Goal: Information Seeking & Learning: Learn about a topic

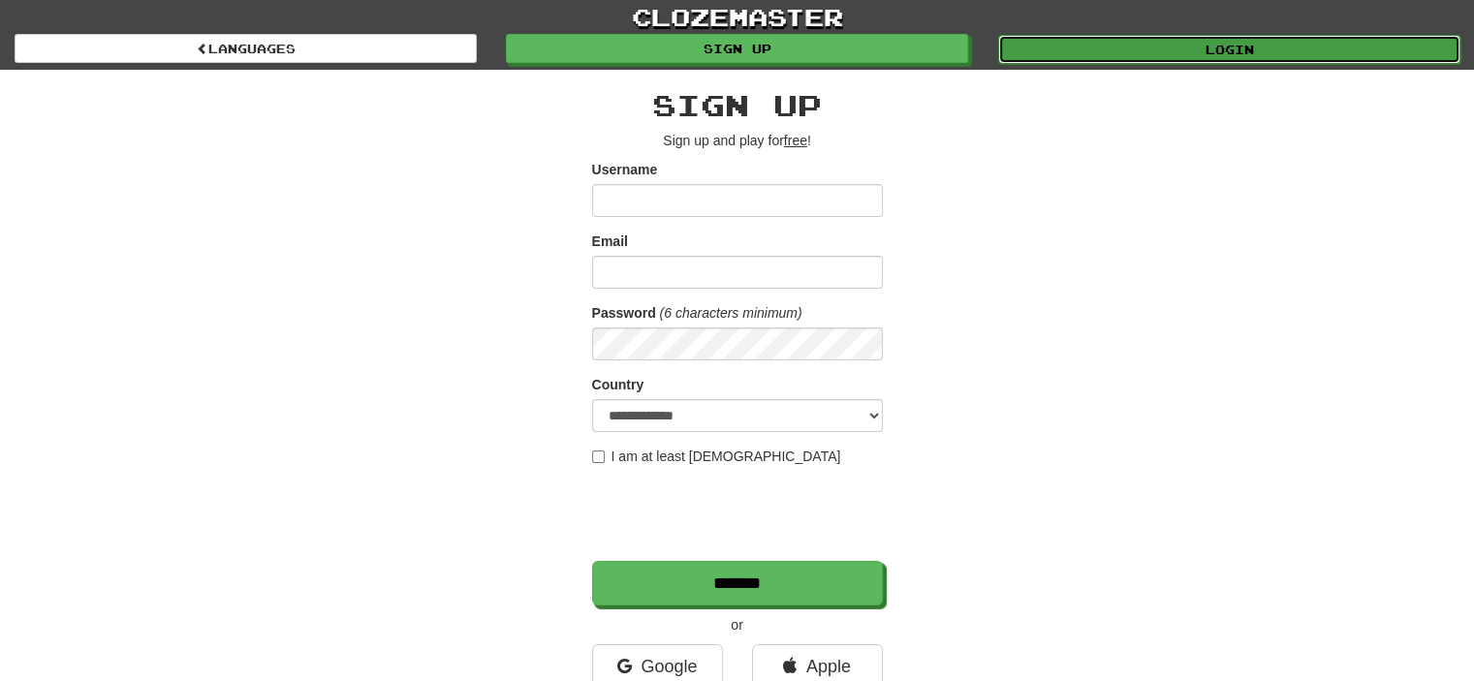
click at [1155, 52] on link "Login" at bounding box center [1229, 49] width 462 height 29
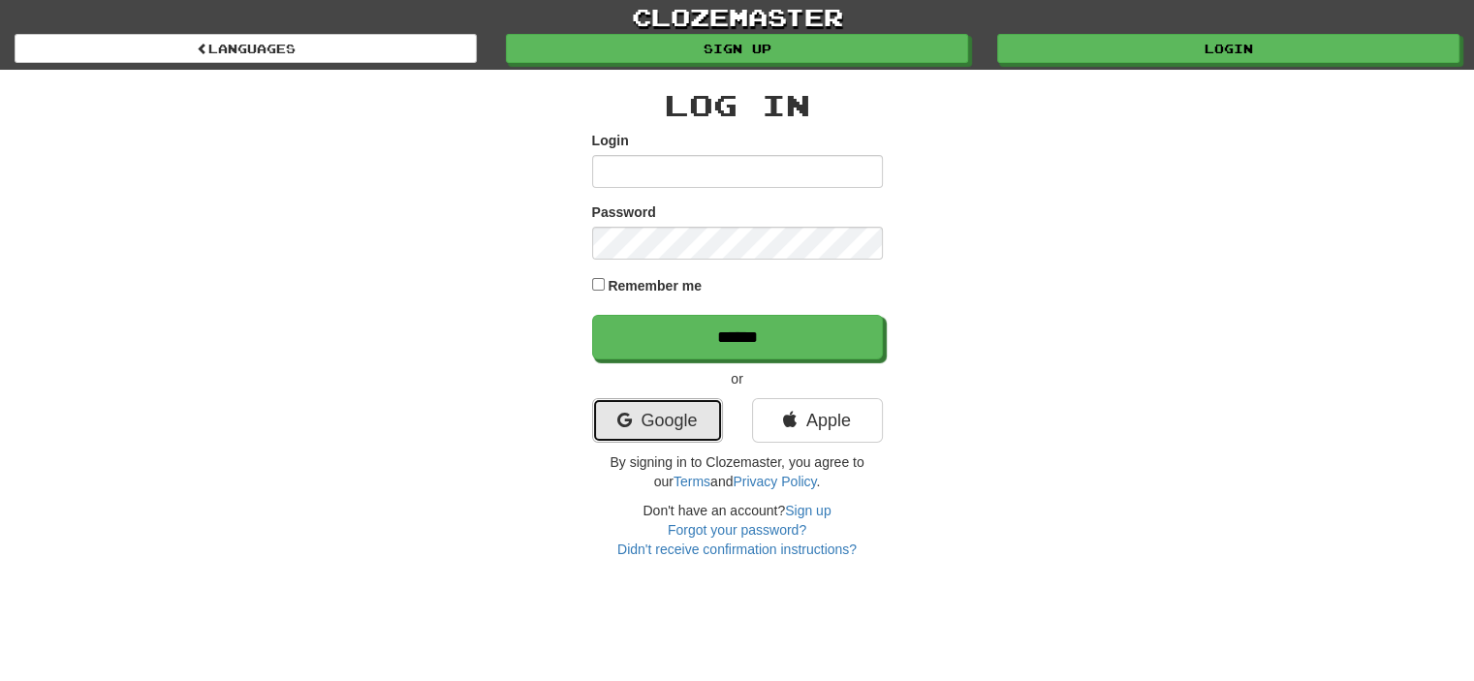
click at [648, 398] on link "Google" at bounding box center [657, 420] width 131 height 45
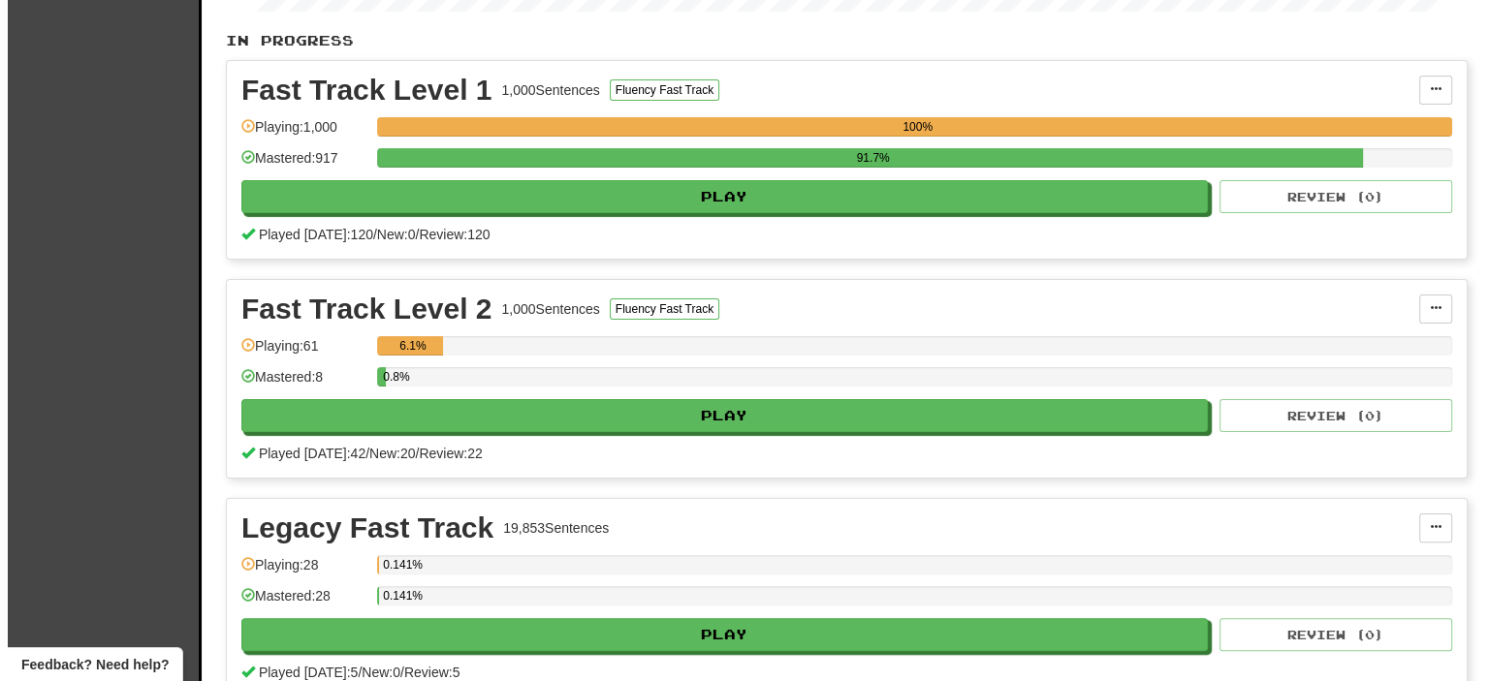
scroll to position [388, 0]
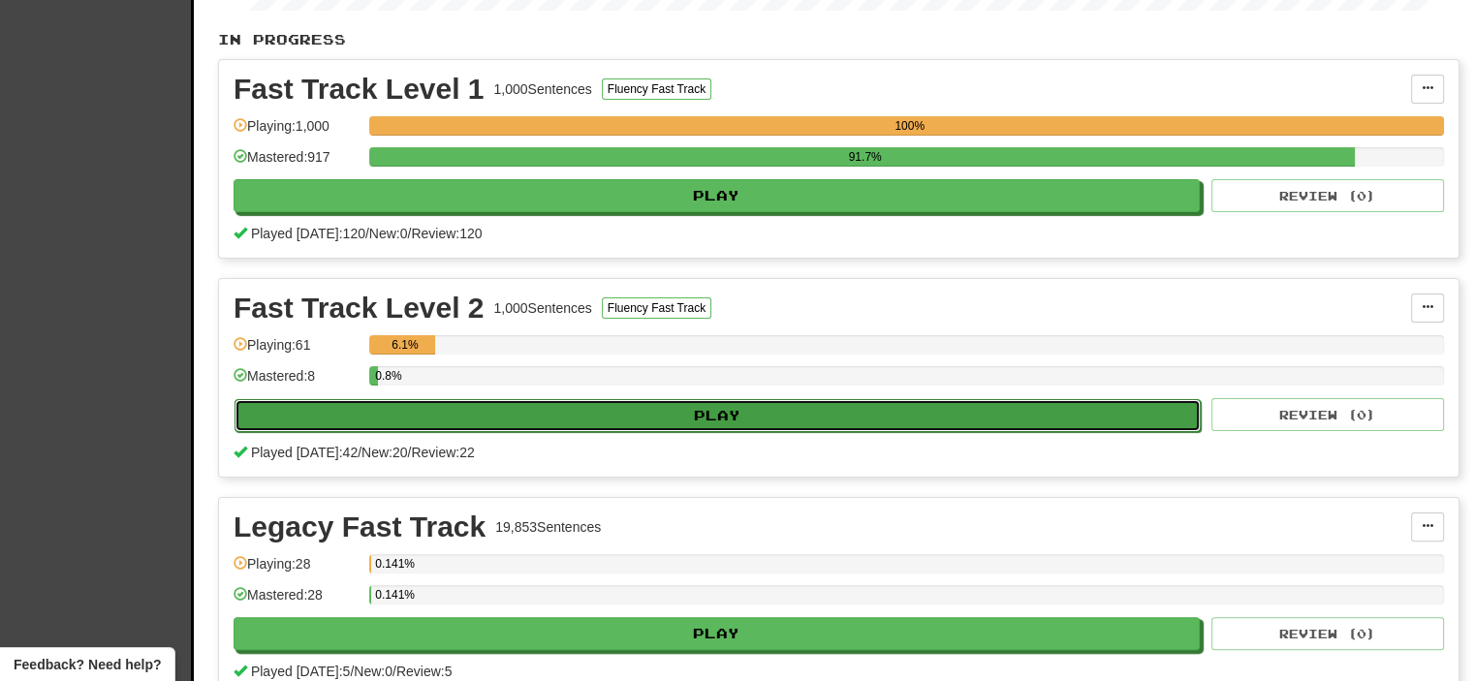
click at [736, 421] on button "Play" at bounding box center [718, 415] width 966 height 33
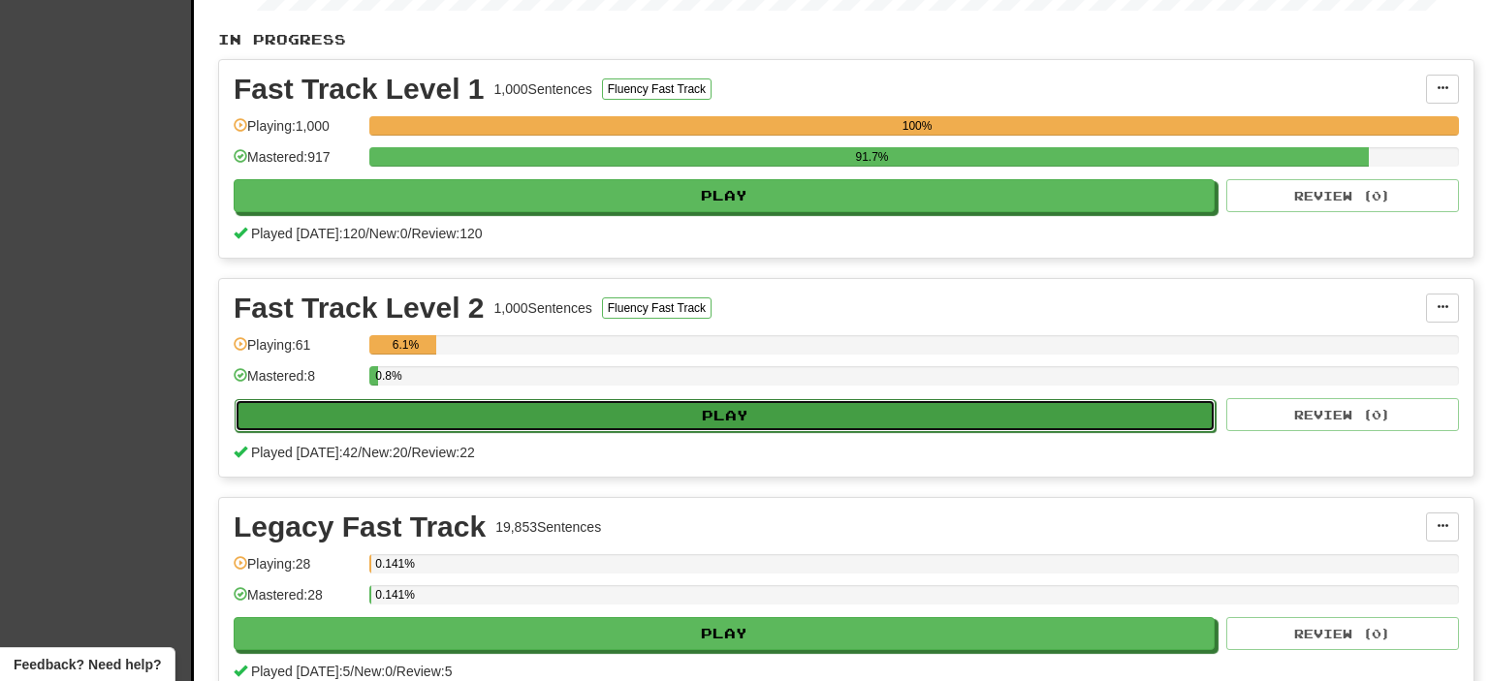
select select "**"
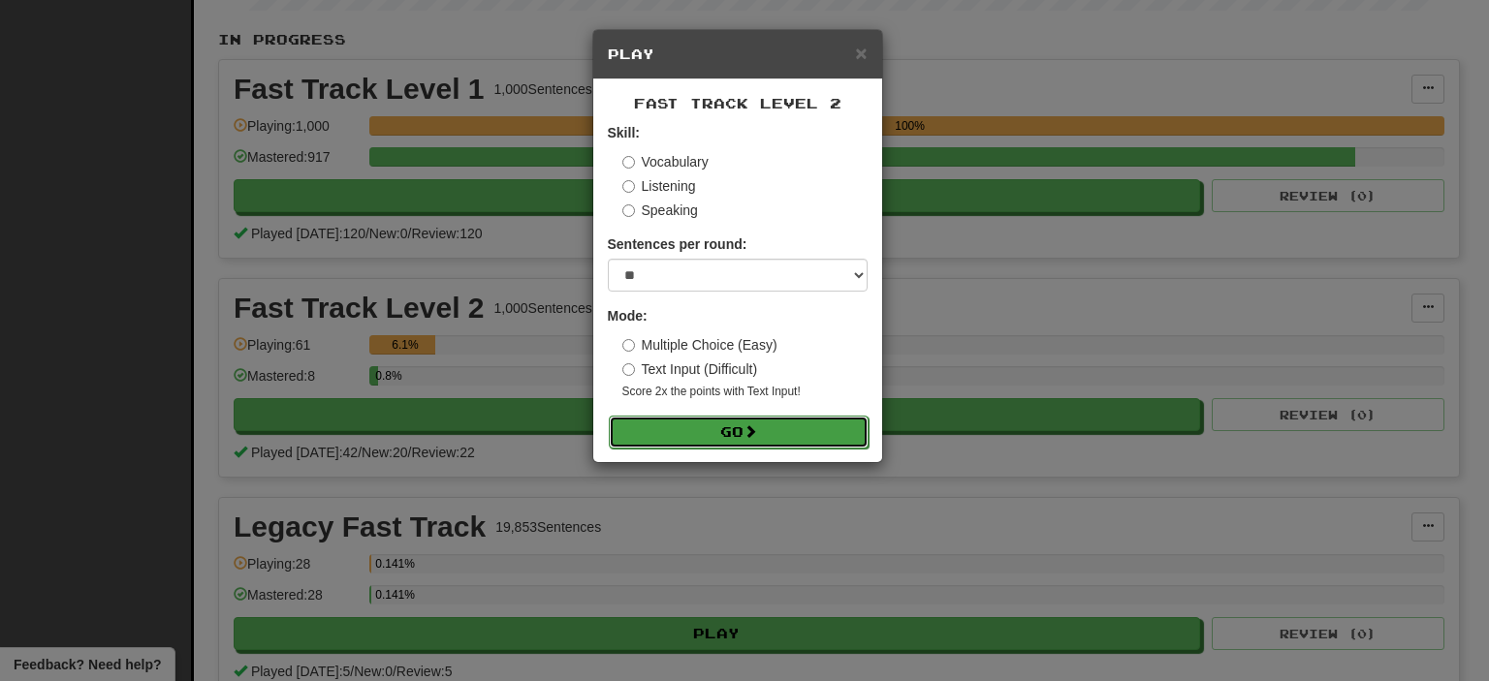
click at [714, 425] on button "Go" at bounding box center [739, 432] width 260 height 33
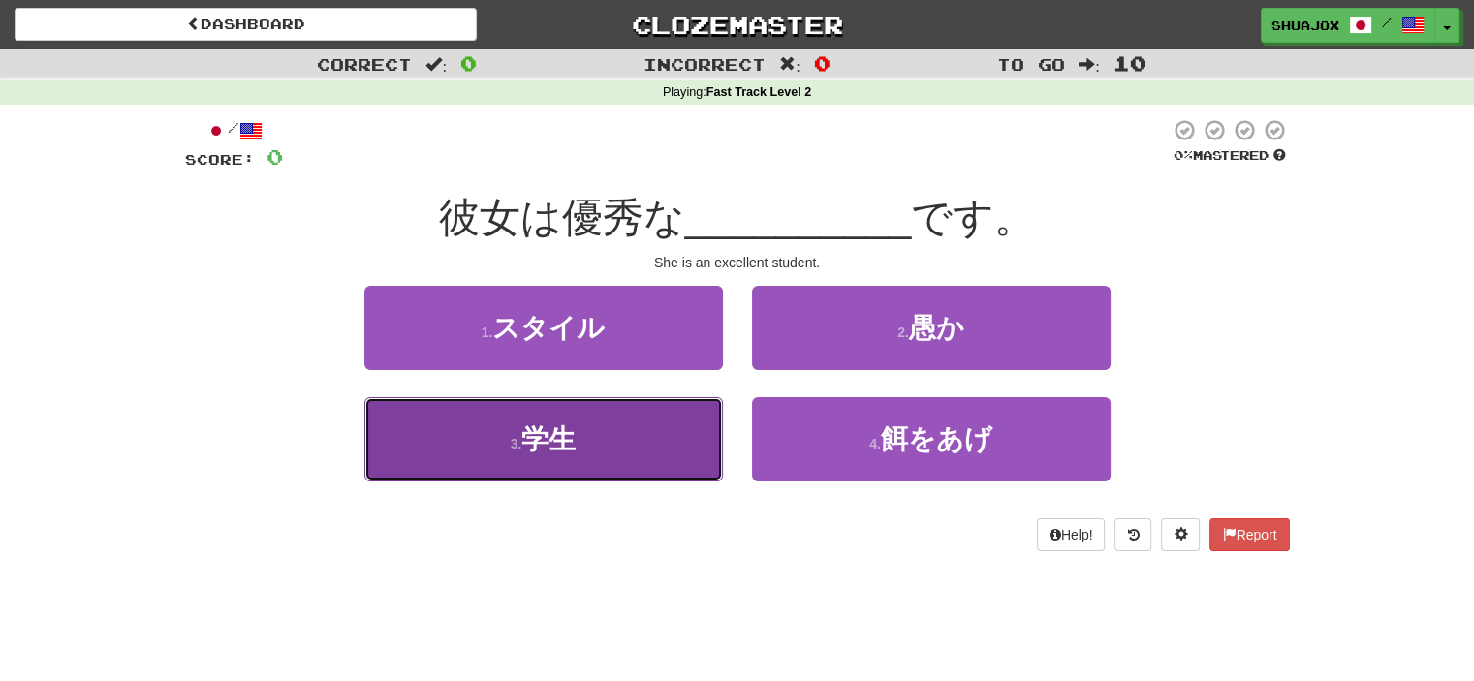
click at [705, 419] on button "3 . 学生" at bounding box center [543, 439] width 359 height 84
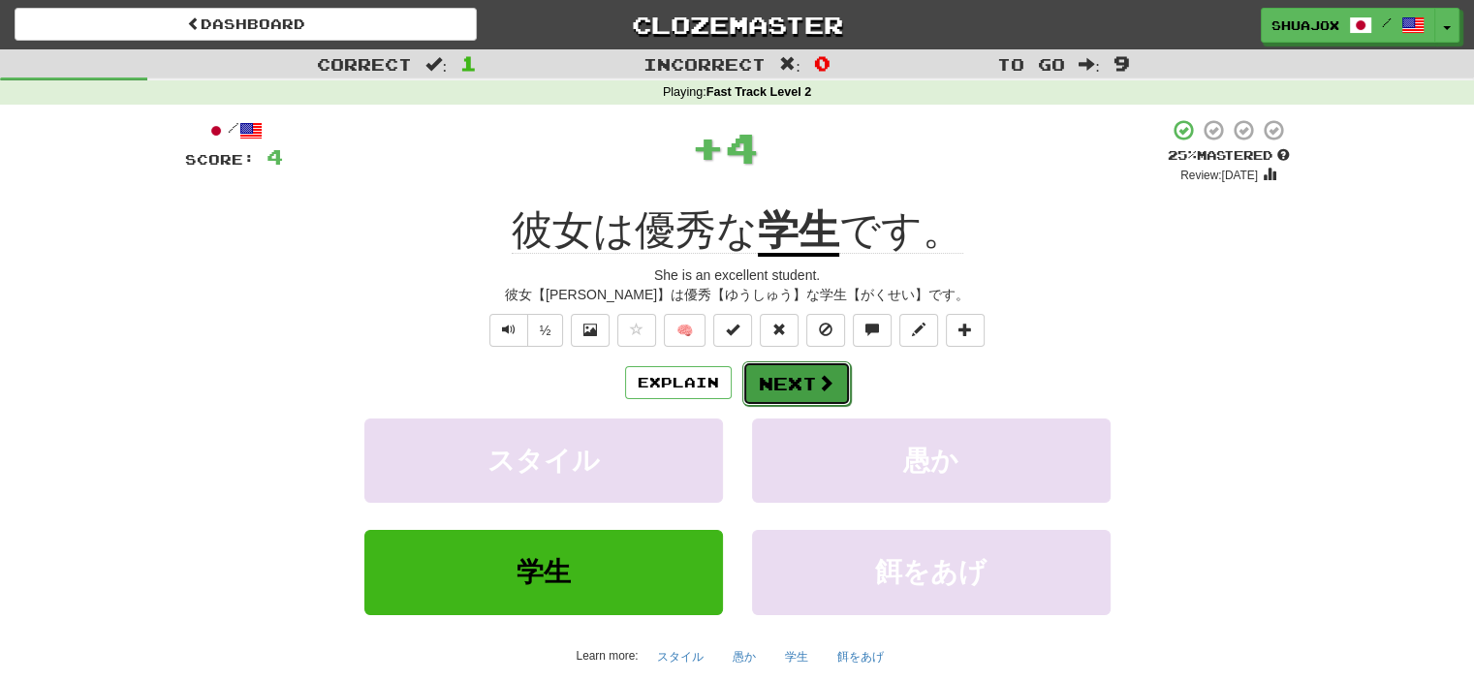
click at [799, 381] on button "Next" at bounding box center [796, 383] width 109 height 45
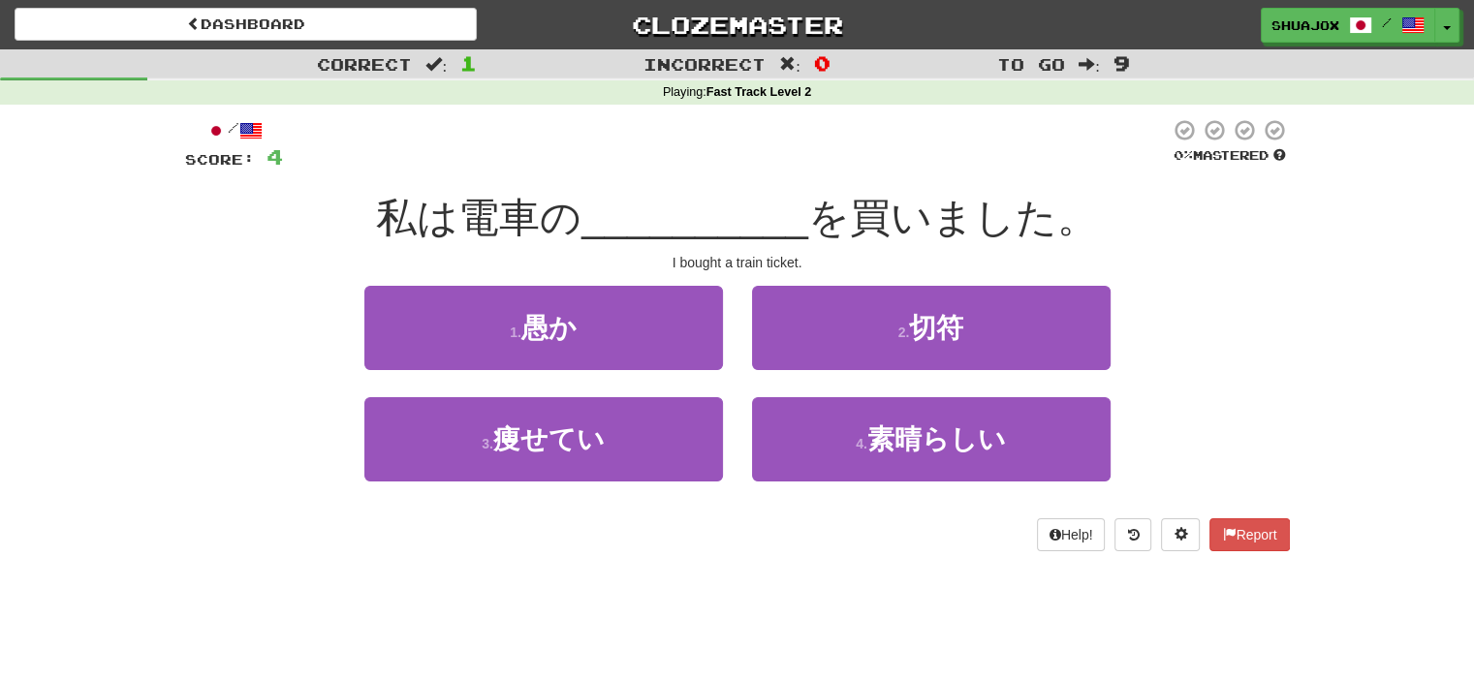
click at [799, 381] on div "2 . 切符" at bounding box center [931, 341] width 388 height 111
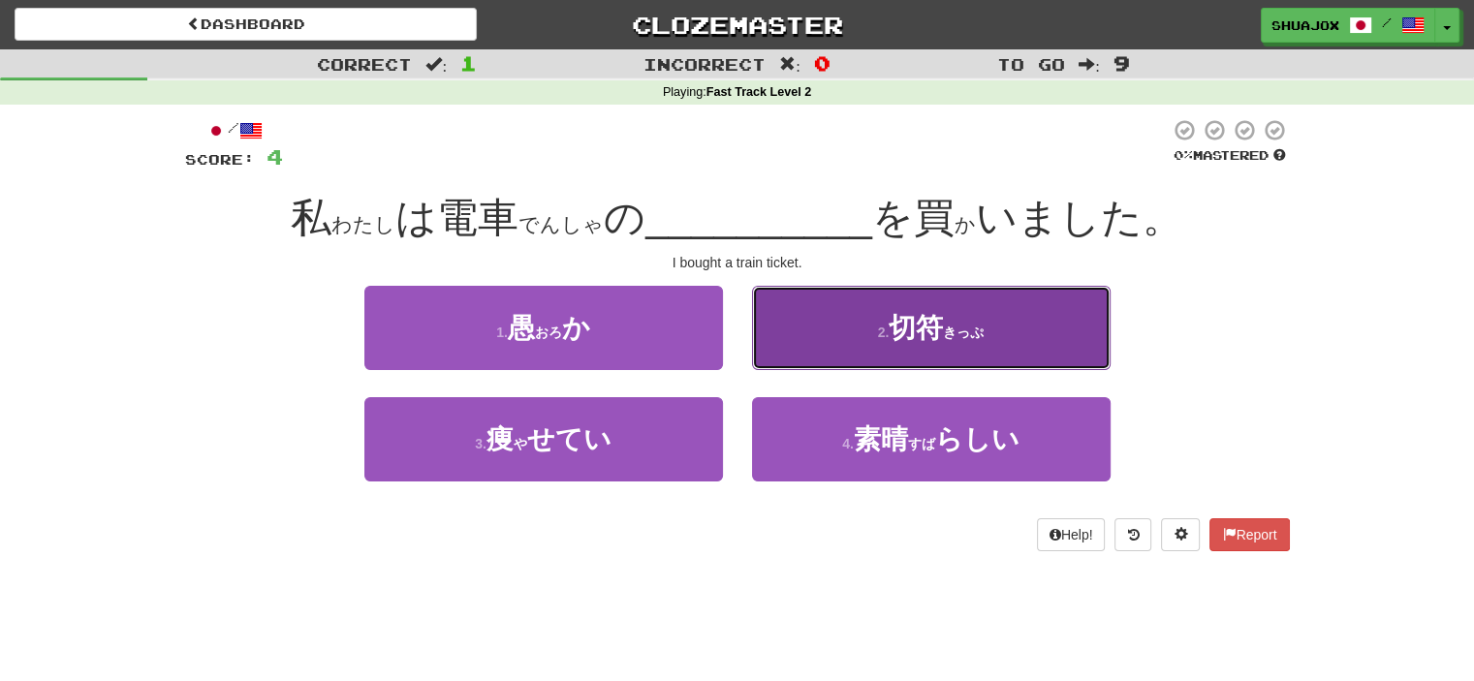
click at [905, 332] on button "2 . 切符 ( きっぷ )" at bounding box center [931, 328] width 359 height 84
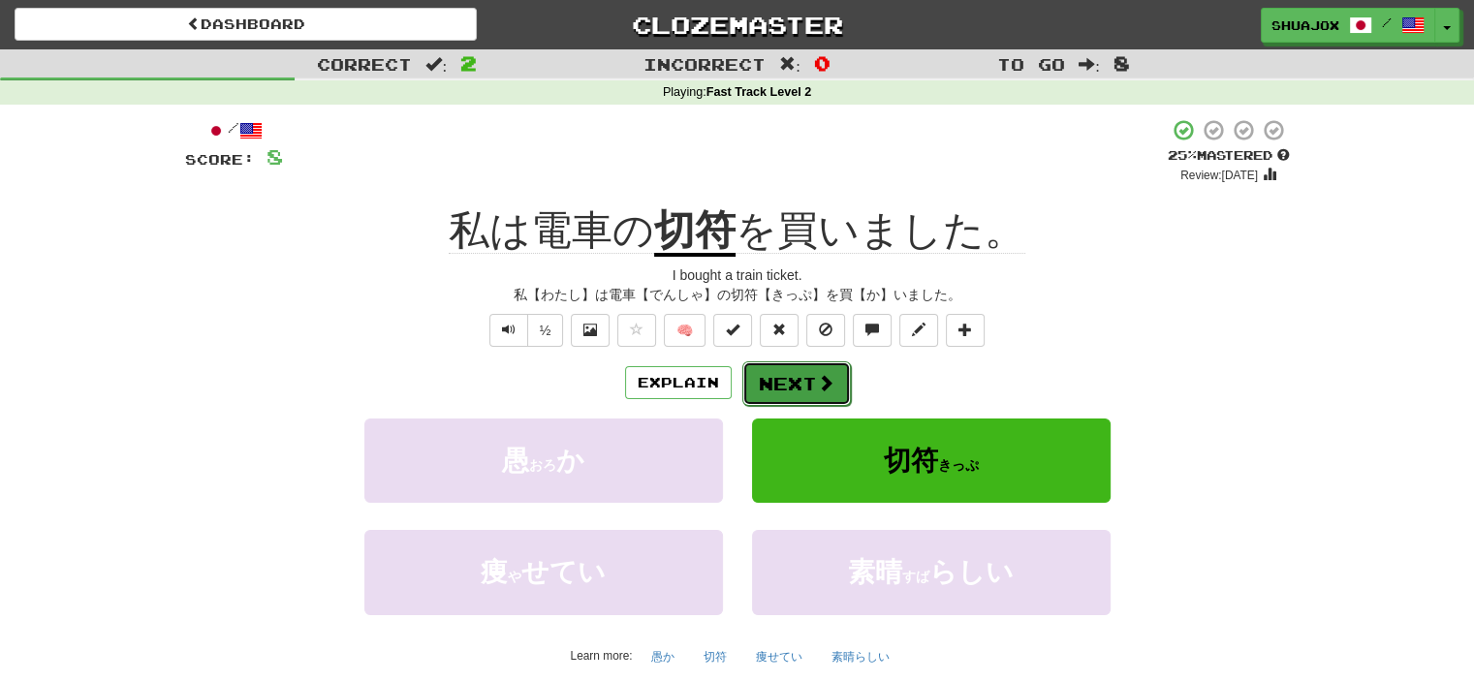
click at [791, 384] on button "Next" at bounding box center [796, 383] width 109 height 45
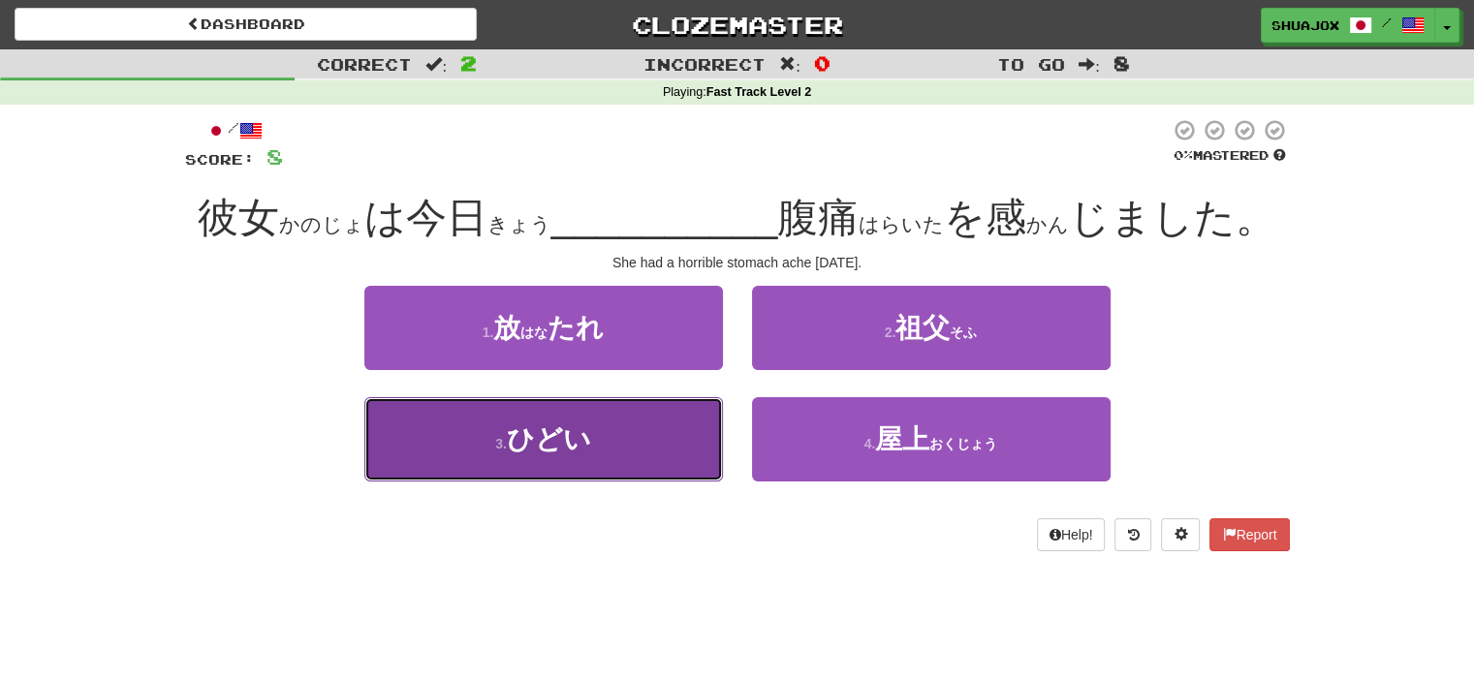
click at [519, 447] on span "ひどい" at bounding box center [549, 439] width 84 height 30
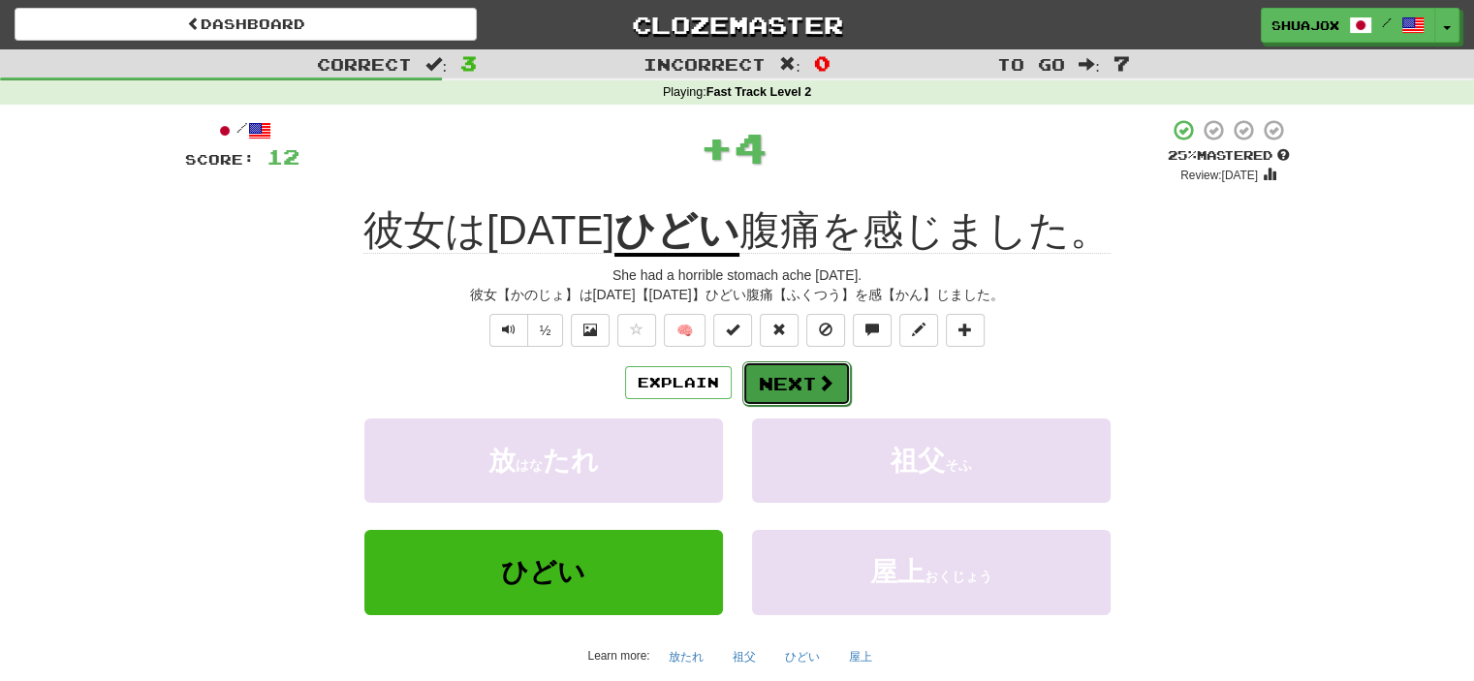
click at [765, 375] on button "Next" at bounding box center [796, 383] width 109 height 45
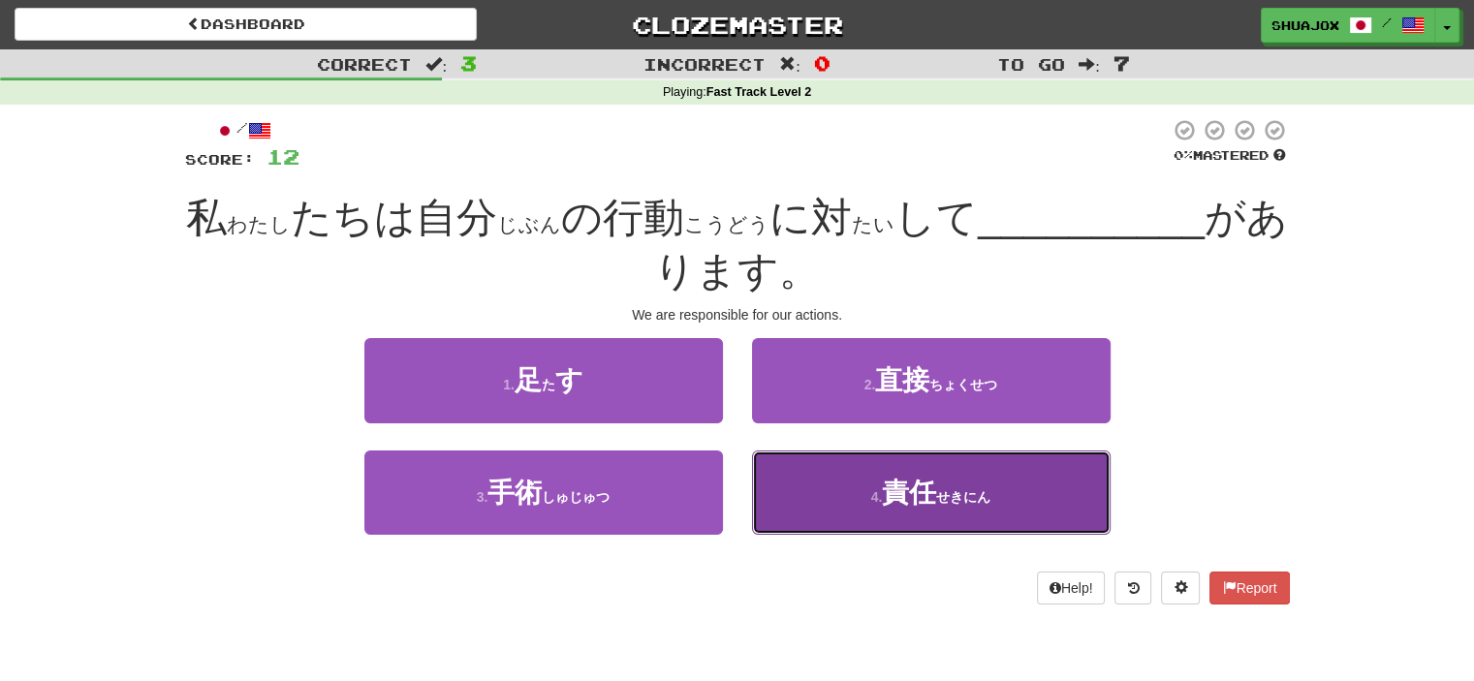
click at [912, 478] on ruby "責任 ( せきにん )" at bounding box center [936, 493] width 109 height 30
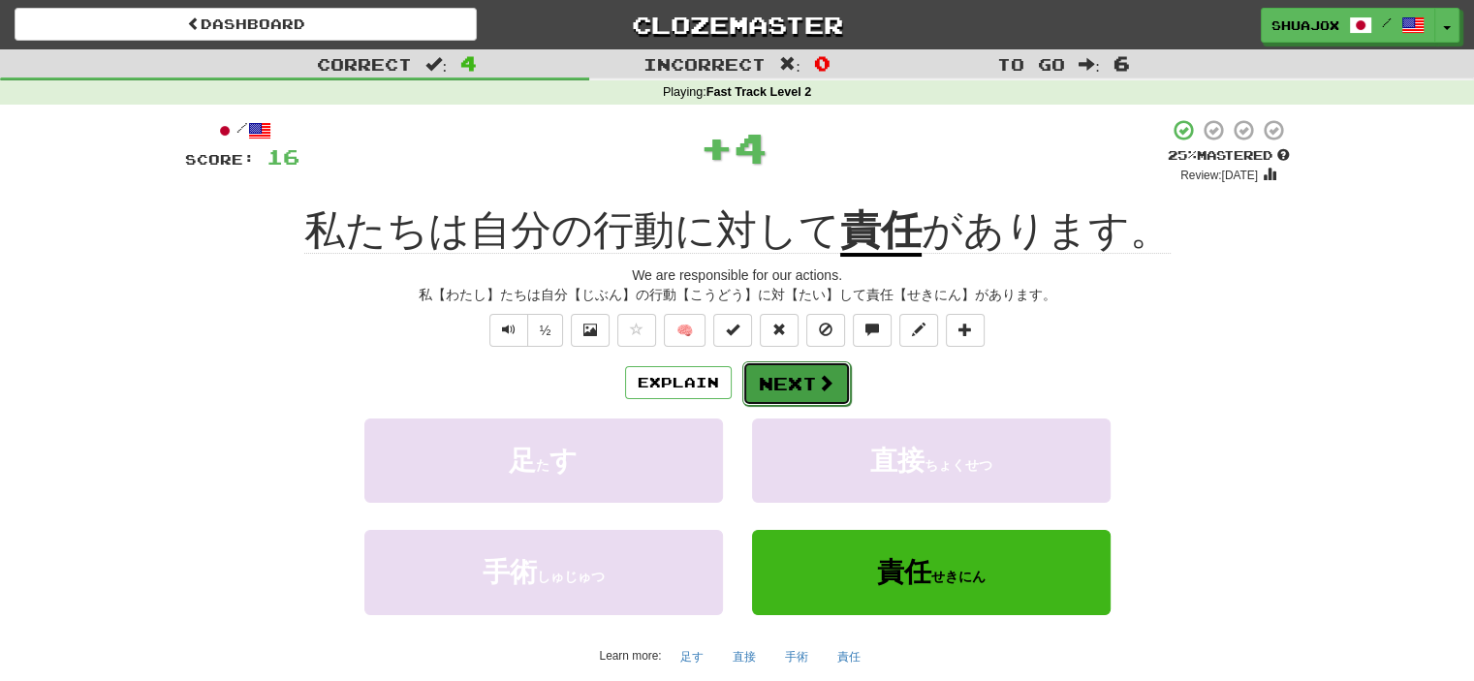
click at [768, 399] on button "Next" at bounding box center [796, 383] width 109 height 45
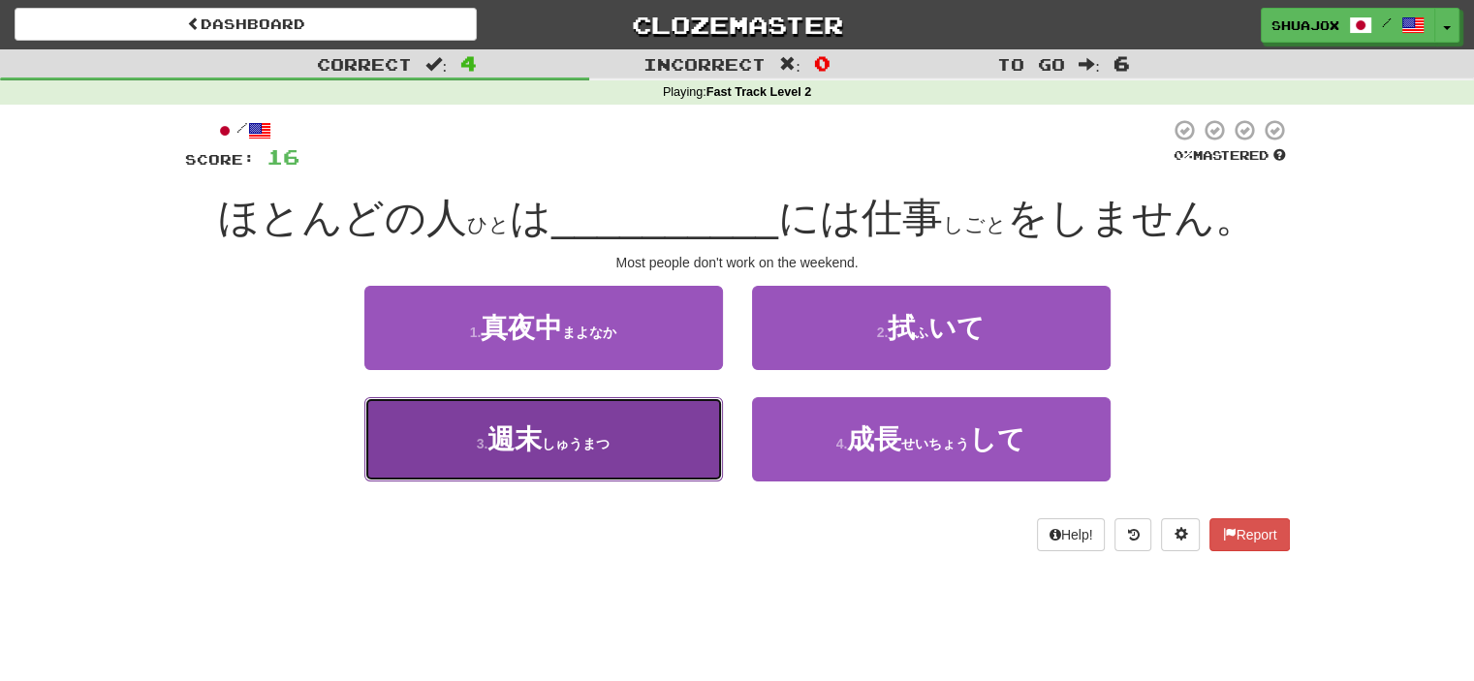
click at [407, 428] on button "3 . 週末 ( しゅうまつ )" at bounding box center [543, 439] width 359 height 84
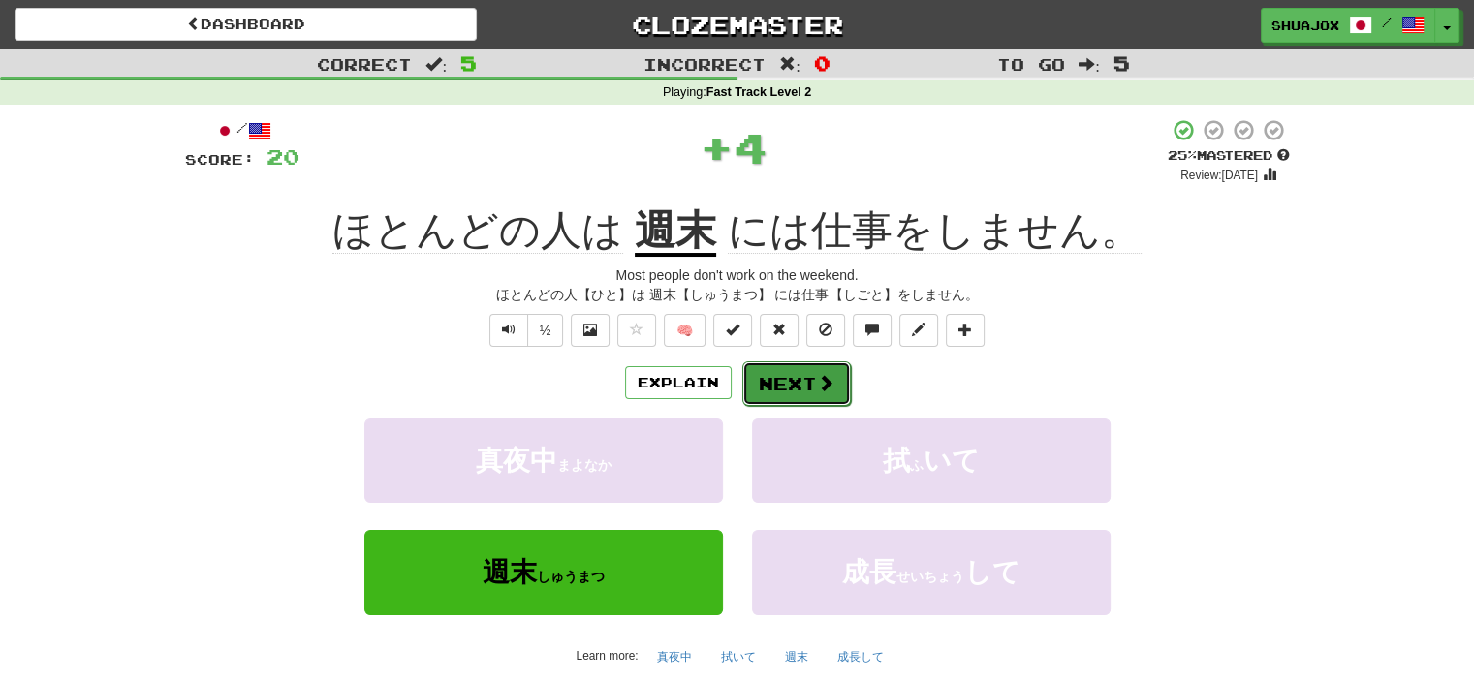
click at [795, 401] on button "Next" at bounding box center [796, 383] width 109 height 45
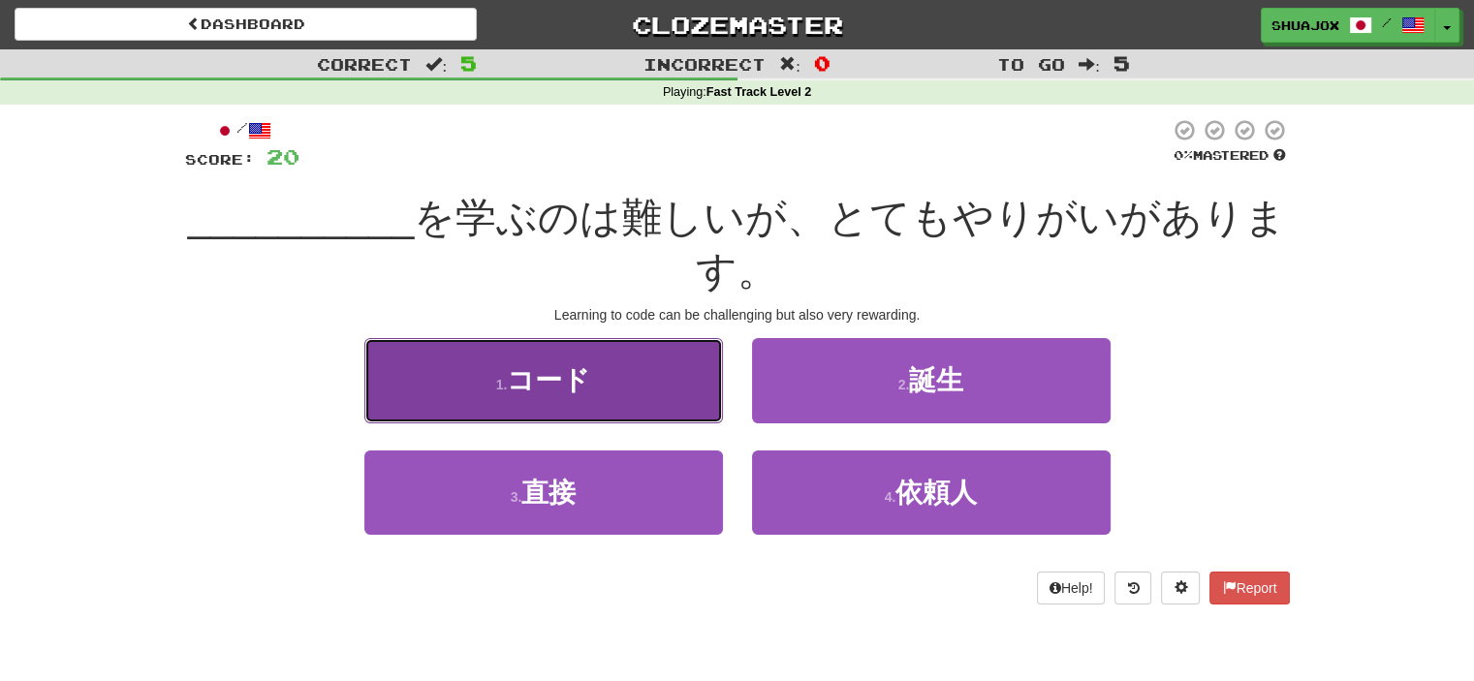
click at [593, 372] on button "1 . コード" at bounding box center [543, 380] width 359 height 84
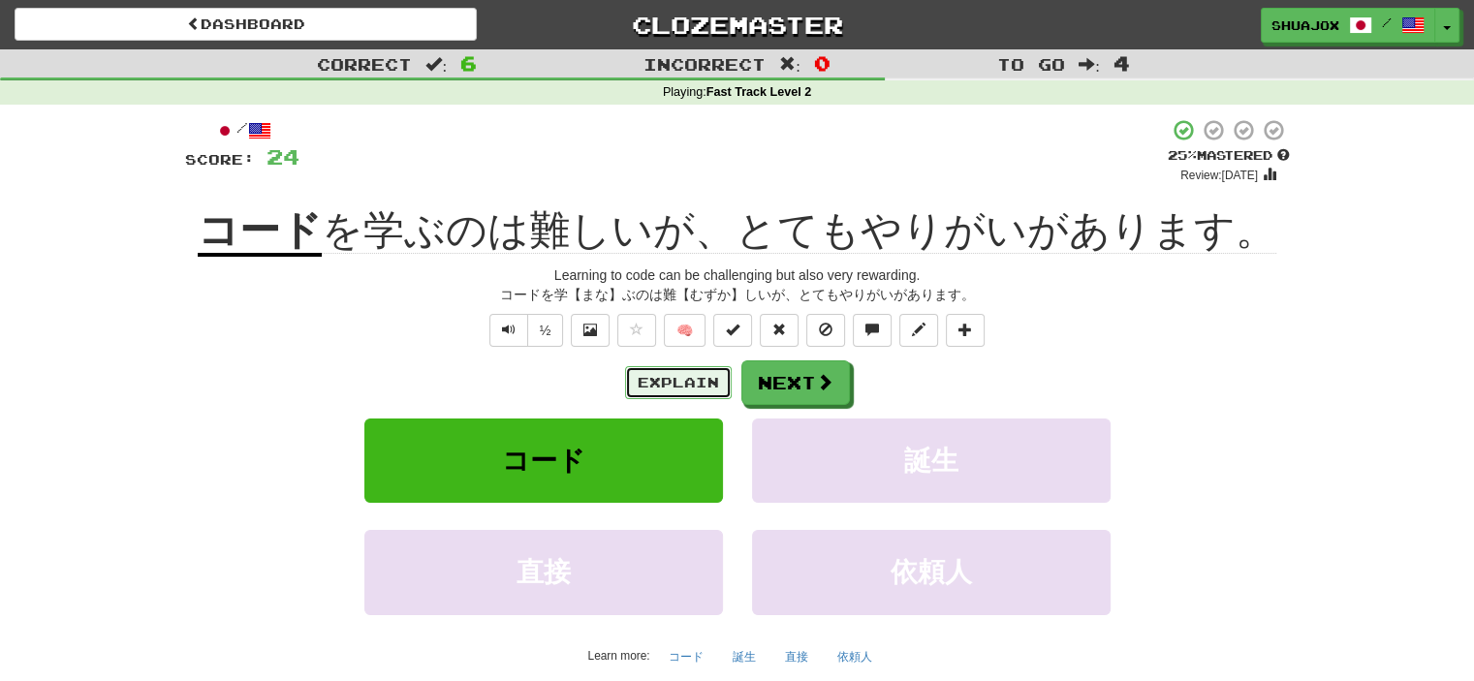
click at [690, 378] on button "Explain" at bounding box center [678, 382] width 107 height 33
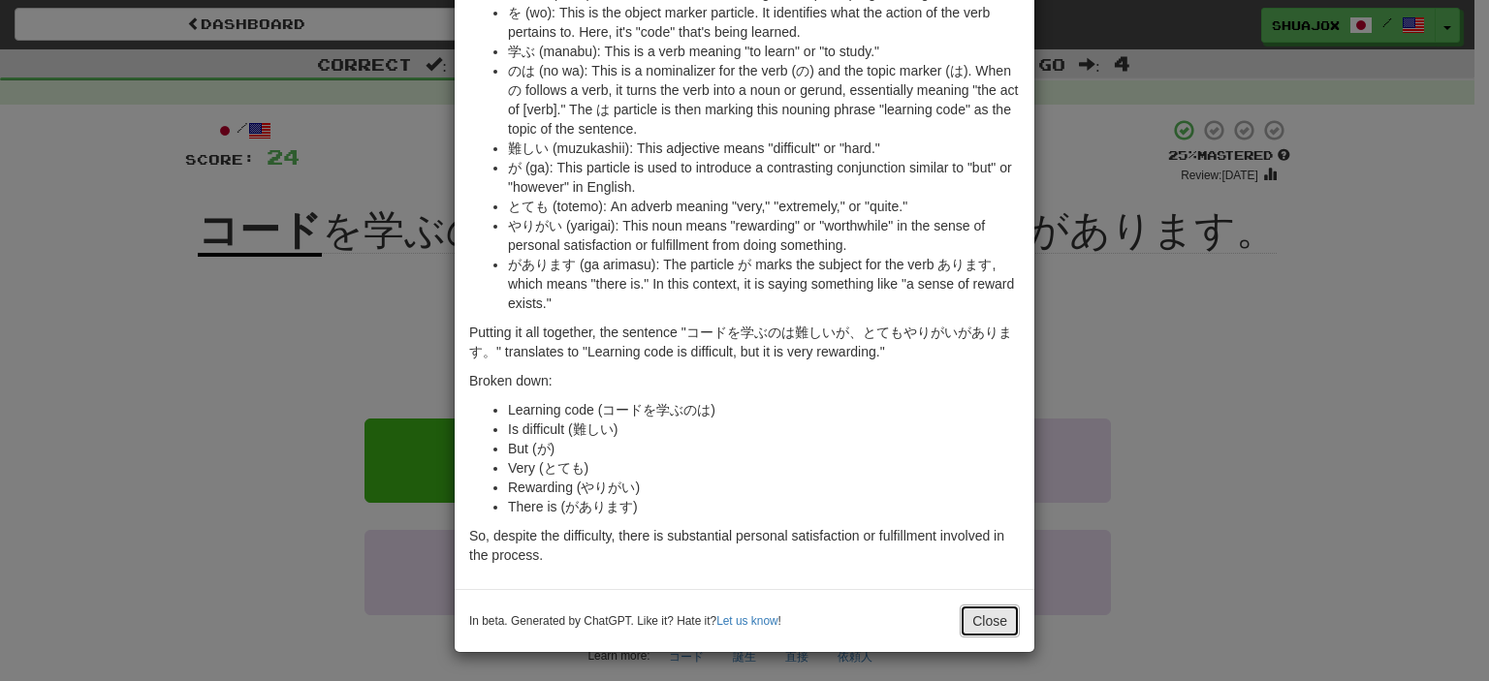
click at [973, 613] on button "Close" at bounding box center [989, 621] width 60 height 33
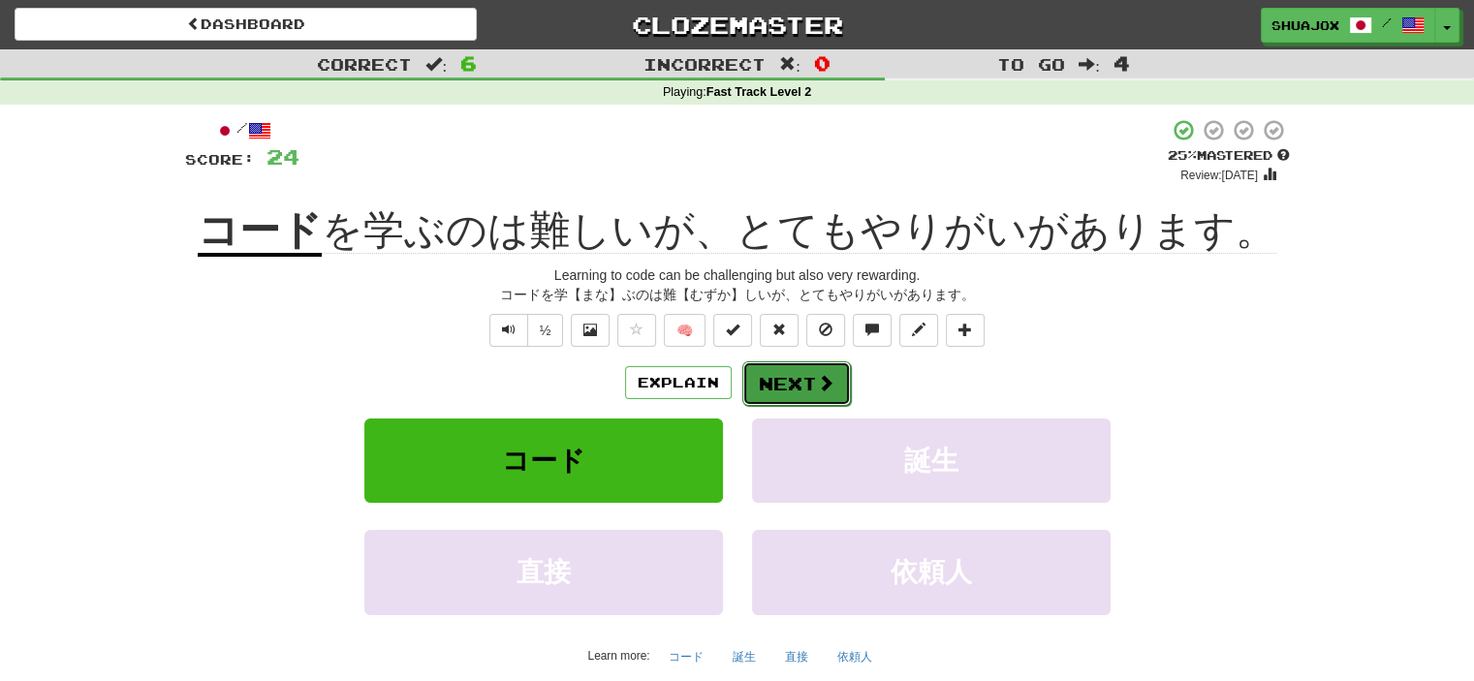
click at [776, 362] on button "Next" at bounding box center [796, 383] width 109 height 45
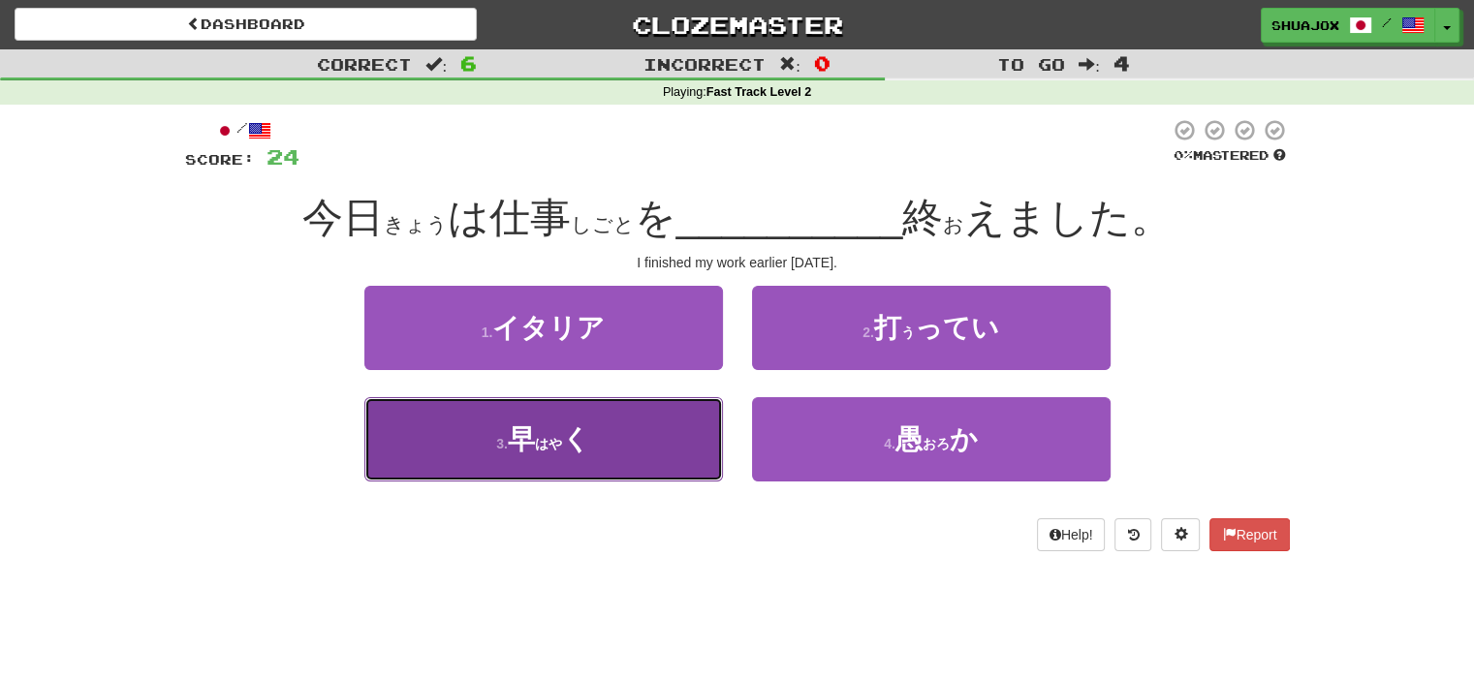
click at [624, 456] on button "3 . 早 ( はや ) く" at bounding box center [543, 439] width 359 height 84
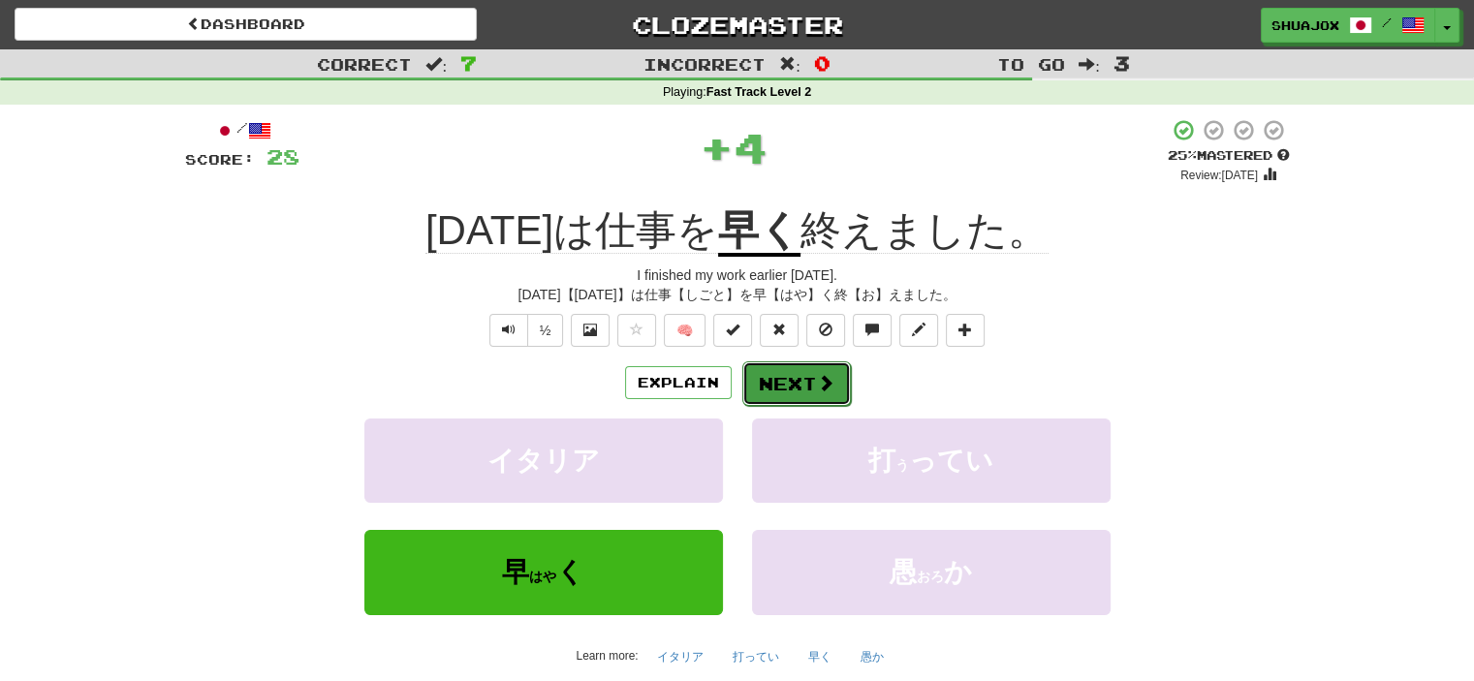
click at [788, 387] on button "Next" at bounding box center [796, 383] width 109 height 45
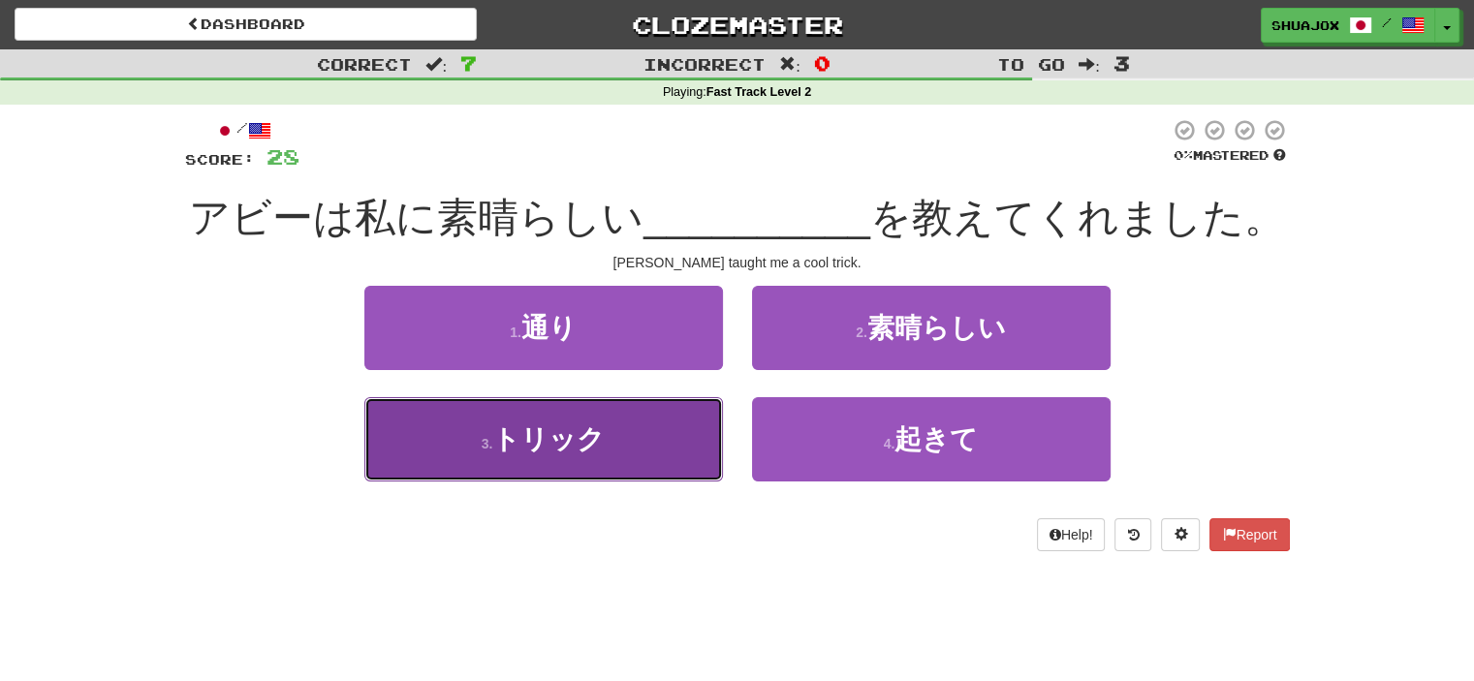
click at [671, 429] on button "3 . トリック" at bounding box center [543, 439] width 359 height 84
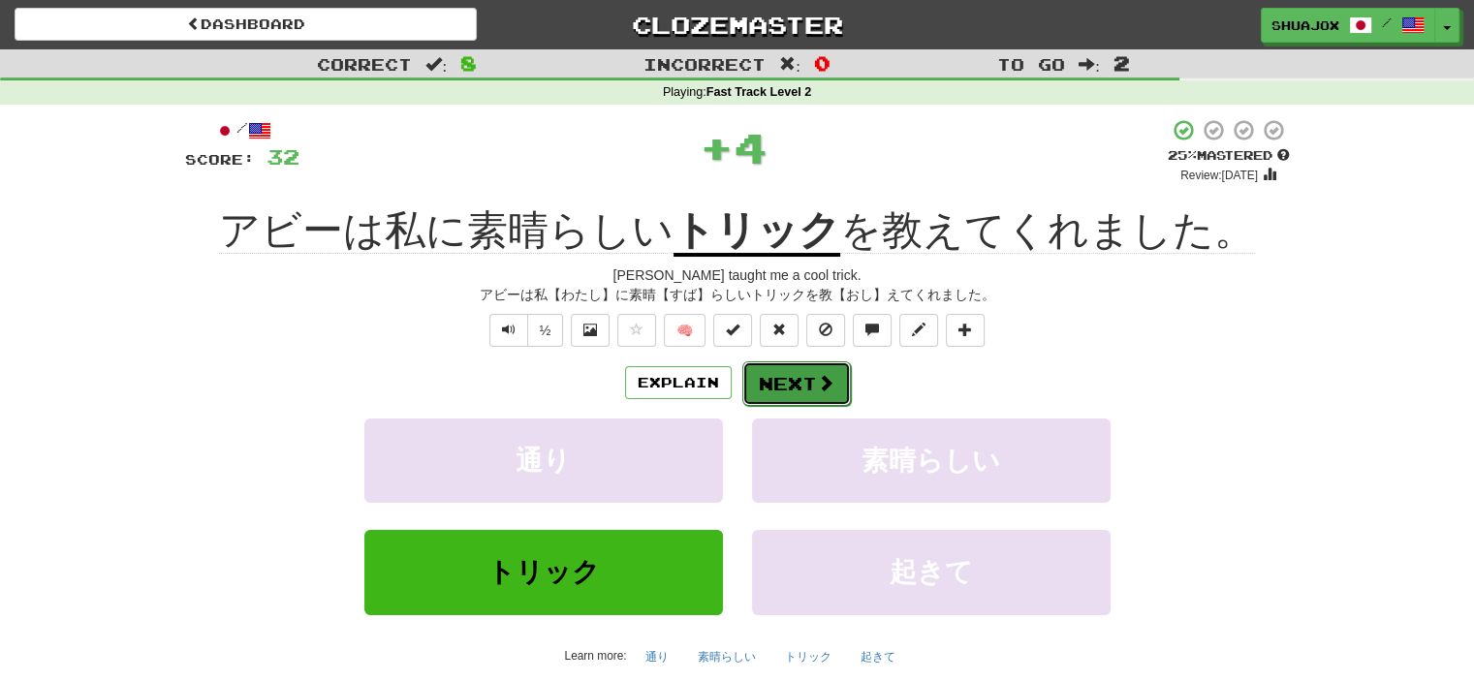
click at [804, 383] on button "Next" at bounding box center [796, 383] width 109 height 45
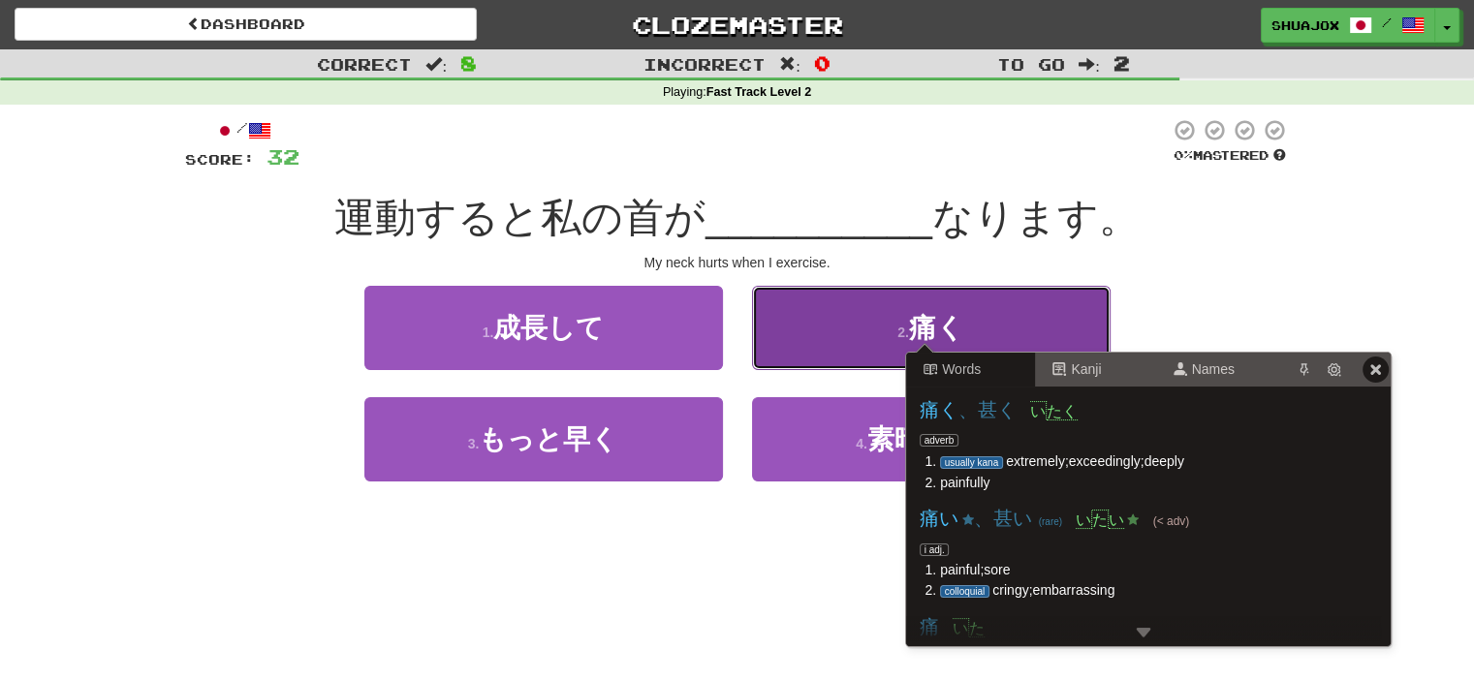
click at [926, 327] on span "痛く" at bounding box center [936, 328] width 55 height 30
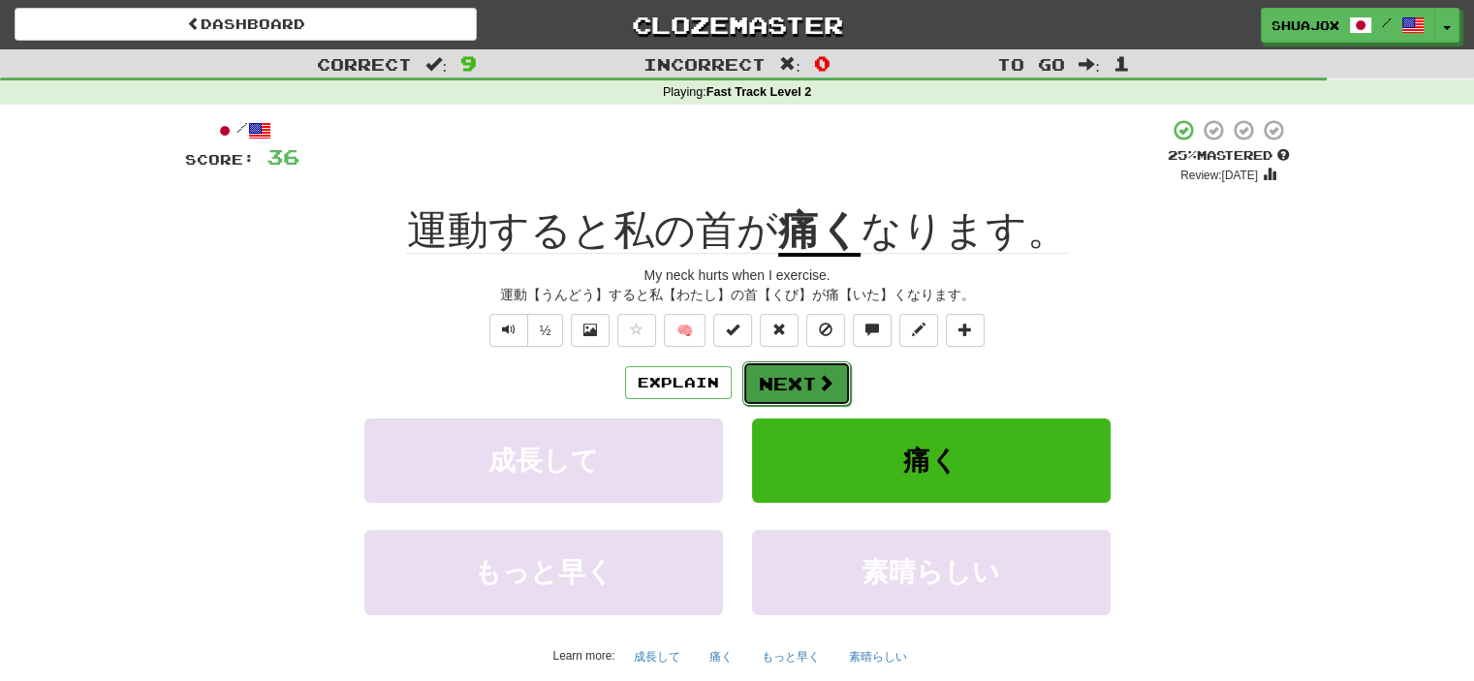
click at [822, 378] on span at bounding box center [825, 382] width 17 height 17
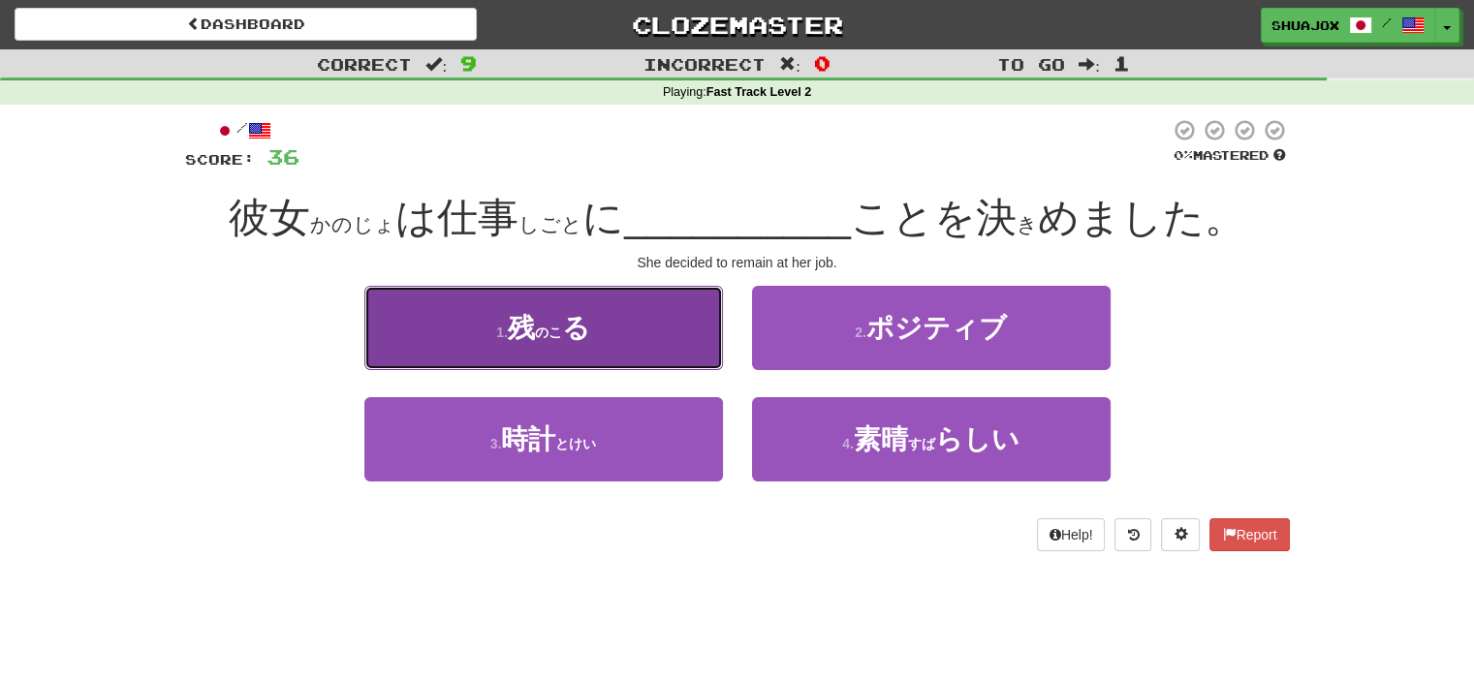
click at [539, 343] on ruby "残 ( のこ )" at bounding box center [535, 328] width 54 height 30
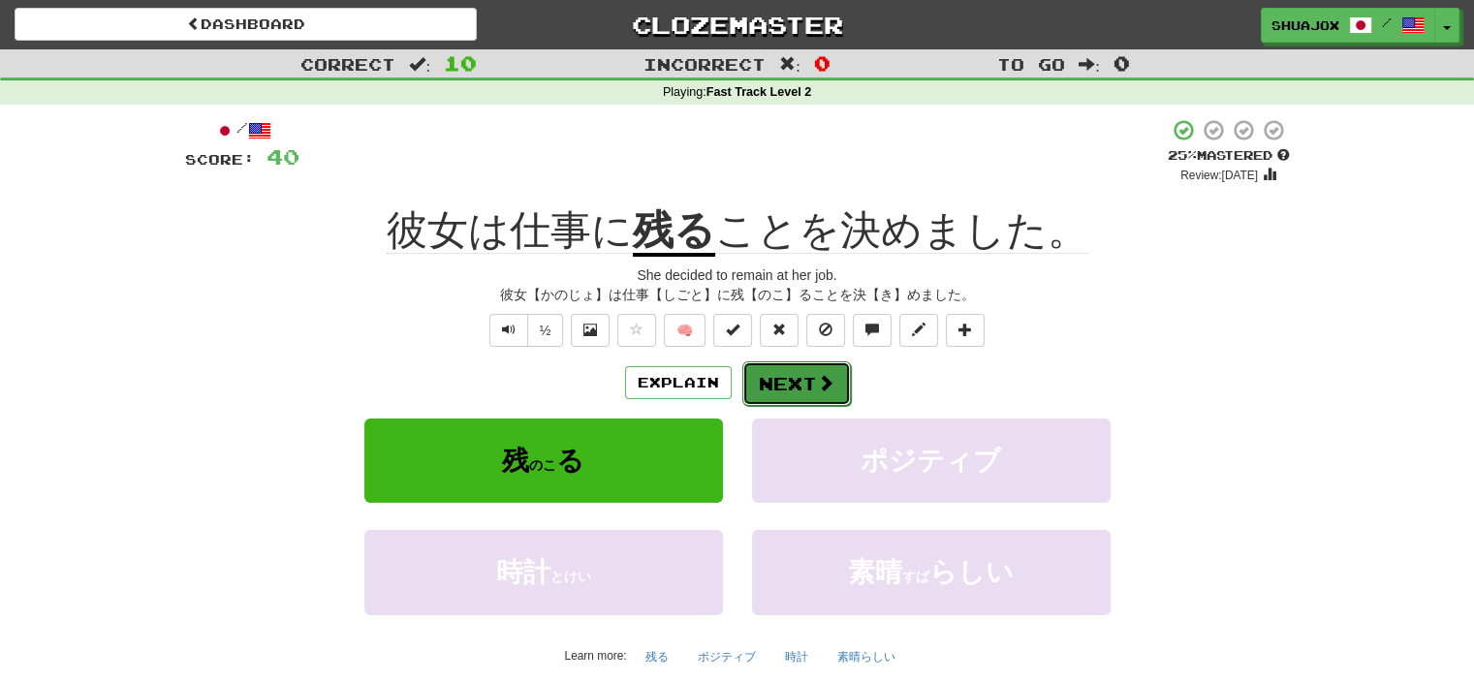
click at [794, 389] on button "Next" at bounding box center [796, 383] width 109 height 45
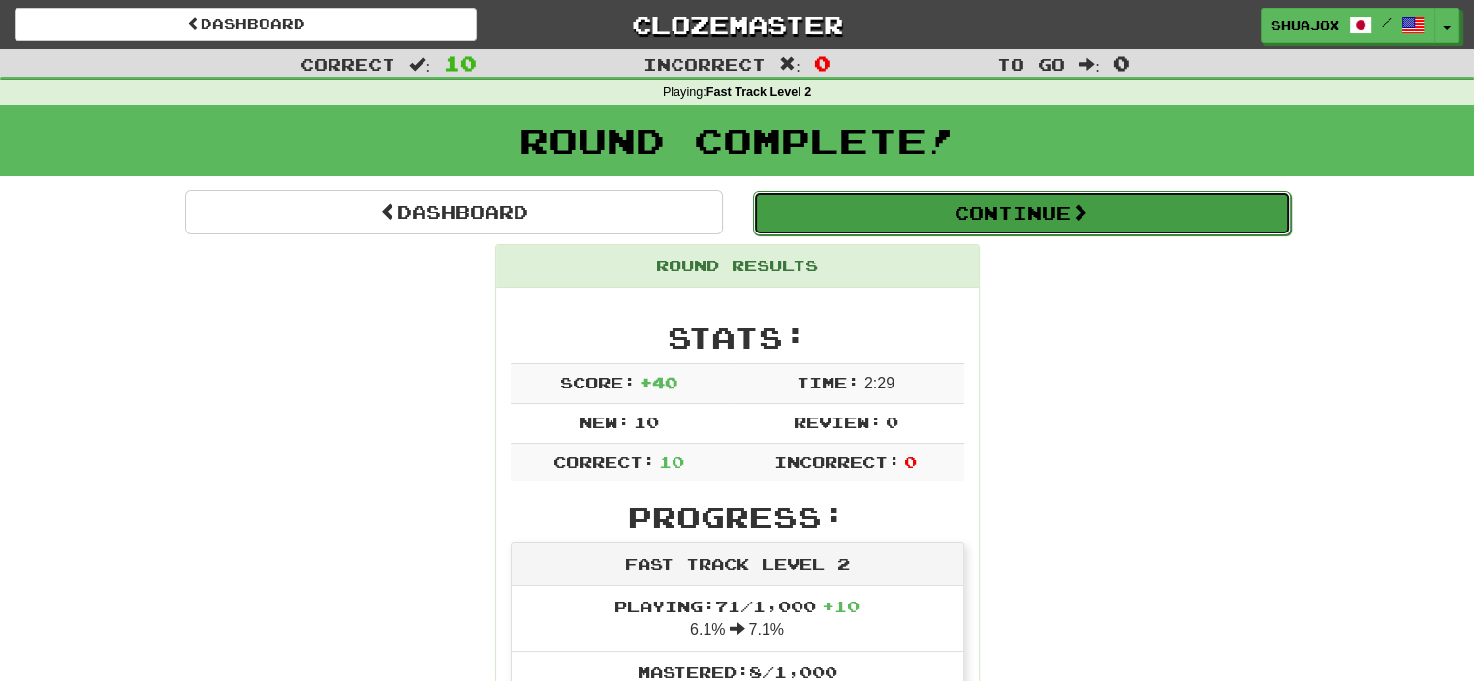
click at [926, 212] on button "Continue" at bounding box center [1022, 213] width 538 height 45
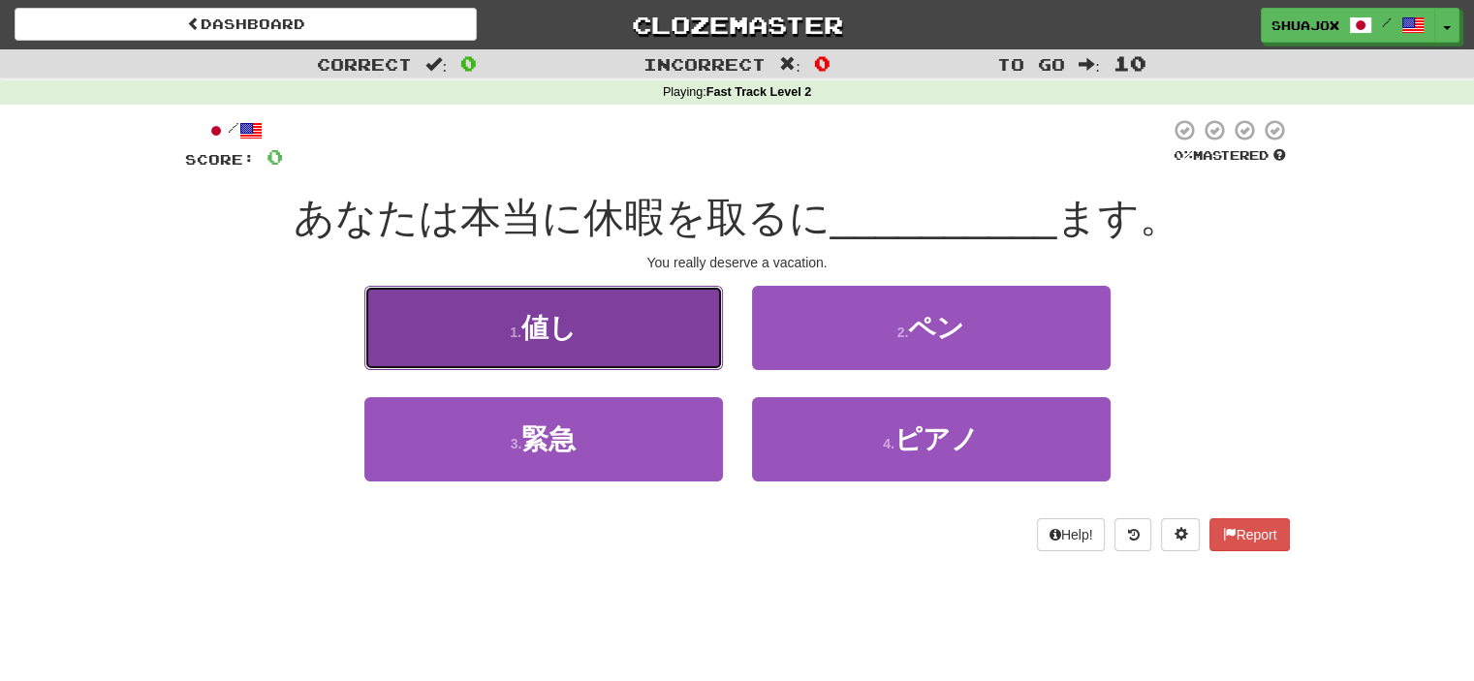
click at [542, 323] on span "値し" at bounding box center [548, 328] width 55 height 30
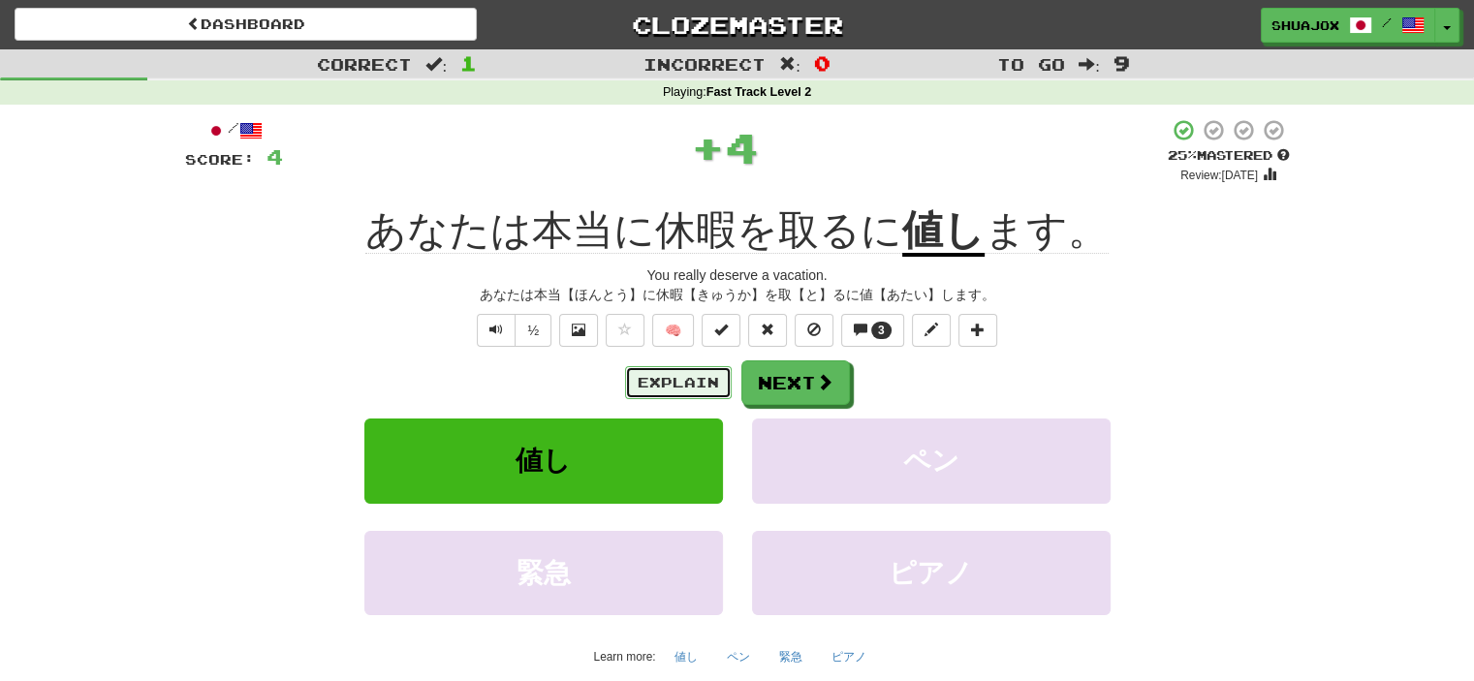
click at [661, 386] on button "Explain" at bounding box center [678, 382] width 107 height 33
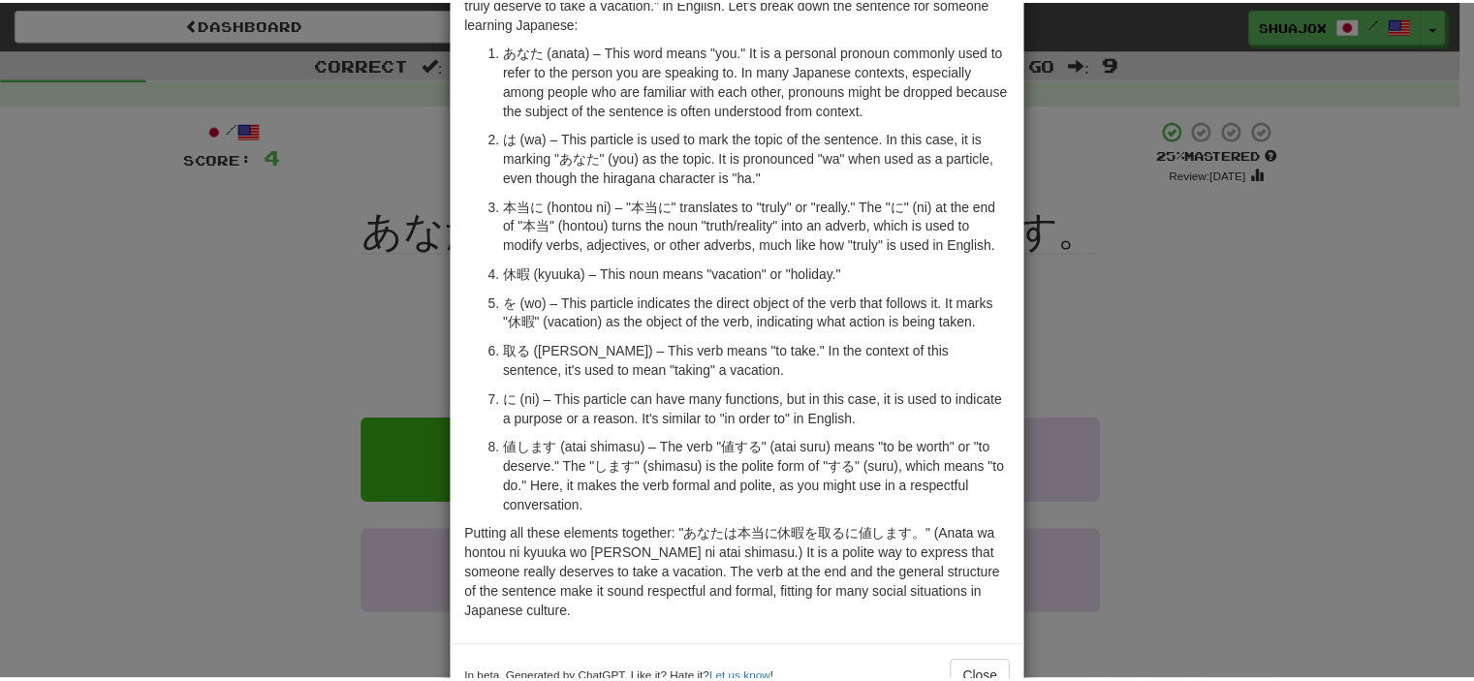
scroll to position [159, 0]
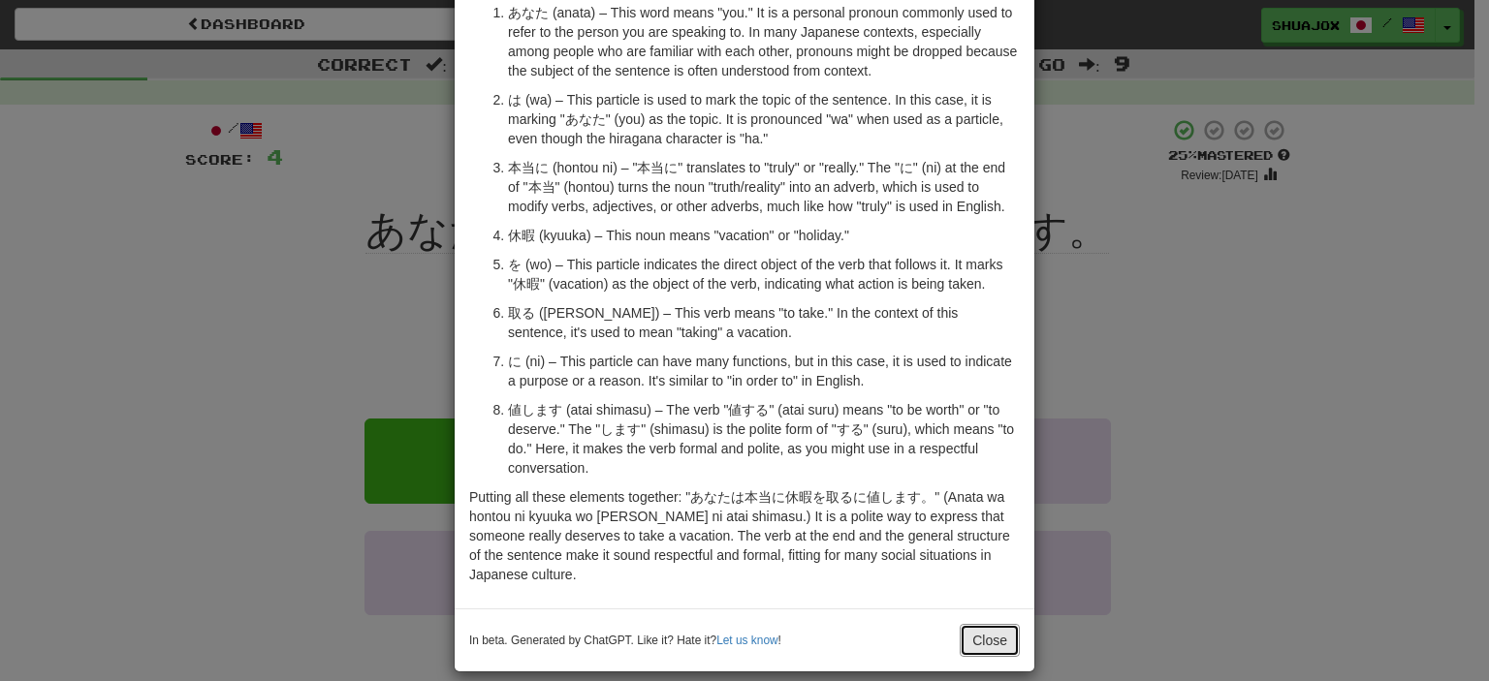
click at [992, 624] on button "Close" at bounding box center [989, 640] width 60 height 33
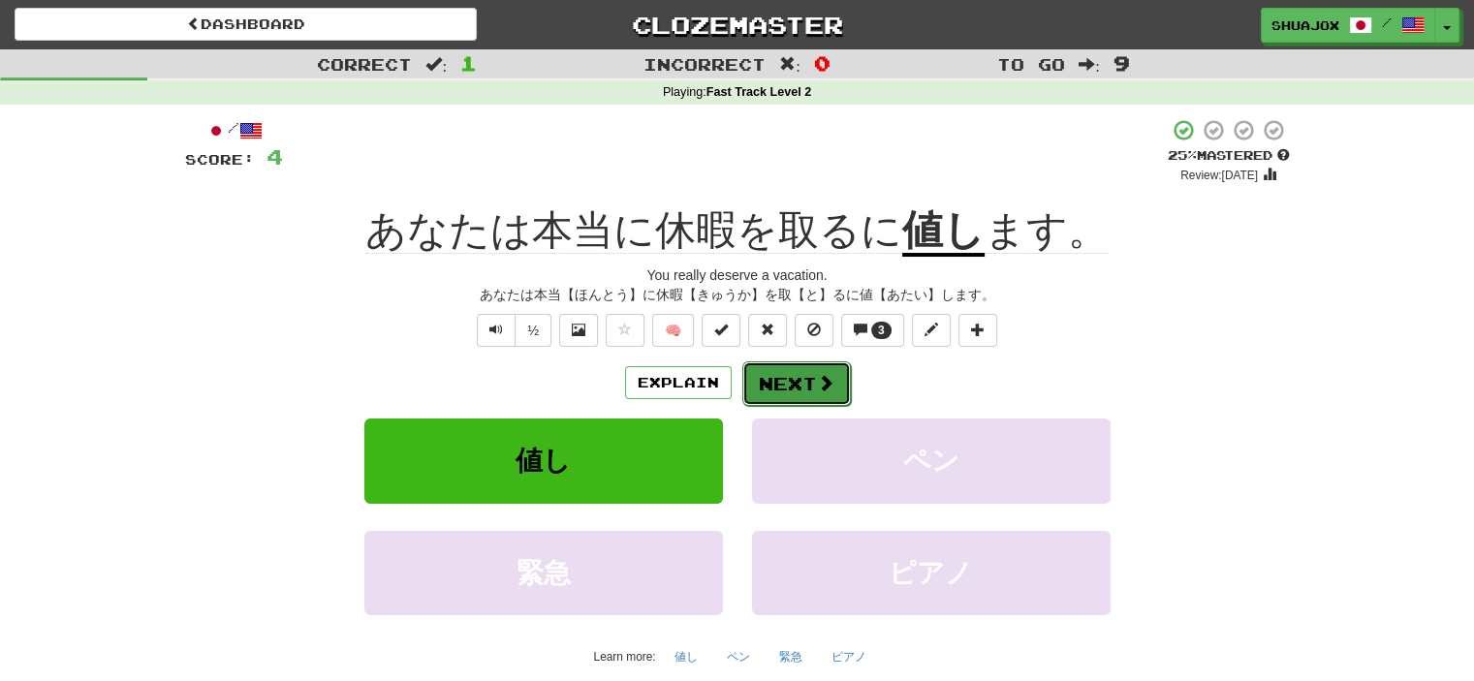
click at [766, 379] on button "Next" at bounding box center [796, 383] width 109 height 45
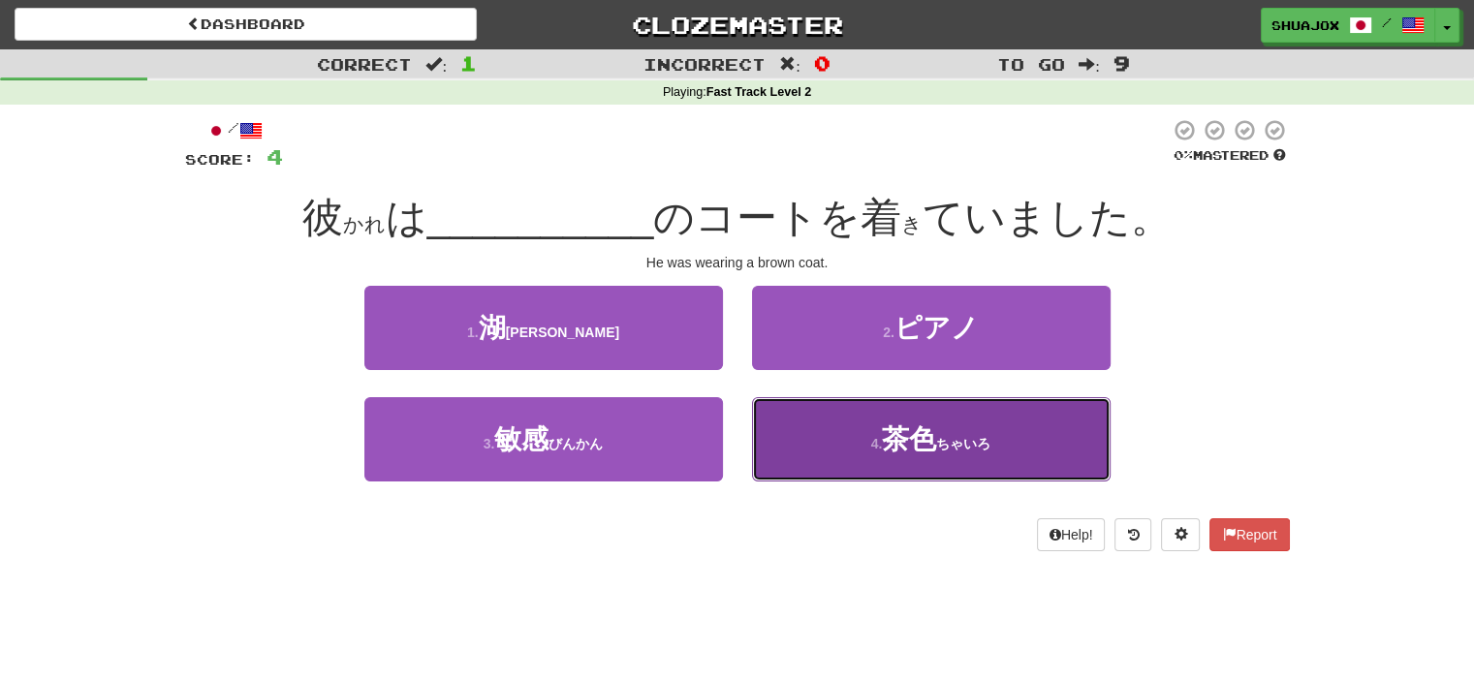
click at [810, 449] on button "4 . 茶色 ( ちゃいろ )" at bounding box center [931, 439] width 359 height 84
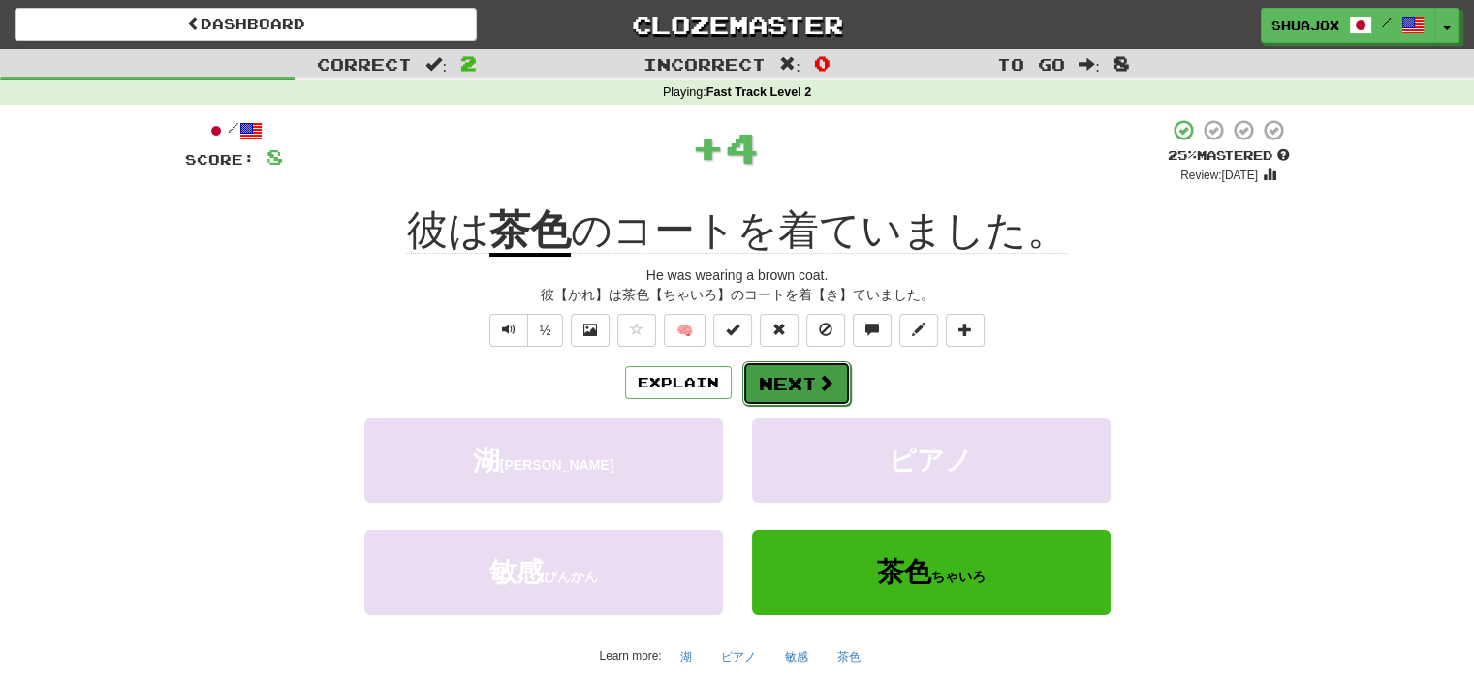
click at [775, 380] on button "Next" at bounding box center [796, 383] width 109 height 45
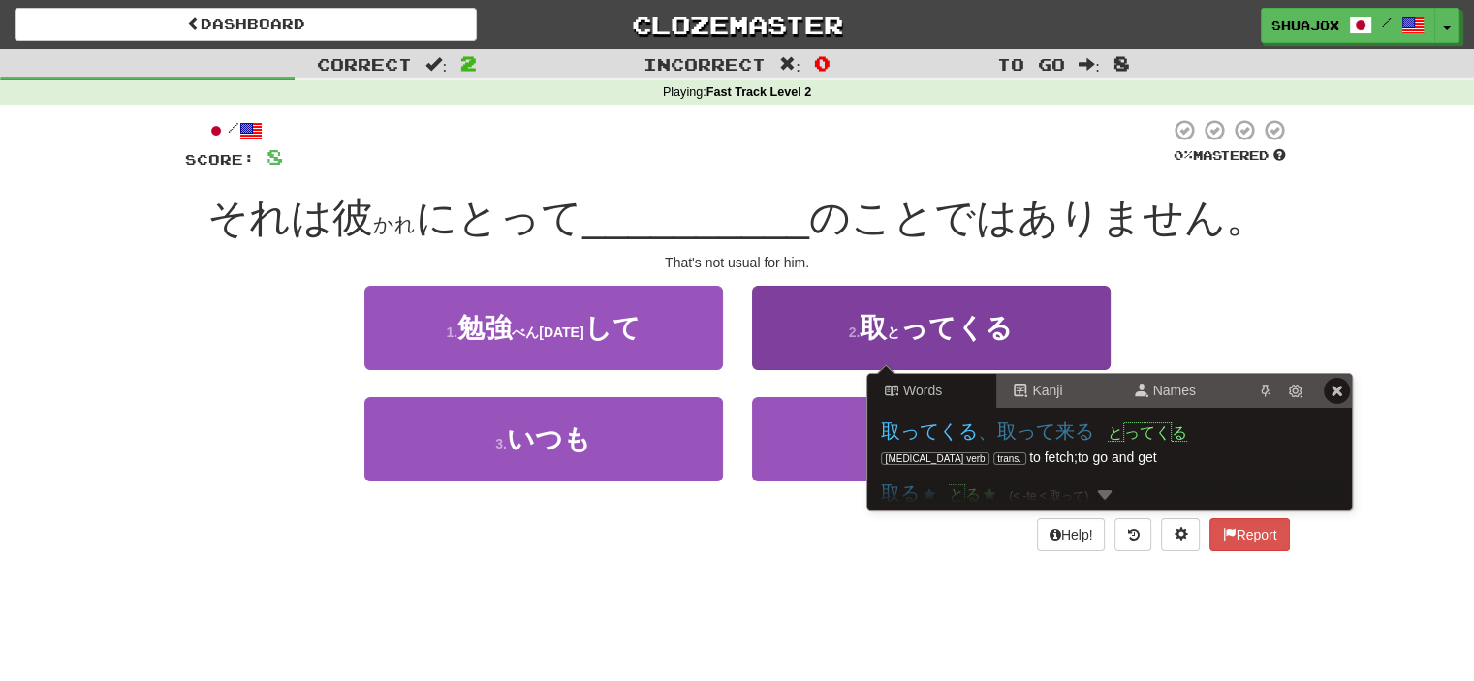
scroll to position [0, 0]
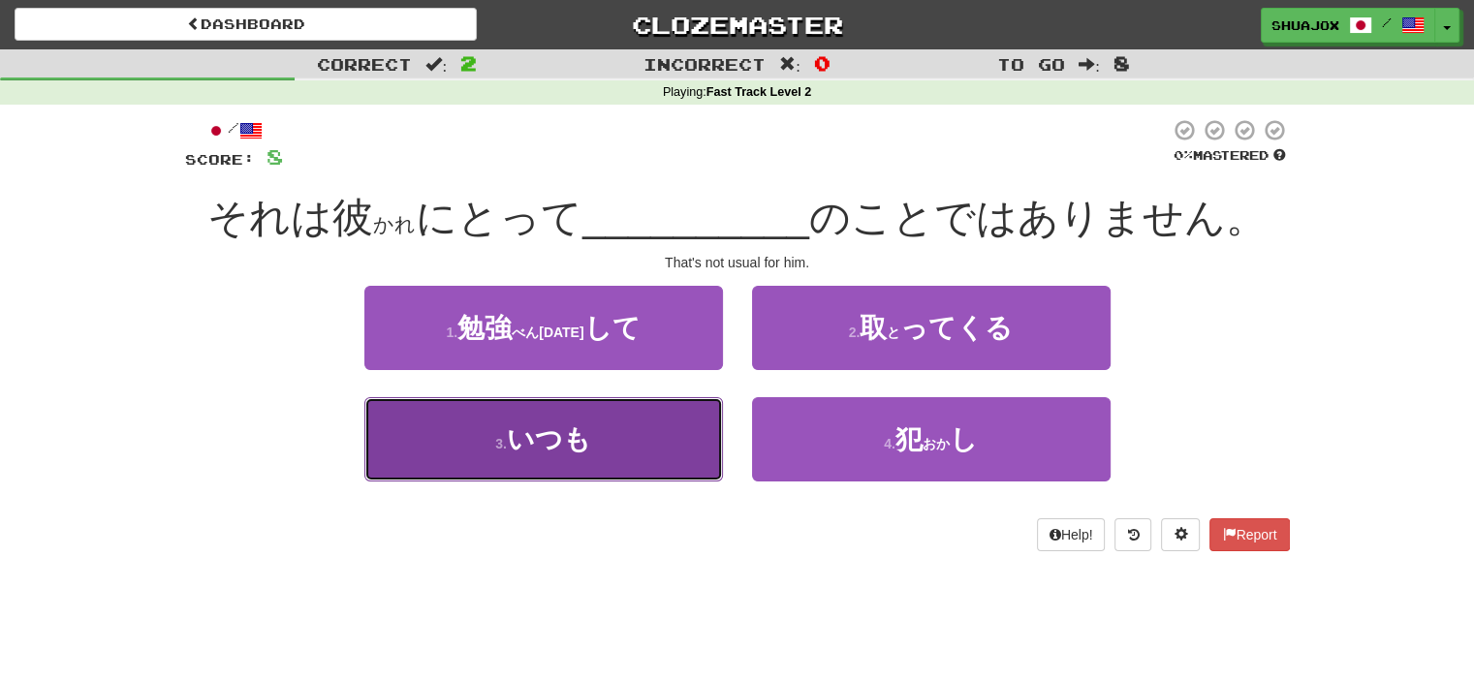
click at [642, 449] on button "3 . いつも" at bounding box center [543, 439] width 359 height 84
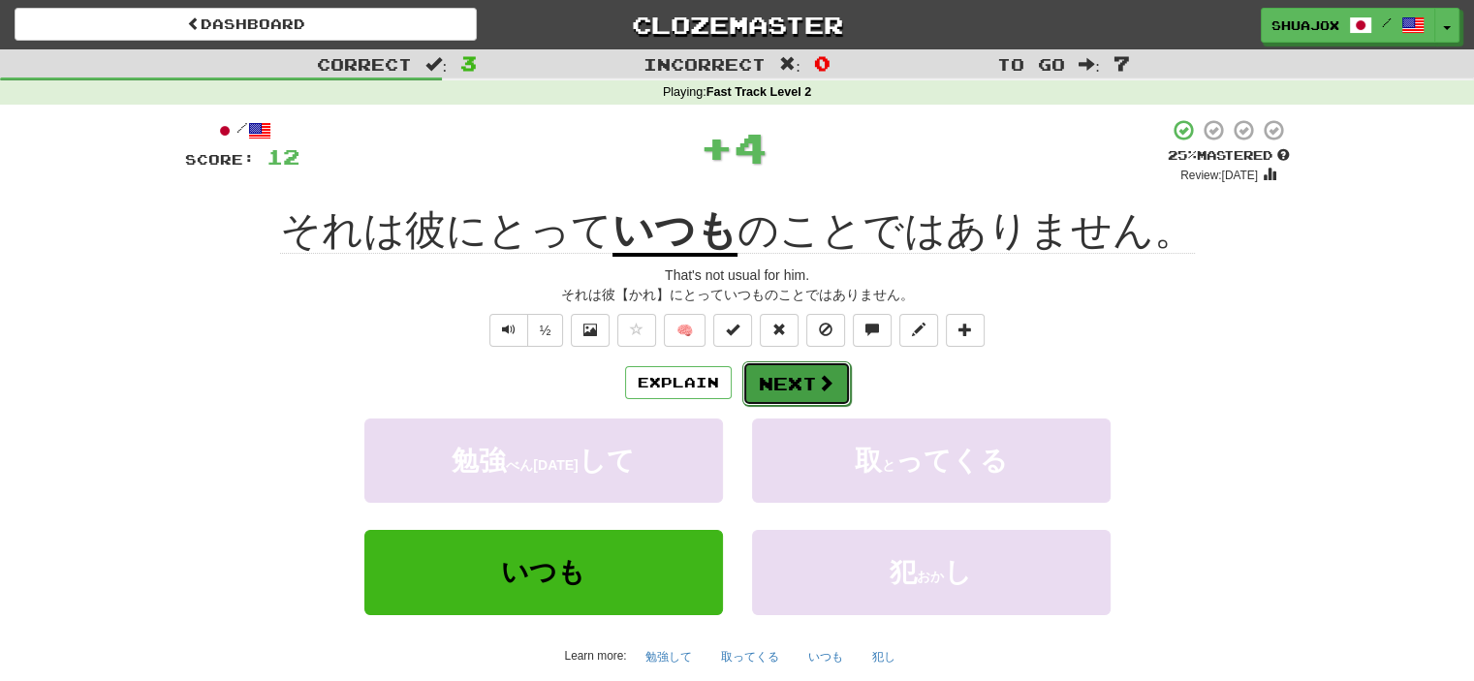
click at [807, 379] on button "Next" at bounding box center [796, 383] width 109 height 45
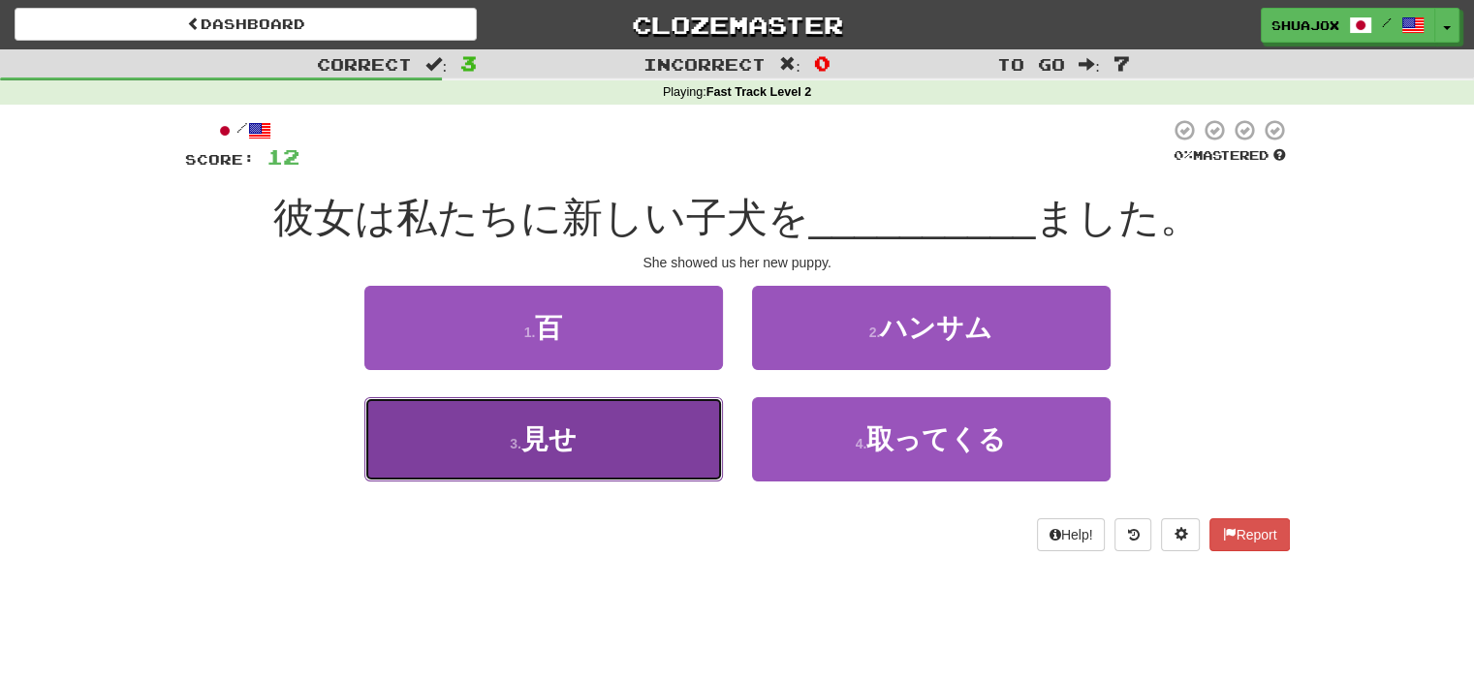
click at [636, 402] on button "3 . 見せ" at bounding box center [543, 439] width 359 height 84
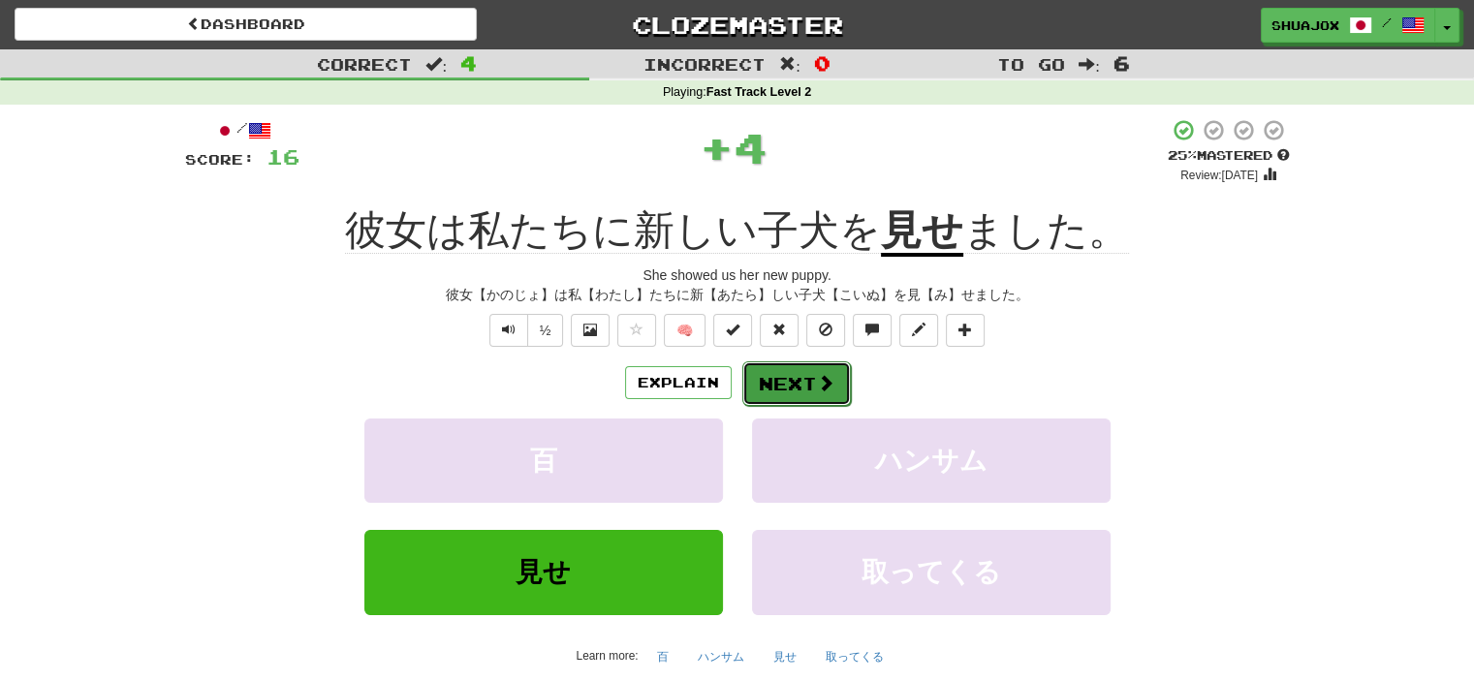
click at [789, 381] on button "Next" at bounding box center [796, 383] width 109 height 45
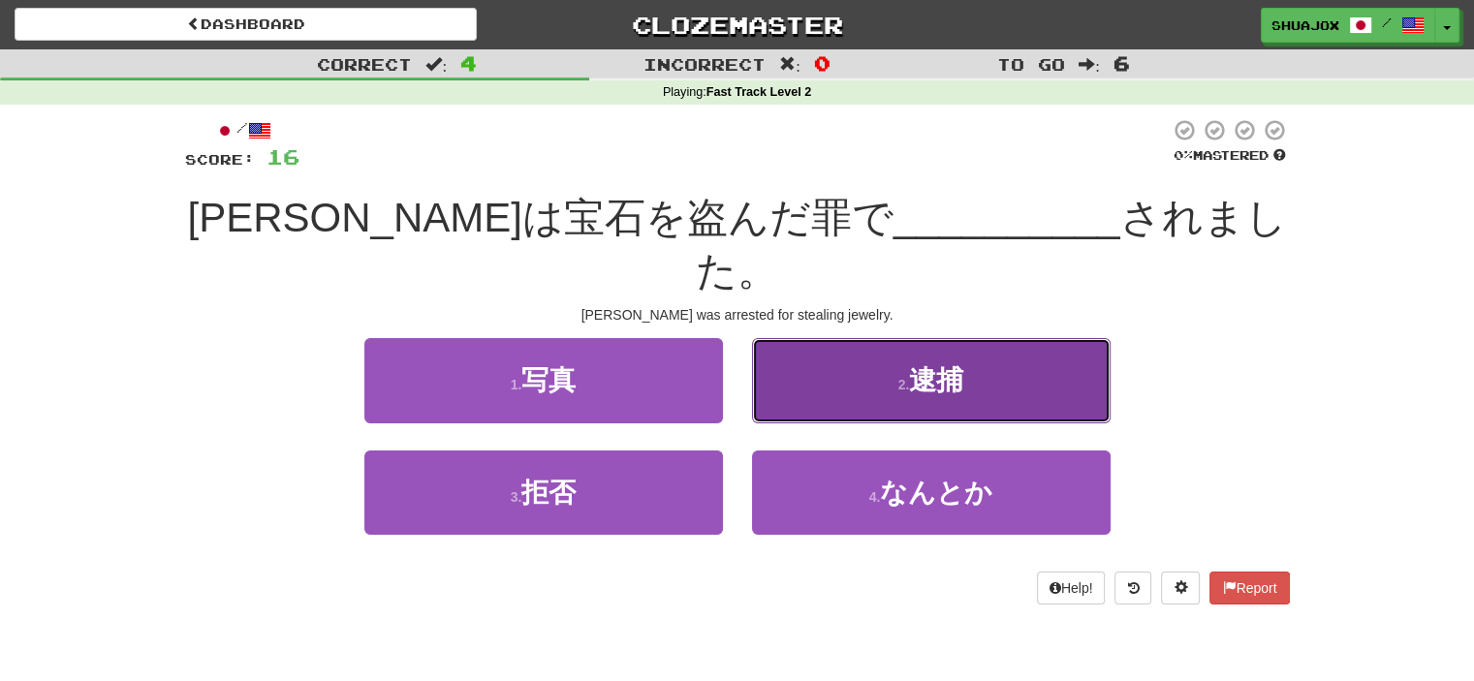
click at [808, 348] on button "2 . 逮捕" at bounding box center [931, 380] width 359 height 84
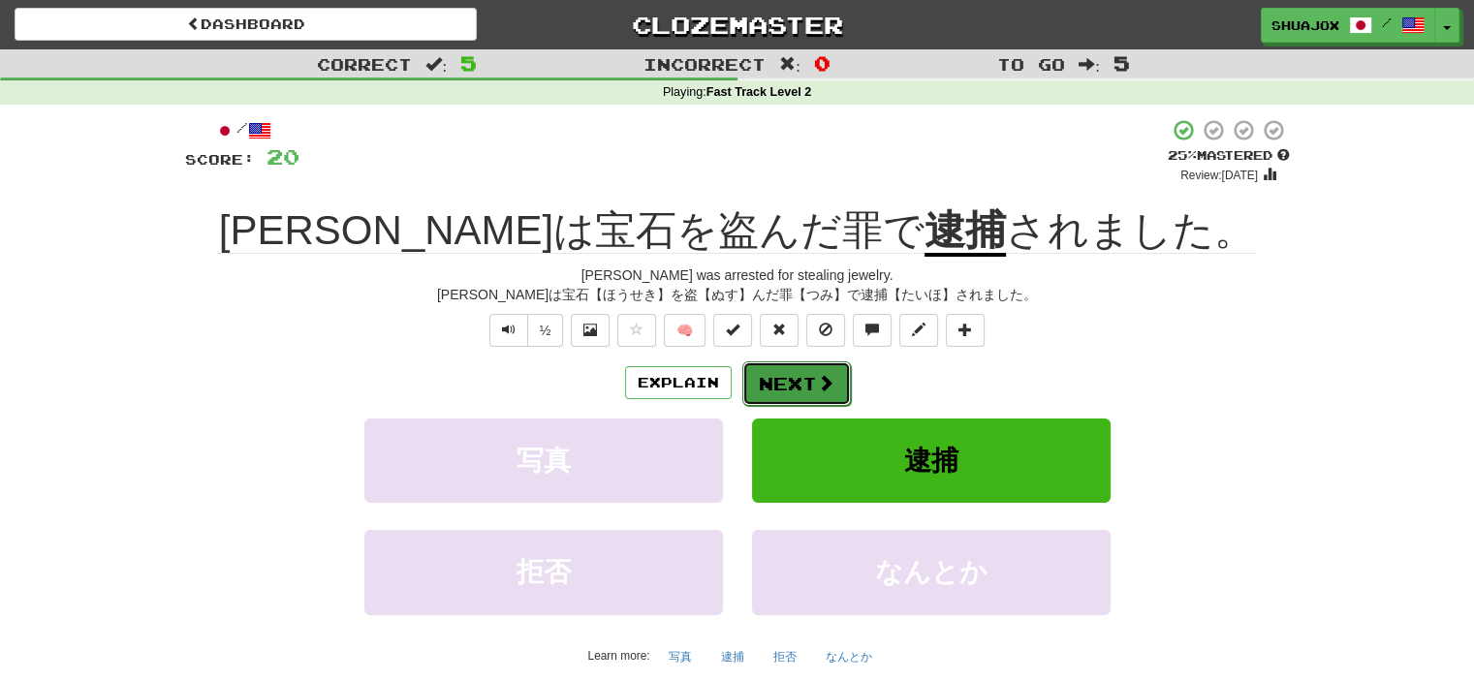
click at [768, 385] on button "Next" at bounding box center [796, 383] width 109 height 45
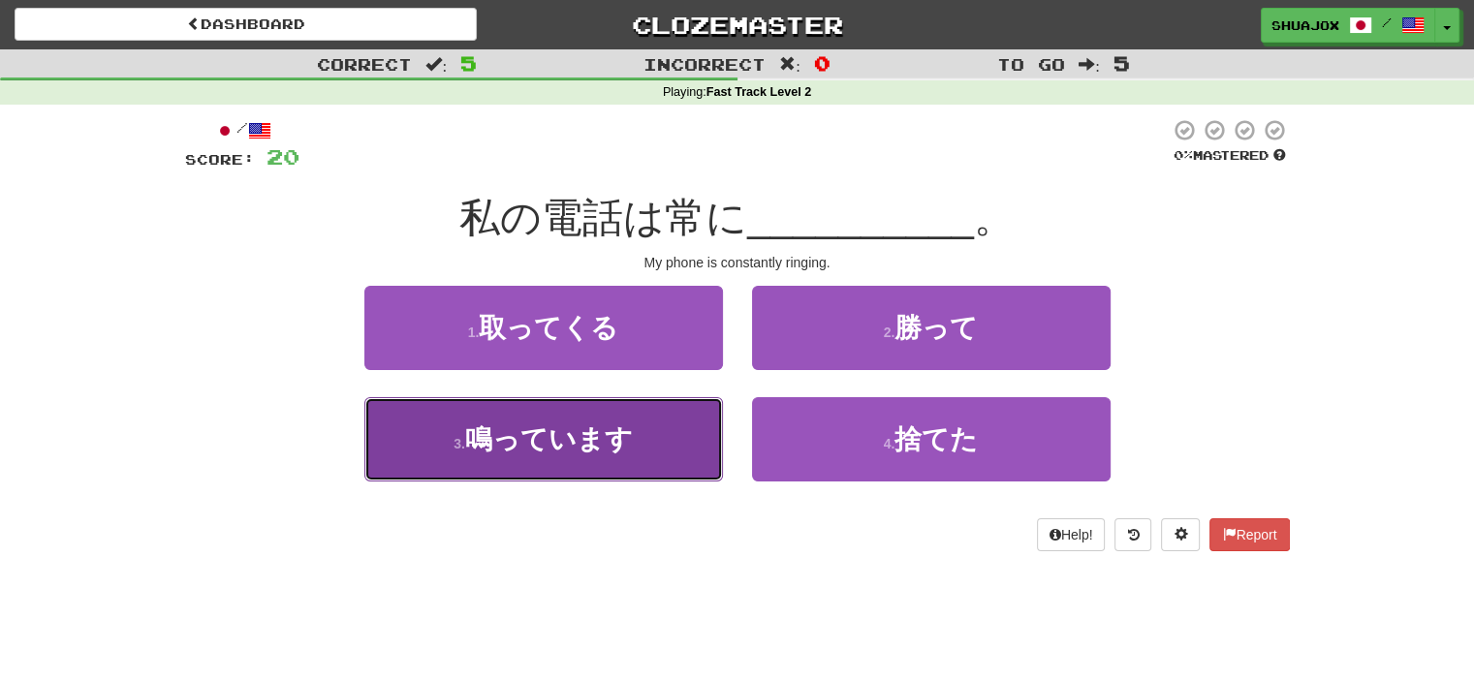
click at [667, 417] on button "3 . 鳴っています" at bounding box center [543, 439] width 359 height 84
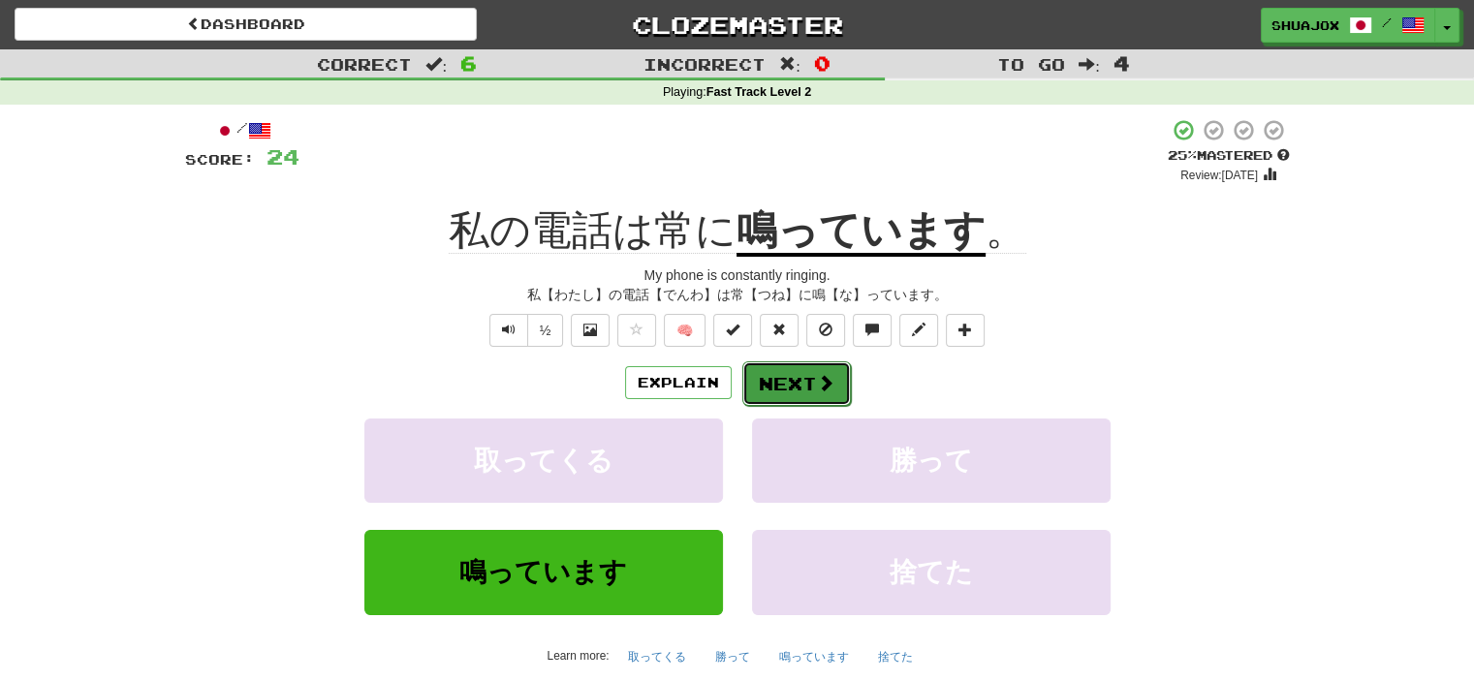
click at [783, 376] on button "Next" at bounding box center [796, 383] width 109 height 45
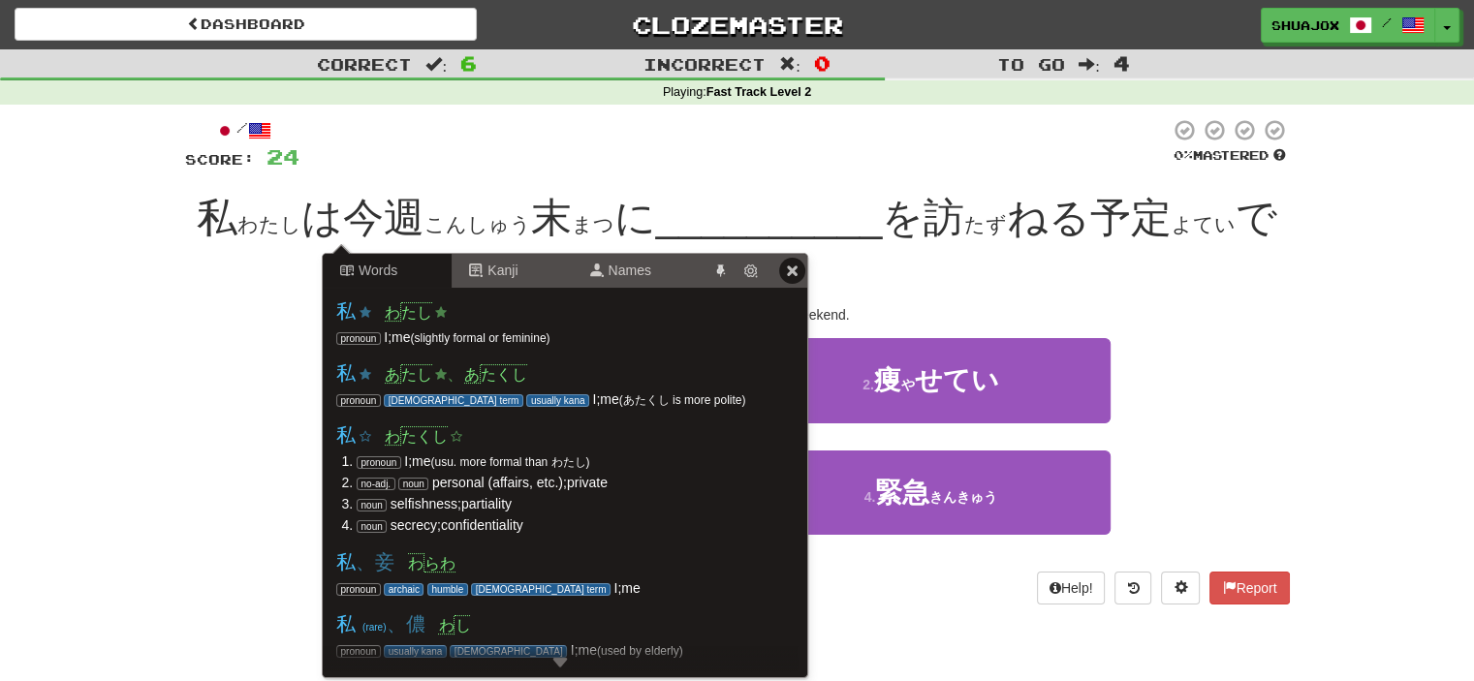
click at [1162, 305] on div "I'm visiting my grandpa this weekend." at bounding box center [737, 314] width 1105 height 19
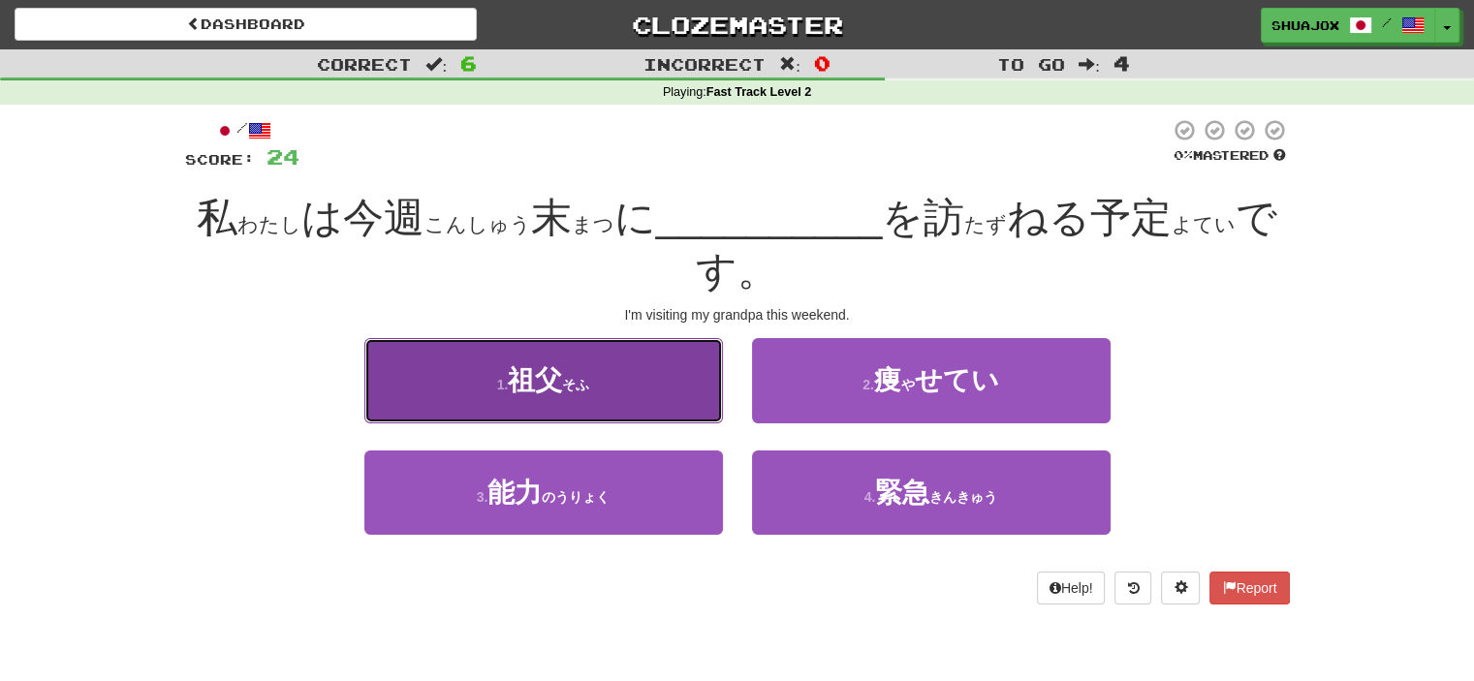
click at [688, 369] on button "1 . 祖父 ( そふ )" at bounding box center [543, 380] width 359 height 84
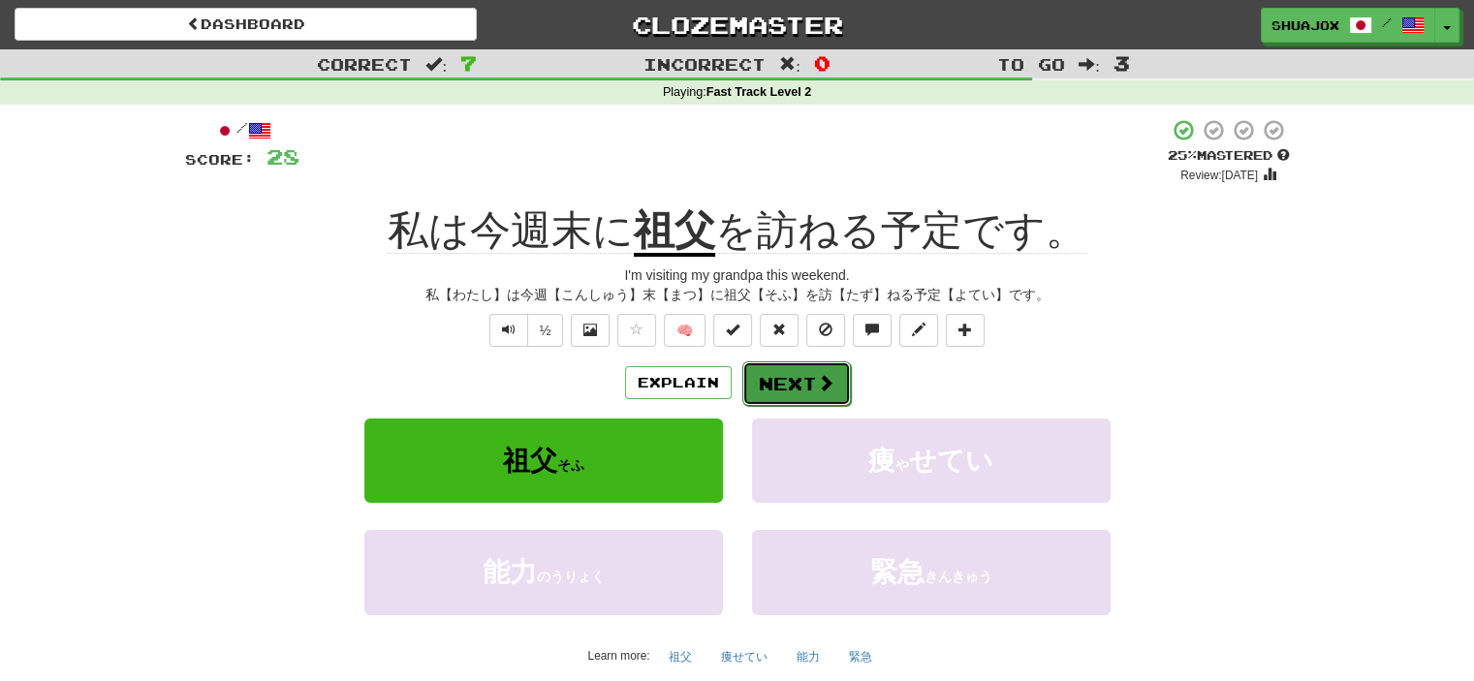
click at [817, 389] on span at bounding box center [825, 382] width 17 height 17
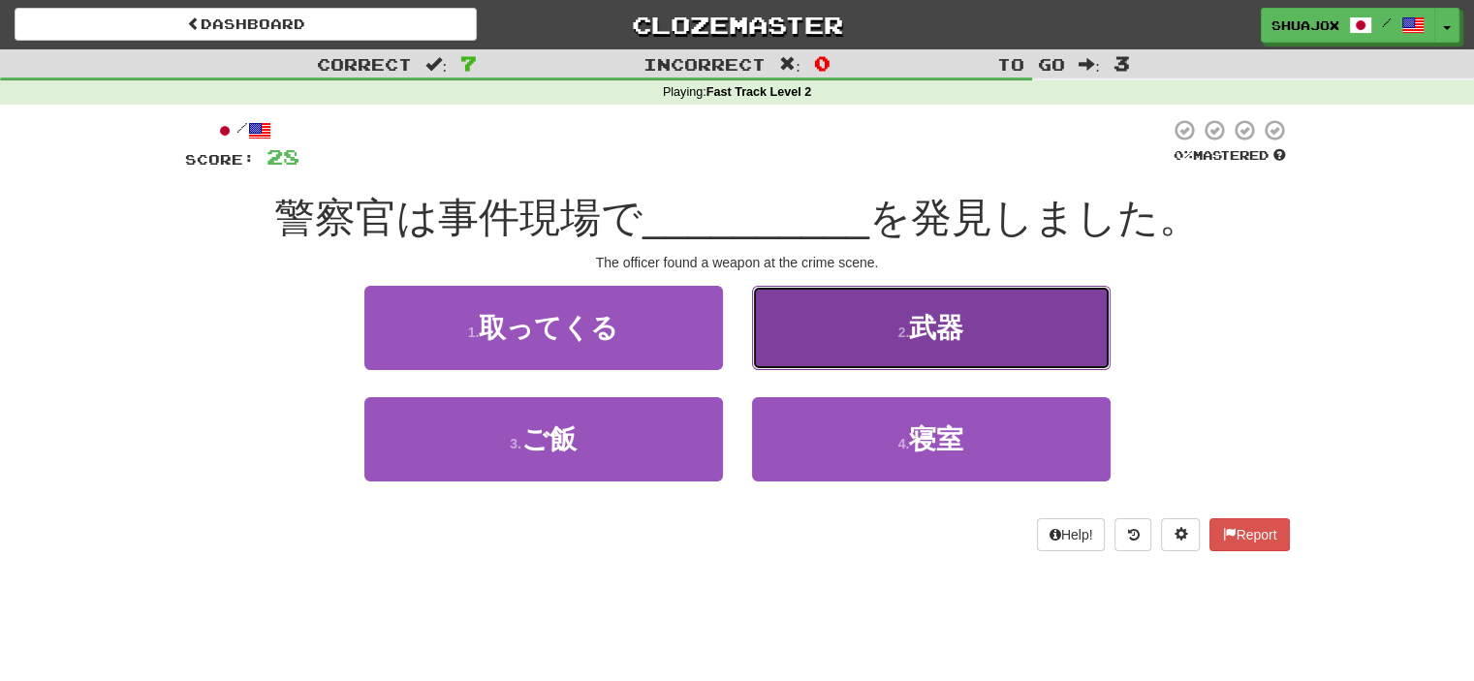
click at [925, 325] on span "武器" at bounding box center [936, 328] width 54 height 30
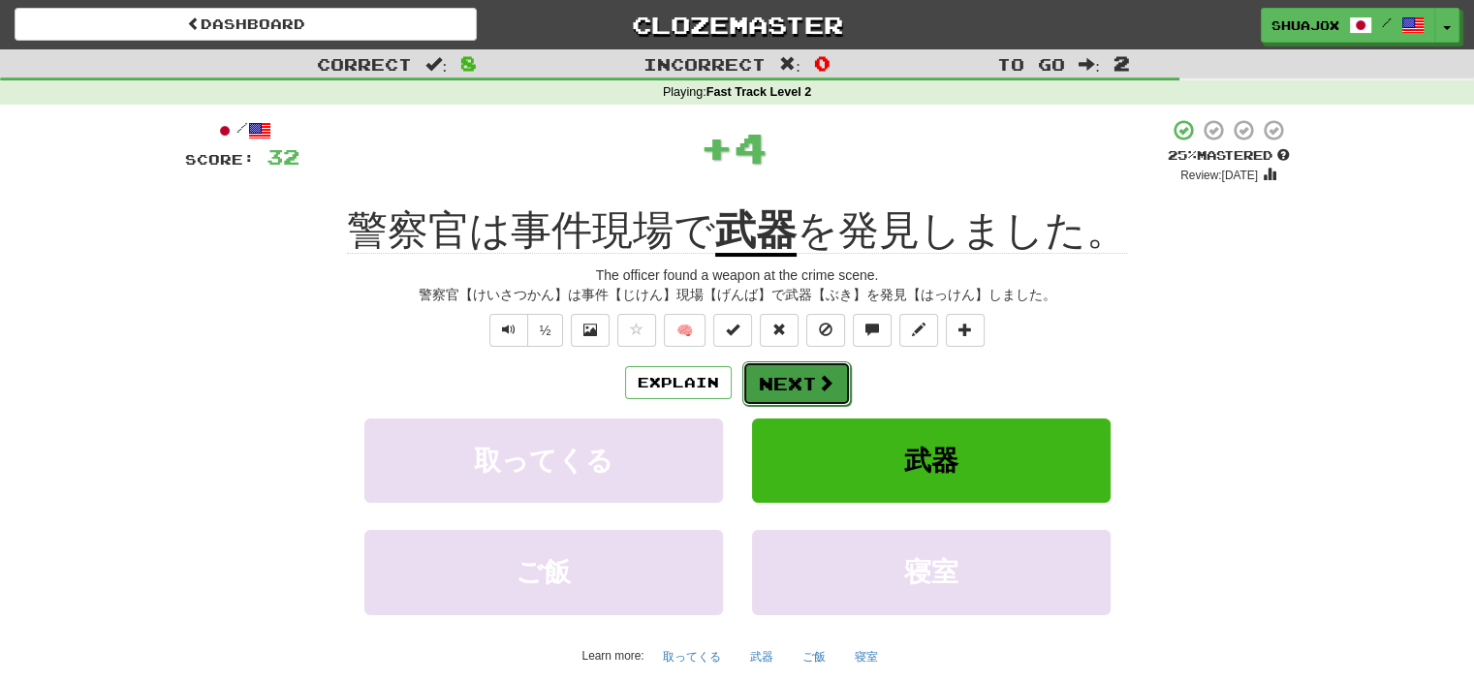
click at [773, 383] on button "Next" at bounding box center [796, 383] width 109 height 45
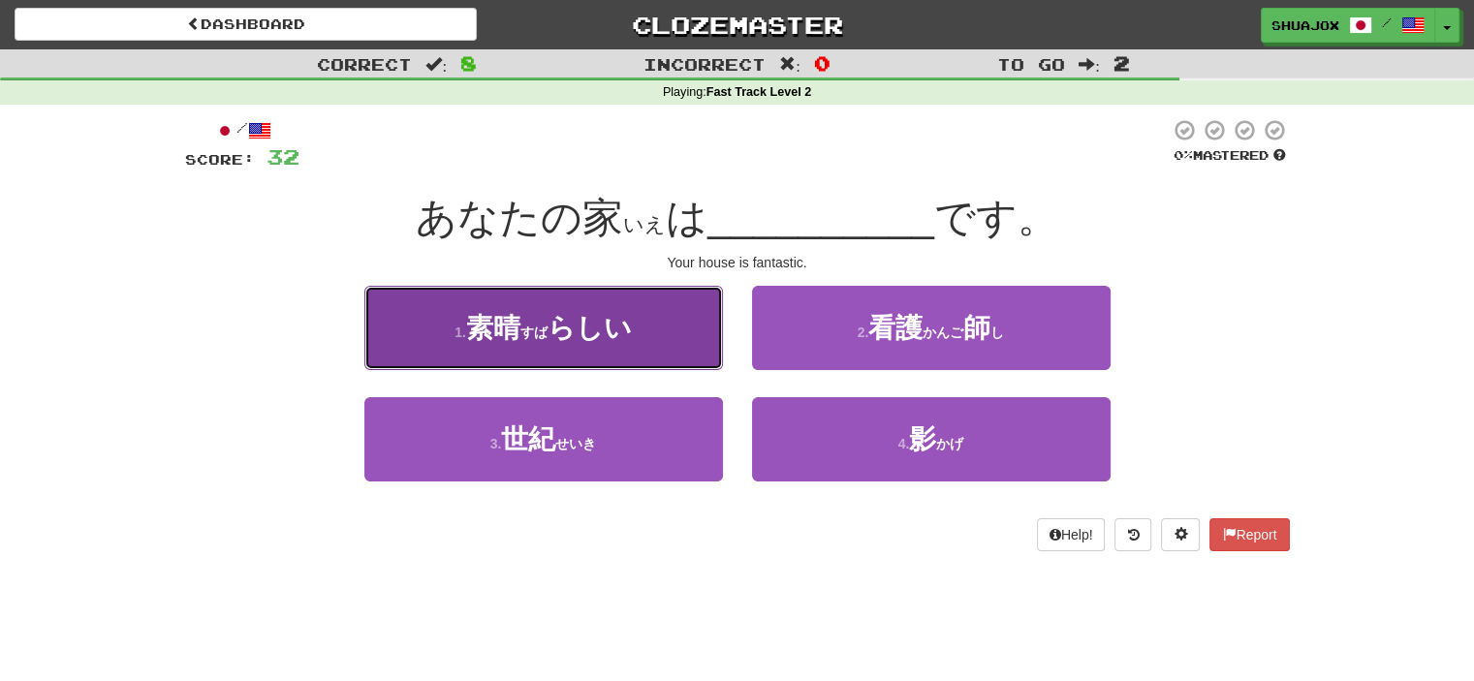
click at [455, 354] on button "1 . 素晴 ( すば ) らしい" at bounding box center [543, 328] width 359 height 84
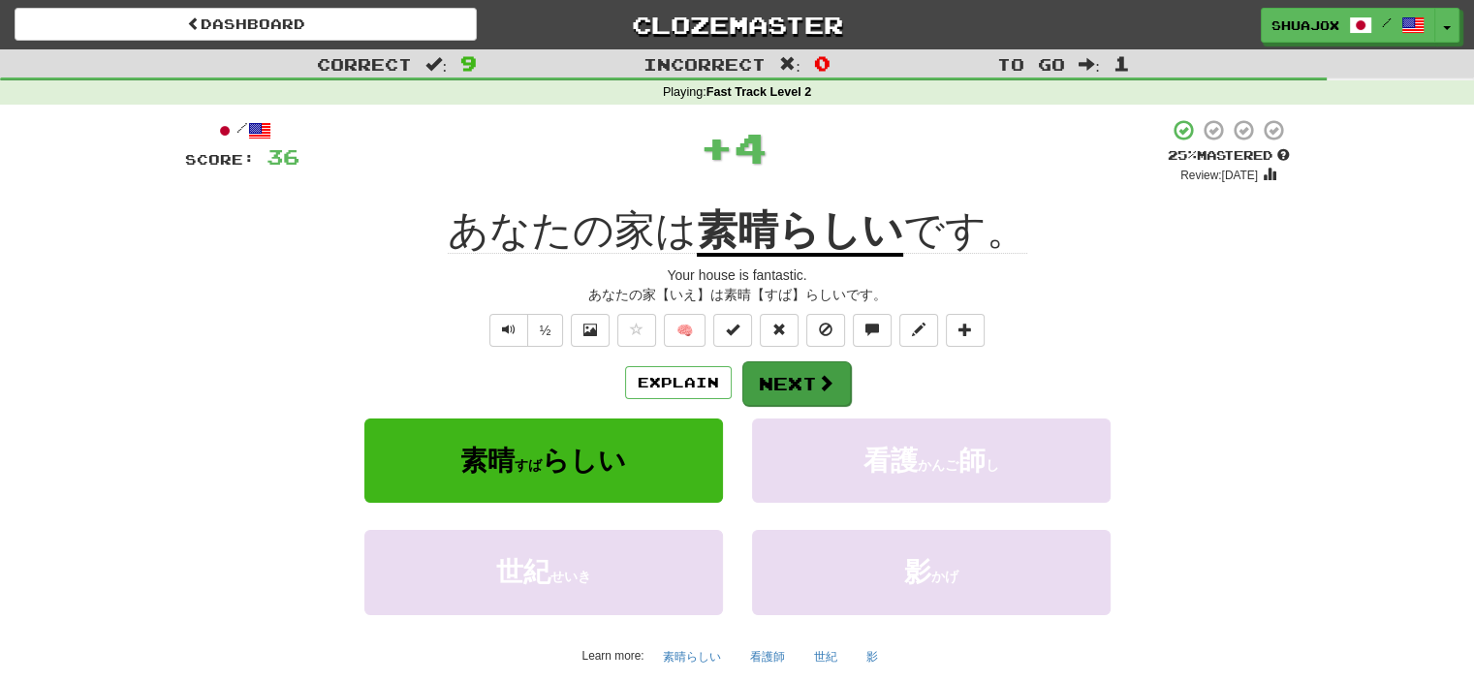
click at [795, 360] on div "/ Score: 36 + 4 25 % Mastered Review: 2025-09-22 あなたの家は 素晴らしい です。 Your house is…" at bounding box center [737, 415] width 1105 height 595
click at [795, 377] on button "Next" at bounding box center [796, 383] width 109 height 45
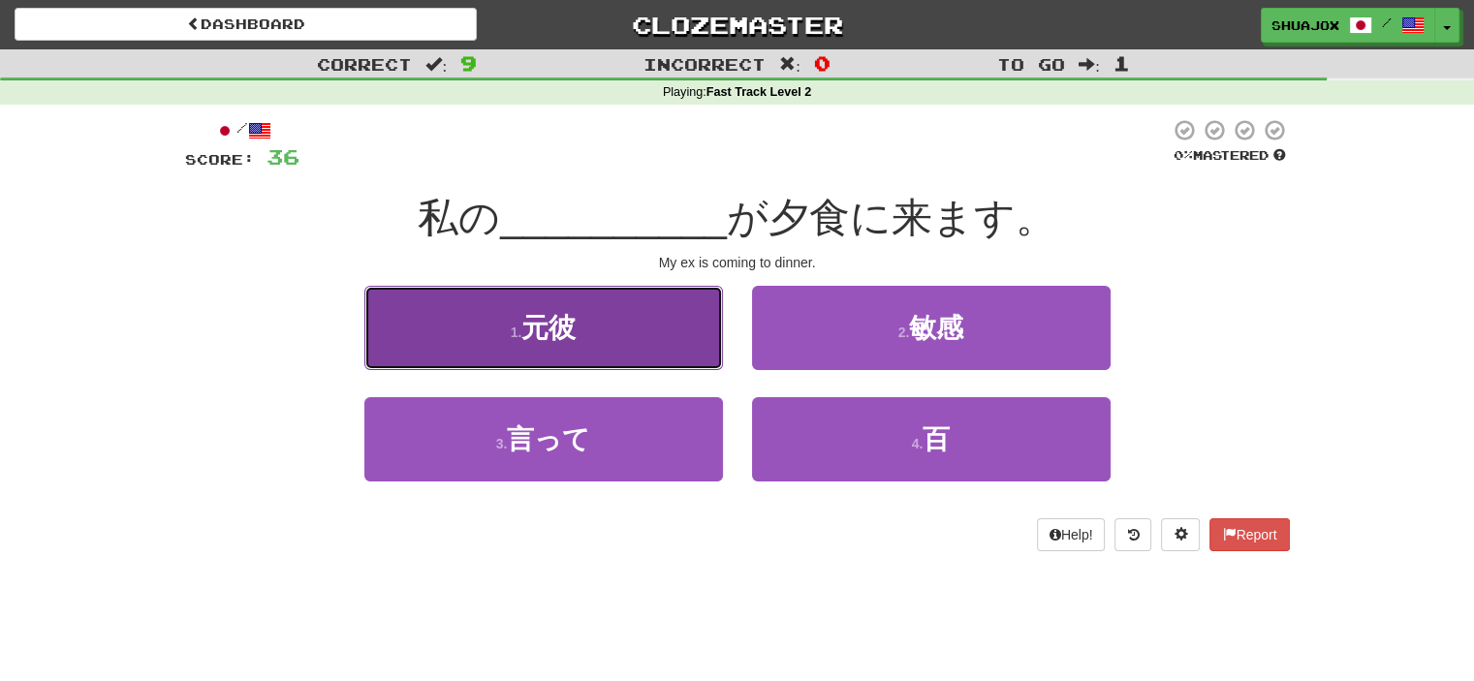
click at [616, 322] on button "1 . 元彼" at bounding box center [543, 328] width 359 height 84
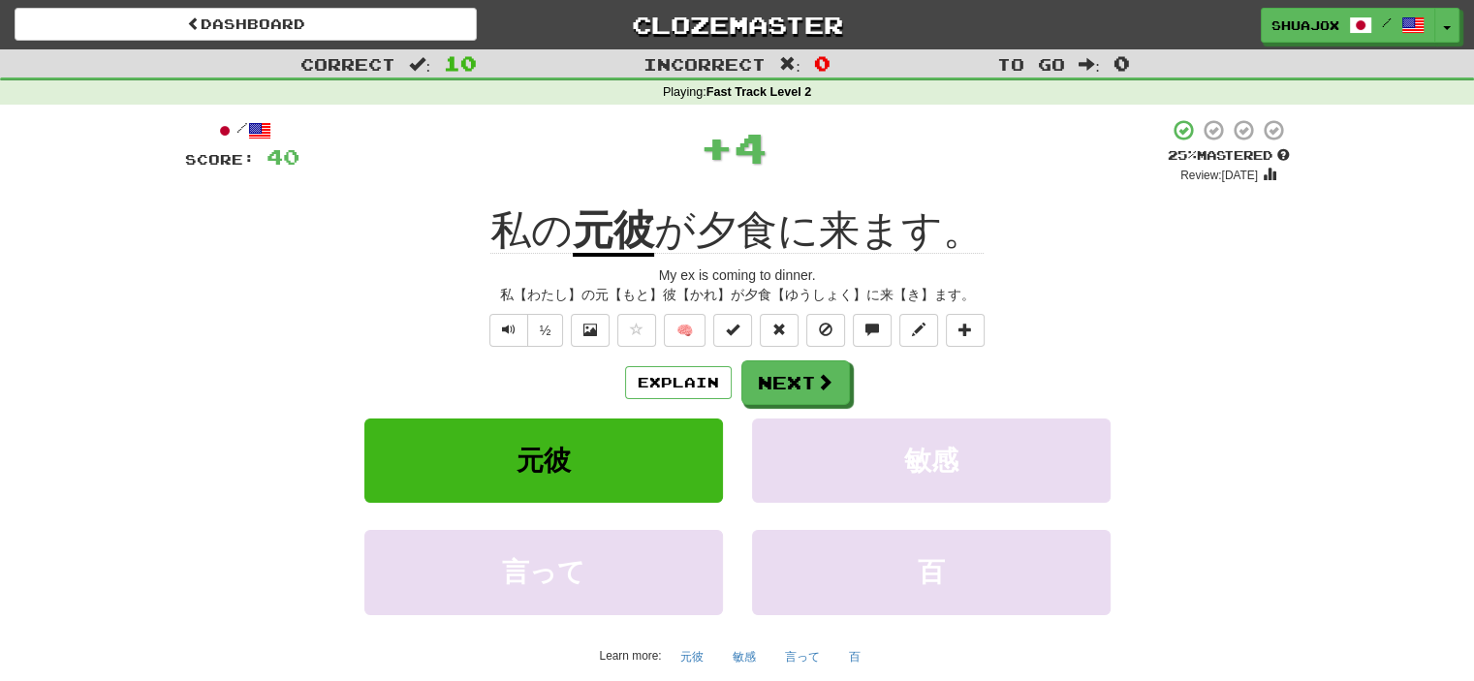
drag, startPoint x: 608, startPoint y: 224, endPoint x: 597, endPoint y: 228, distance: 11.3
click at [597, 228] on u "元彼" at bounding box center [613, 231] width 81 height 49
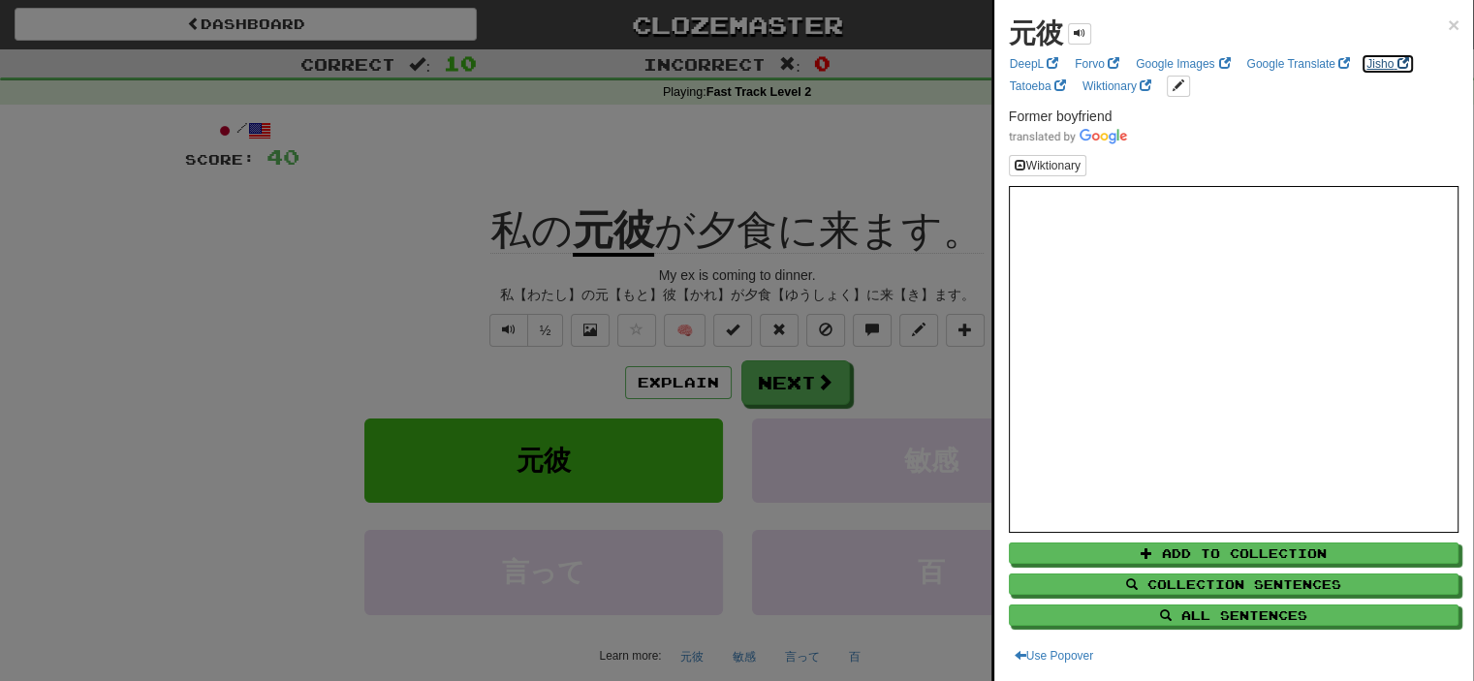
click at [1386, 65] on link "Jisho" at bounding box center [1387, 63] width 53 height 21
click at [771, 383] on div at bounding box center [737, 340] width 1474 height 681
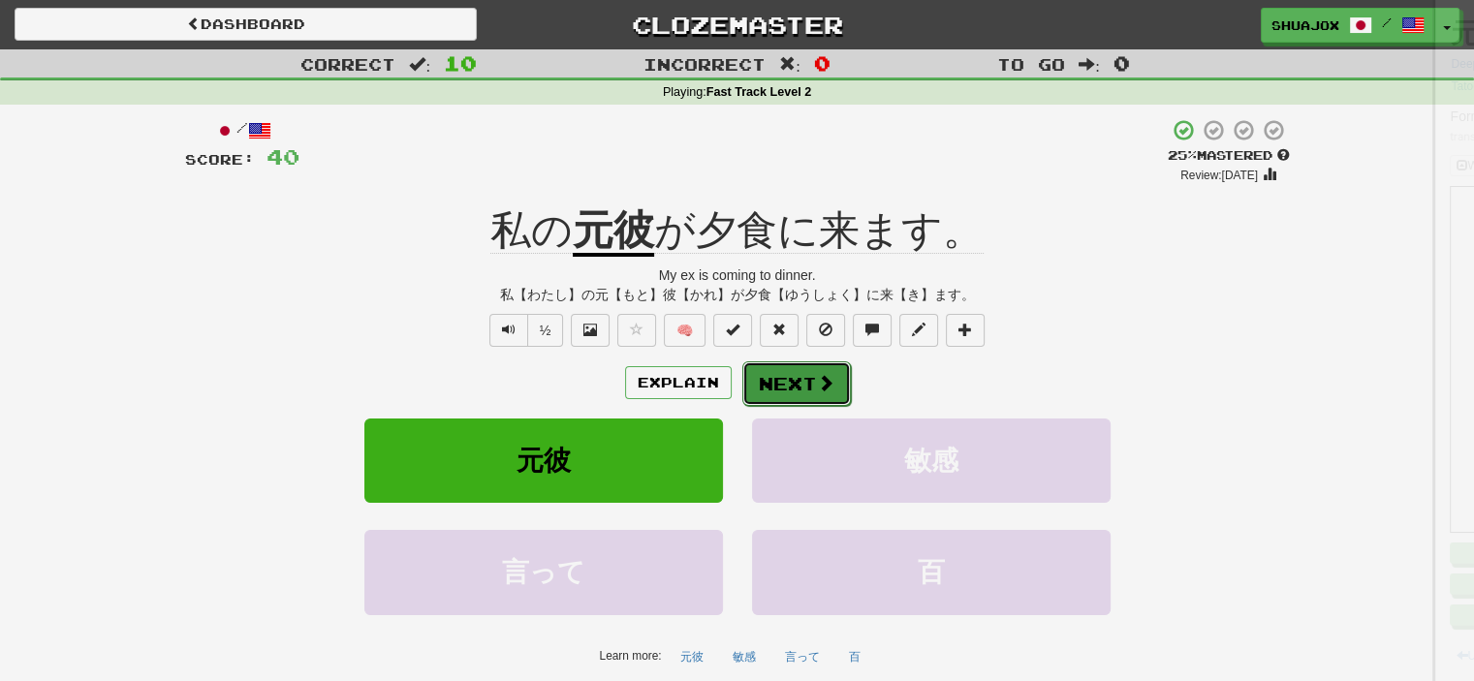
click at [783, 389] on button "Next" at bounding box center [796, 383] width 109 height 45
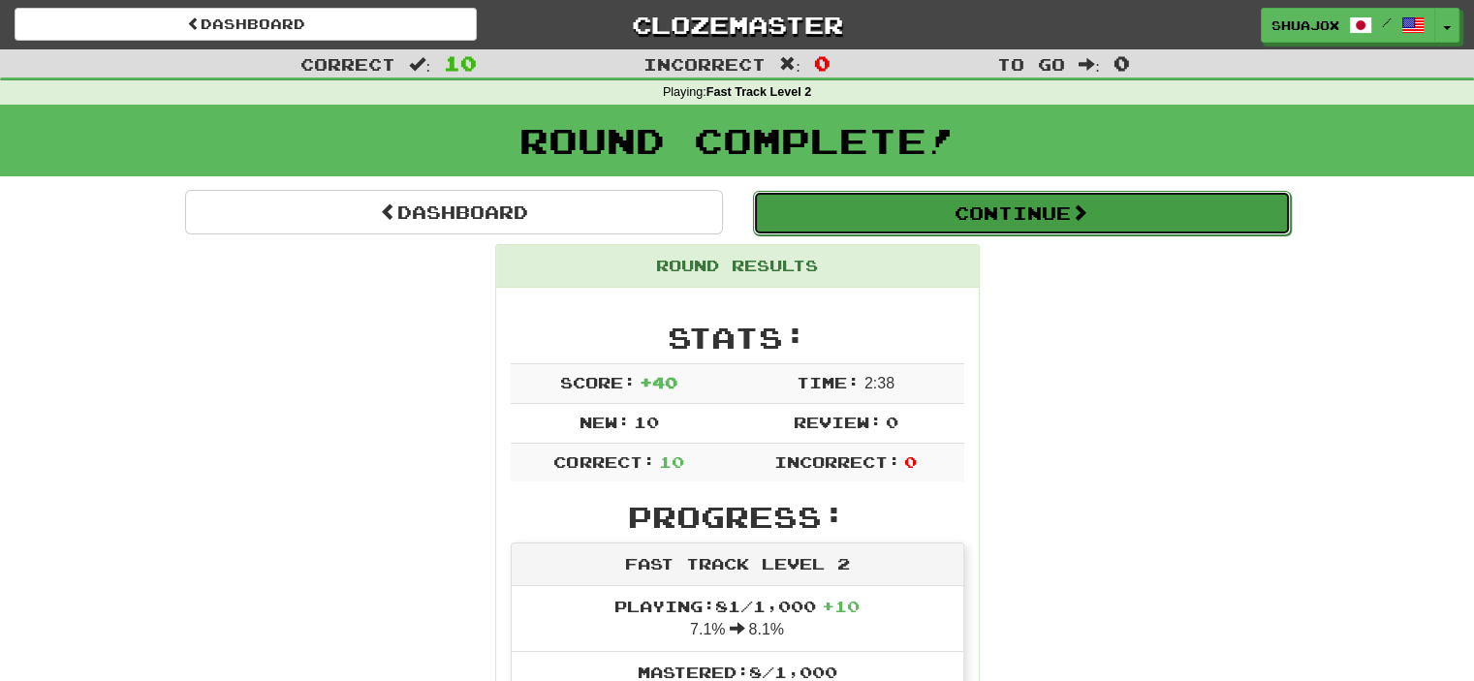
click at [905, 208] on button "Continue" at bounding box center [1022, 213] width 538 height 45
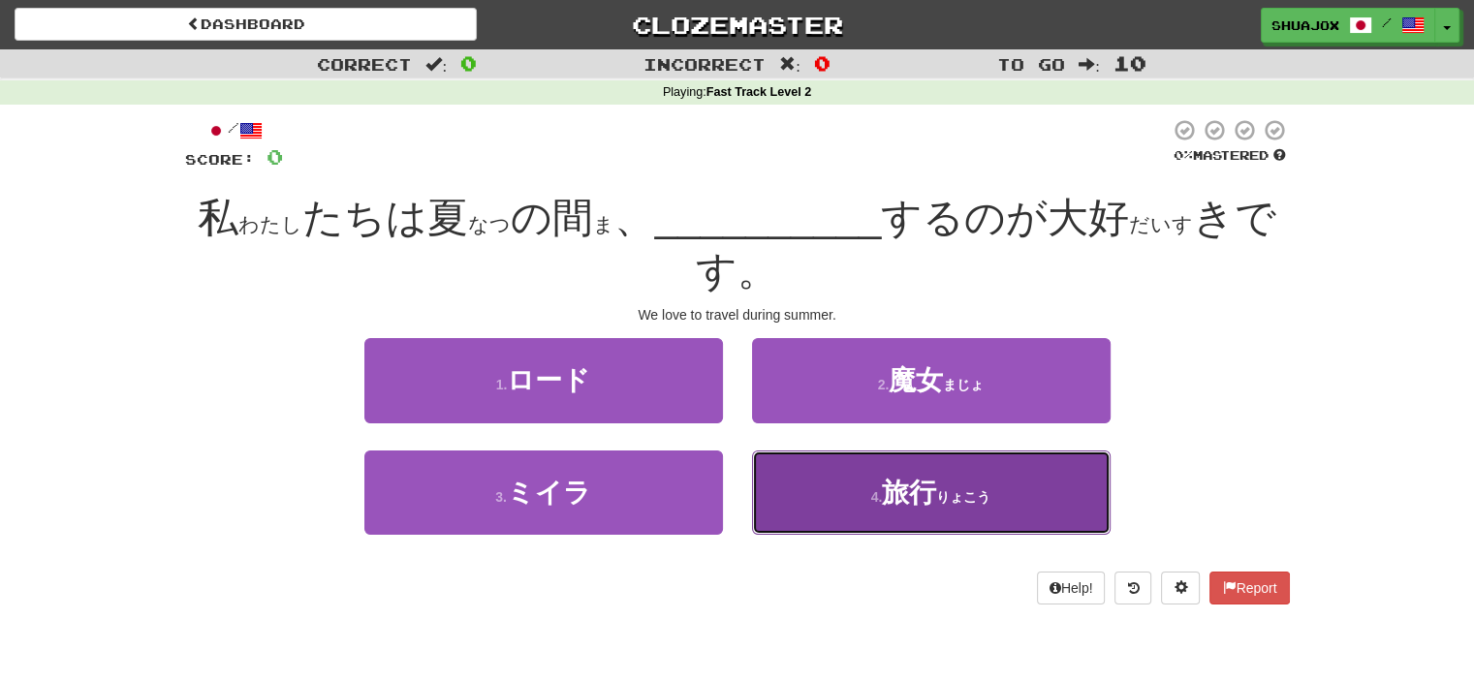
click at [893, 465] on button "4 . 旅行 ( りょこう )" at bounding box center [931, 493] width 359 height 84
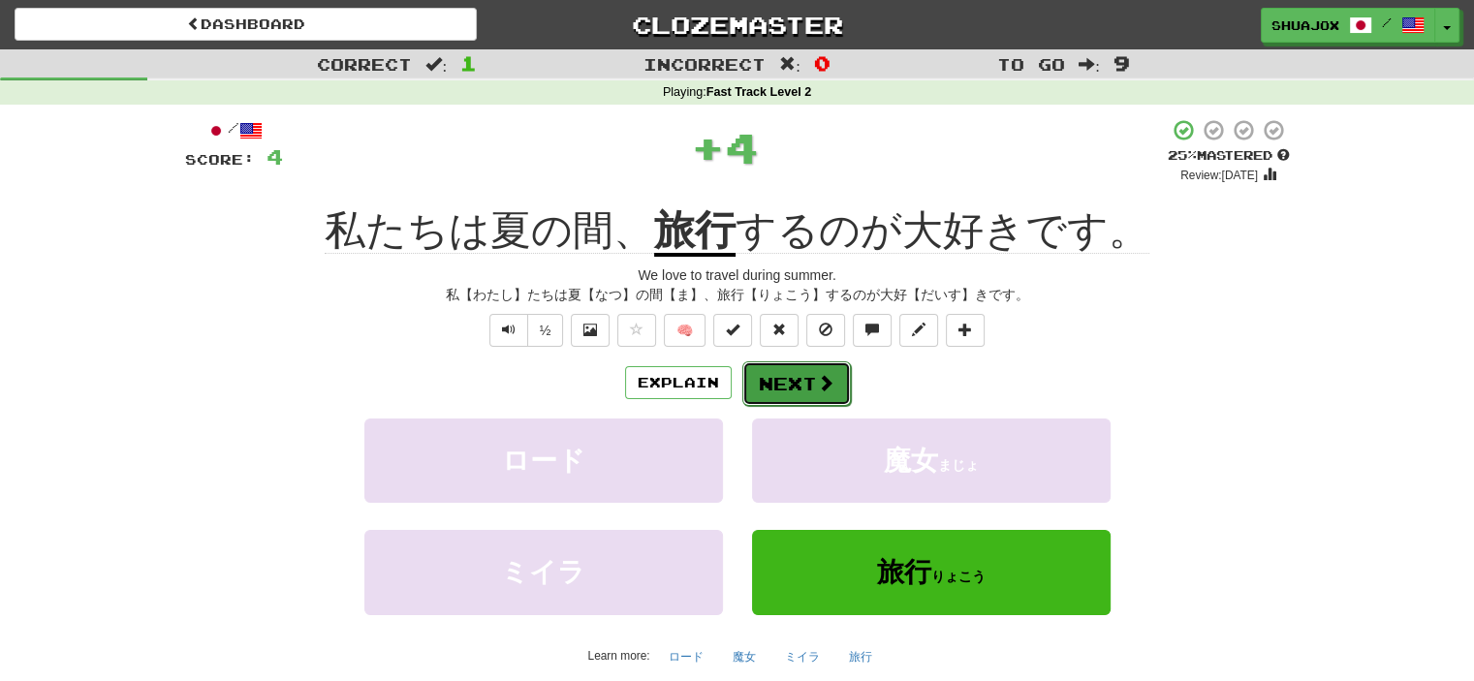
click at [817, 390] on span at bounding box center [825, 382] width 17 height 17
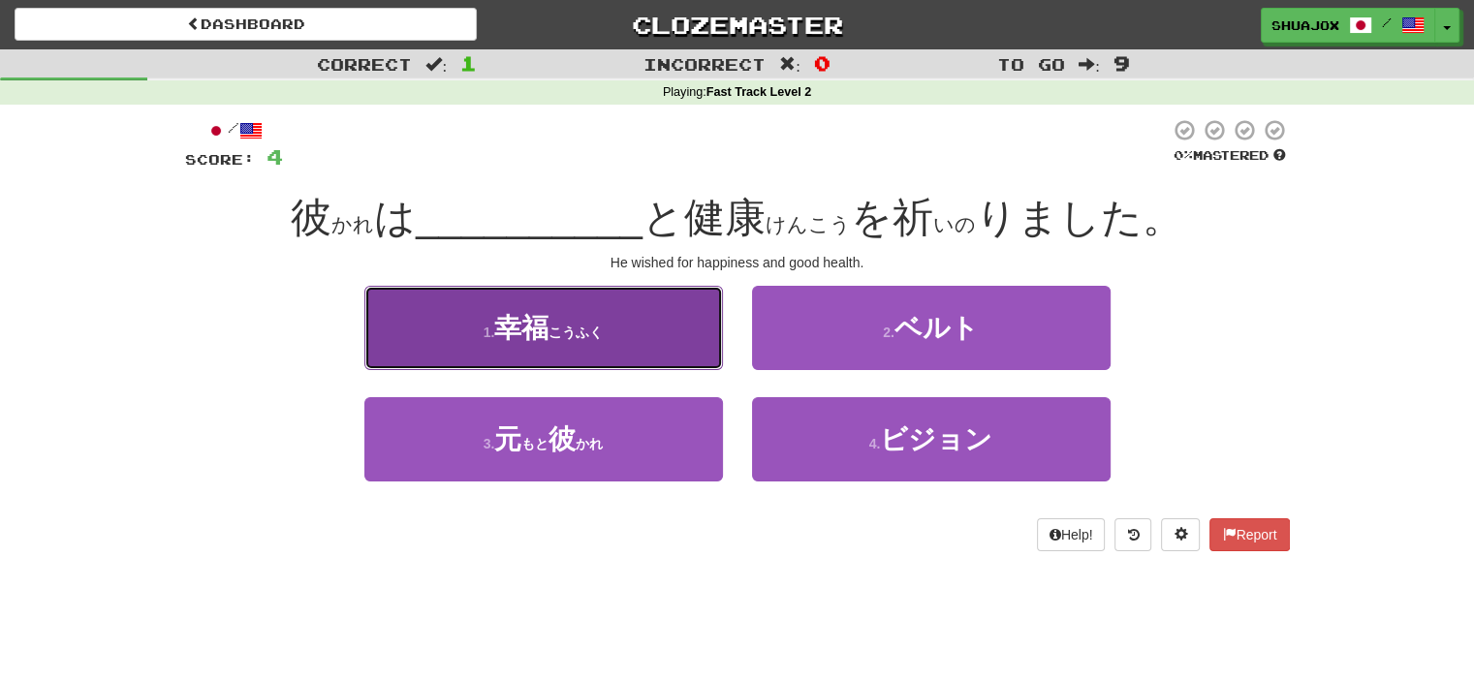
click at [634, 352] on button "1 . 幸福 ( こうふく )" at bounding box center [543, 328] width 359 height 84
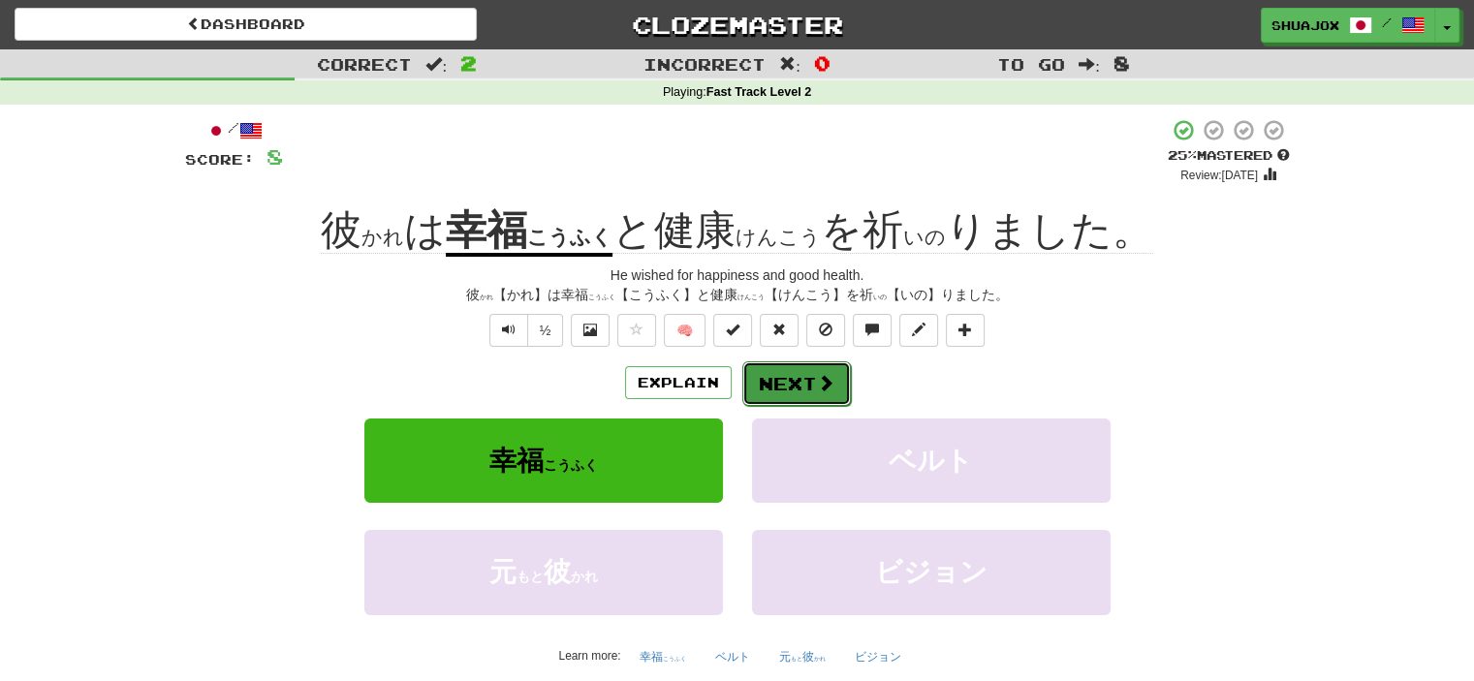
click at [795, 406] on button "Next" at bounding box center [796, 383] width 109 height 45
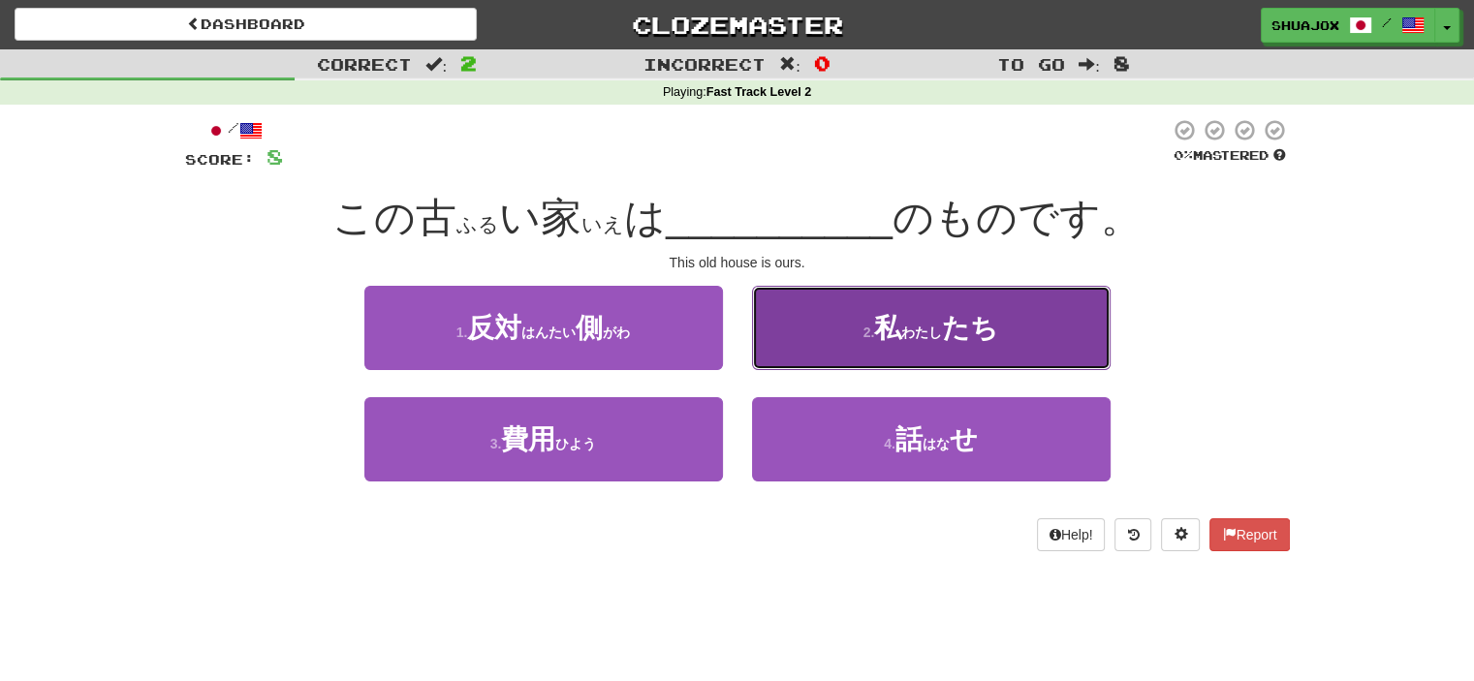
click at [843, 370] on button "2 . 私 ( わたし ) たち" at bounding box center [931, 328] width 359 height 84
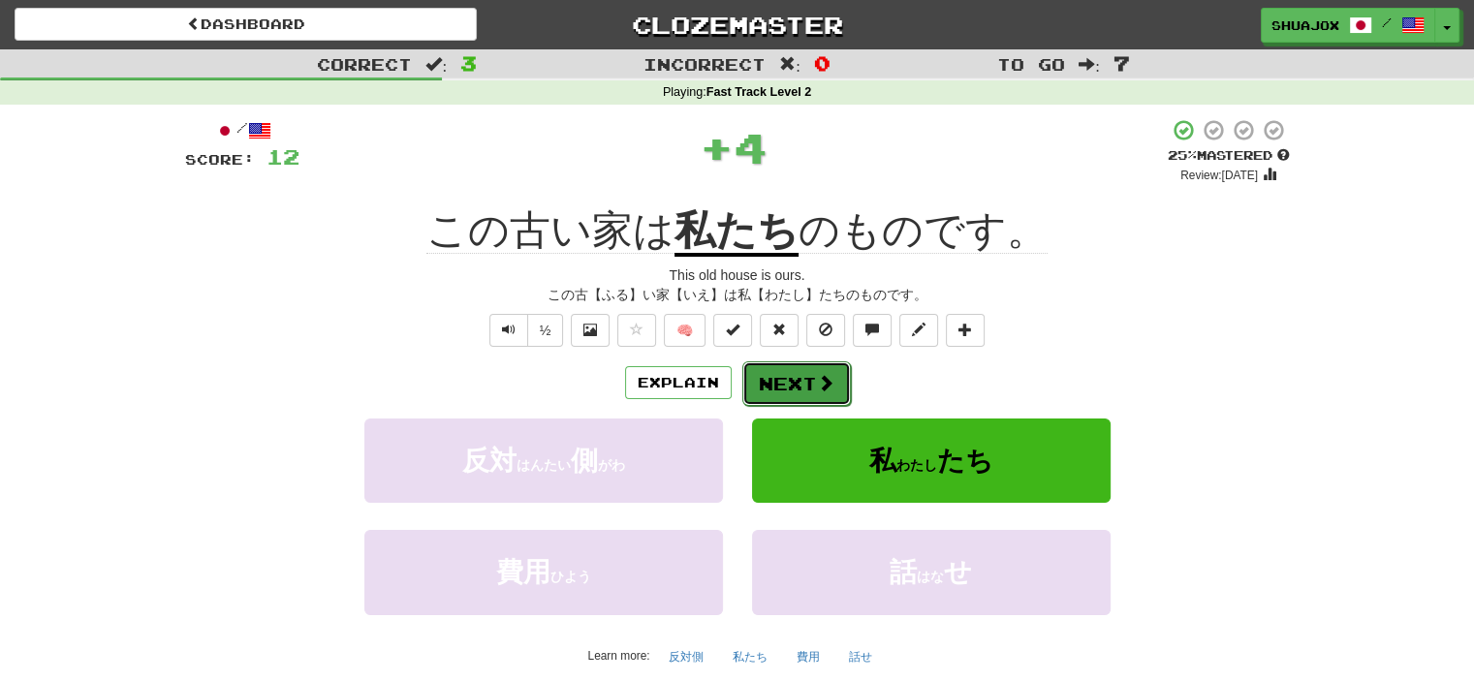
click at [782, 371] on button "Next" at bounding box center [796, 383] width 109 height 45
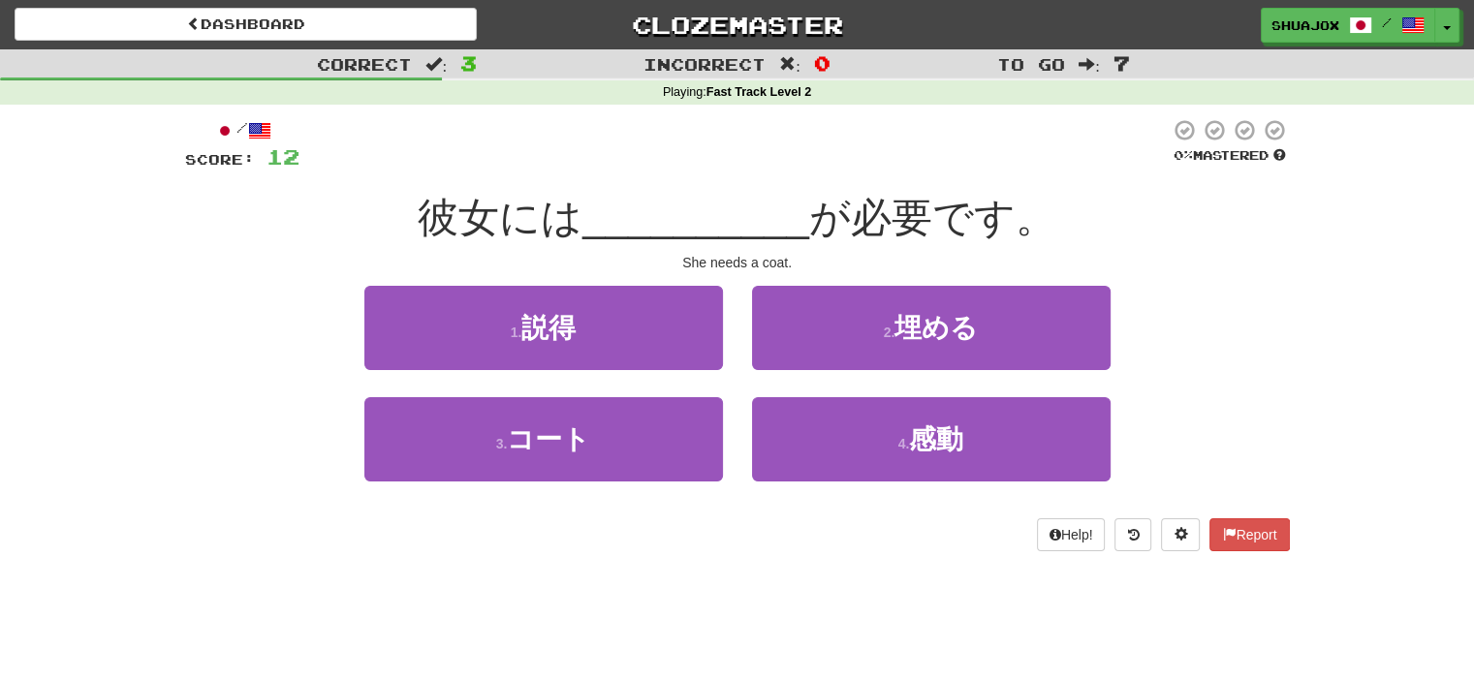
click at [857, 146] on div at bounding box center [734, 144] width 870 height 53
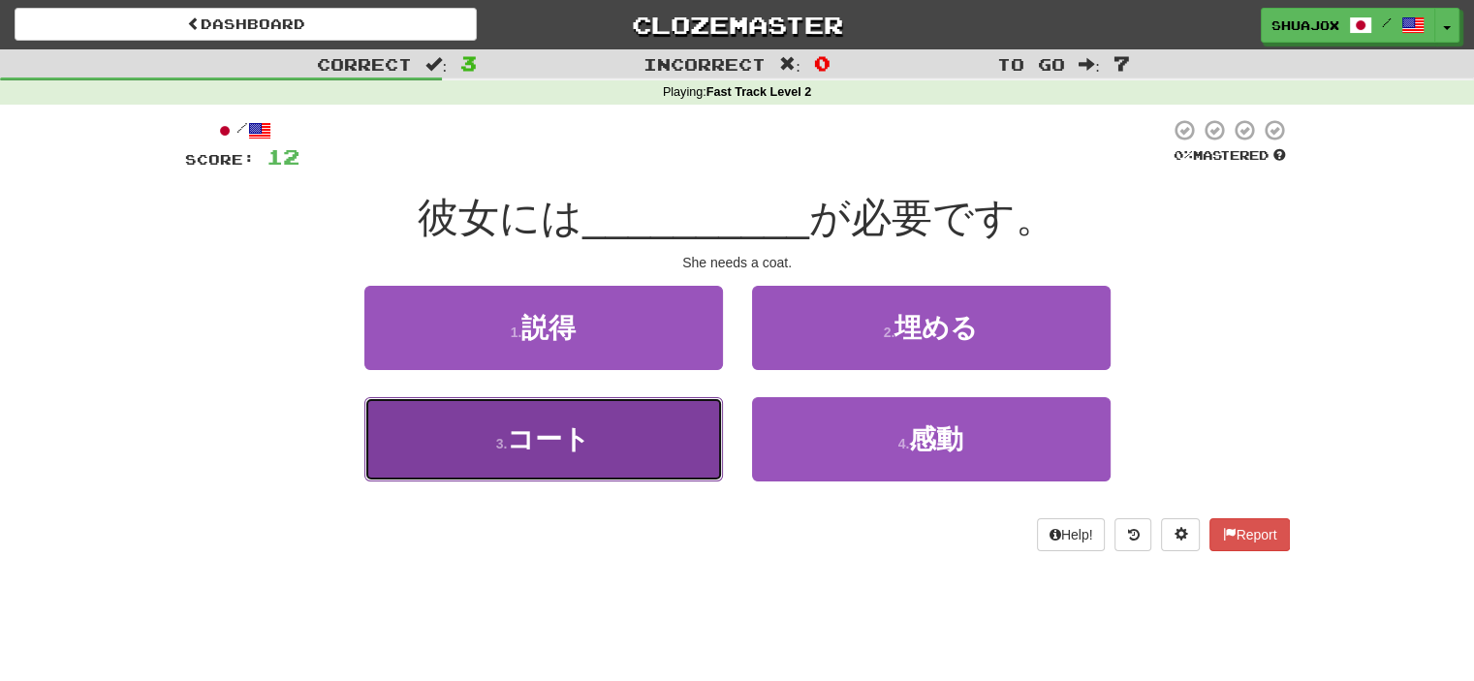
drag, startPoint x: 613, startPoint y: 456, endPoint x: 750, endPoint y: 412, distance: 143.7
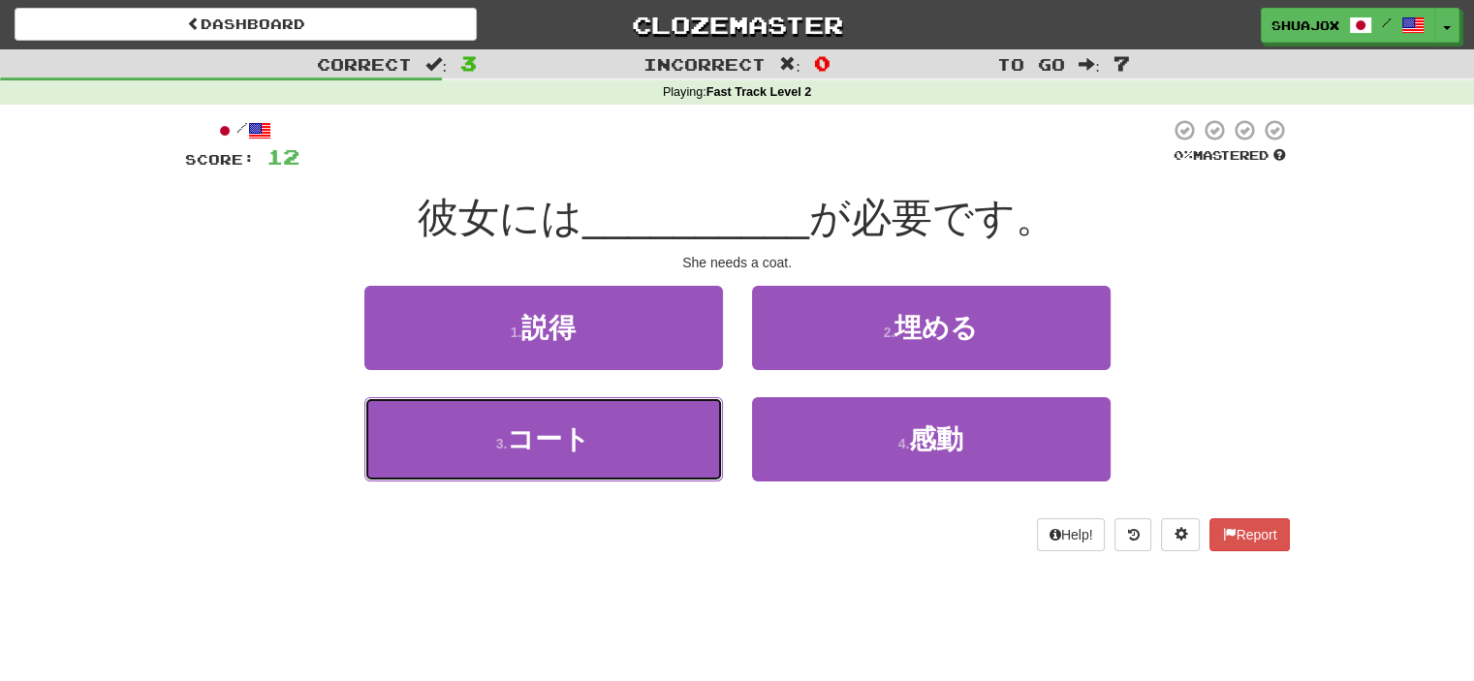
click at [614, 454] on button "3 . コート" at bounding box center [543, 439] width 359 height 84
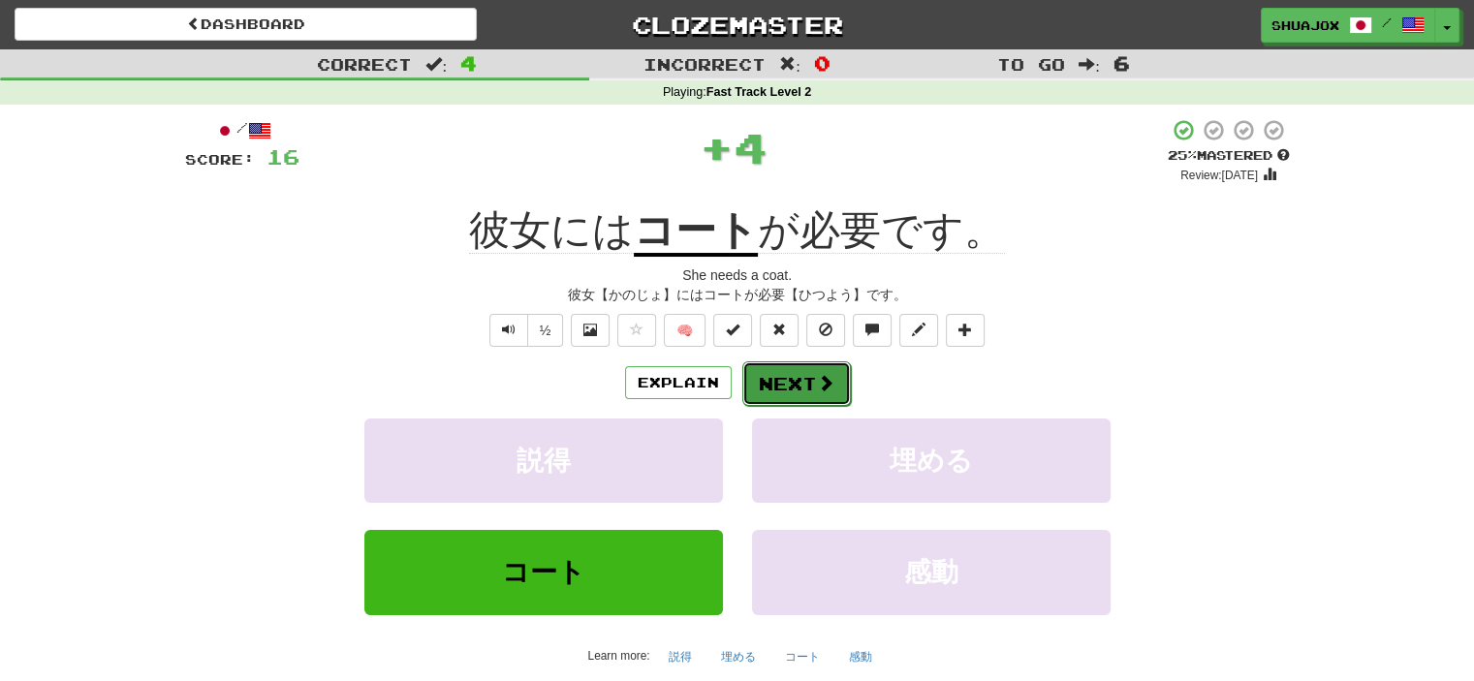
click at [808, 367] on button "Next" at bounding box center [796, 383] width 109 height 45
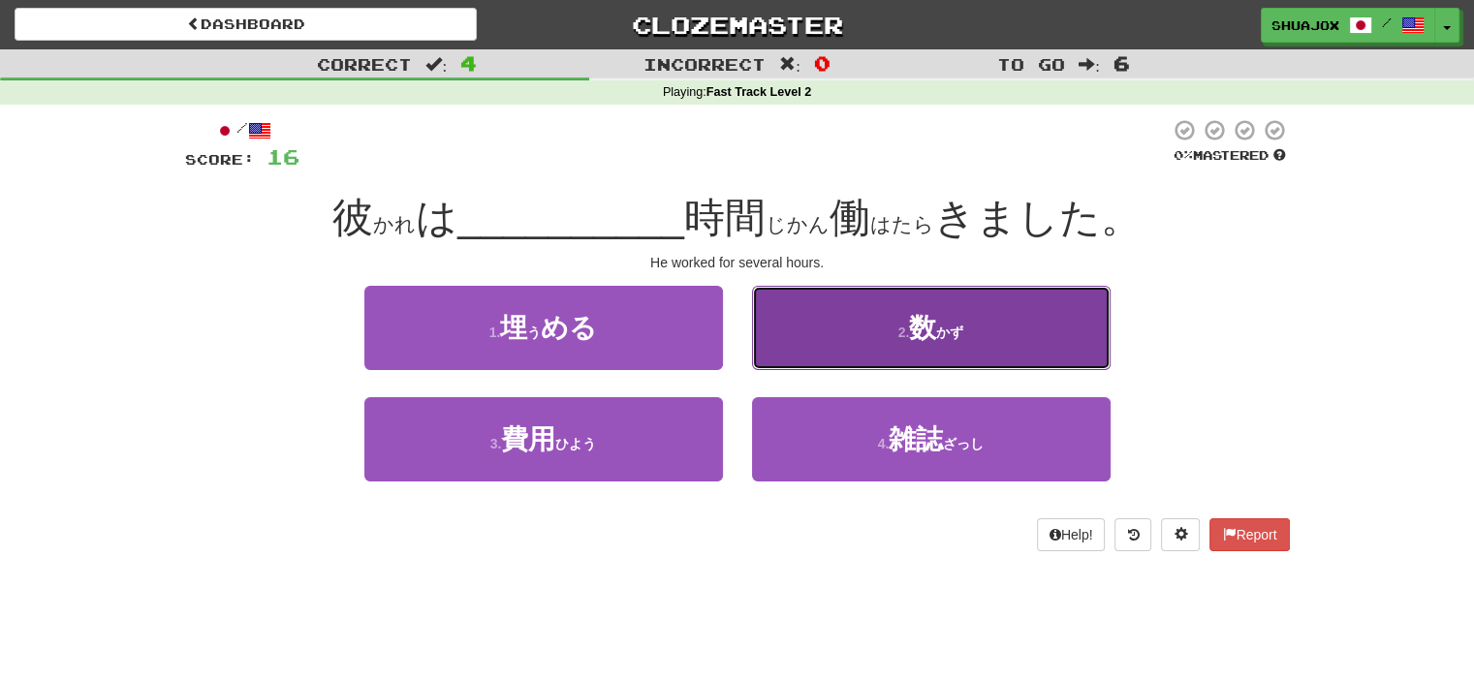
click at [773, 352] on button "2 . 数 ( かず )" at bounding box center [931, 328] width 359 height 84
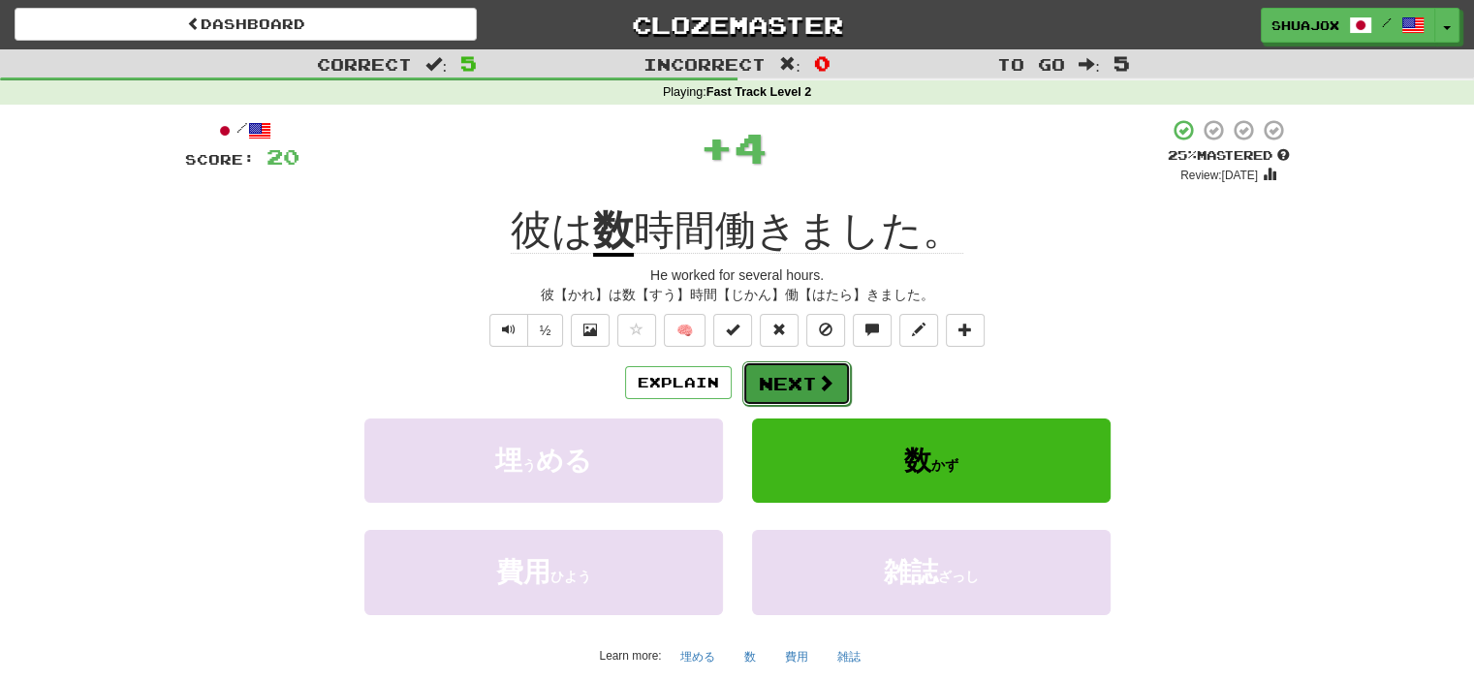
click at [785, 381] on button "Next" at bounding box center [796, 383] width 109 height 45
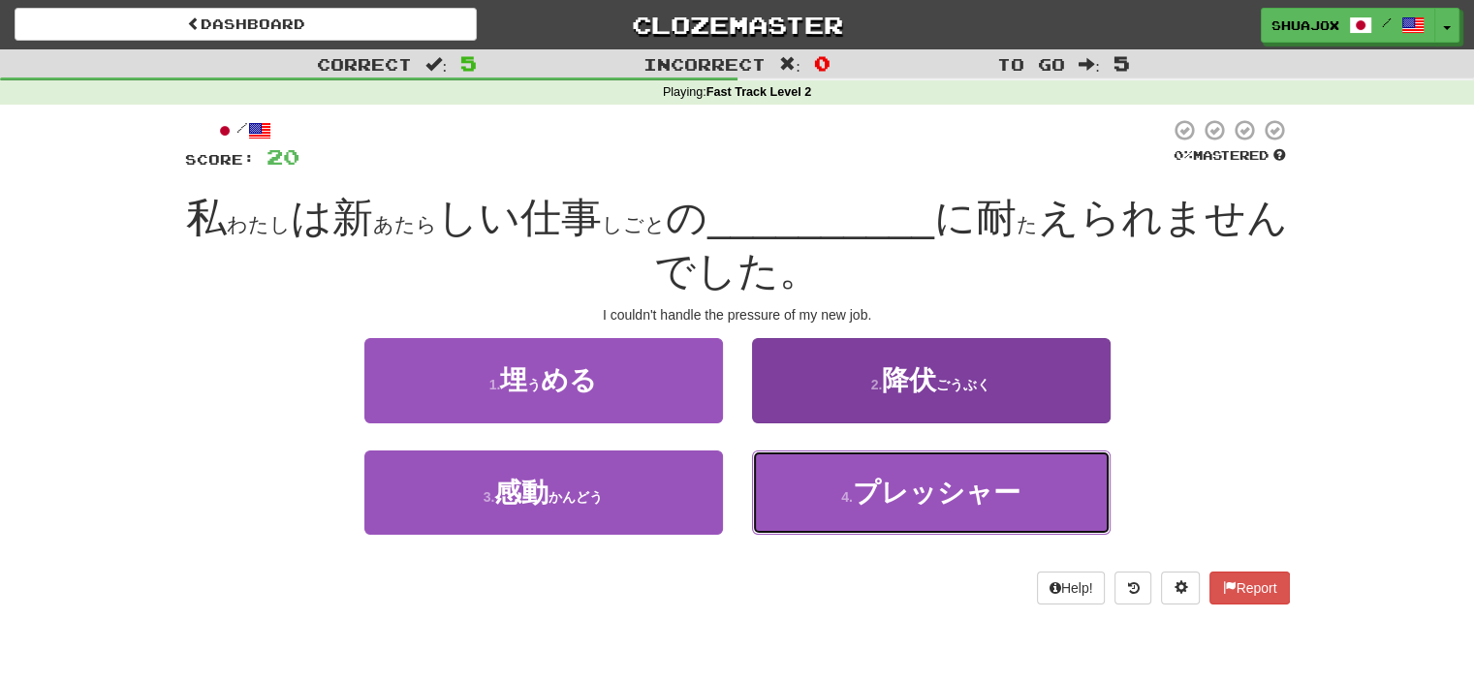
click at [796, 451] on button "4 . プレッシャー" at bounding box center [931, 493] width 359 height 84
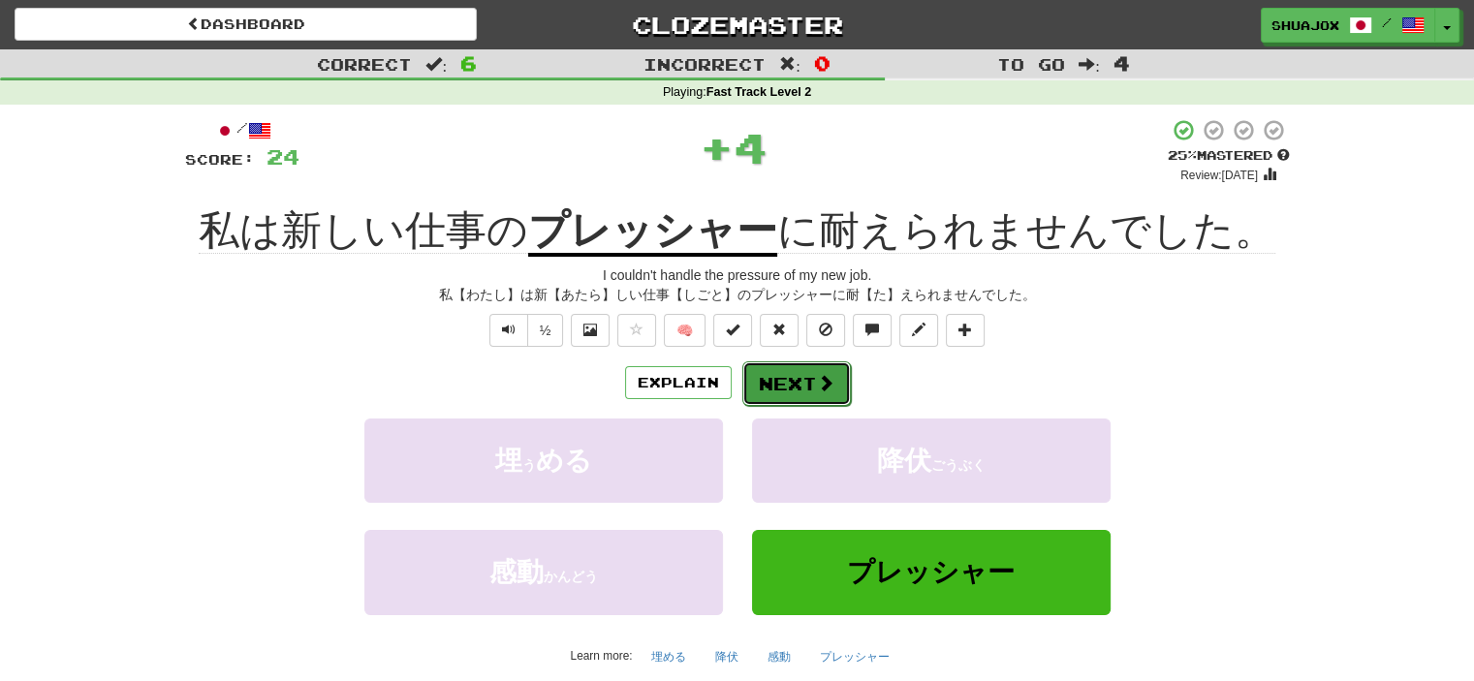
click at [747, 371] on button "Next" at bounding box center [796, 383] width 109 height 45
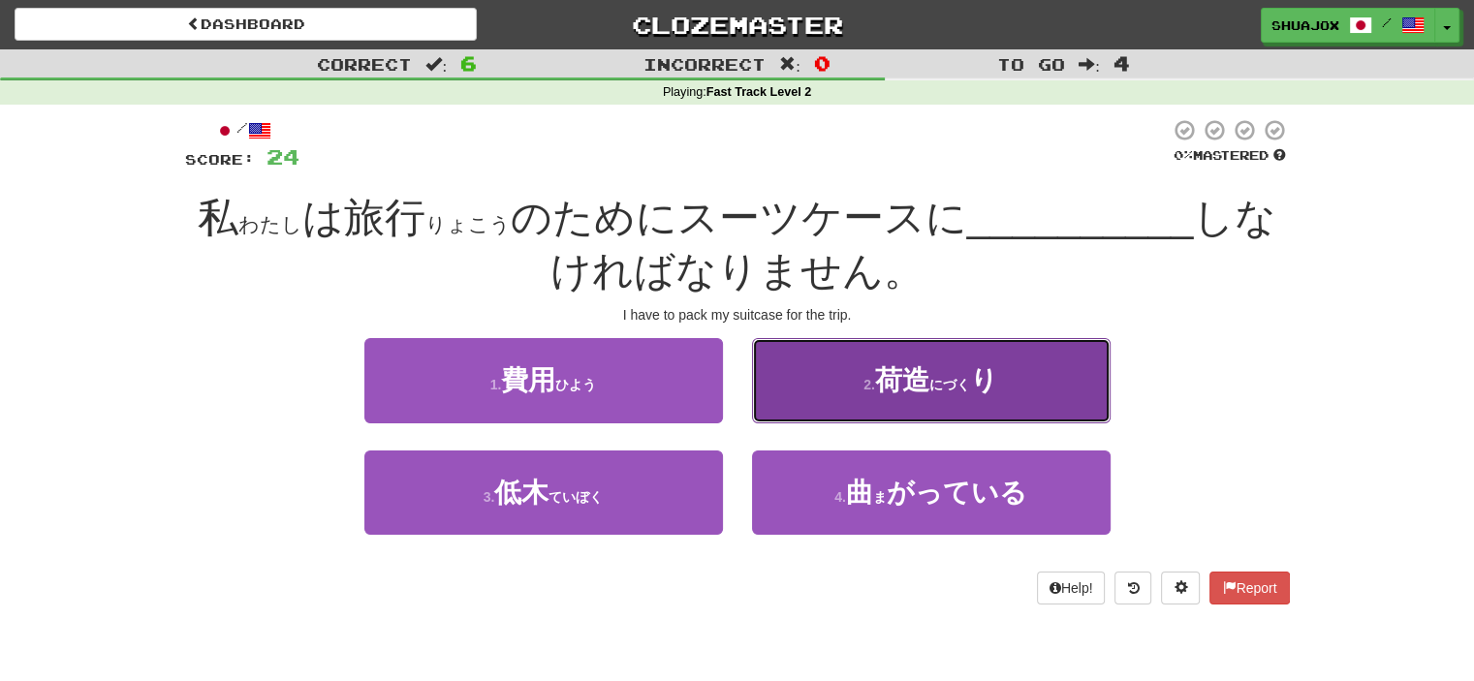
click at [835, 395] on button "2 . 荷造 ( にづく ) り" at bounding box center [931, 380] width 359 height 84
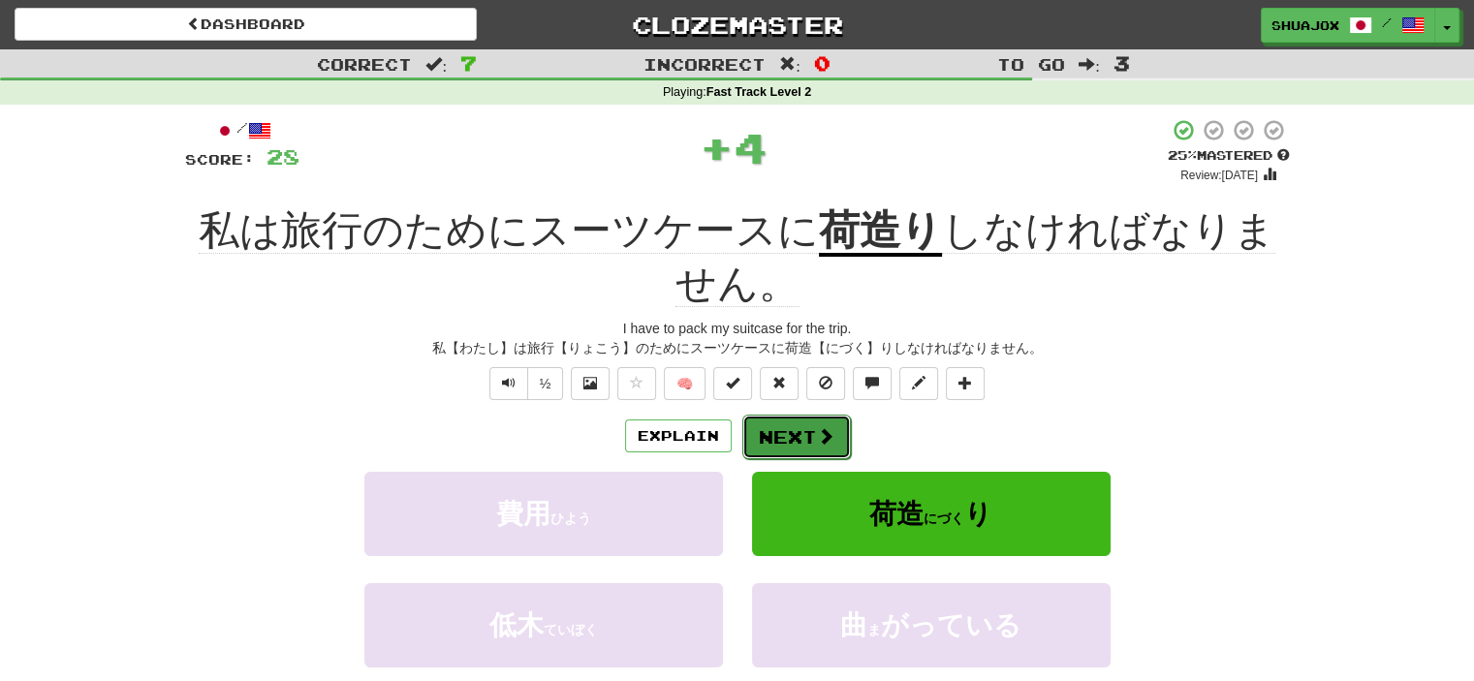
click at [819, 416] on button "Next" at bounding box center [796, 437] width 109 height 45
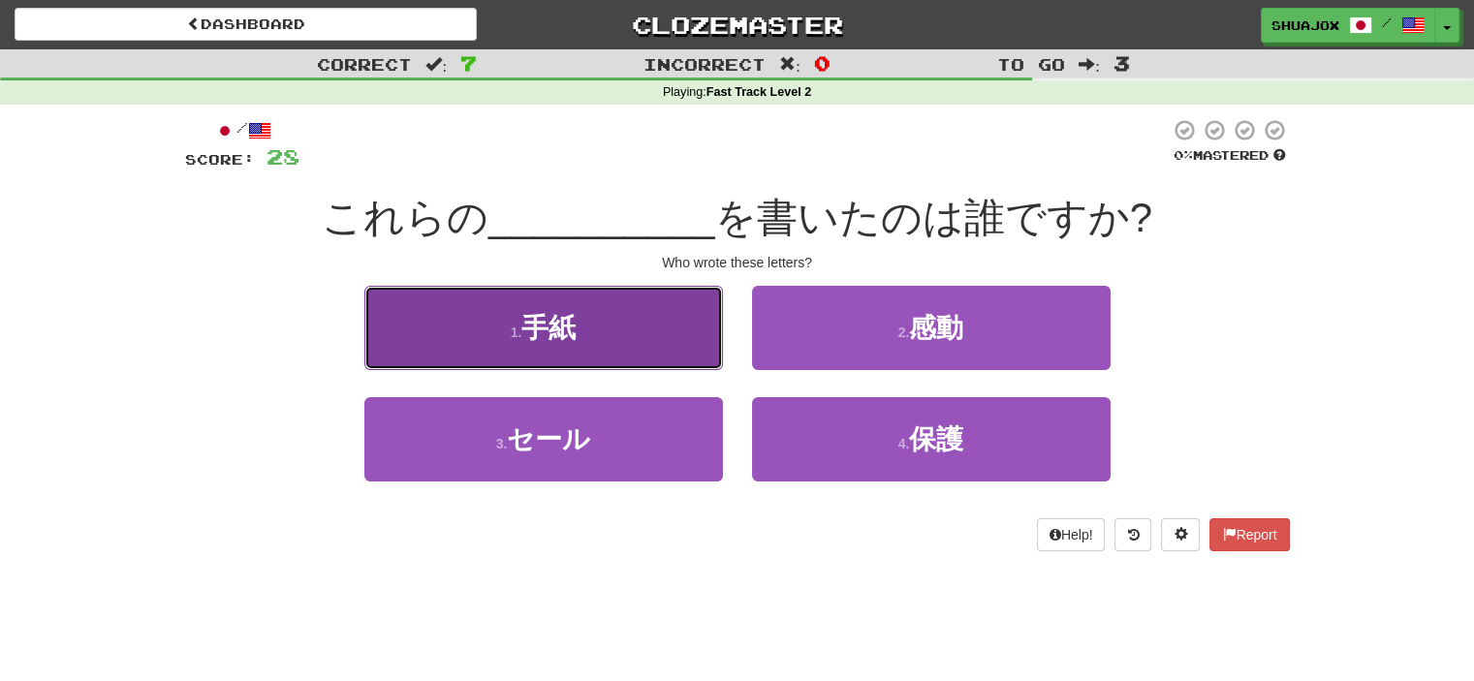
click at [693, 327] on button "1 . 手紙" at bounding box center [543, 328] width 359 height 84
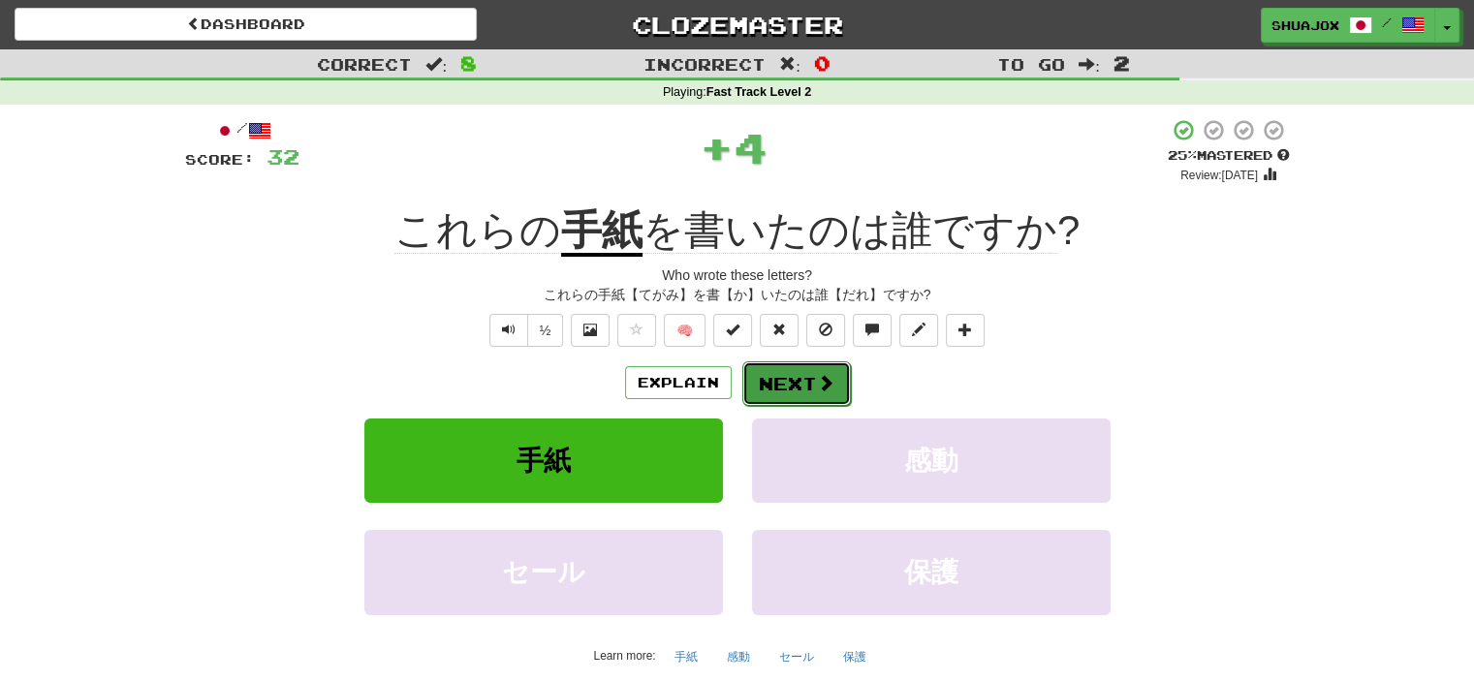
click at [791, 387] on button "Next" at bounding box center [796, 383] width 109 height 45
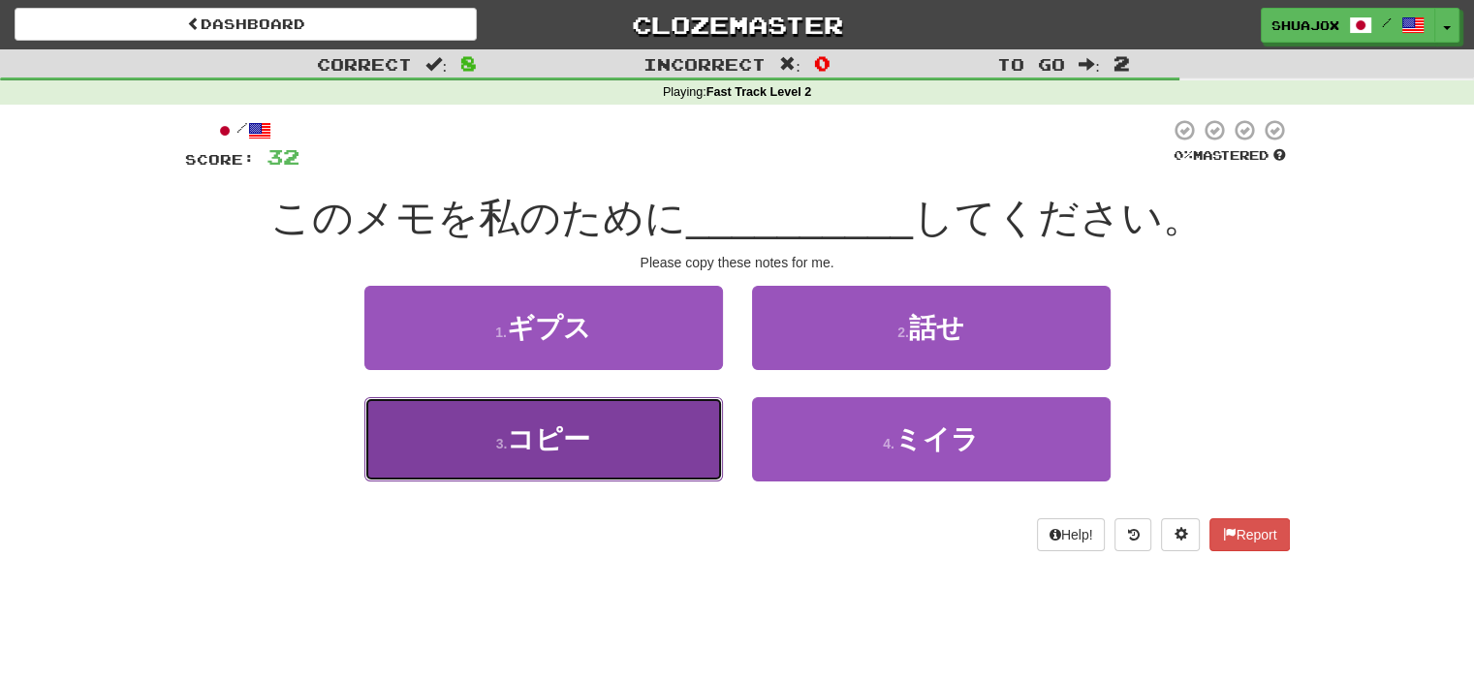
click at [657, 423] on button "3 . コピー" at bounding box center [543, 439] width 359 height 84
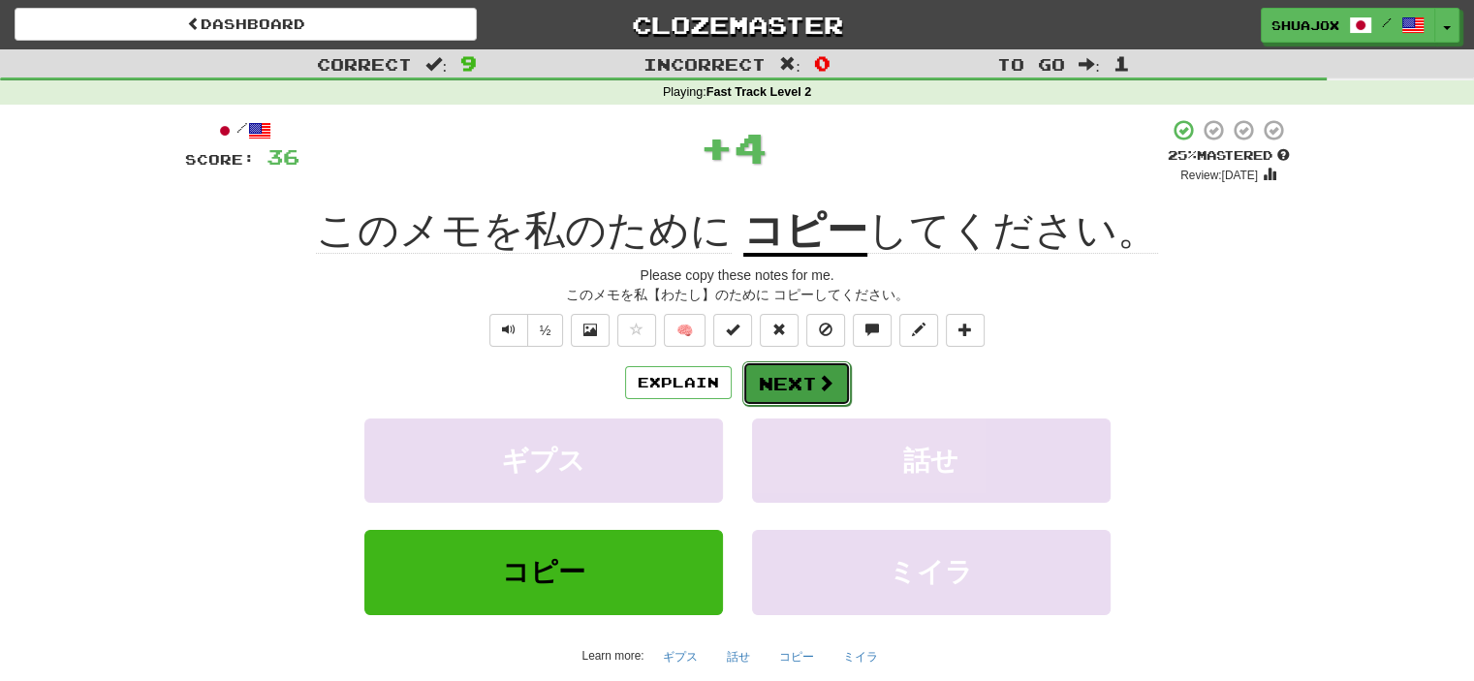
click at [766, 367] on button "Next" at bounding box center [796, 383] width 109 height 45
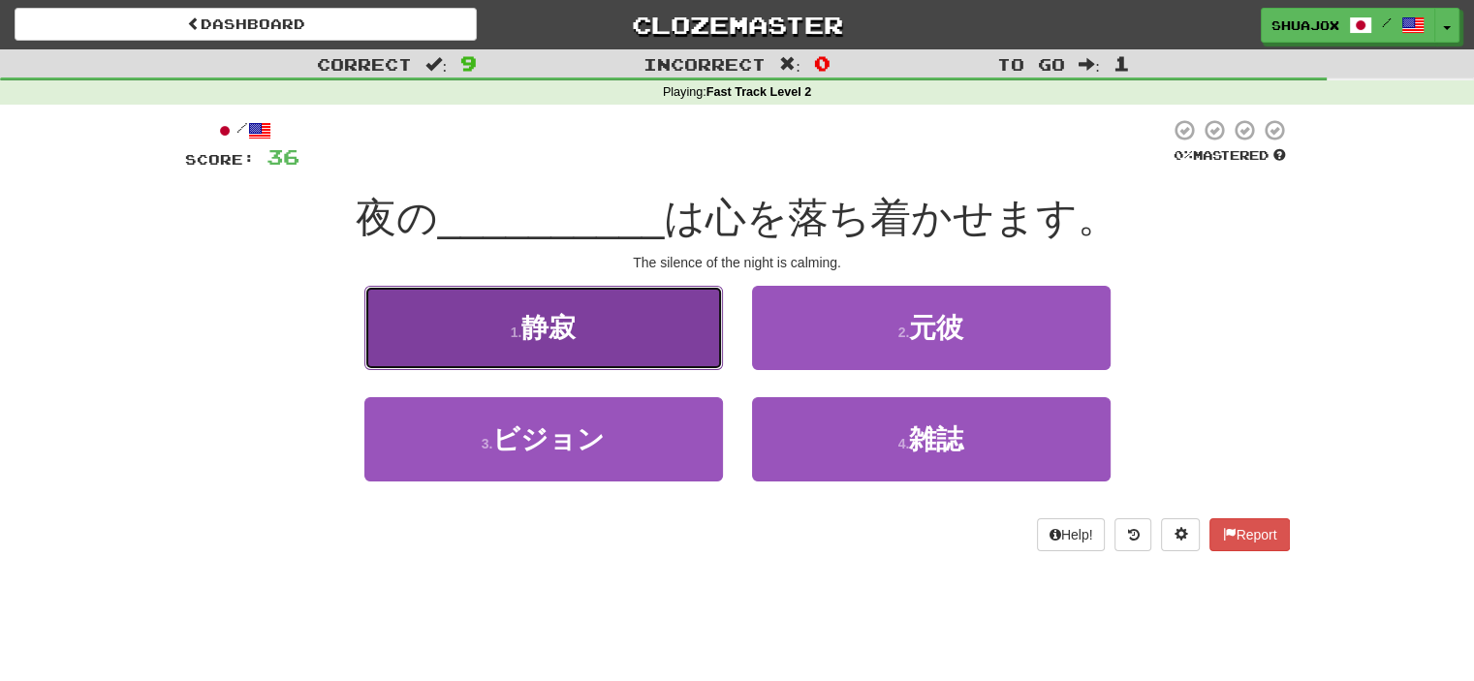
click at [611, 326] on button "1 . 静寂" at bounding box center [543, 328] width 359 height 84
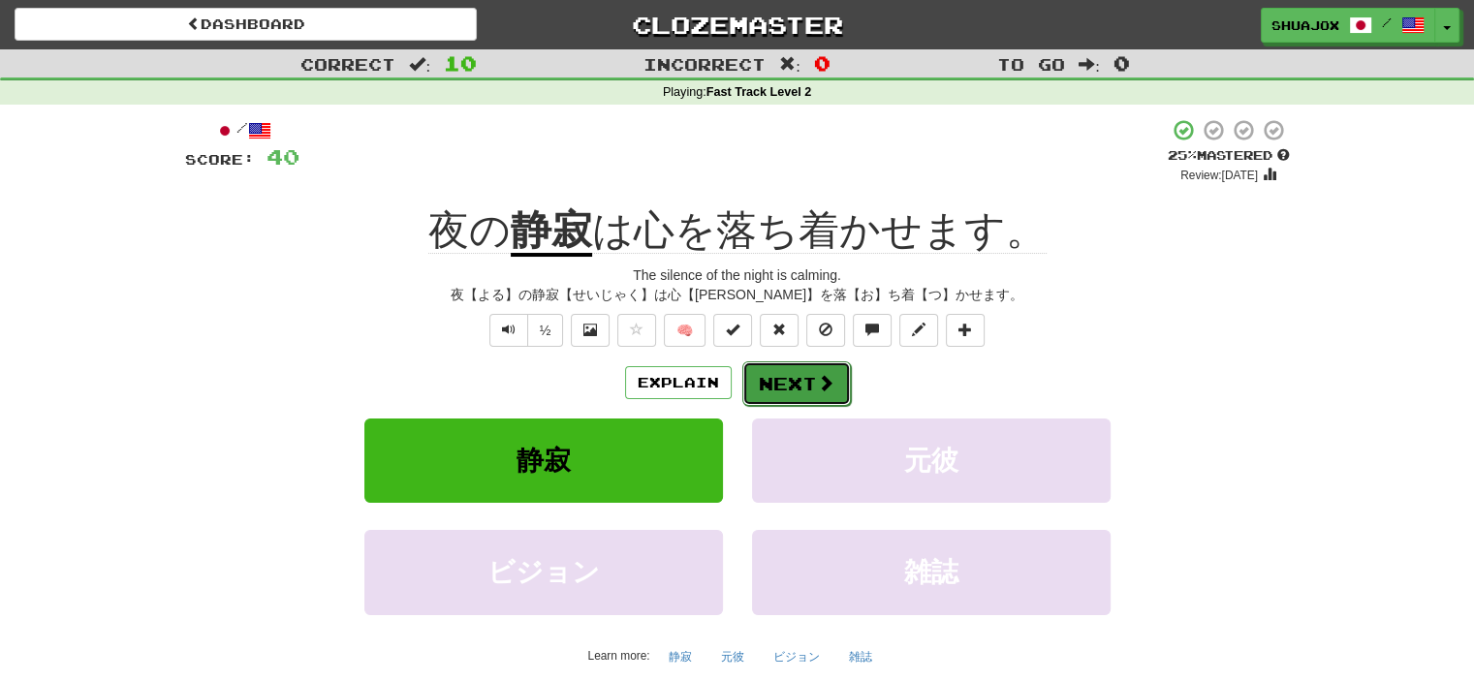
click at [780, 384] on button "Next" at bounding box center [796, 383] width 109 height 45
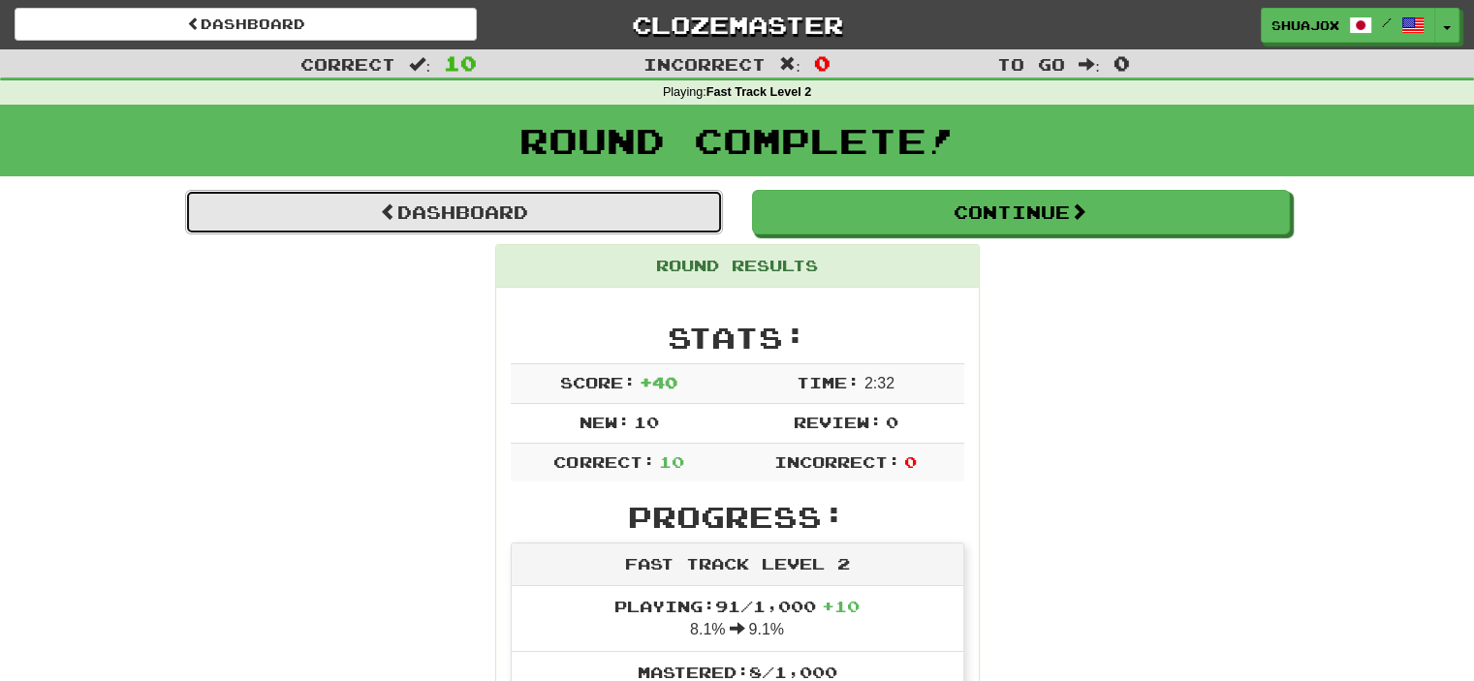
click at [617, 211] on link "Dashboard" at bounding box center [454, 212] width 538 height 45
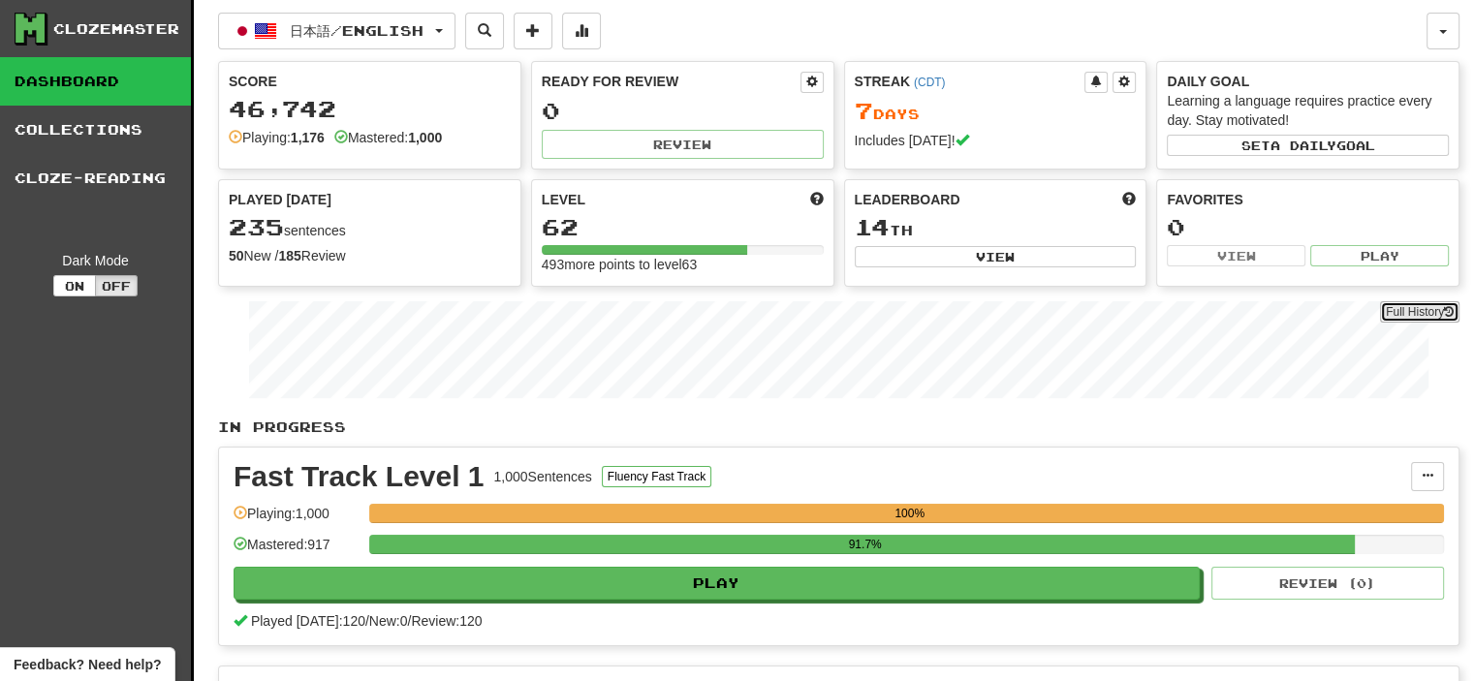
click at [1414, 309] on link "Full History" at bounding box center [1419, 311] width 79 height 21
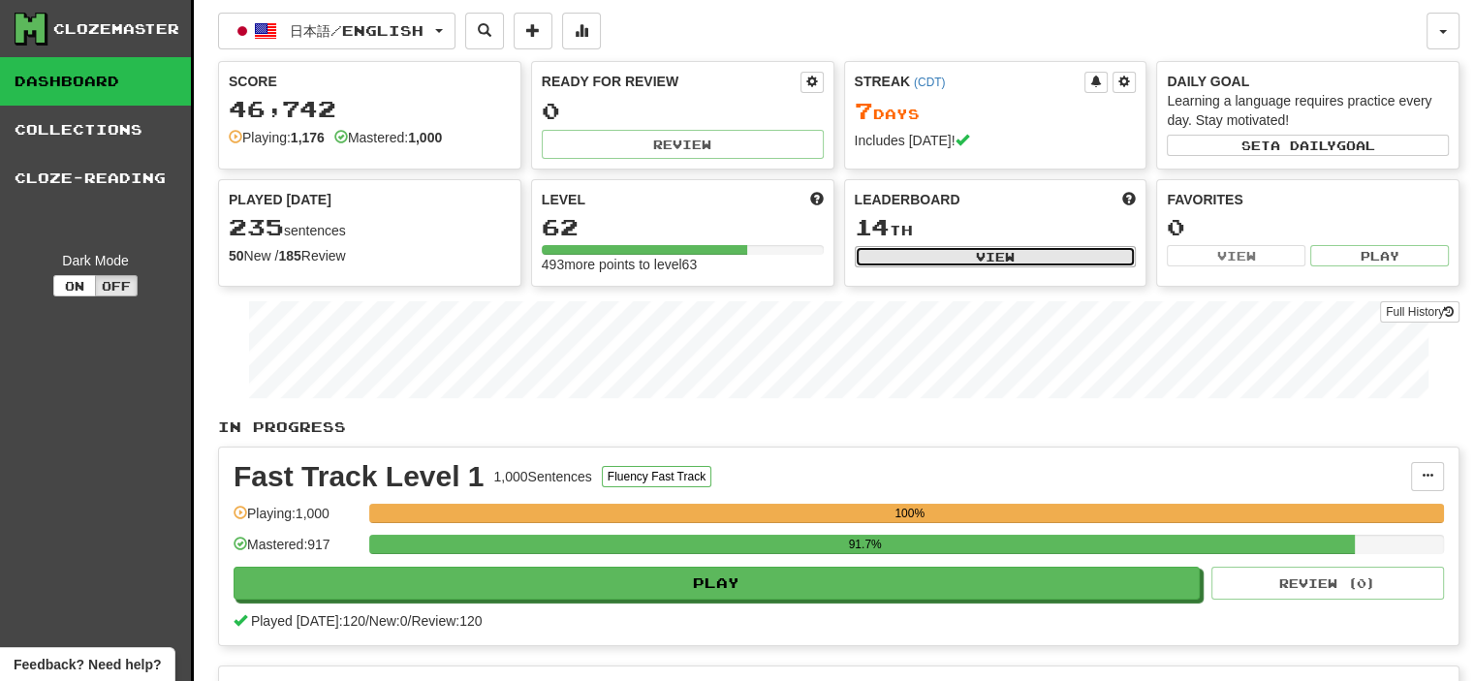
click at [1004, 263] on button "View" at bounding box center [996, 256] width 282 height 21
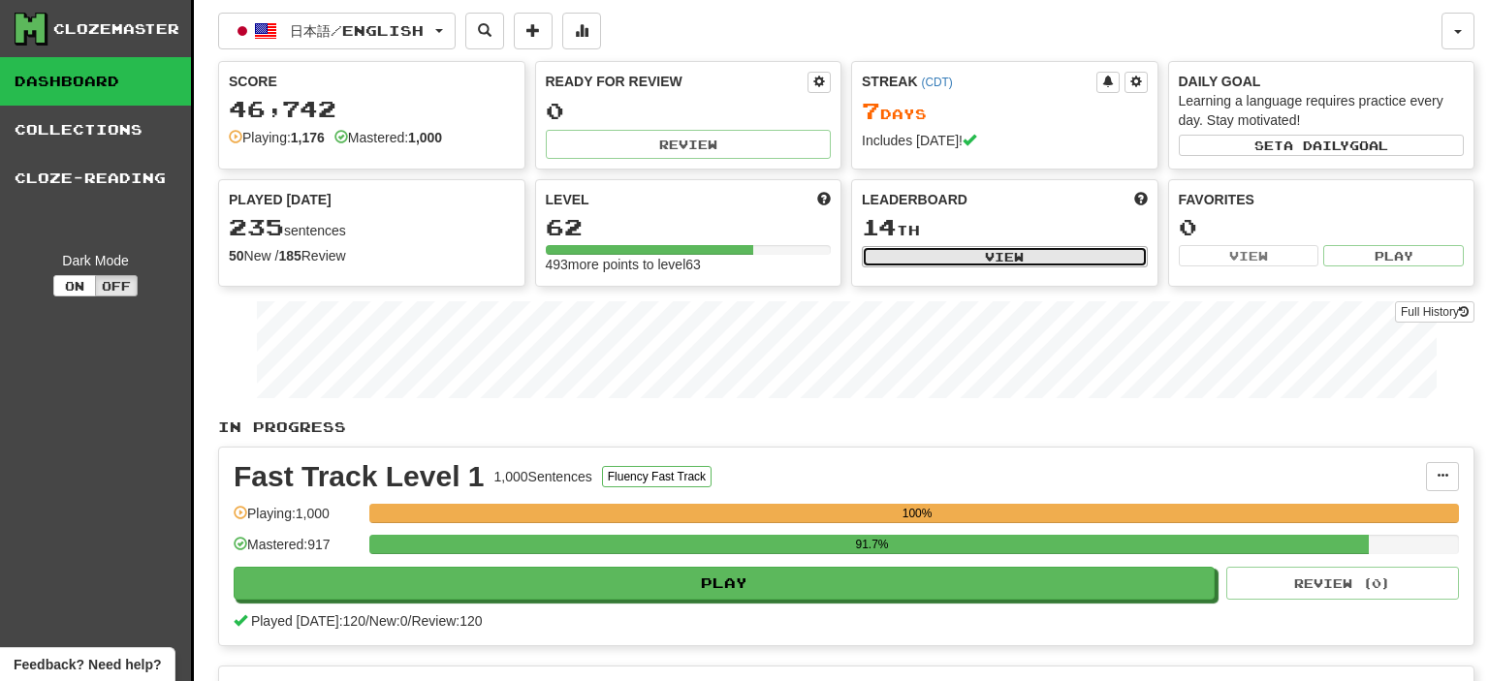
select select "**********"
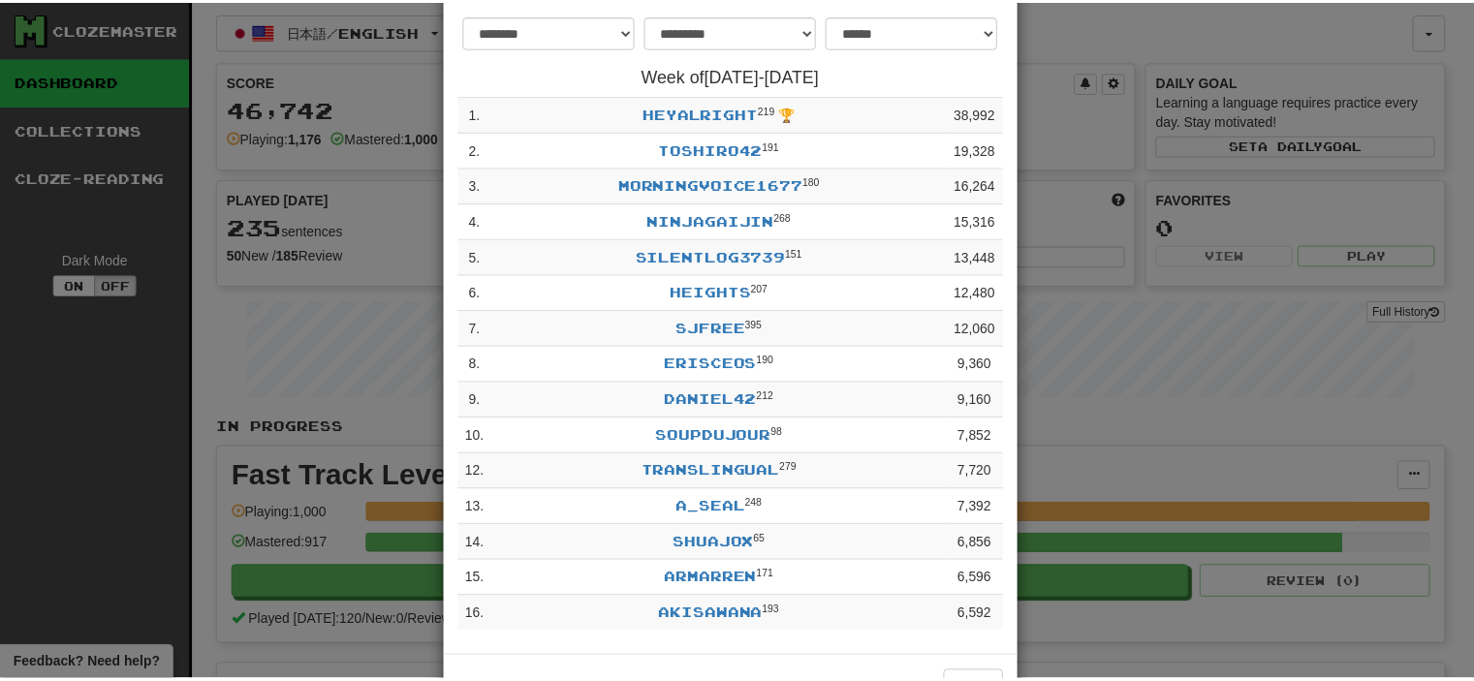
scroll to position [97, 0]
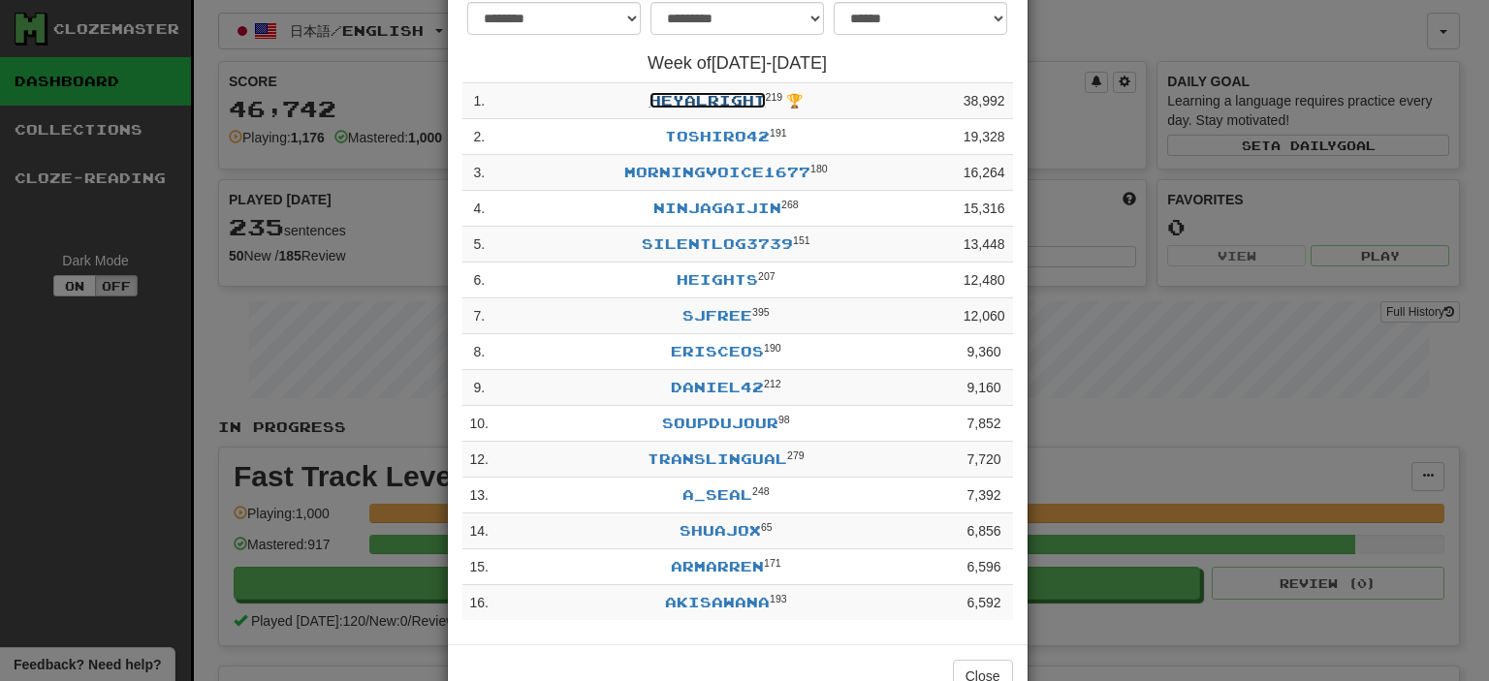
click at [699, 97] on link "heyalright" at bounding box center [707, 100] width 116 height 16
click at [223, 329] on div "**********" at bounding box center [744, 340] width 1489 height 681
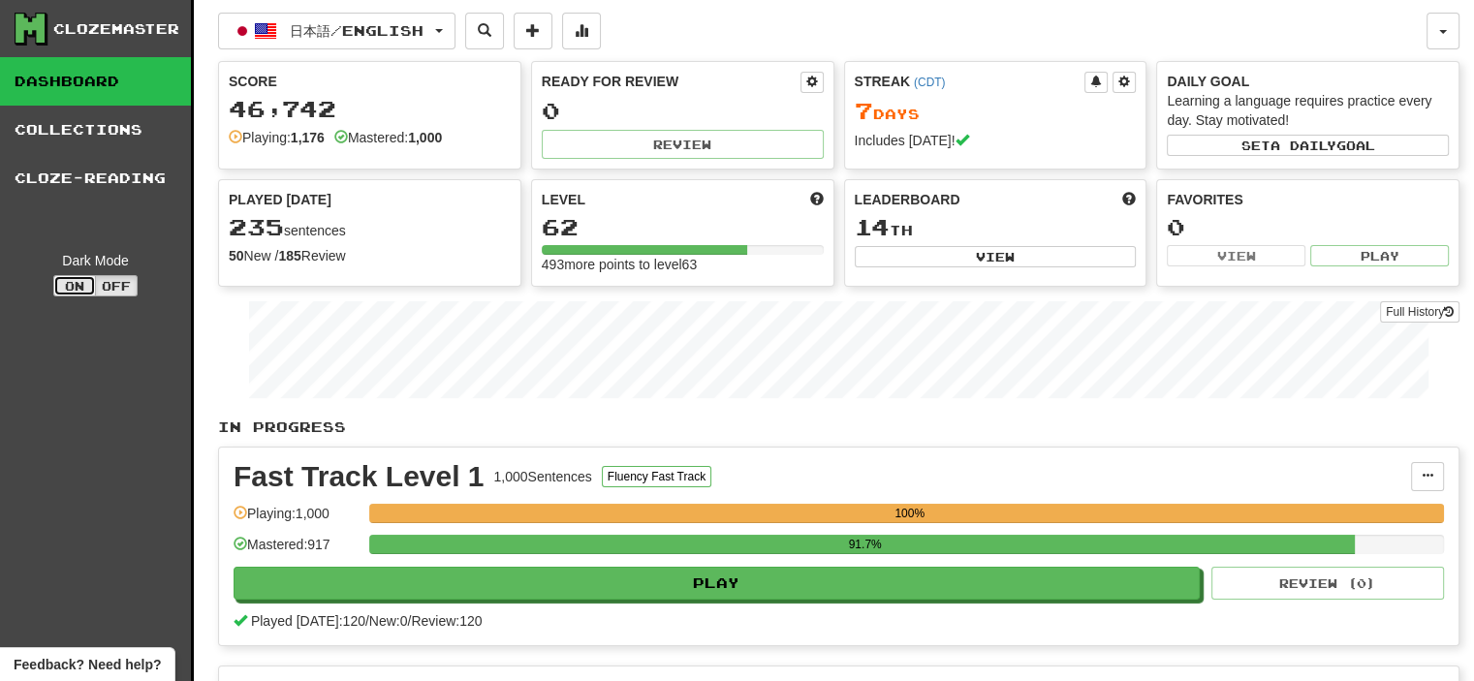
click at [84, 280] on button "On" at bounding box center [74, 285] width 43 height 21
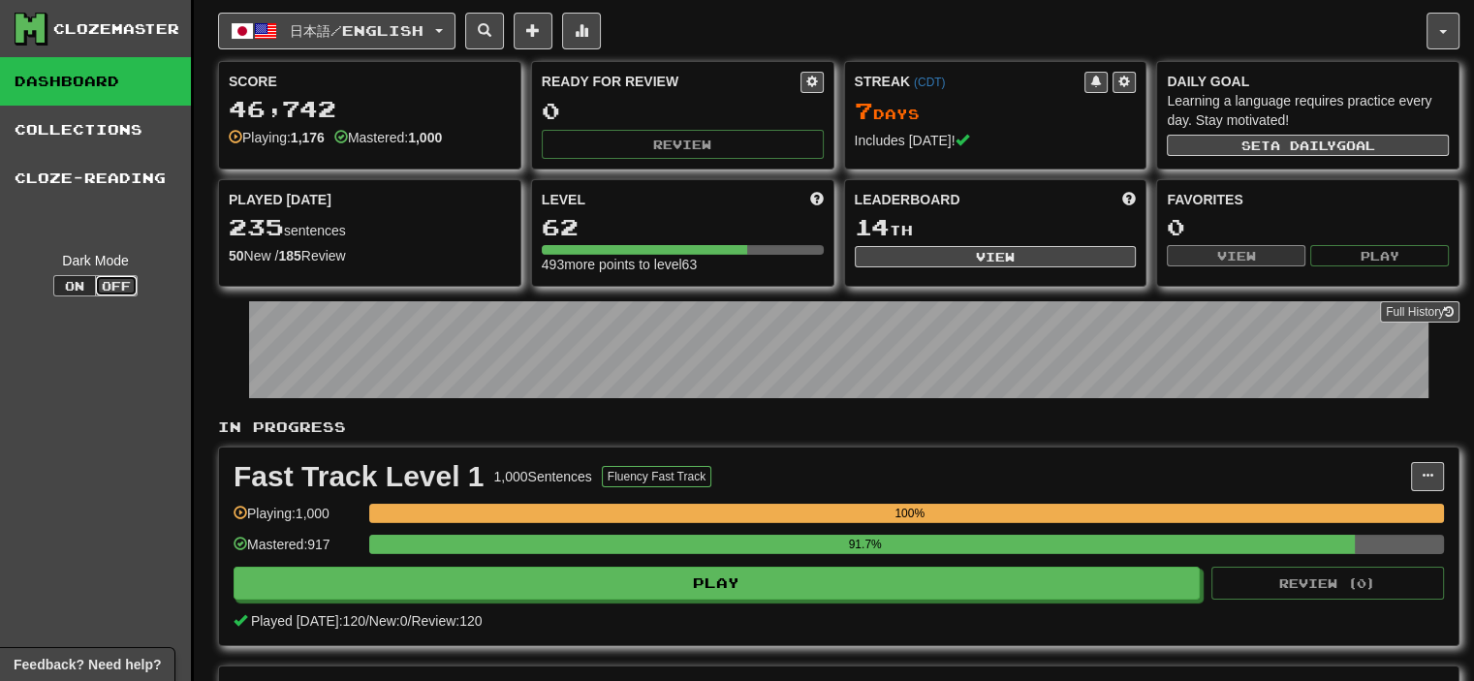
click at [124, 291] on button "Off" at bounding box center [116, 285] width 43 height 21
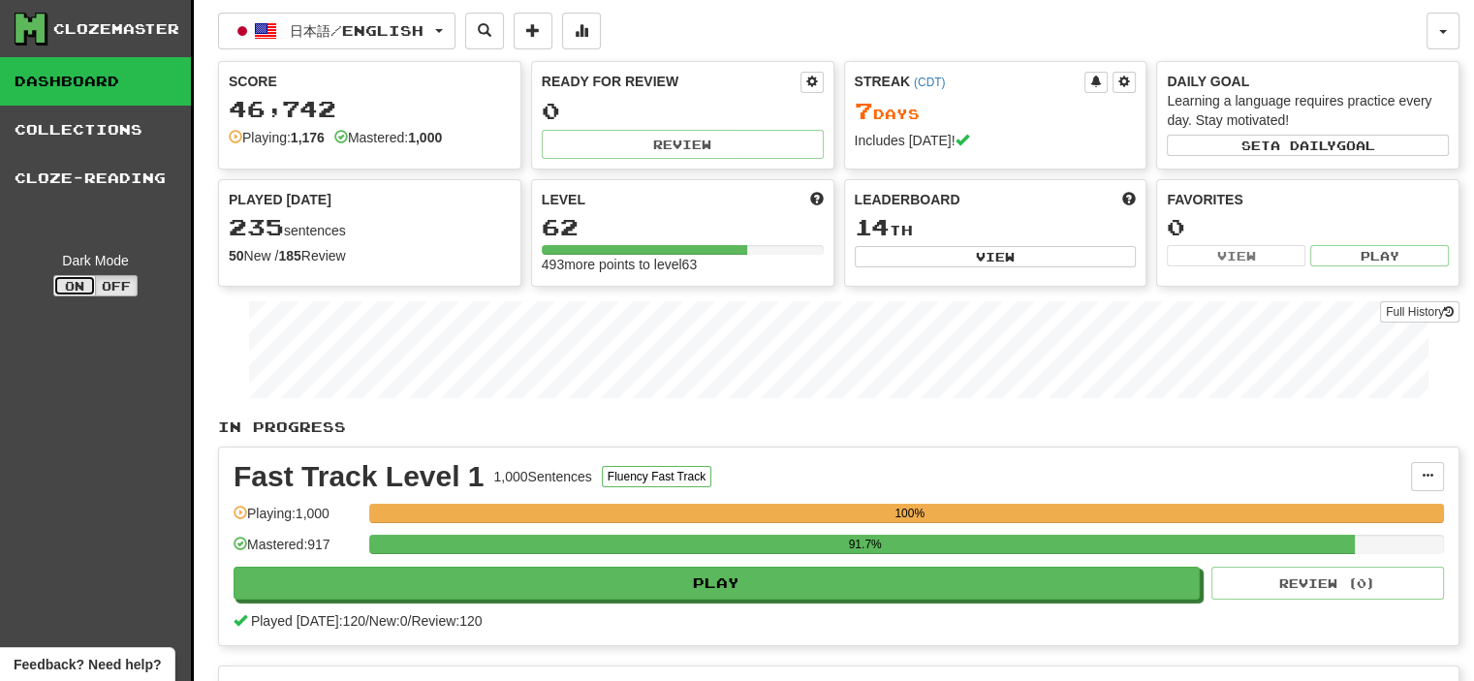
click at [63, 286] on button "On" at bounding box center [74, 285] width 43 height 21
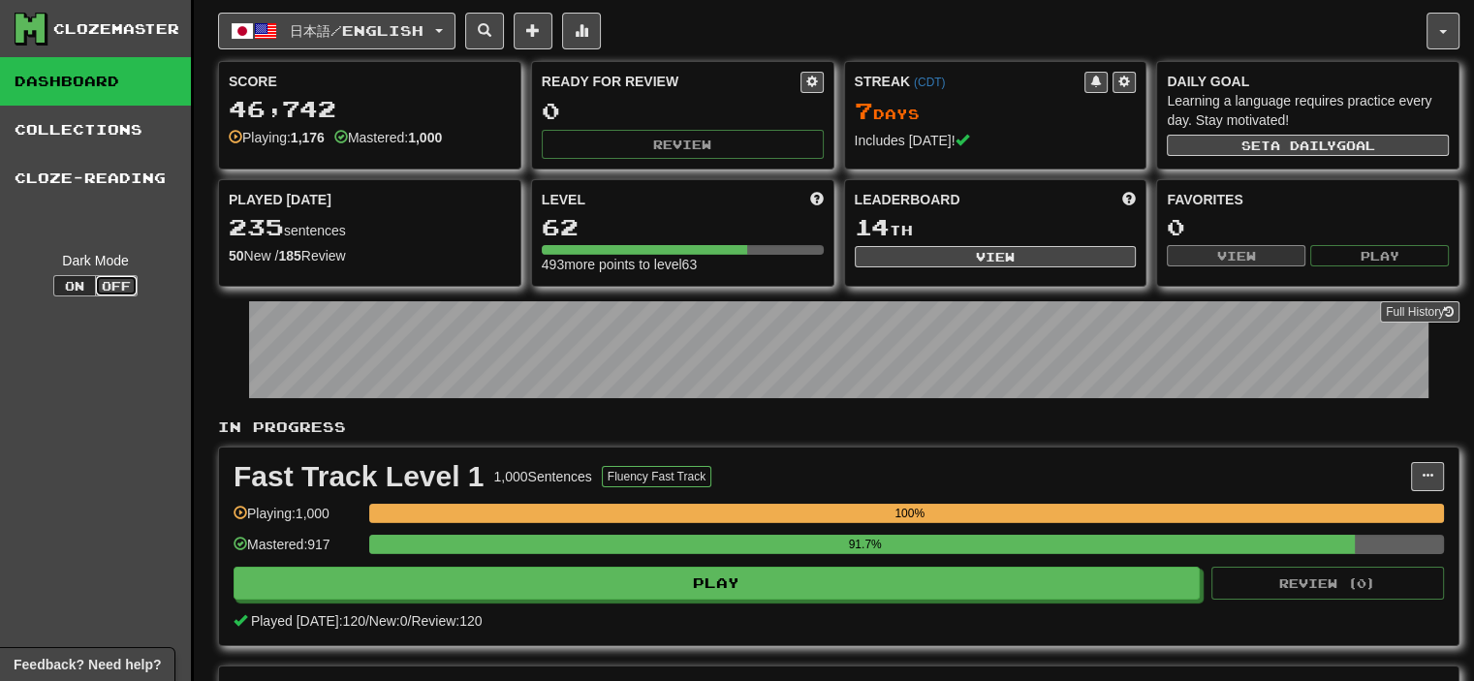
click at [100, 284] on button "Off" at bounding box center [116, 285] width 43 height 21
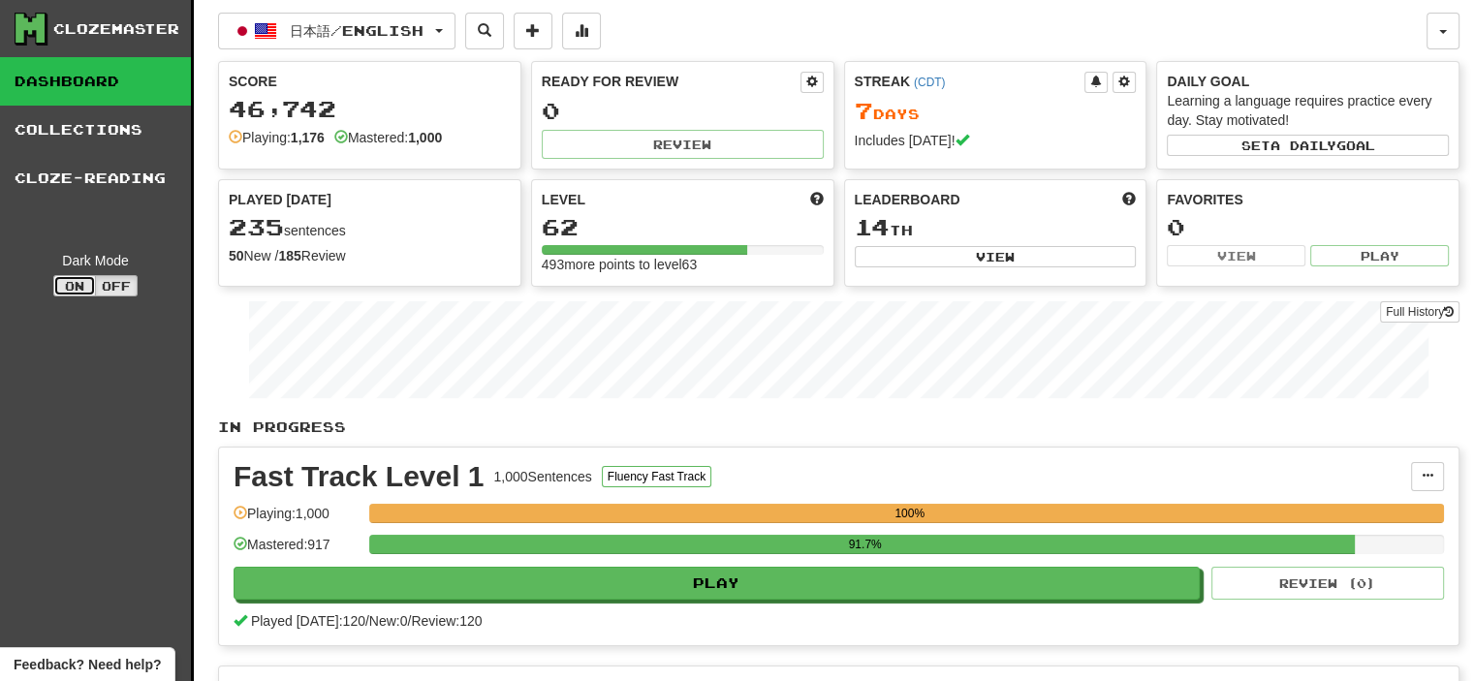
click at [70, 292] on button "On" at bounding box center [74, 285] width 43 height 21
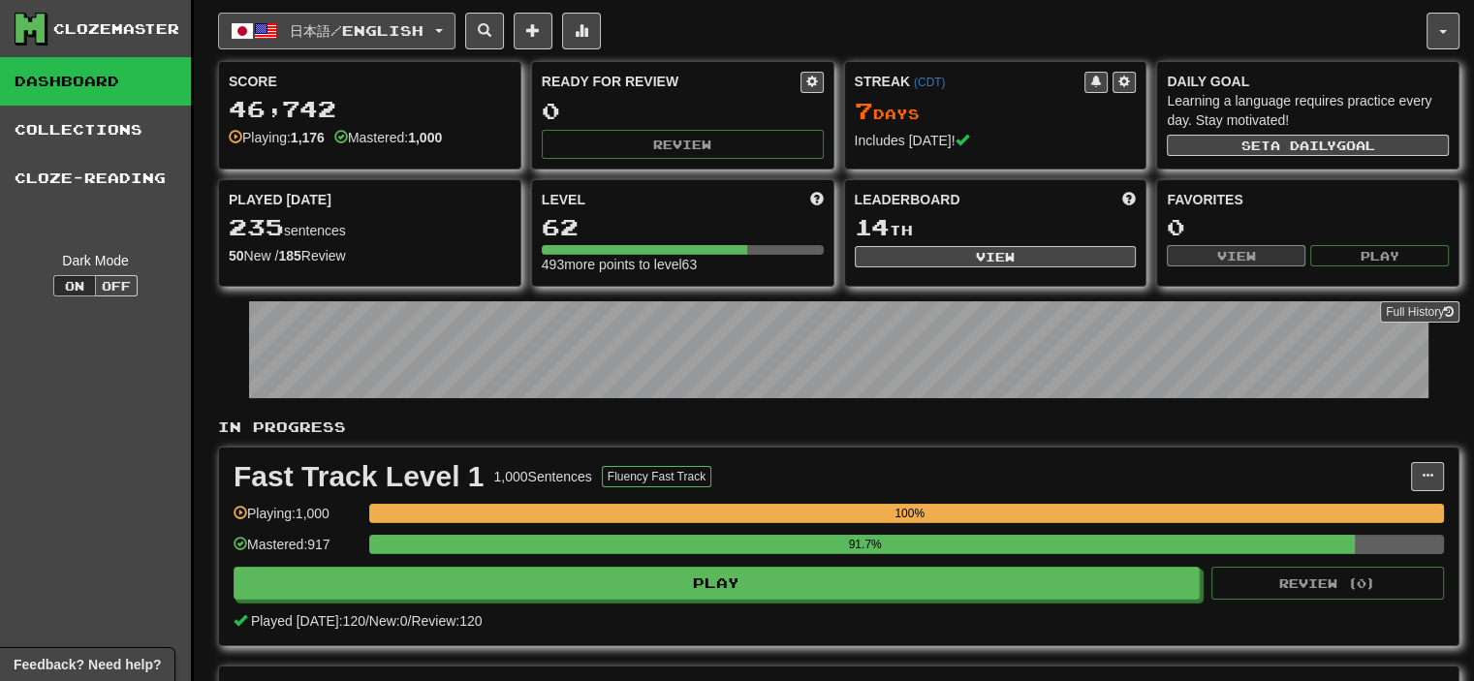
click at [408, 31] on span "日本語 / English" at bounding box center [357, 30] width 134 height 16
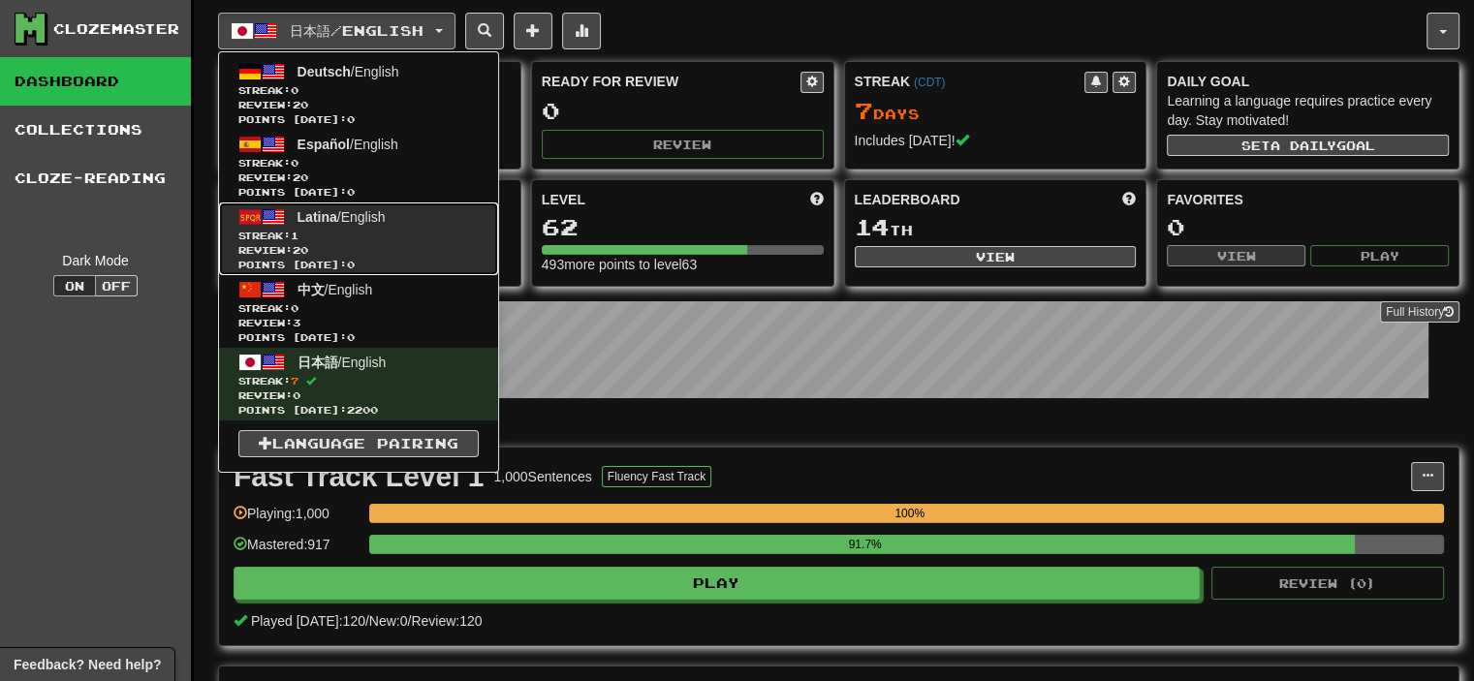
click at [360, 226] on link "Latina / English Streak: 1 Review: 20 Points today: 0" at bounding box center [358, 239] width 279 height 73
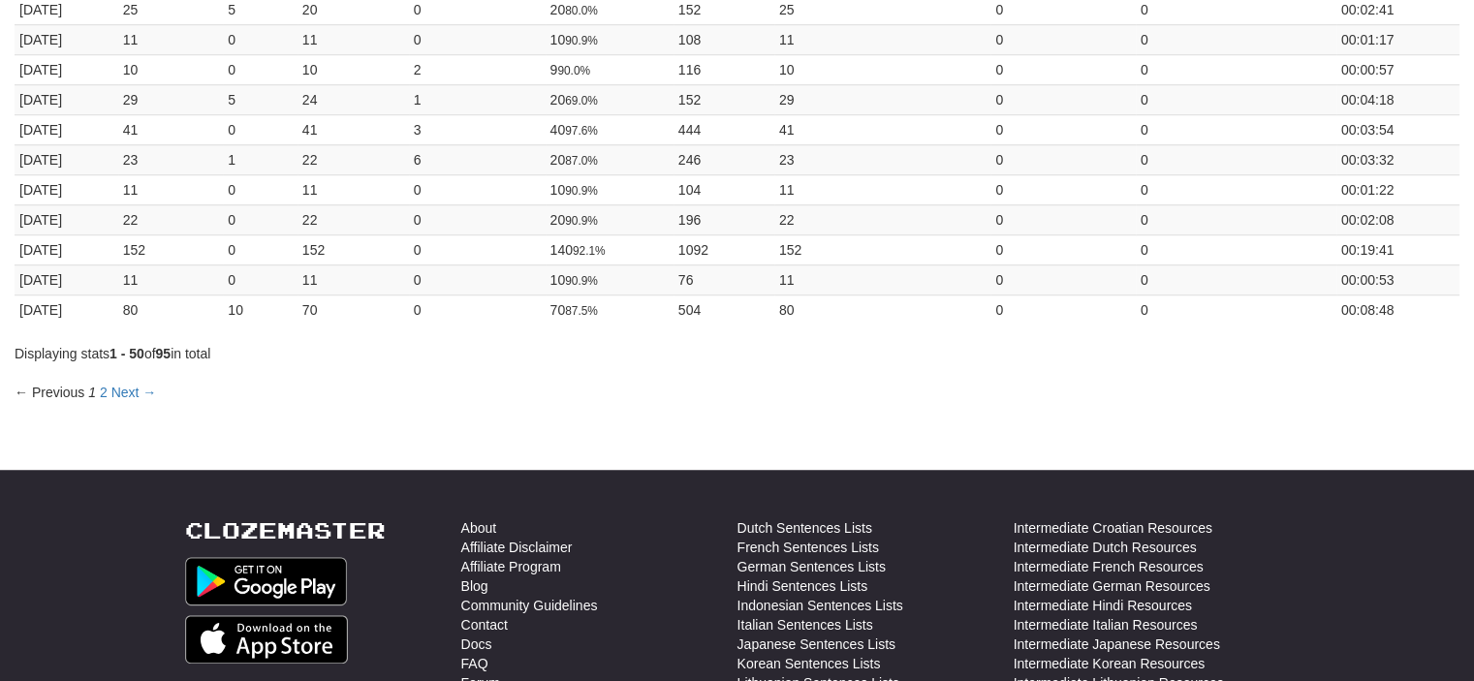
scroll to position [1357, 0]
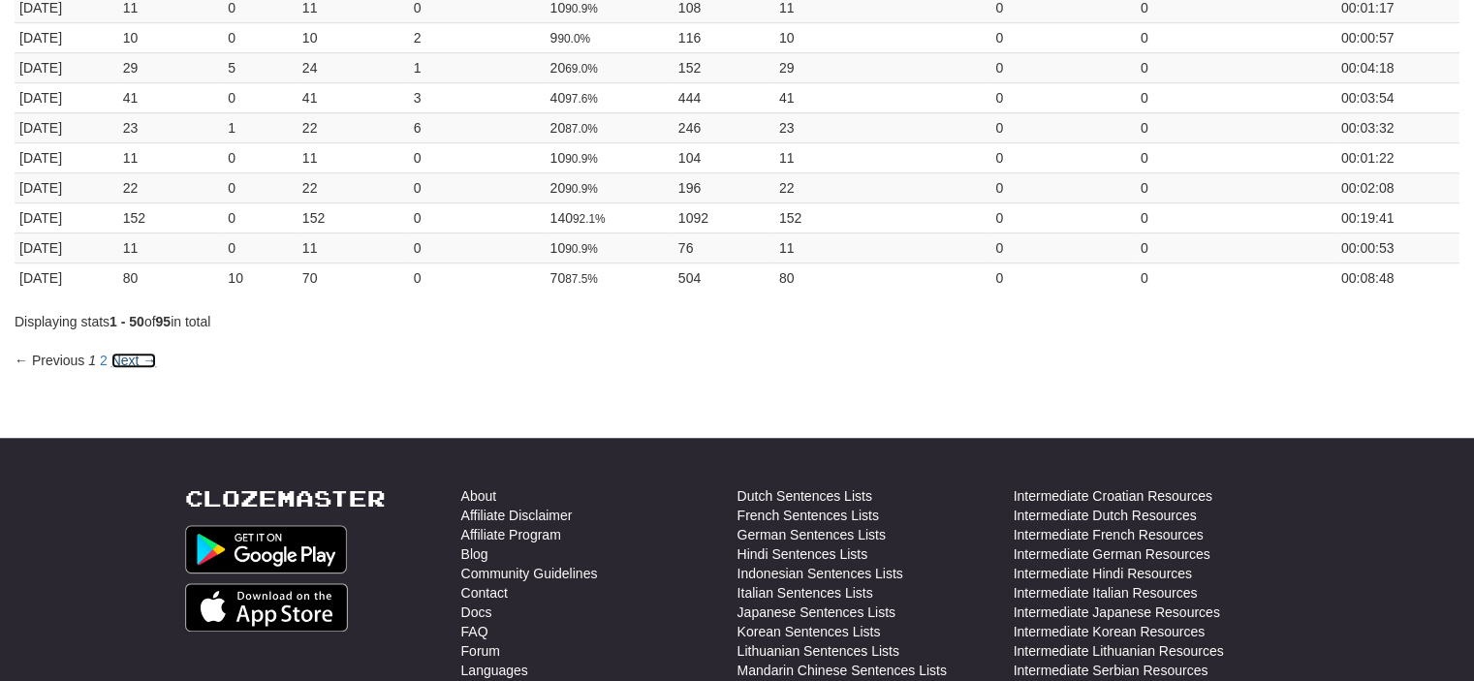
click at [119, 353] on link "Next →" at bounding box center [134, 361] width 46 height 16
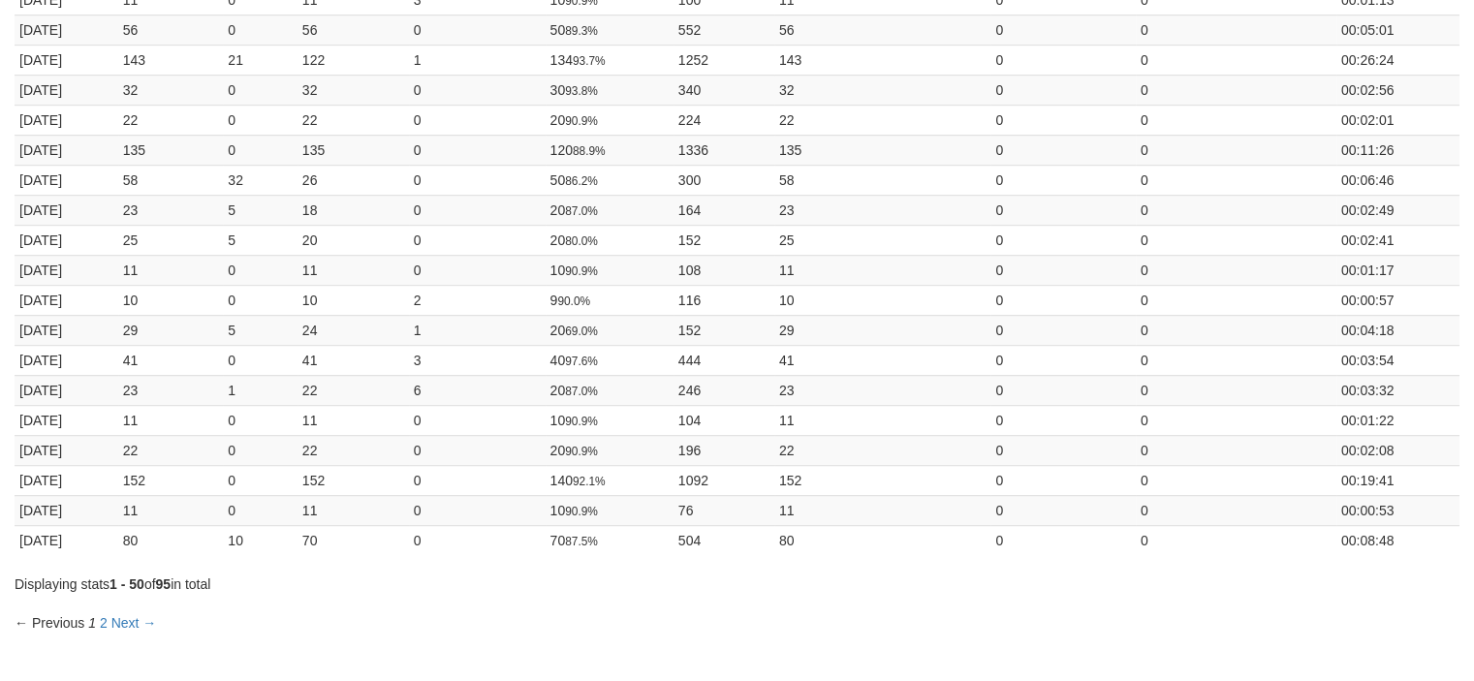
scroll to position [1163, 0]
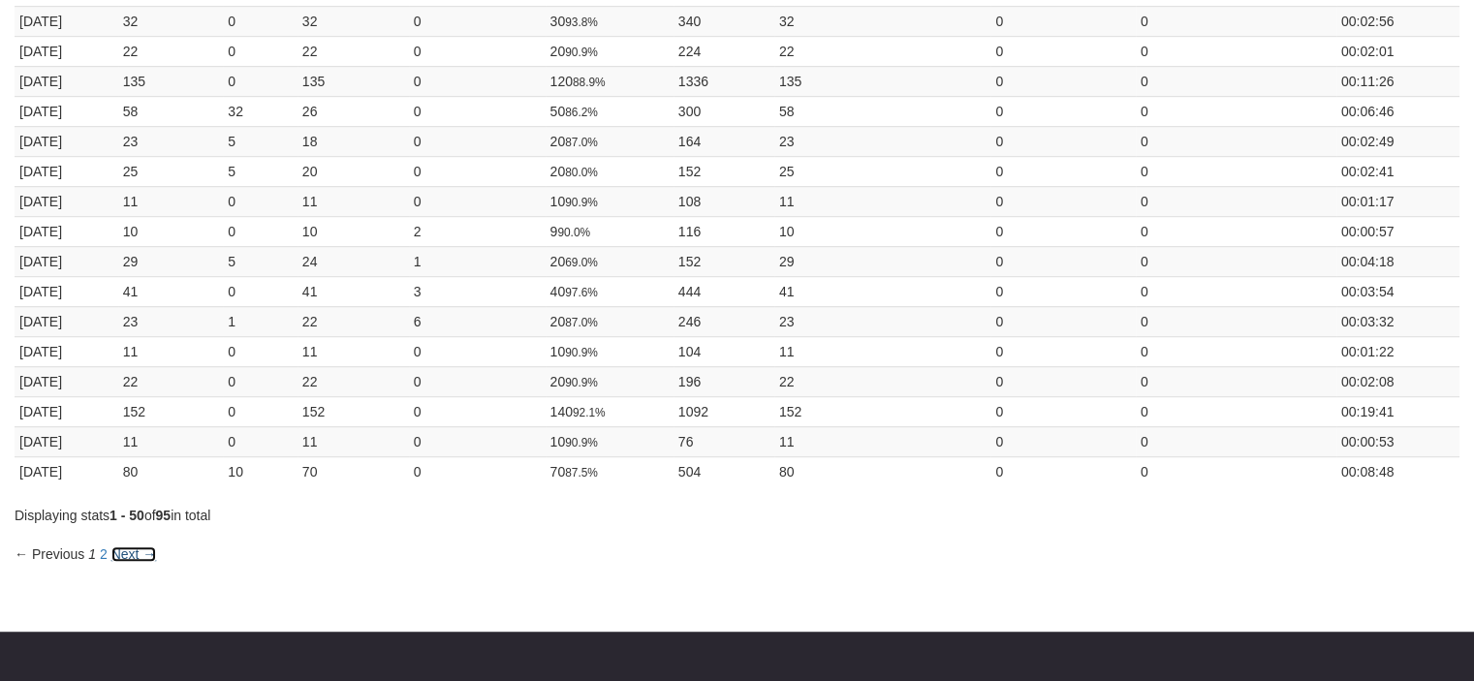
click at [120, 547] on link "Next →" at bounding box center [134, 555] width 46 height 16
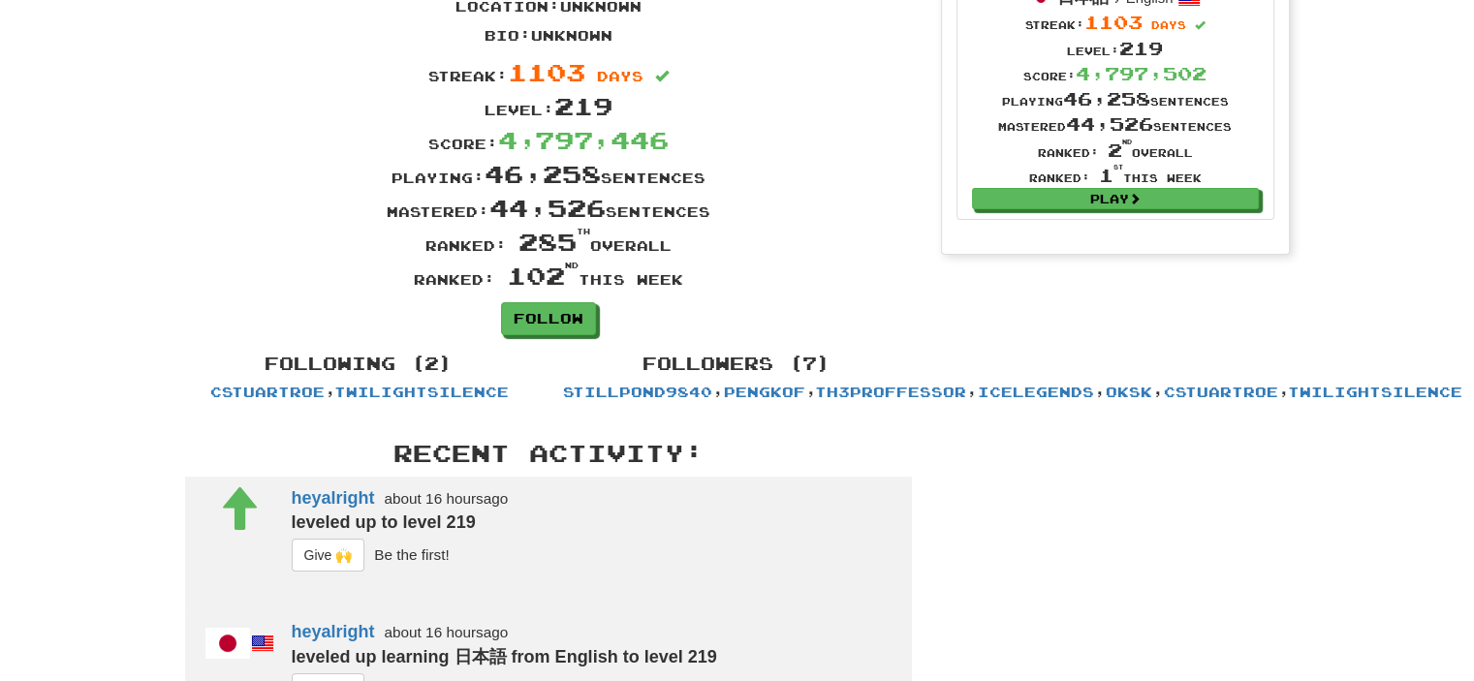
scroll to position [194, 0]
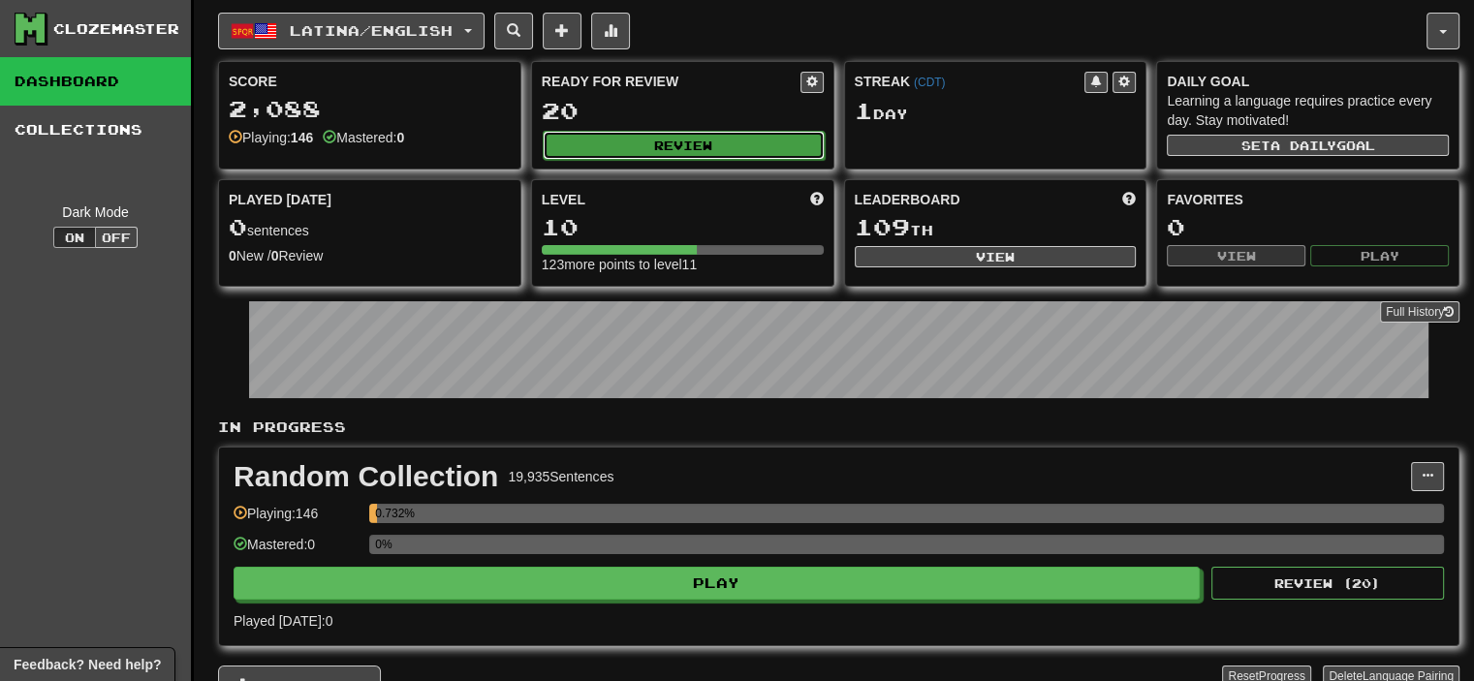
click at [629, 152] on button "Review" at bounding box center [684, 145] width 282 height 29
select select "**"
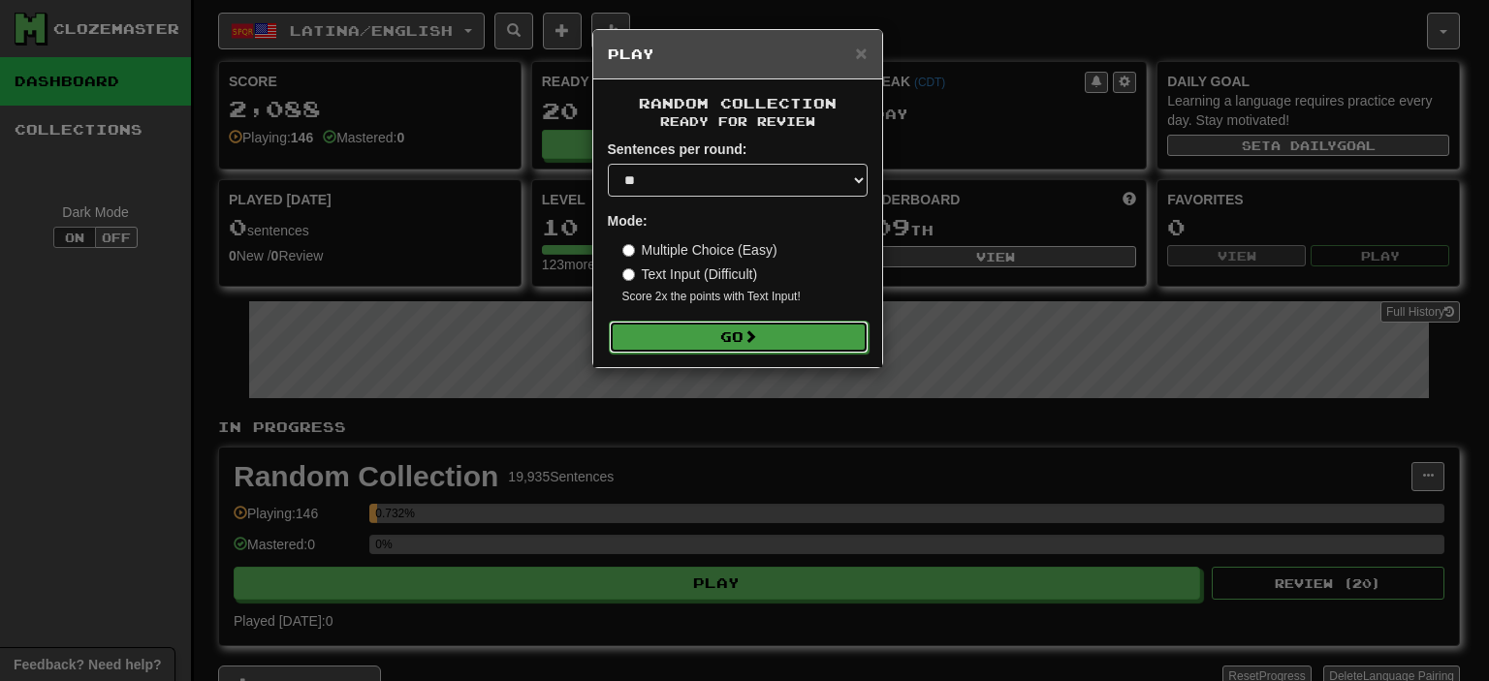
click at [667, 329] on button "Go" at bounding box center [739, 337] width 260 height 33
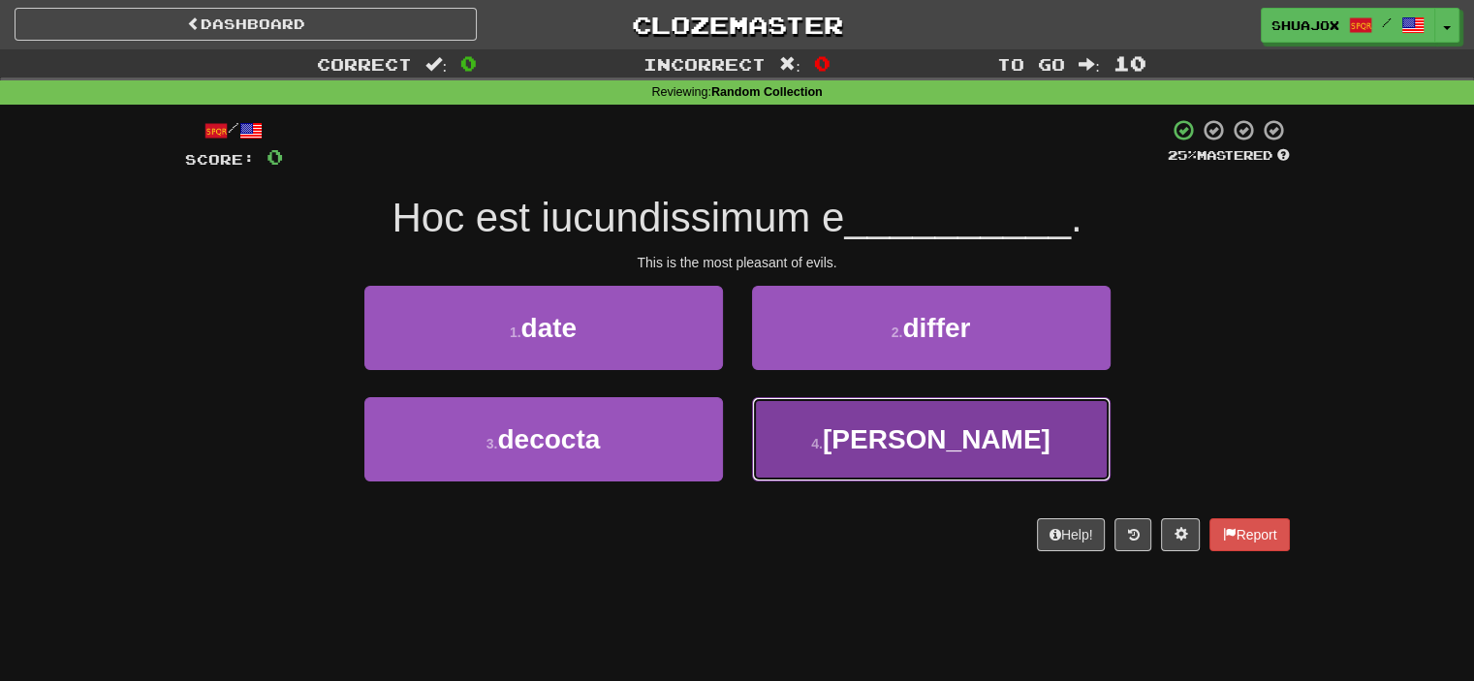
click at [886, 452] on button "4 . [GEOGRAPHIC_DATA]" at bounding box center [931, 439] width 359 height 84
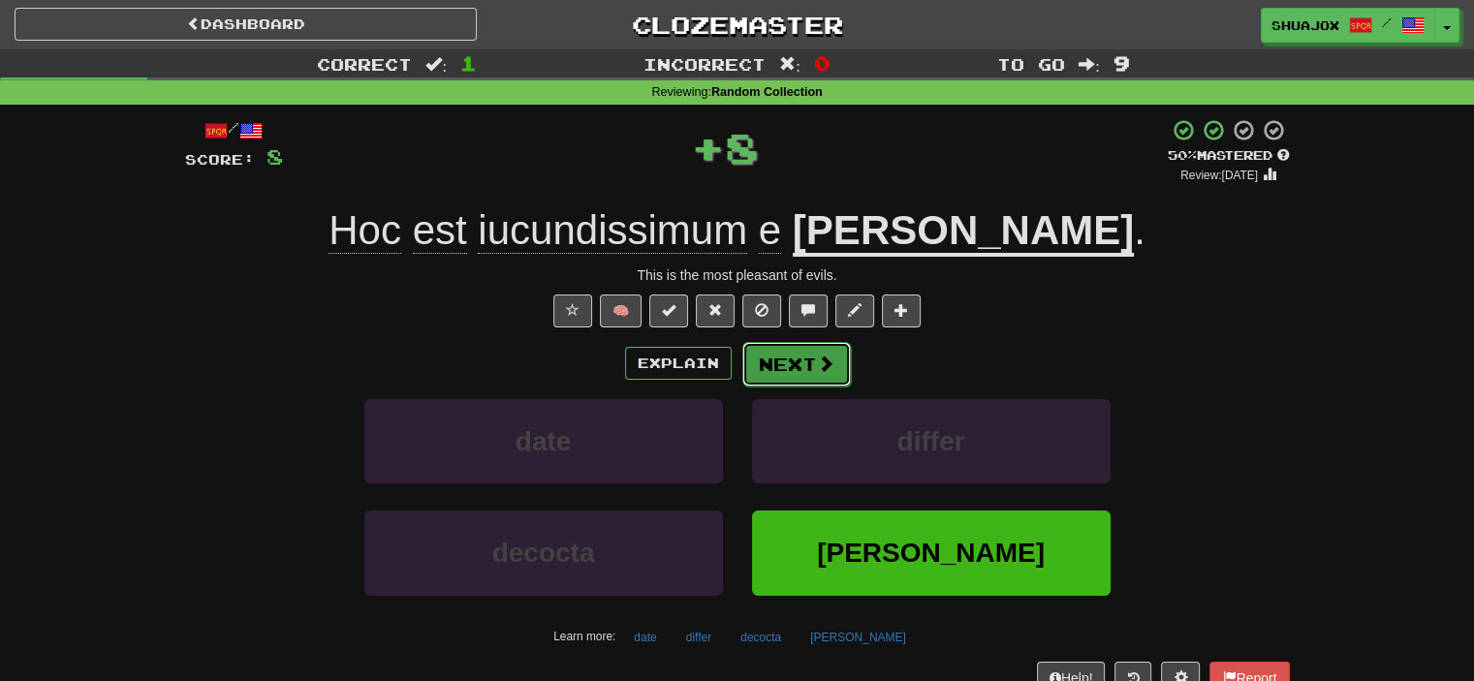
click at [768, 374] on button "Next" at bounding box center [796, 364] width 109 height 45
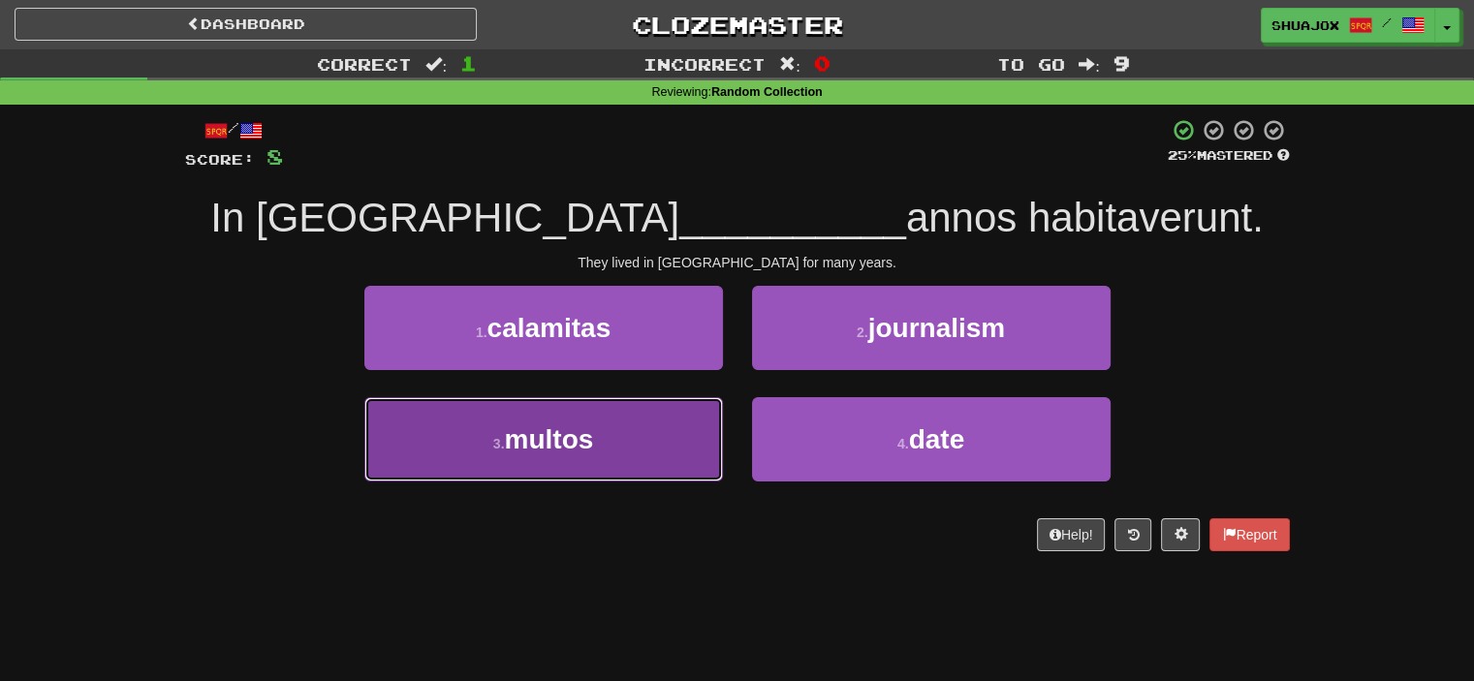
click at [688, 436] on button "3 . [GEOGRAPHIC_DATA]" at bounding box center [543, 439] width 359 height 84
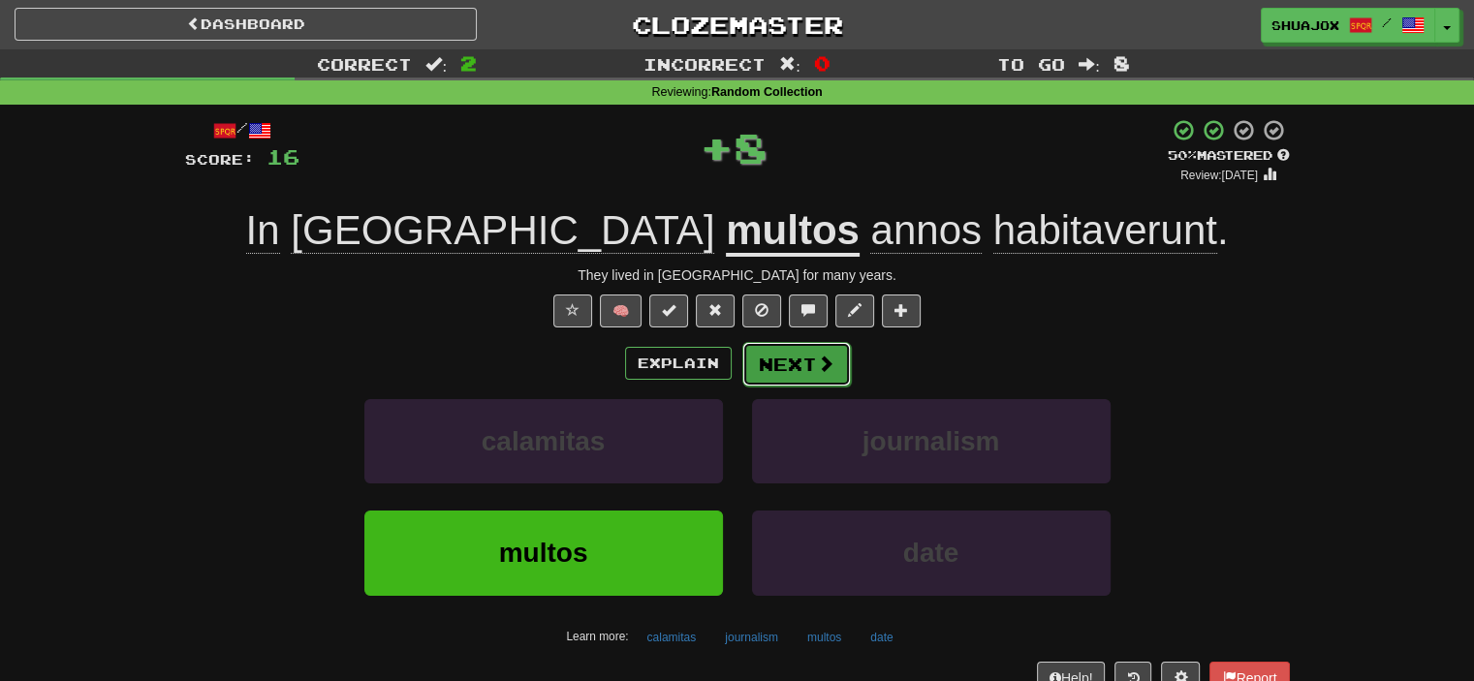
click at [767, 356] on button "Next" at bounding box center [796, 364] width 109 height 45
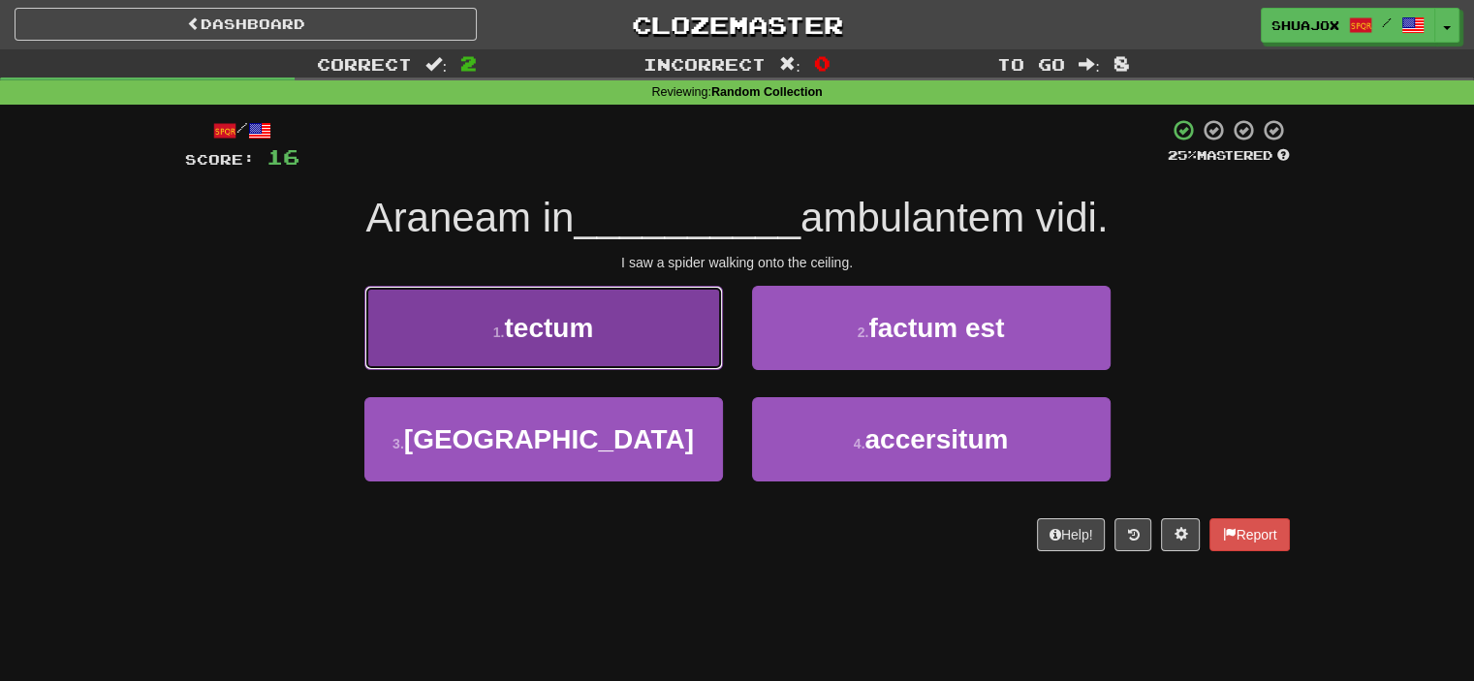
click at [622, 338] on button "1 . tectum" at bounding box center [543, 328] width 359 height 84
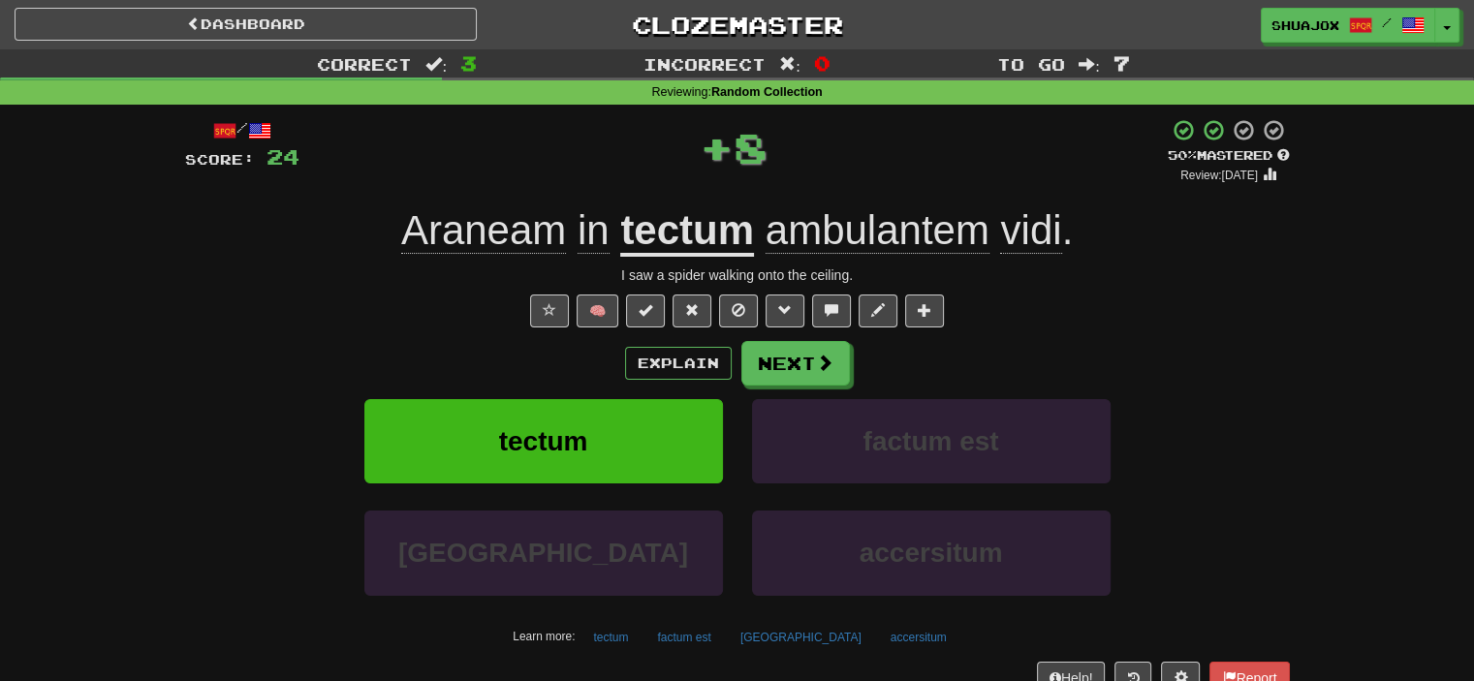
click at [674, 235] on u "tectum" at bounding box center [687, 231] width 134 height 49
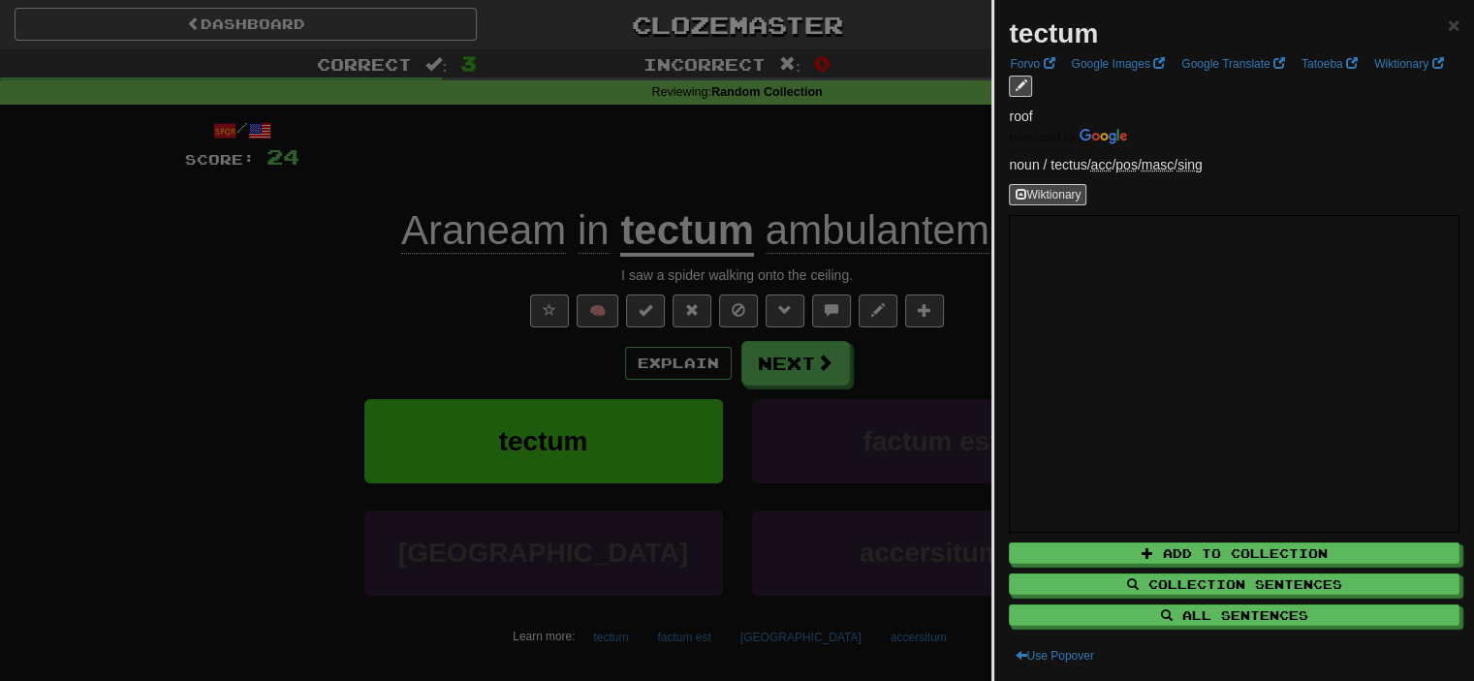
click at [453, 292] on div at bounding box center [737, 340] width 1474 height 681
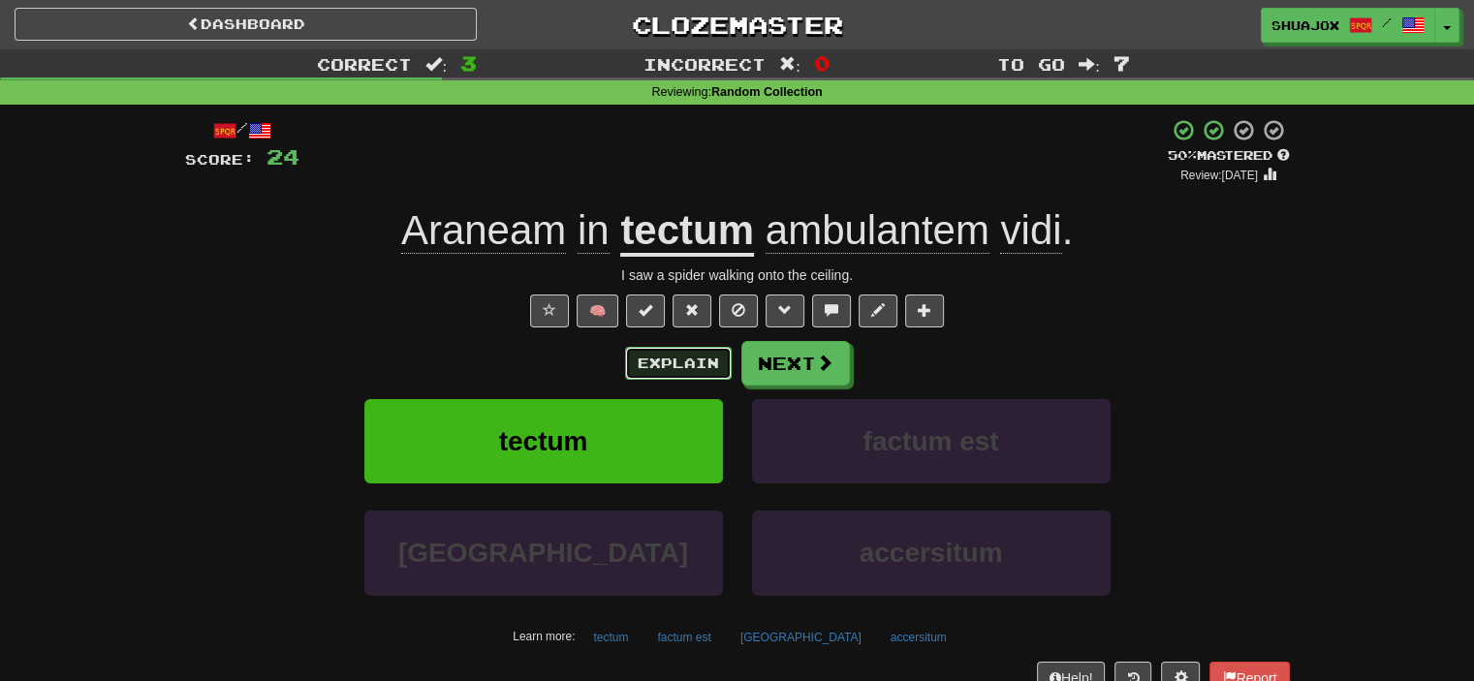
click at [626, 362] on button "Explain" at bounding box center [678, 363] width 107 height 33
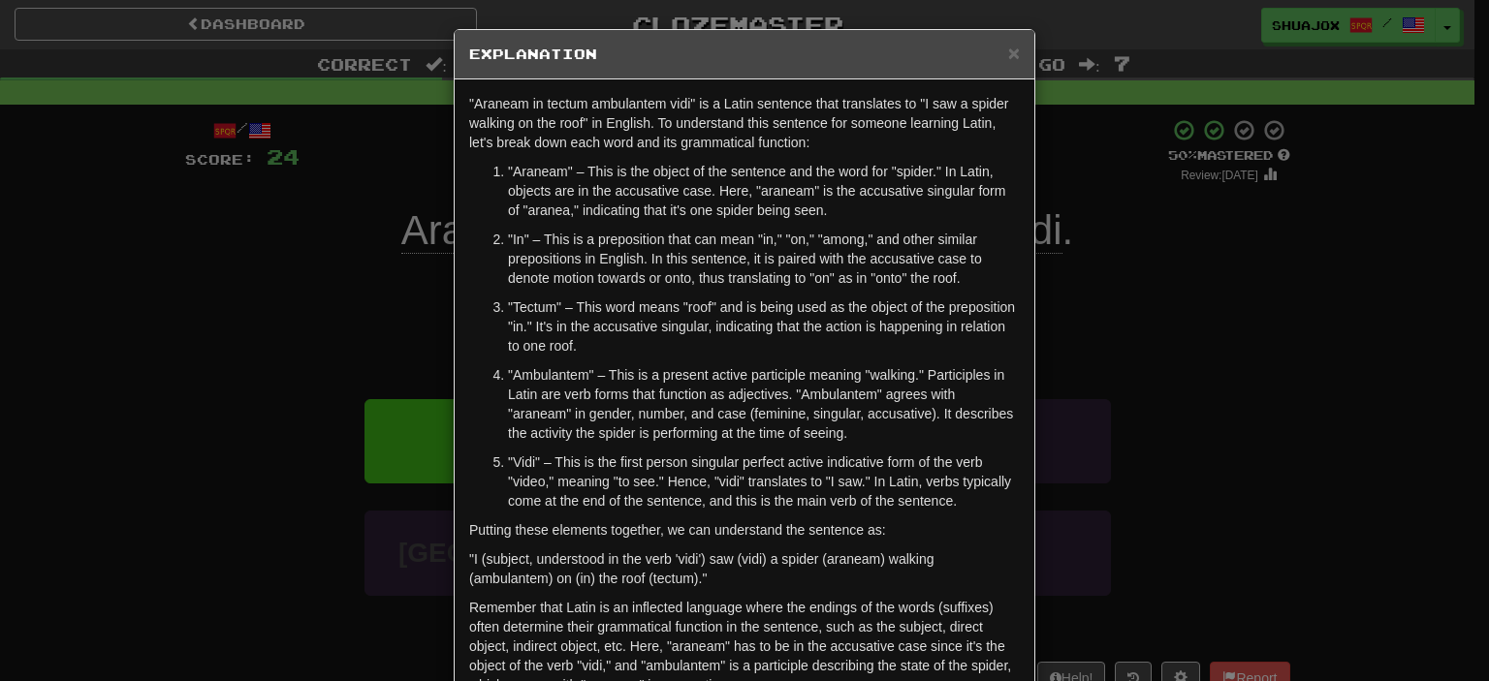
click at [1180, 328] on div "× Explanation "Araneam in tectum ambulantem vidi" is a Latin sentence that tran…" at bounding box center [744, 340] width 1489 height 681
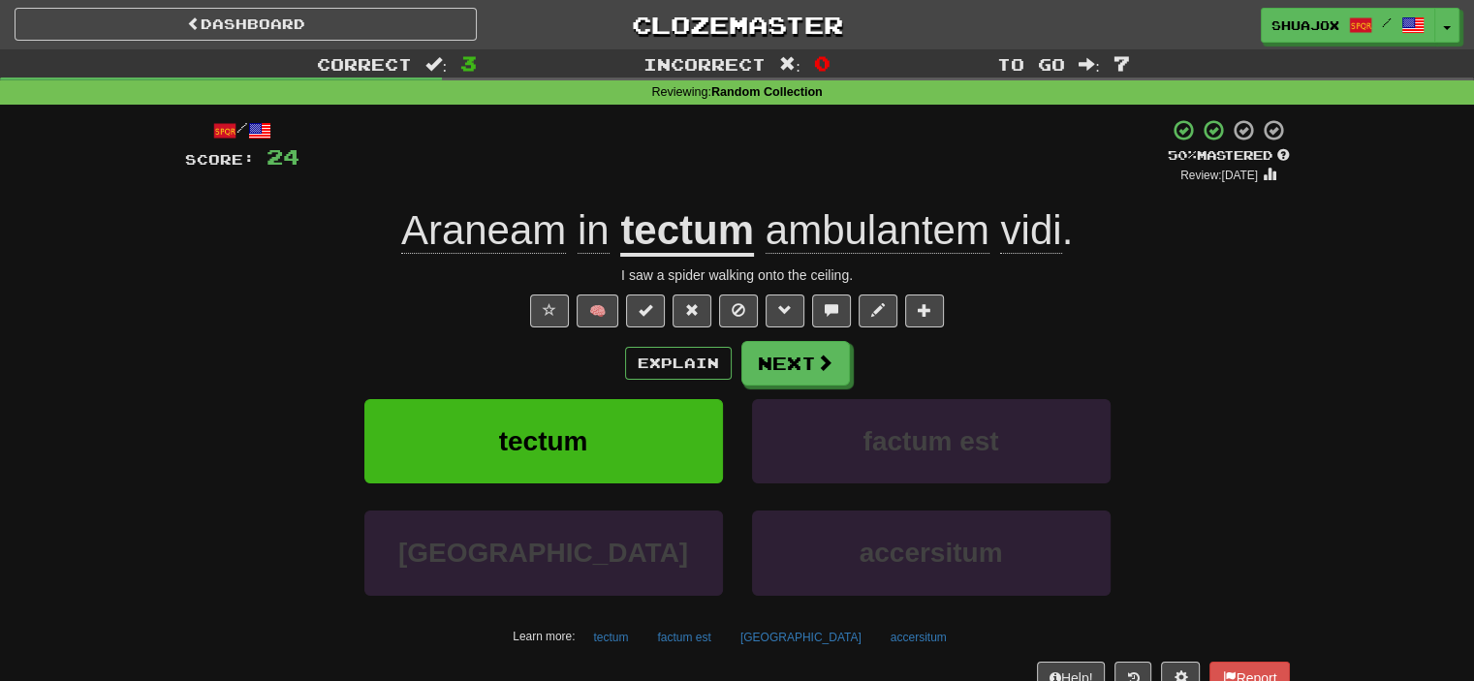
click at [848, 367] on div "Explain Next" at bounding box center [737, 363] width 1105 height 45
click at [804, 363] on button "Next" at bounding box center [796, 364] width 109 height 45
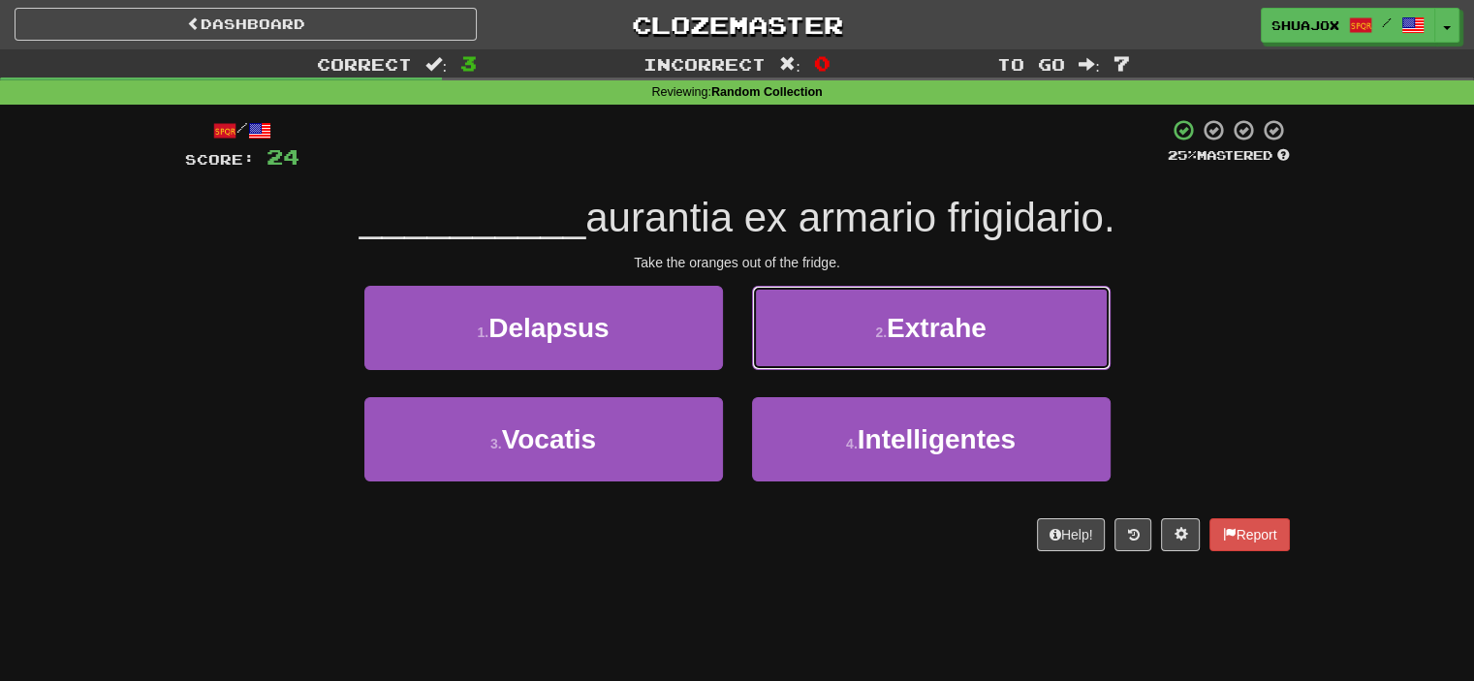
click at [803, 363] on button "2 . Extrahe" at bounding box center [931, 328] width 359 height 84
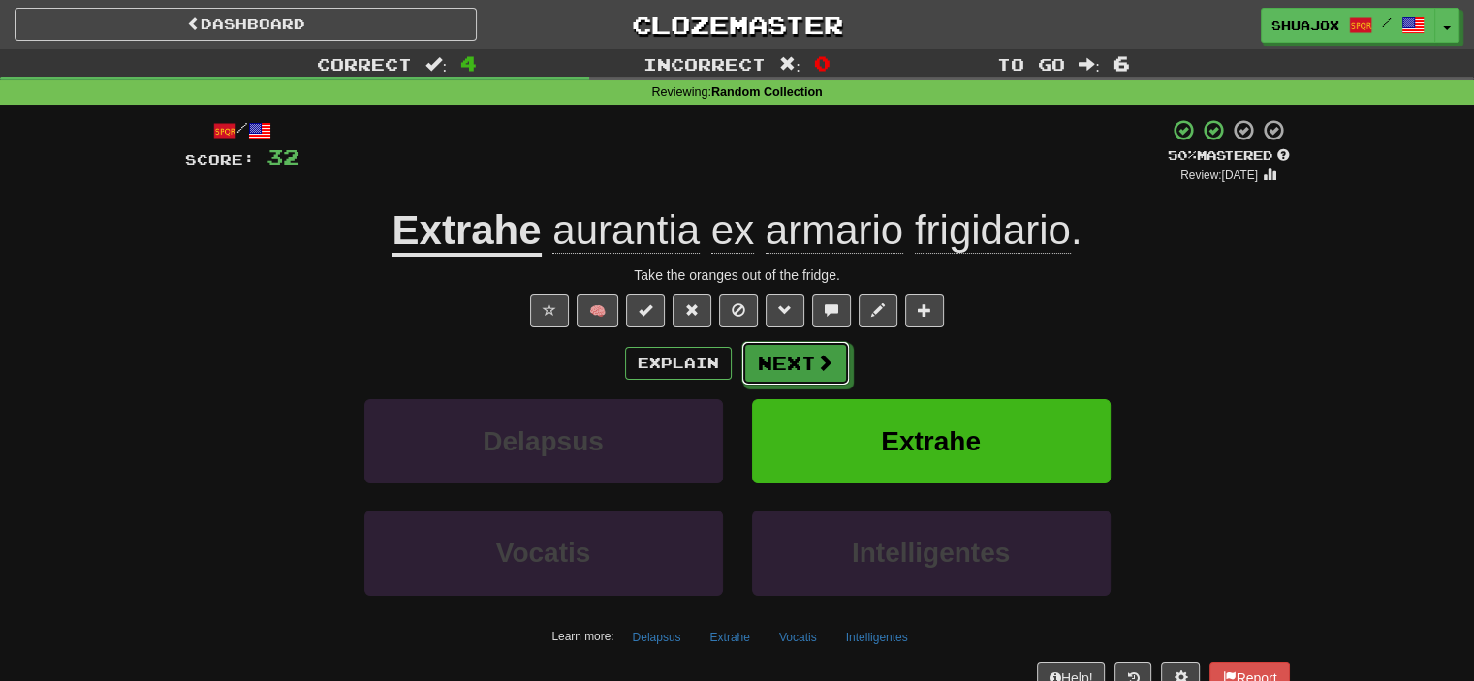
drag, startPoint x: 800, startPoint y: 353, endPoint x: 252, endPoint y: 354, distance: 548.5
drag, startPoint x: 252, startPoint y: 354, endPoint x: 194, endPoint y: 361, distance: 58.5
click at [194, 361] on div "Explain Next" at bounding box center [737, 363] width 1105 height 45
click at [771, 358] on button "Next" at bounding box center [796, 364] width 109 height 45
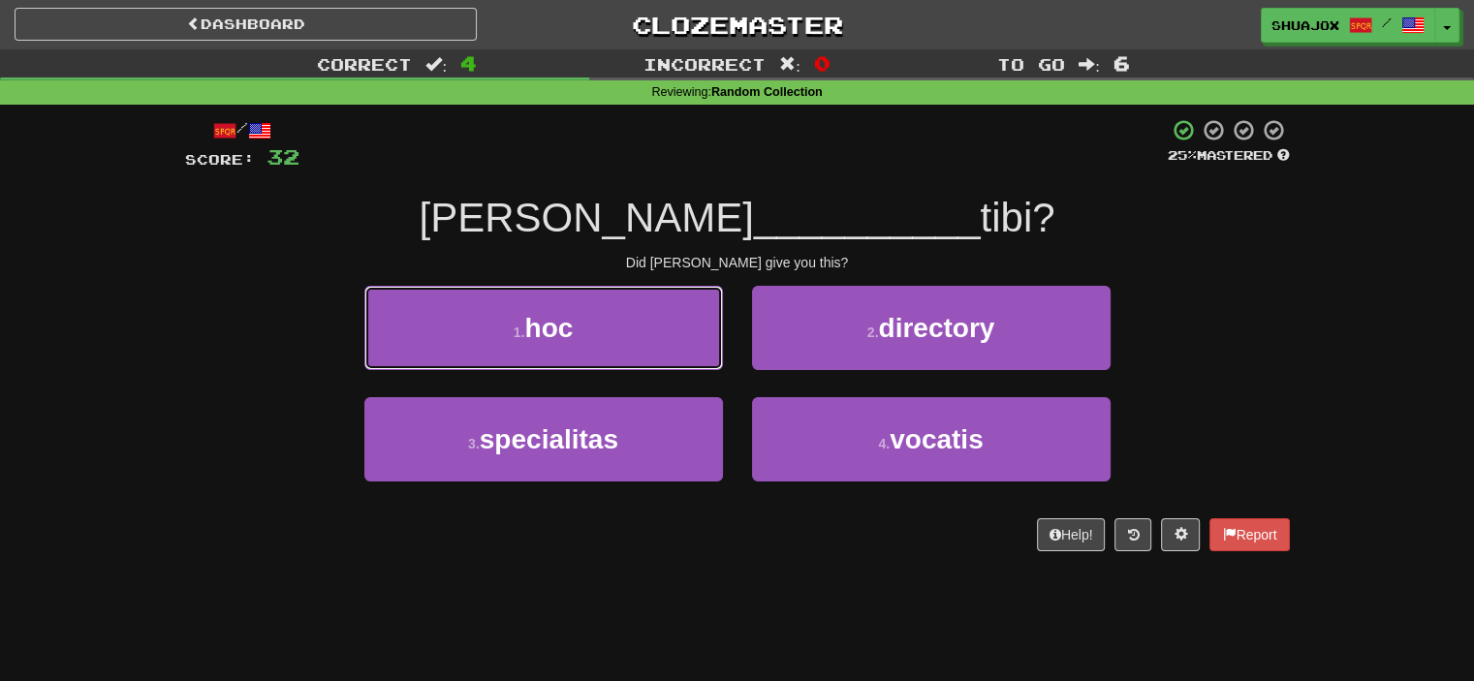
click at [670, 329] on button "1 . hoc" at bounding box center [543, 328] width 359 height 84
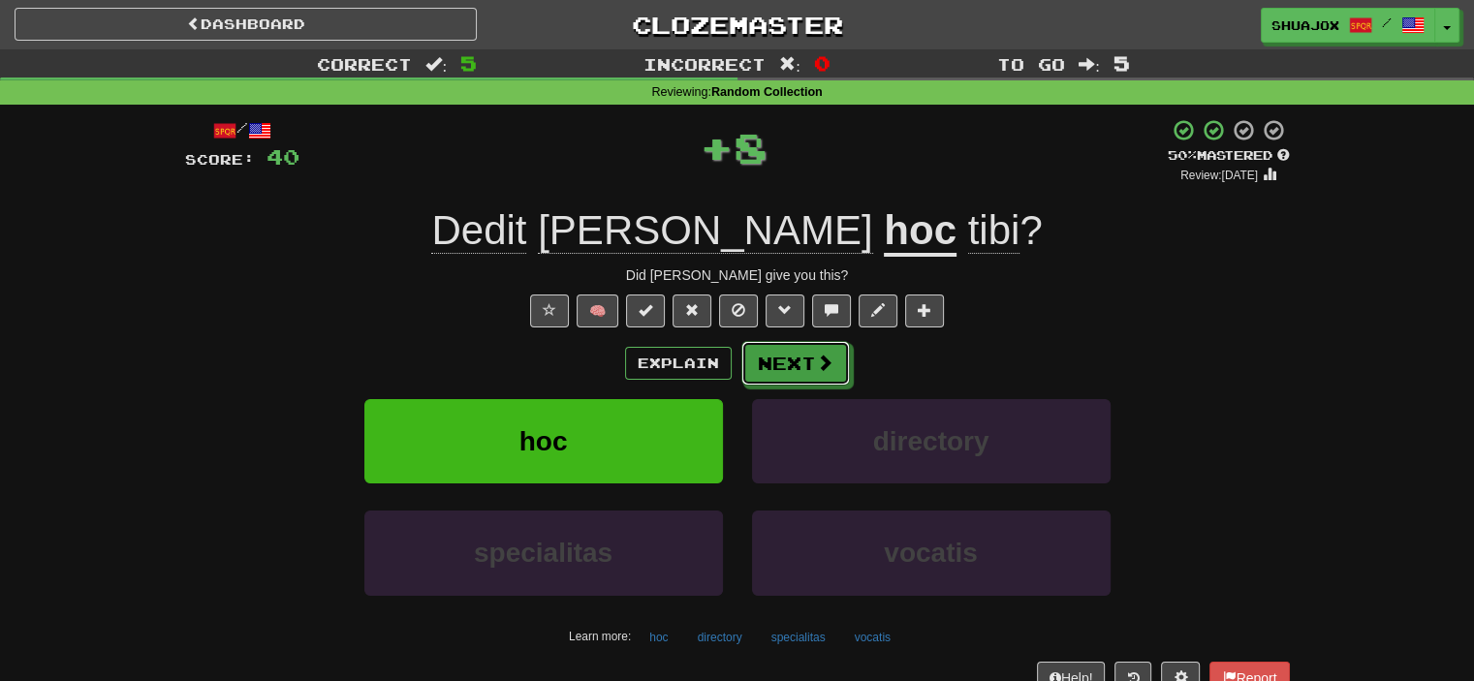
drag, startPoint x: 785, startPoint y: 367, endPoint x: 764, endPoint y: 221, distance: 147.9
click at [763, 220] on div "/ Score: 40 + 8 50 % Mastered Review: 2025-10-01 Dedit Tom hoc tibi ? Did Tom g…" at bounding box center [737, 422] width 1105 height 608
click at [884, 224] on u "hoc" at bounding box center [920, 231] width 73 height 49
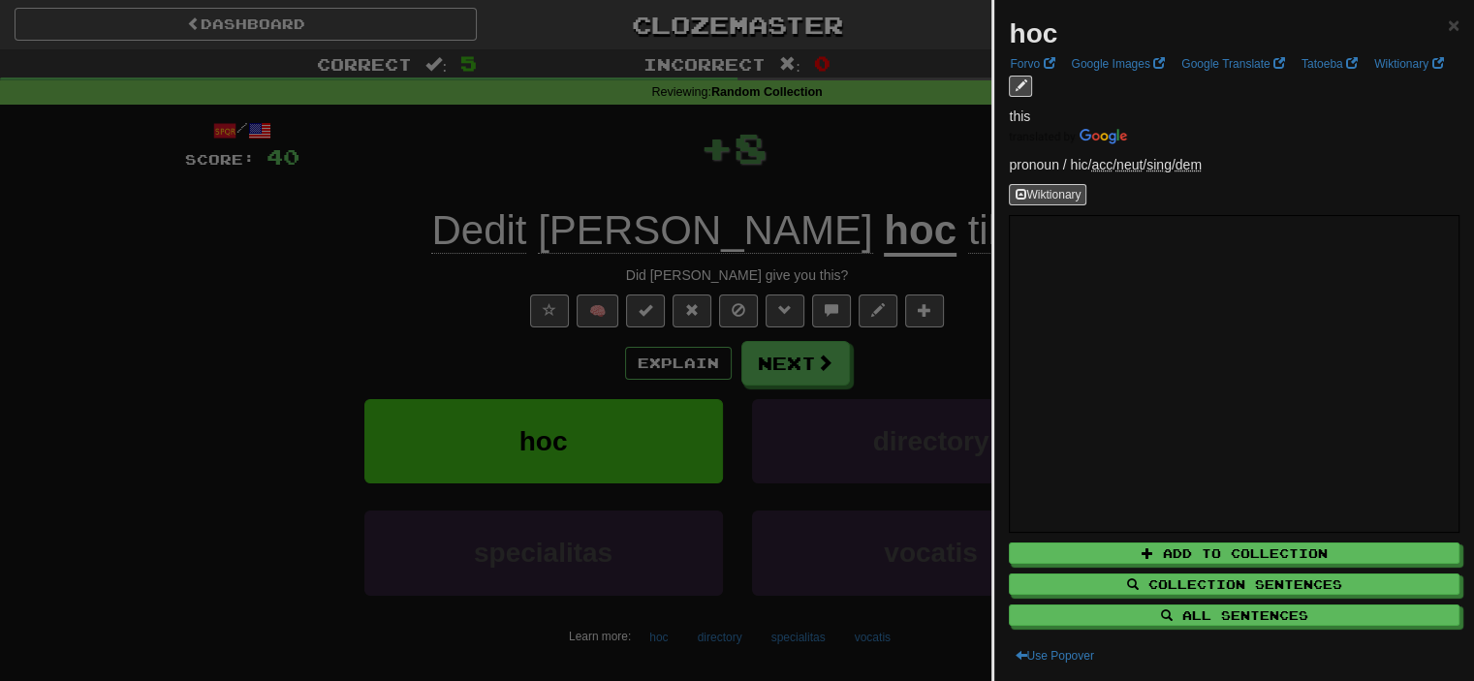
click at [769, 175] on div at bounding box center [737, 340] width 1474 height 681
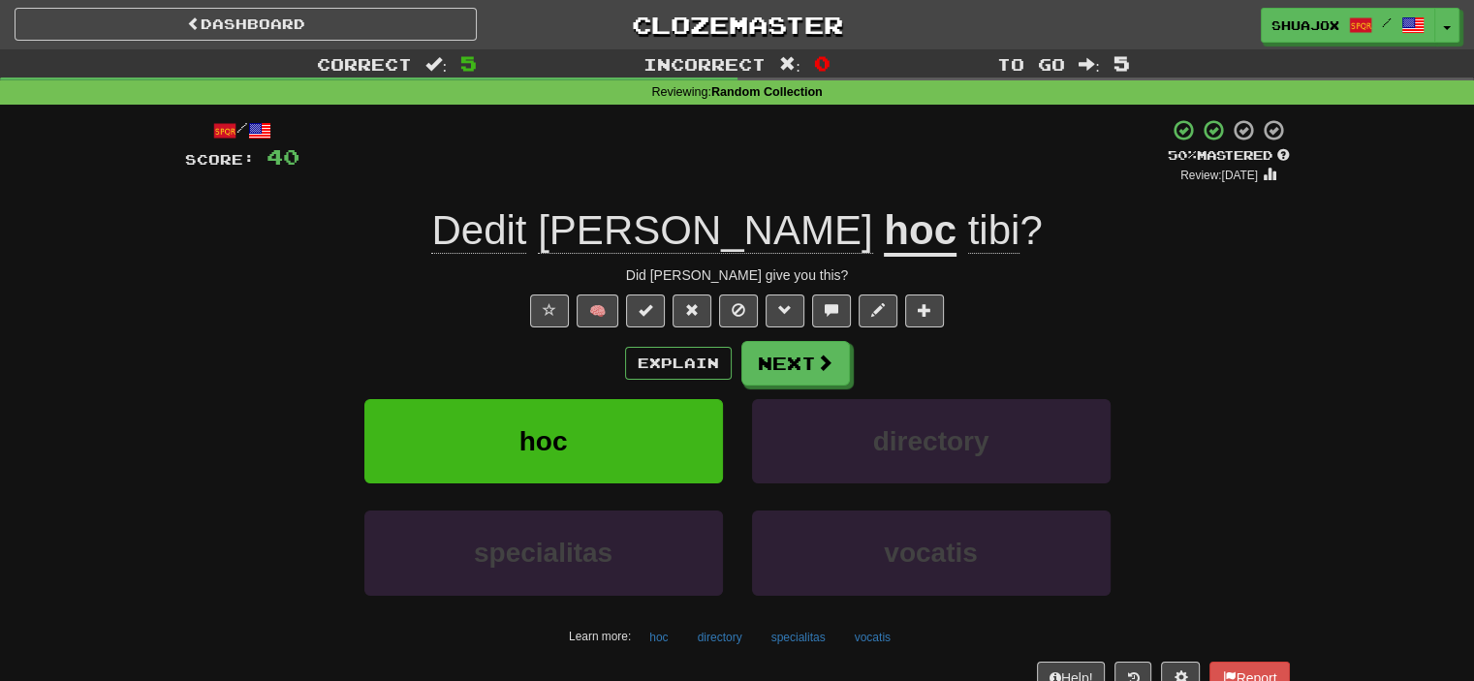
click at [526, 242] on span "Dedit" at bounding box center [478, 230] width 95 height 47
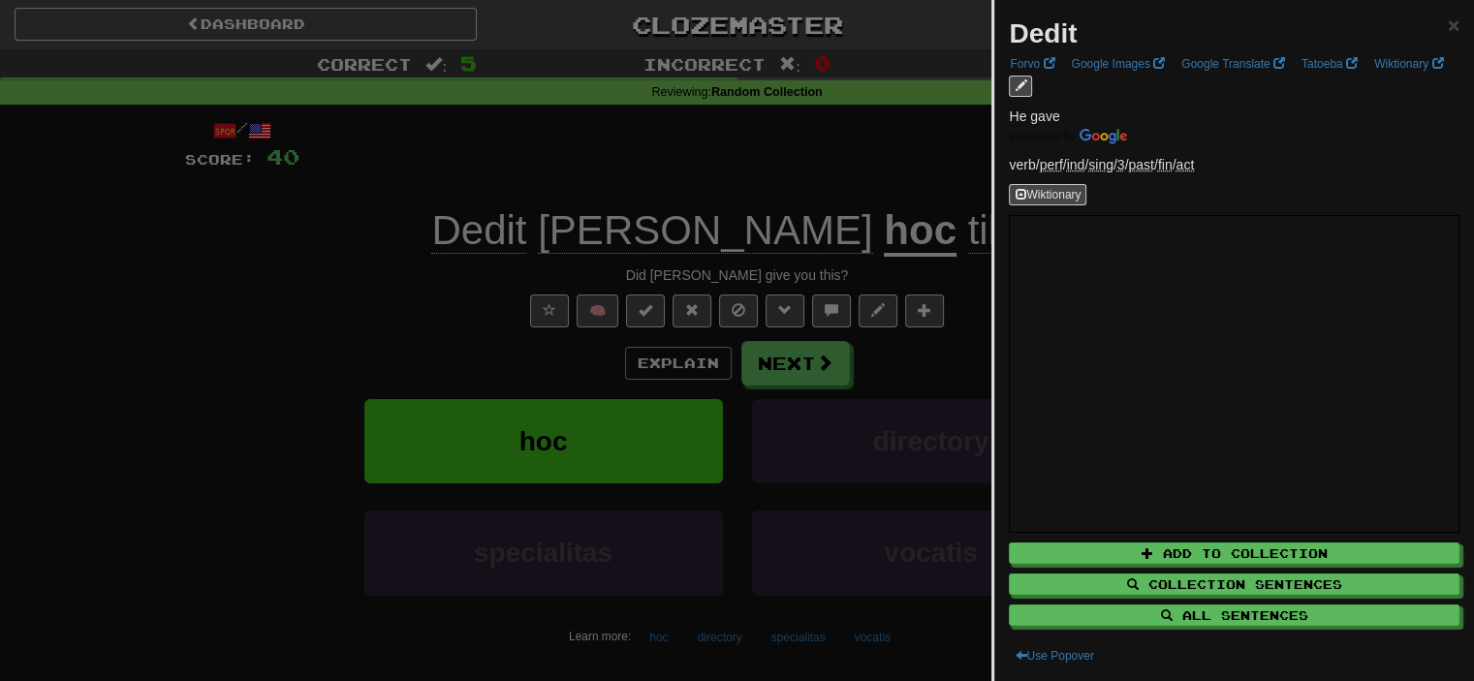
click at [837, 211] on div at bounding box center [737, 340] width 1474 height 681
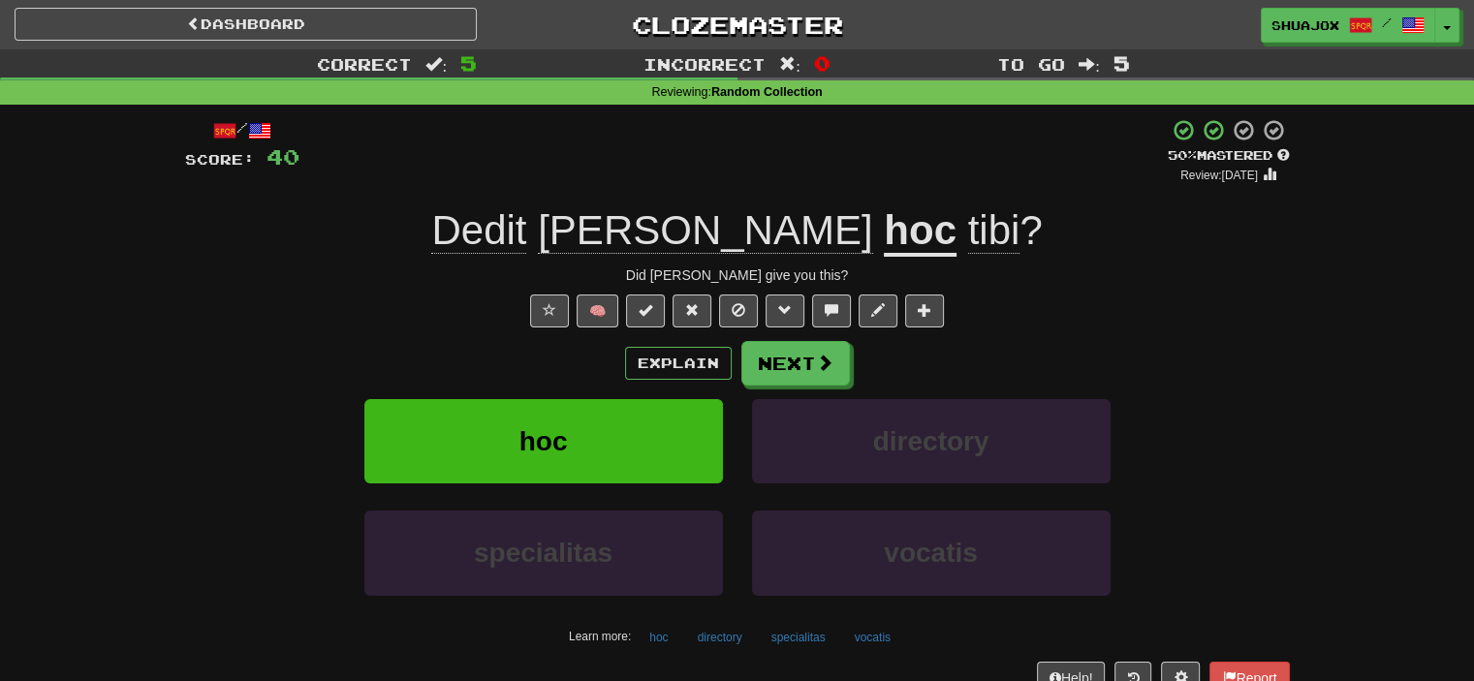
click at [968, 232] on span "tibi" at bounding box center [994, 230] width 52 height 47
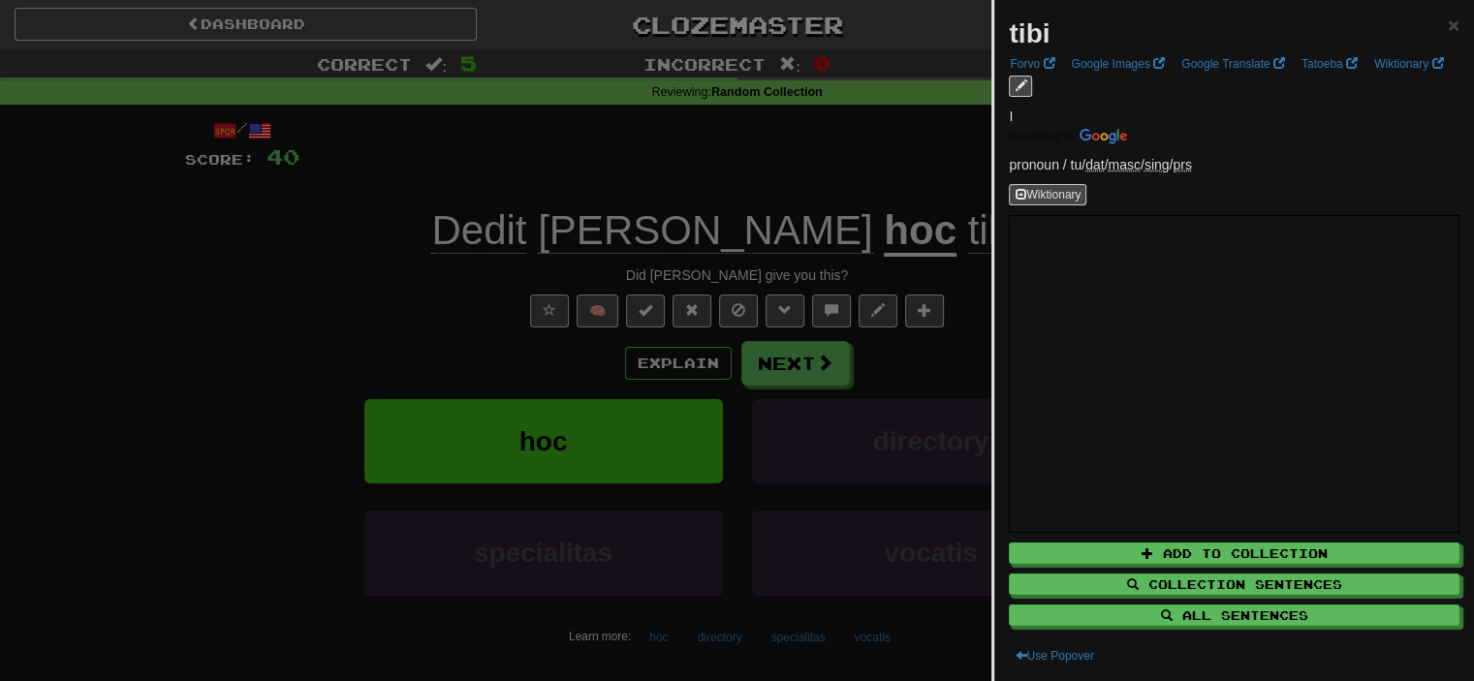
click at [852, 161] on div at bounding box center [737, 340] width 1474 height 681
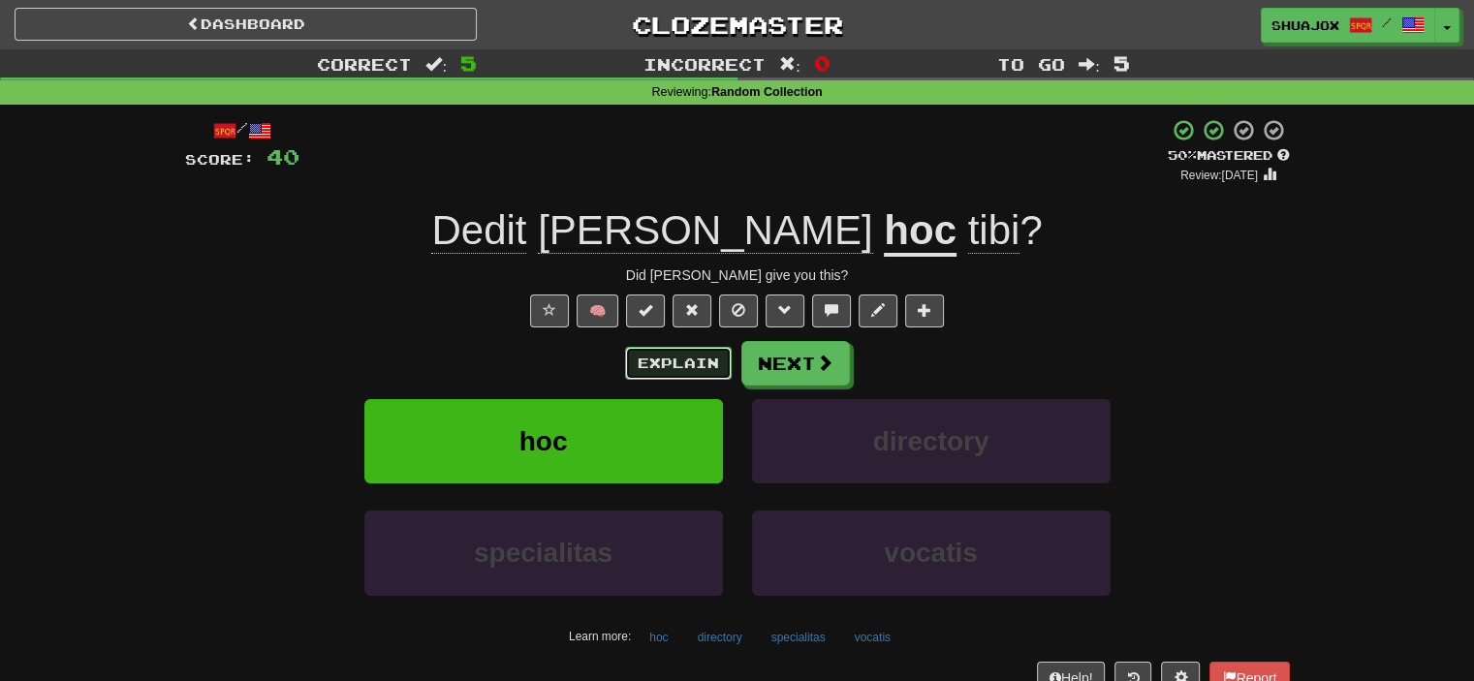
click at [690, 360] on button "Explain" at bounding box center [678, 363] width 107 height 33
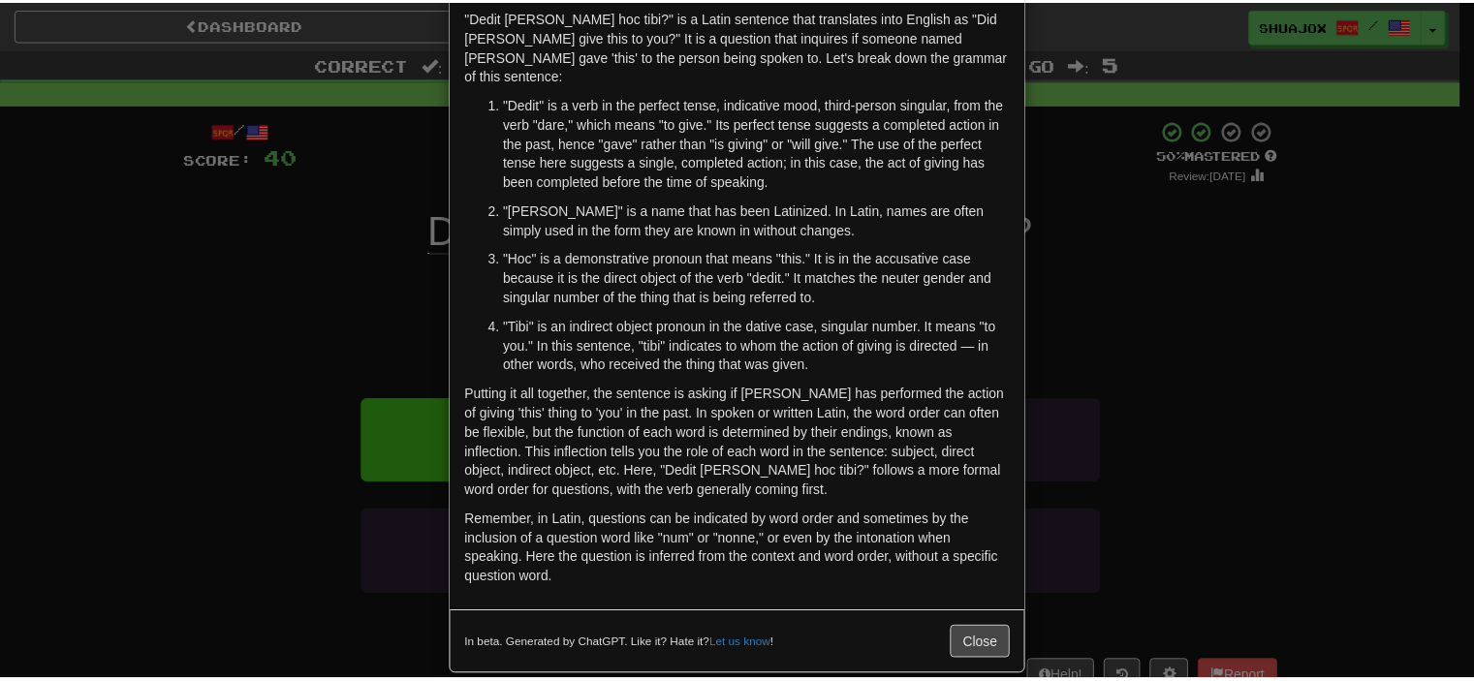
scroll to position [90, 0]
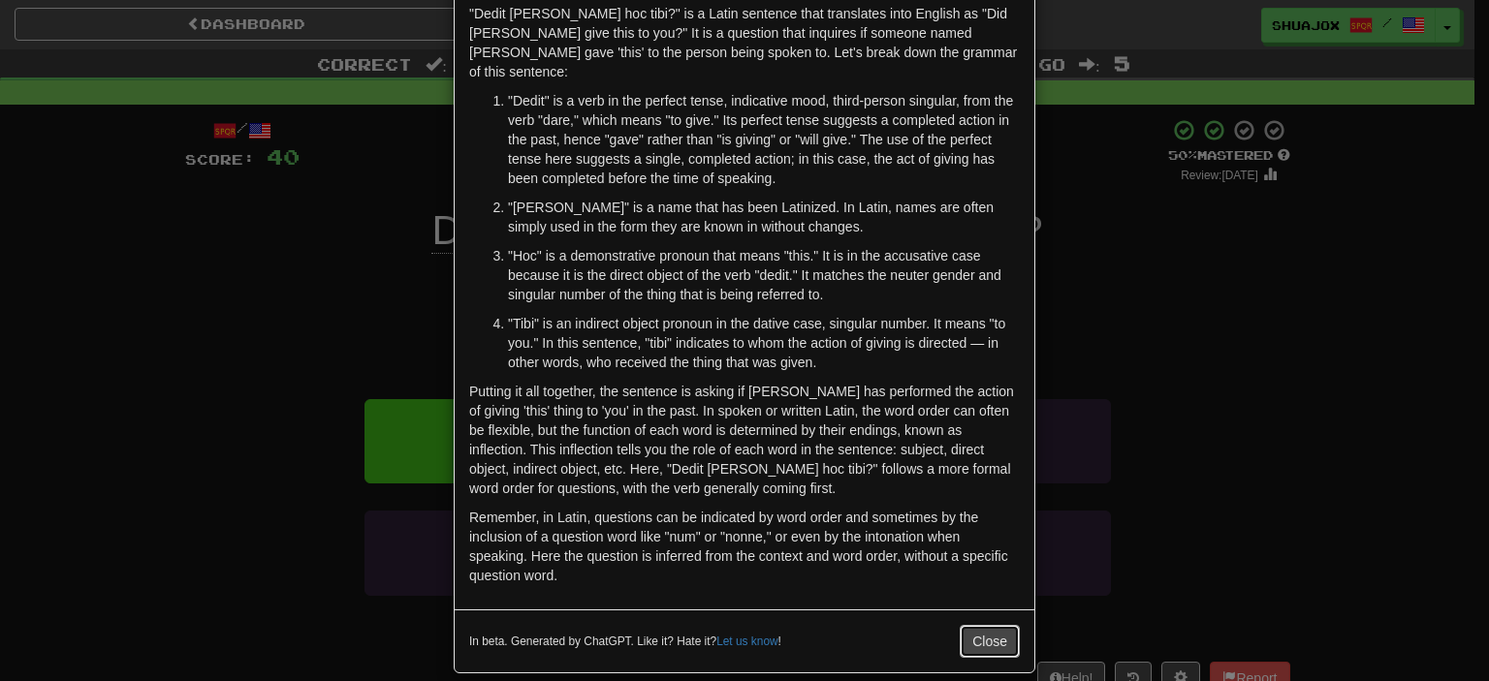
click at [973, 625] on button "Close" at bounding box center [989, 641] width 60 height 33
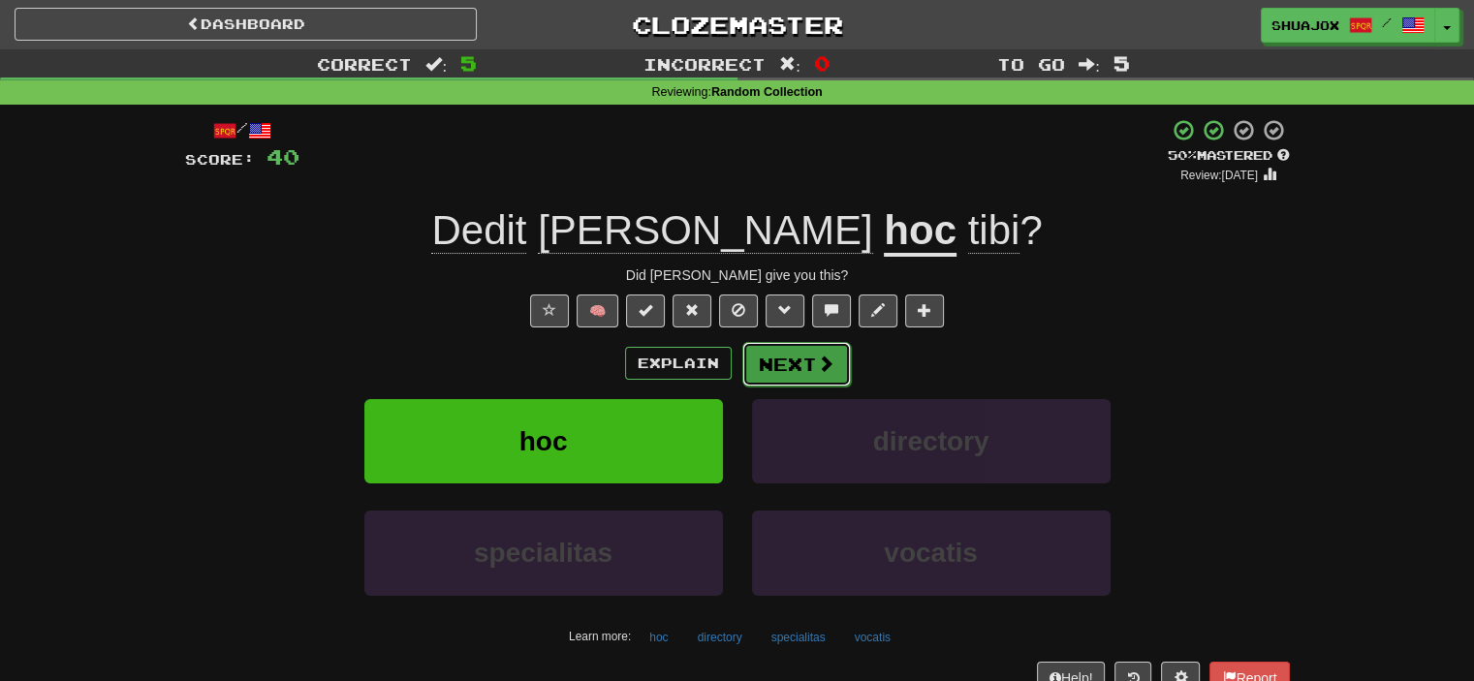
click at [792, 366] on button "Next" at bounding box center [796, 364] width 109 height 45
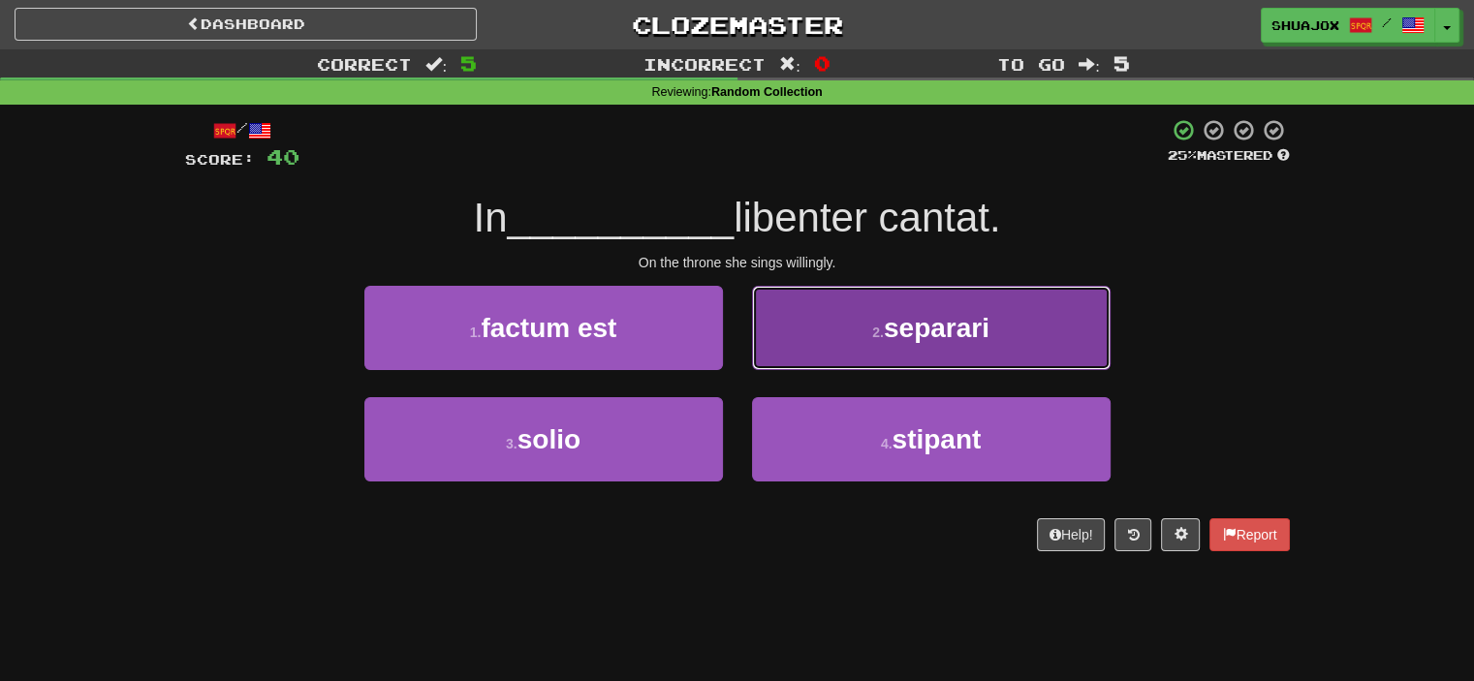
click at [899, 329] on span "separari" at bounding box center [937, 328] width 106 height 30
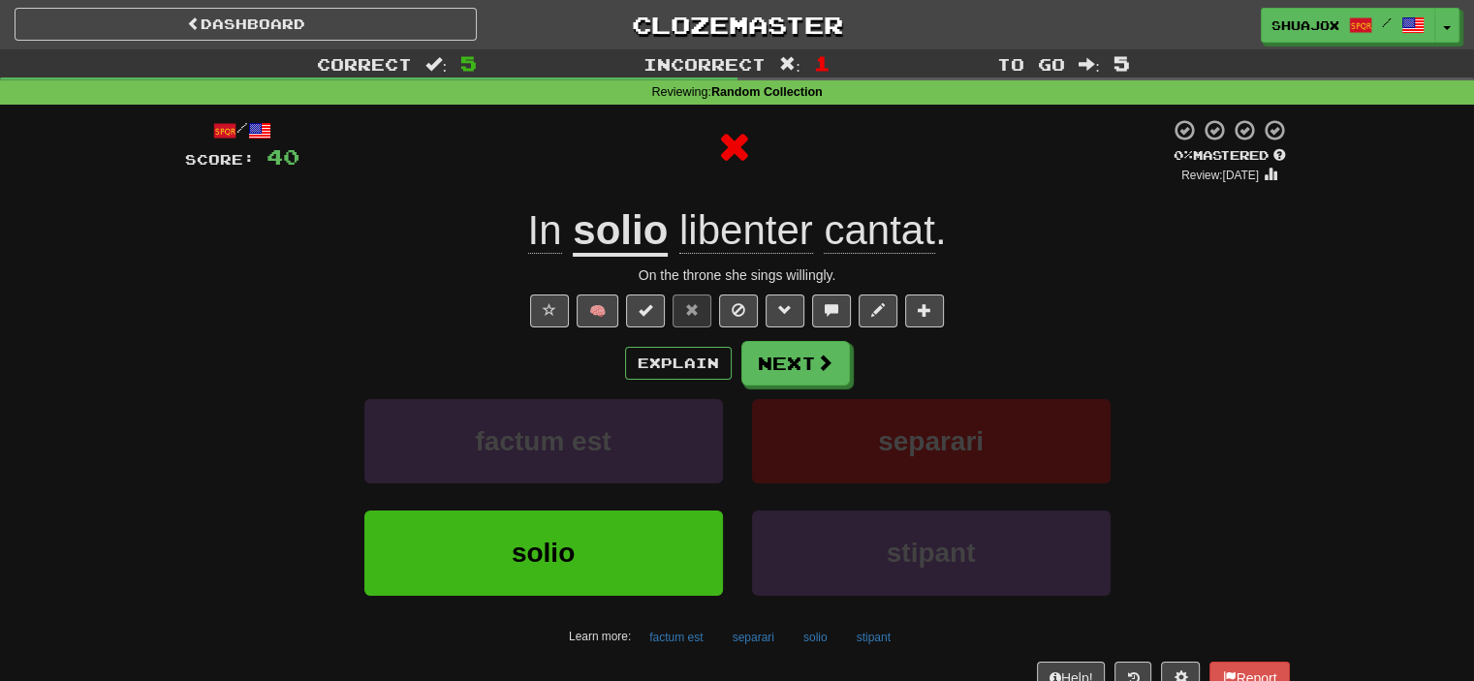
click at [609, 230] on u "solio" at bounding box center [620, 231] width 95 height 49
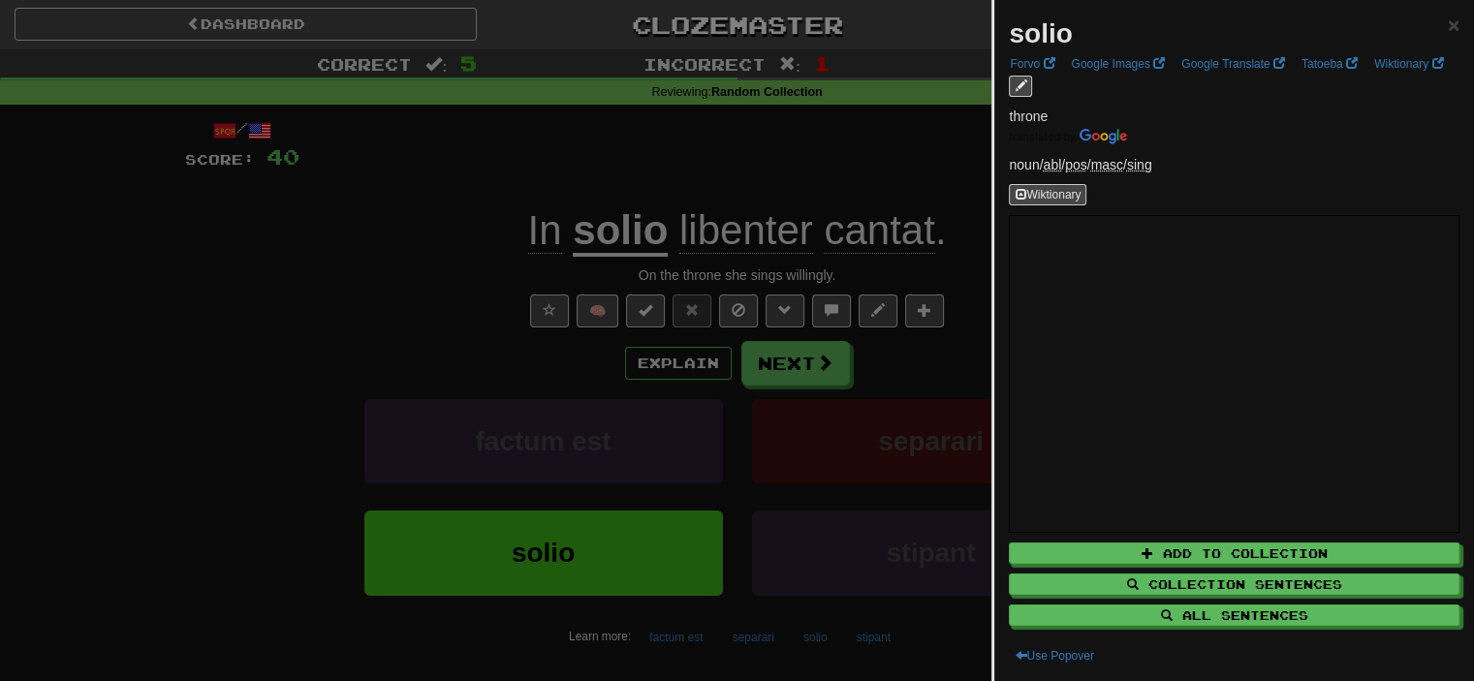
click at [818, 380] on div at bounding box center [737, 340] width 1474 height 681
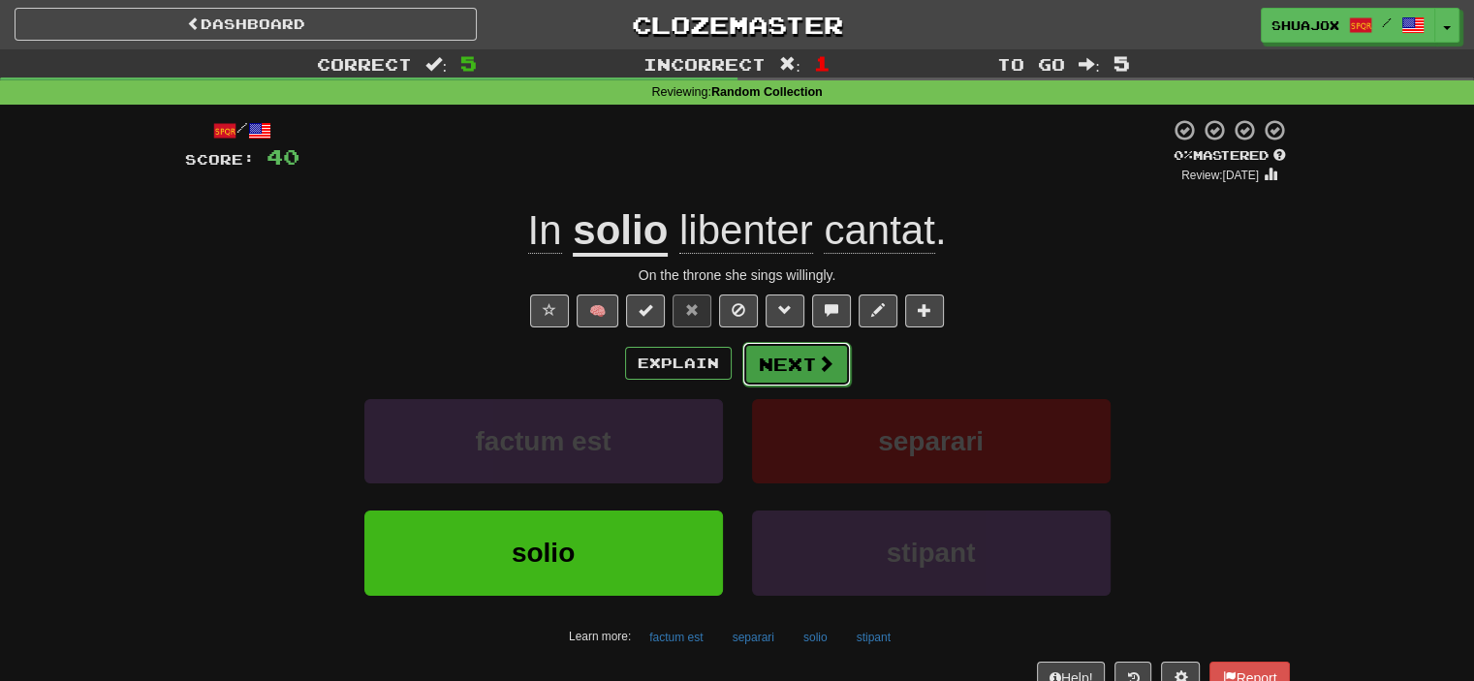
click at [822, 358] on span at bounding box center [825, 363] width 17 height 17
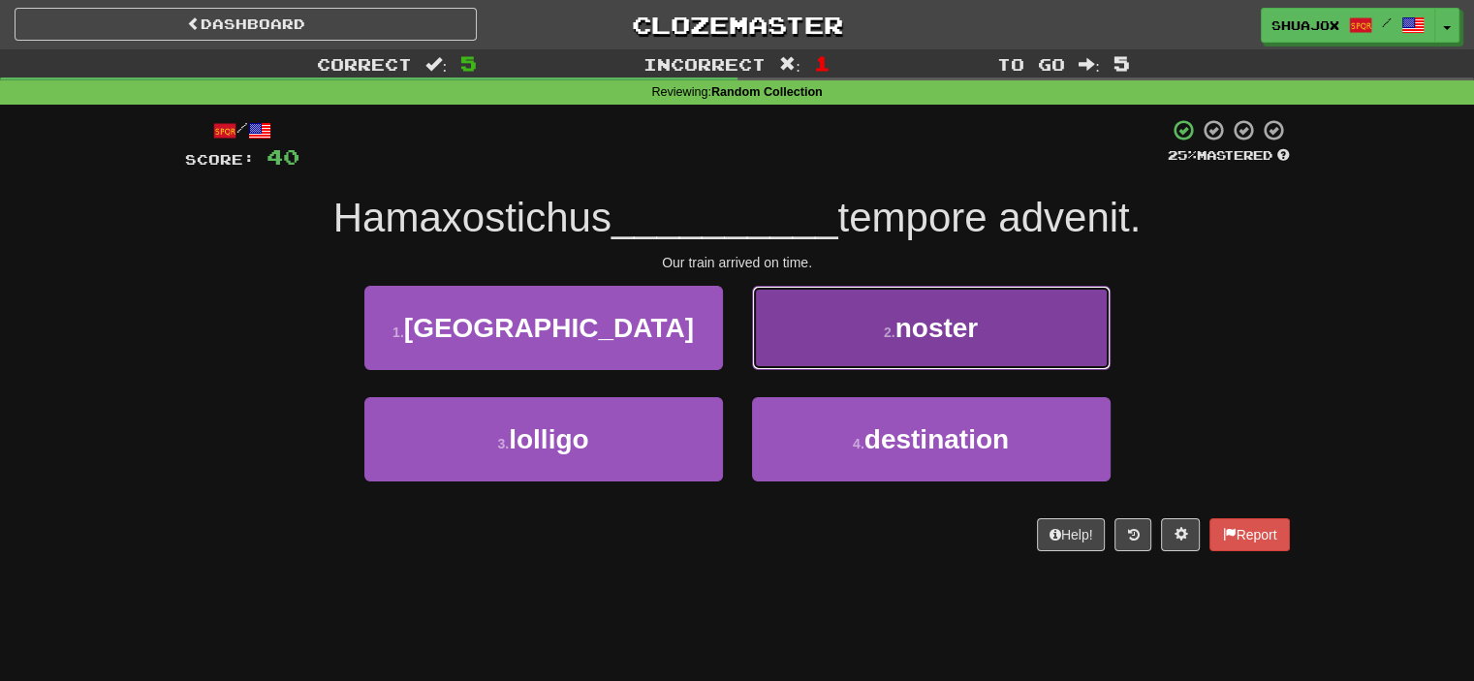
click at [786, 320] on button "2 . noster" at bounding box center [931, 328] width 359 height 84
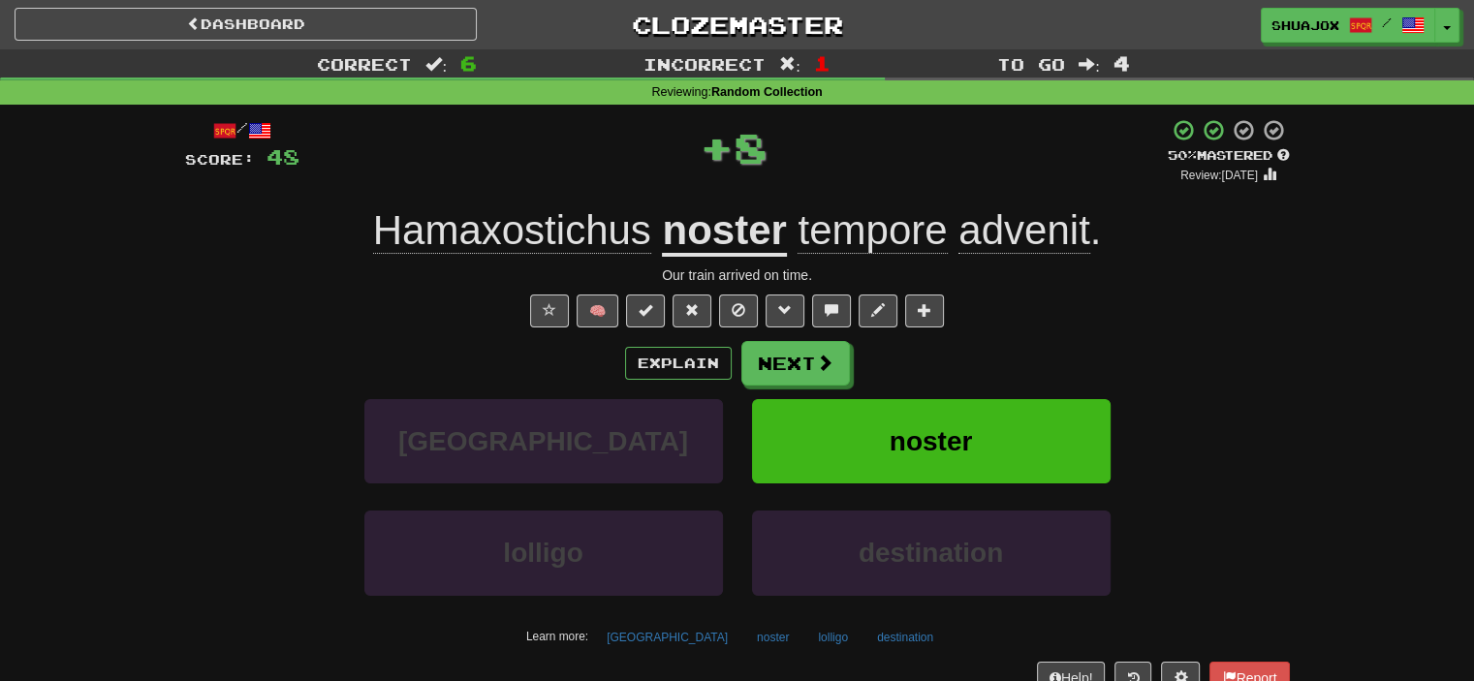
click at [827, 220] on span "tempore" at bounding box center [872, 230] width 149 height 47
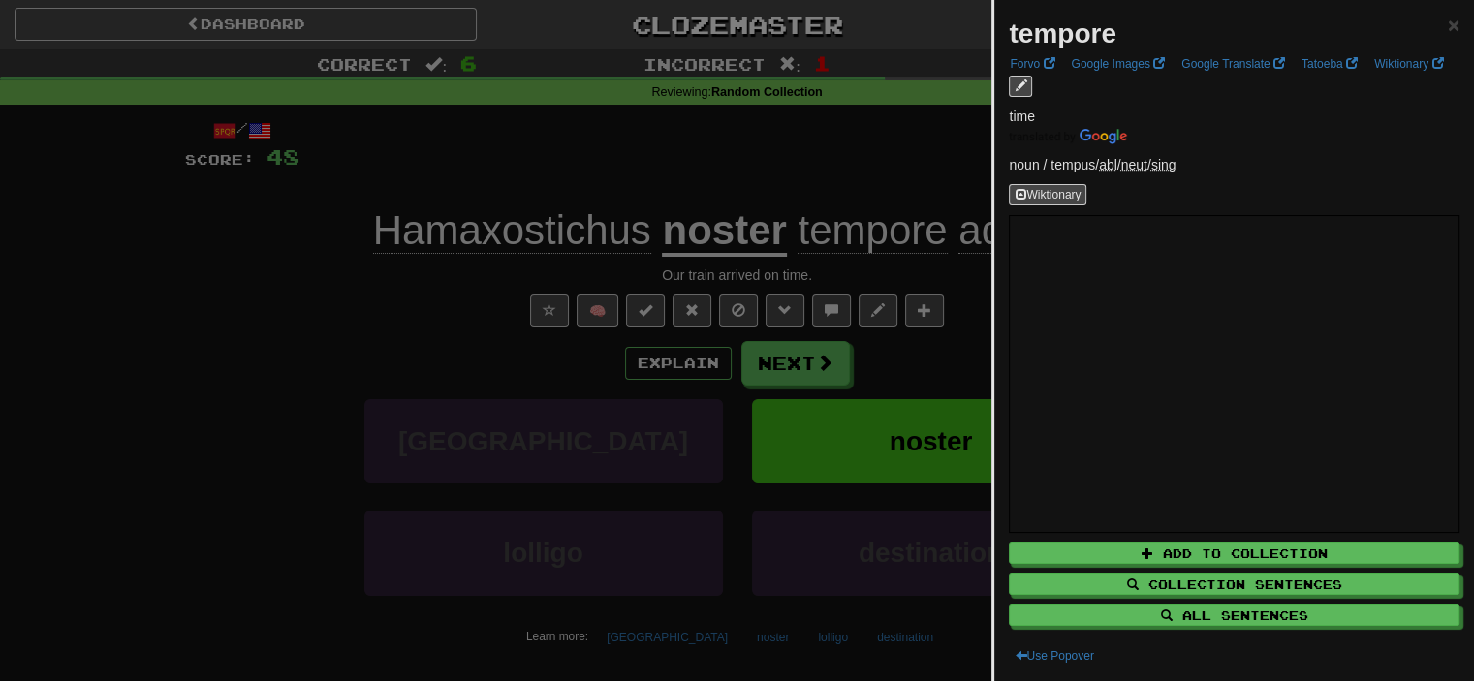
click at [777, 360] on div at bounding box center [737, 340] width 1474 height 681
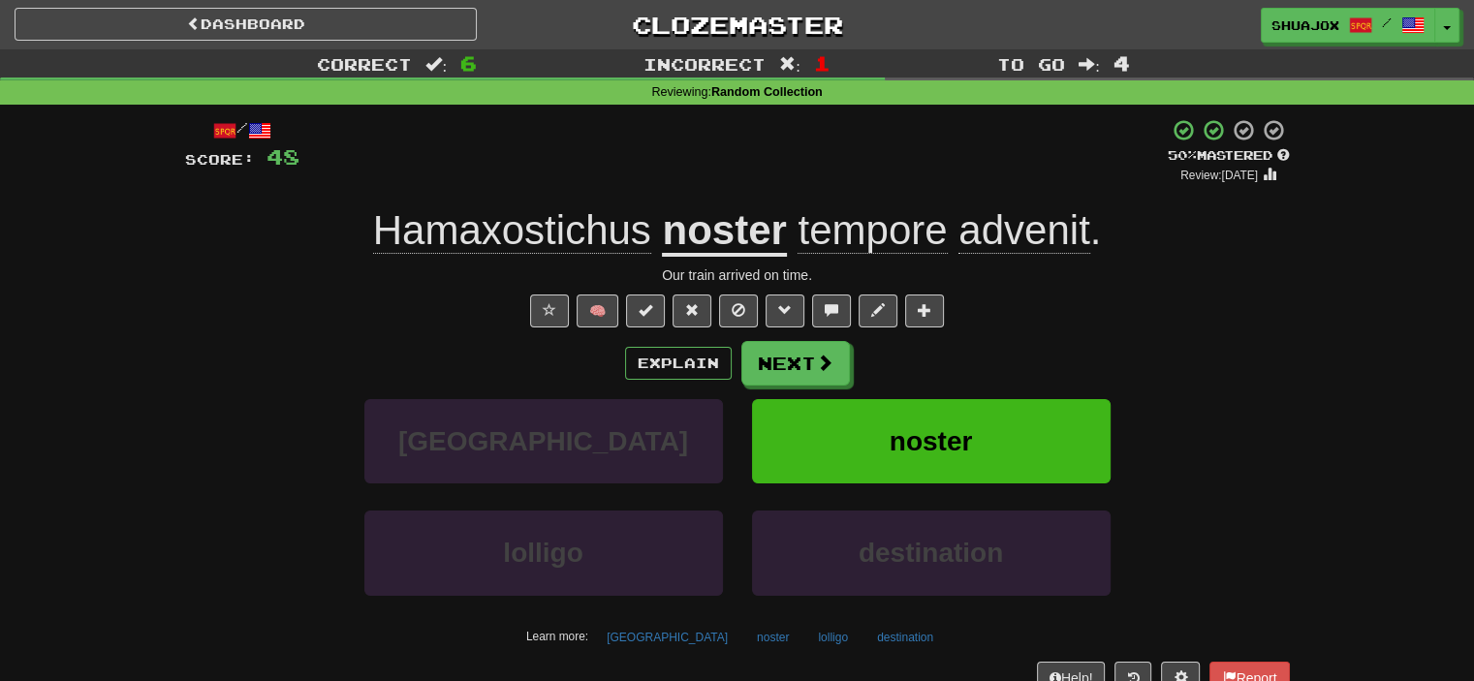
click at [531, 214] on span "Hamaxostichus" at bounding box center [512, 230] width 278 height 47
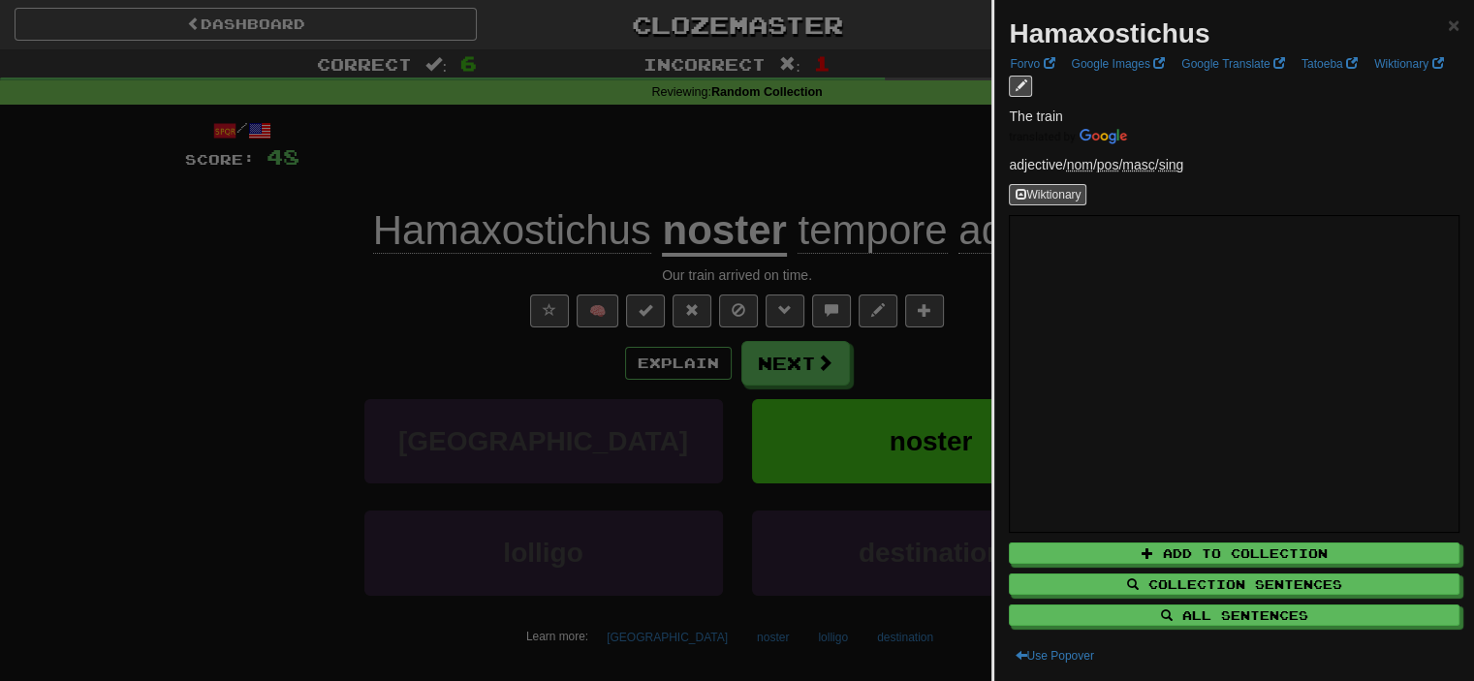
click at [768, 362] on div at bounding box center [737, 340] width 1474 height 681
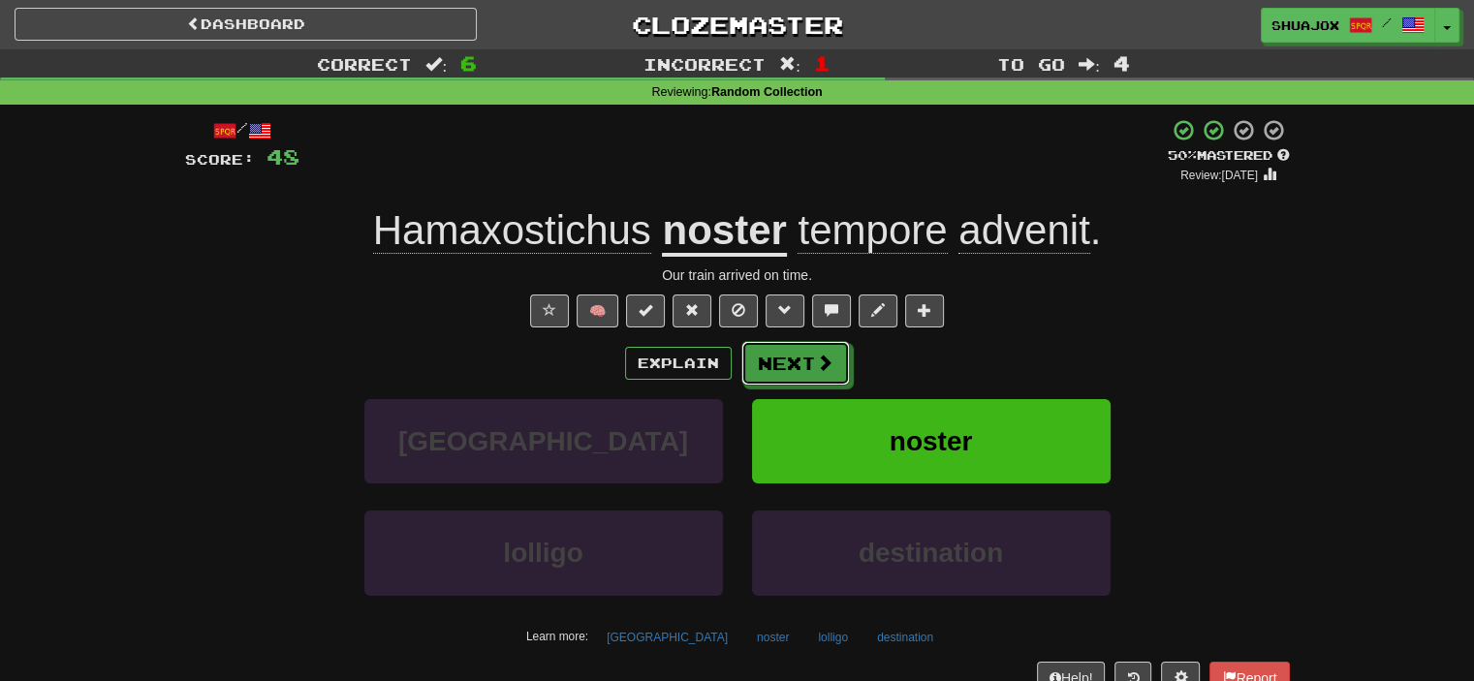
click at [768, 362] on button "Next" at bounding box center [795, 363] width 109 height 45
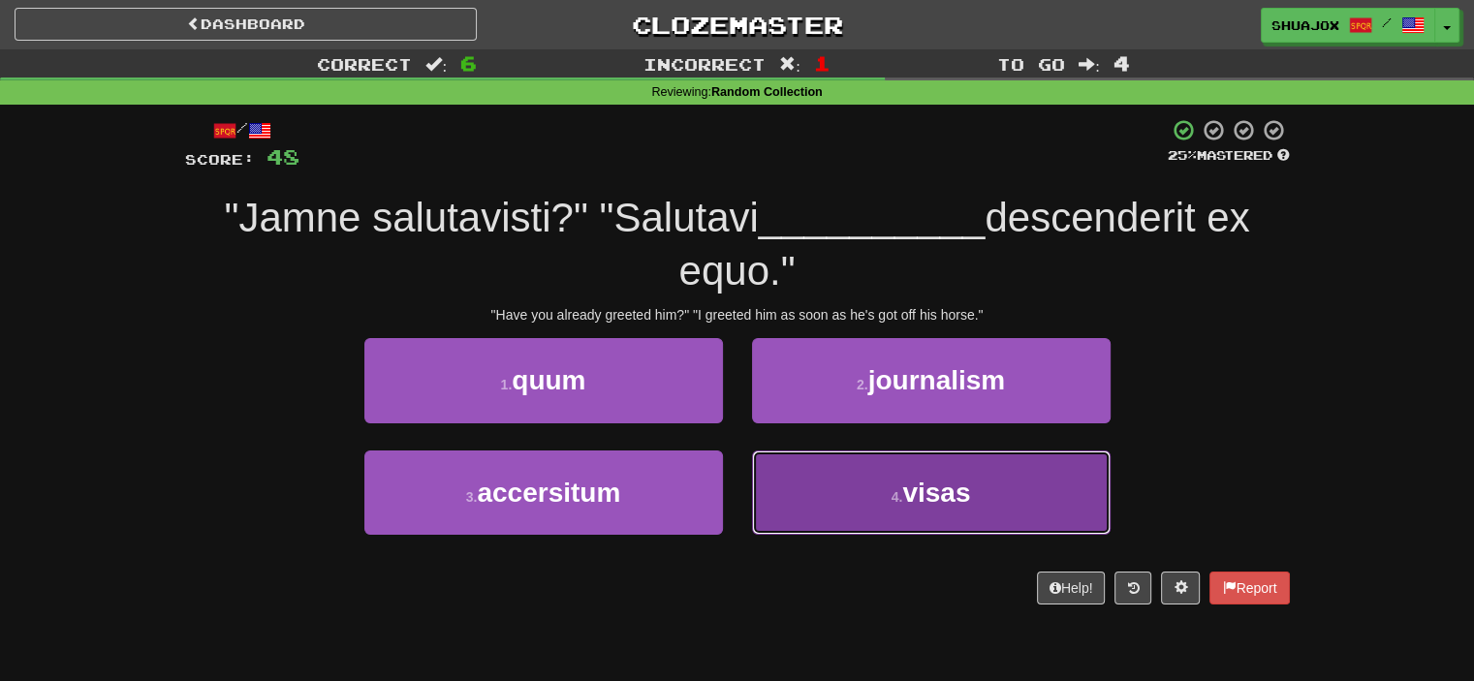
click at [844, 519] on button "4 . visas" at bounding box center [931, 493] width 359 height 84
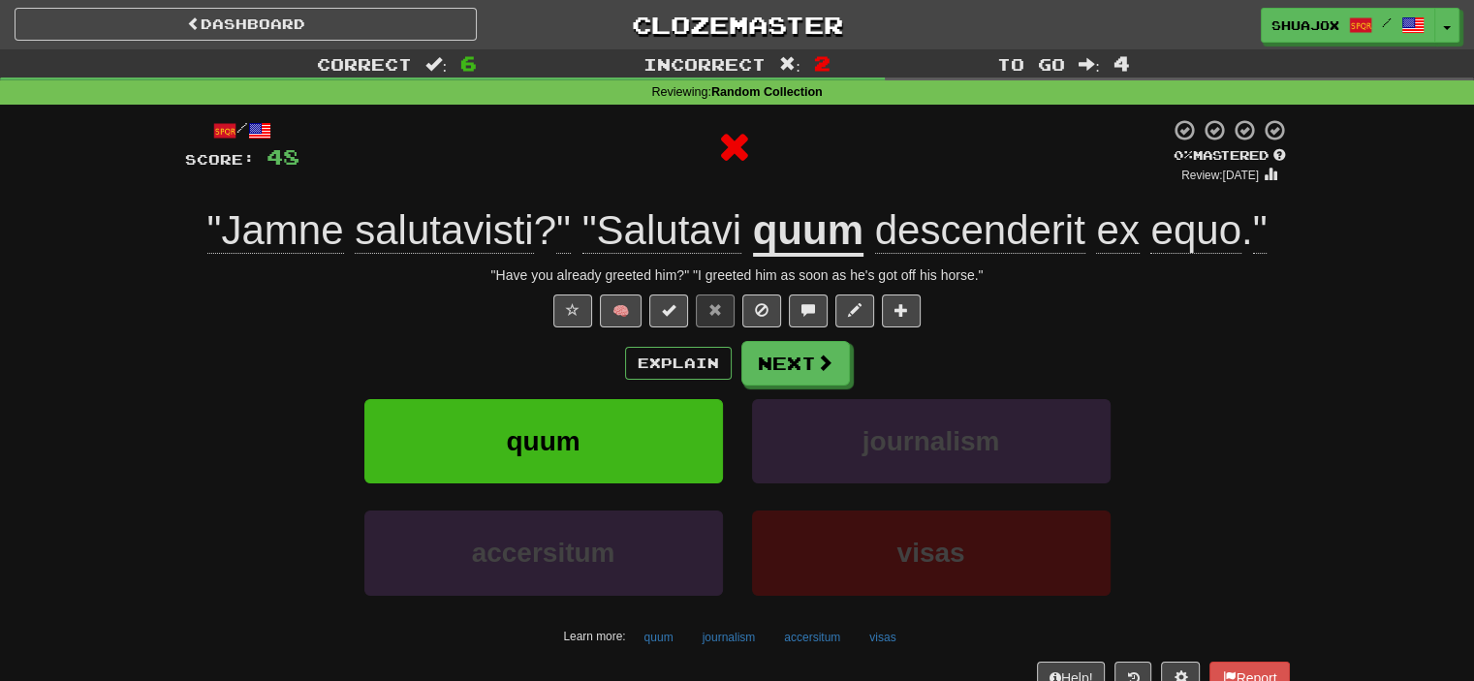
click at [802, 218] on u "quum" at bounding box center [808, 231] width 110 height 49
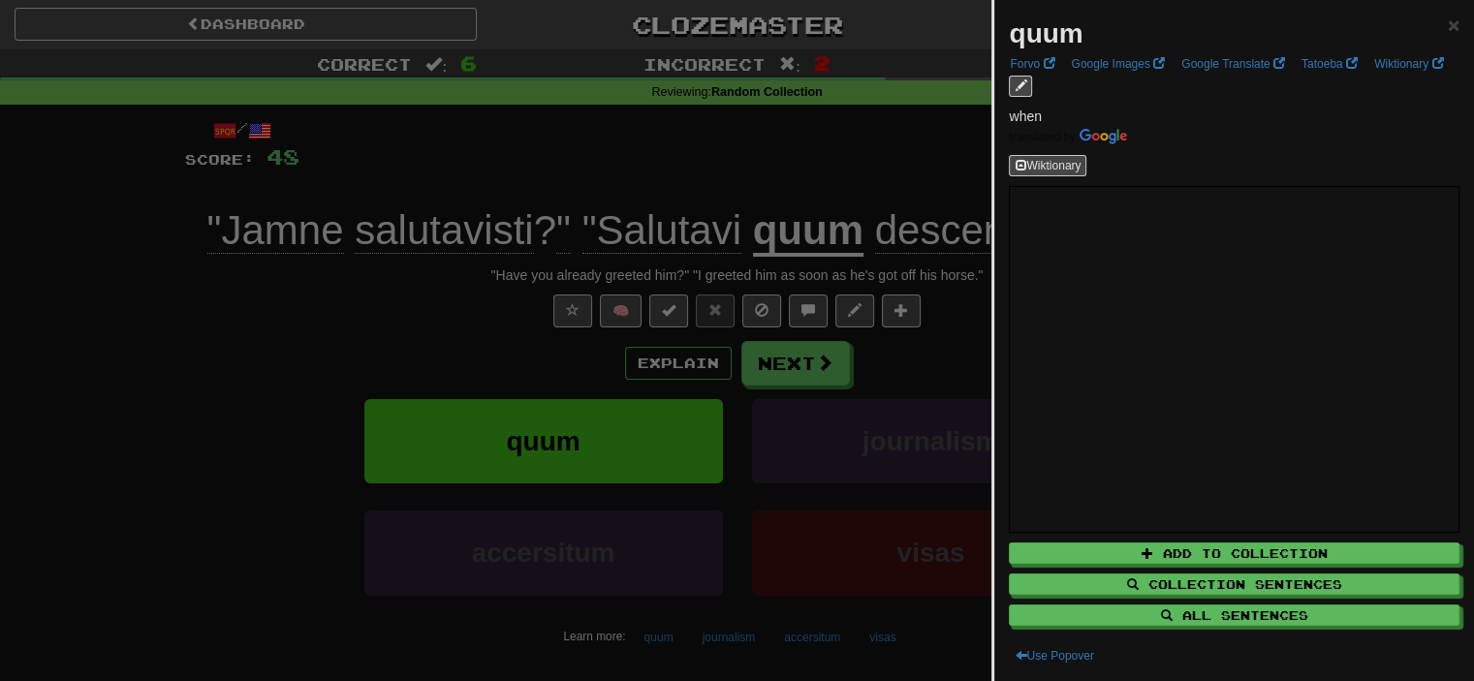
click at [880, 379] on div at bounding box center [737, 340] width 1474 height 681
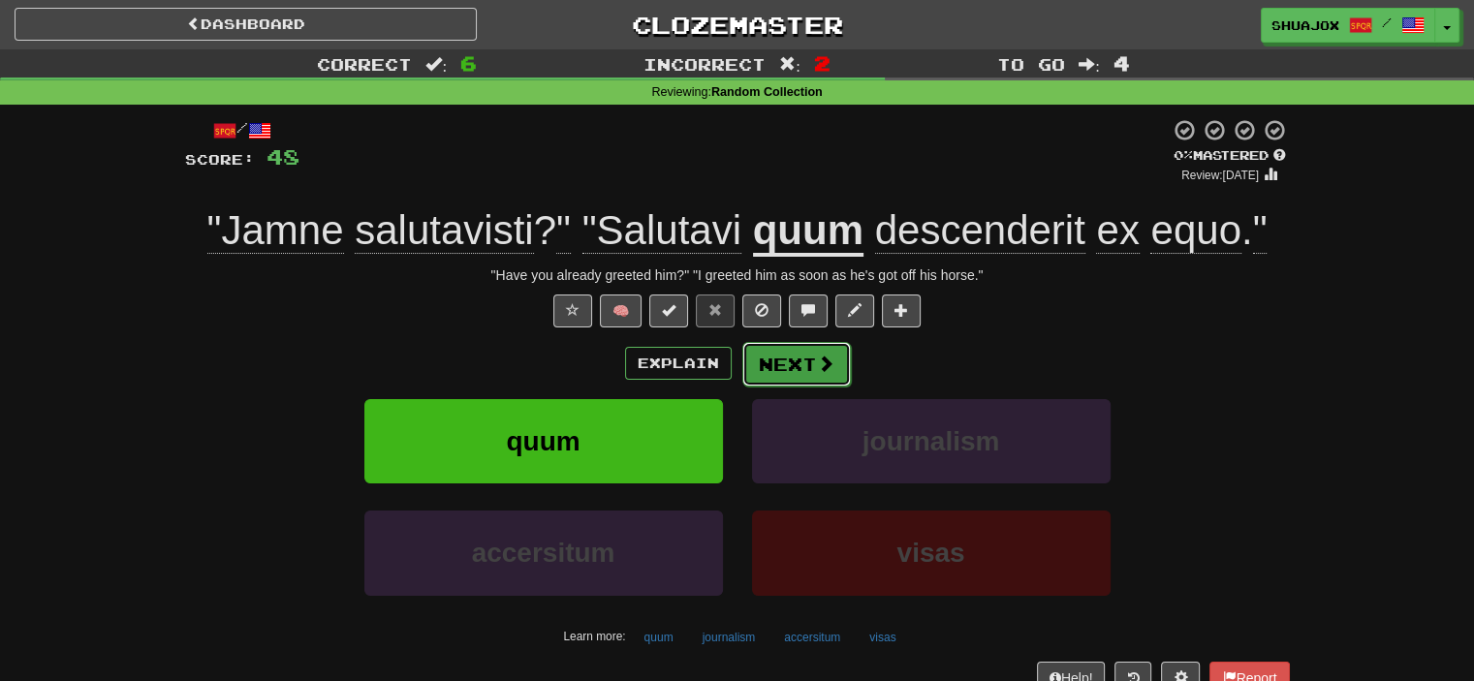
click at [822, 371] on span at bounding box center [825, 363] width 17 height 17
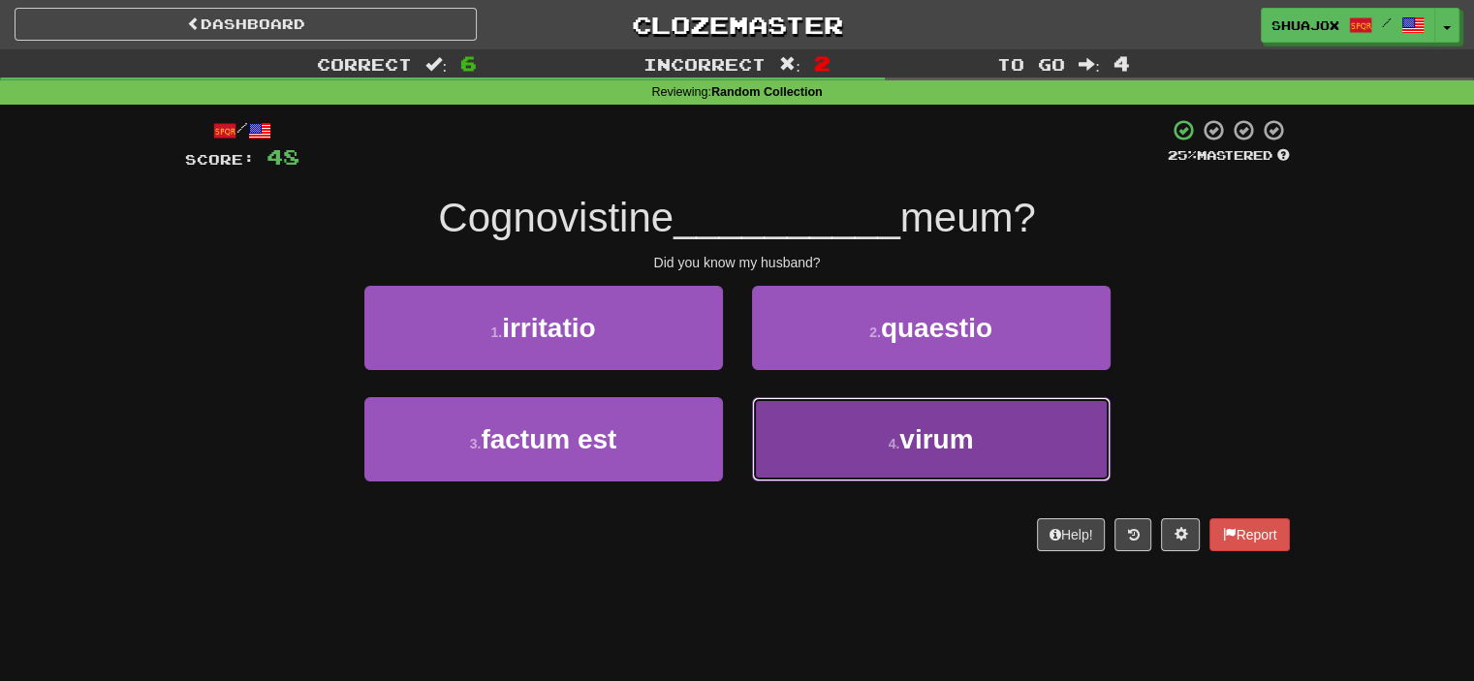
click at [882, 458] on button "4 . virum" at bounding box center [931, 439] width 359 height 84
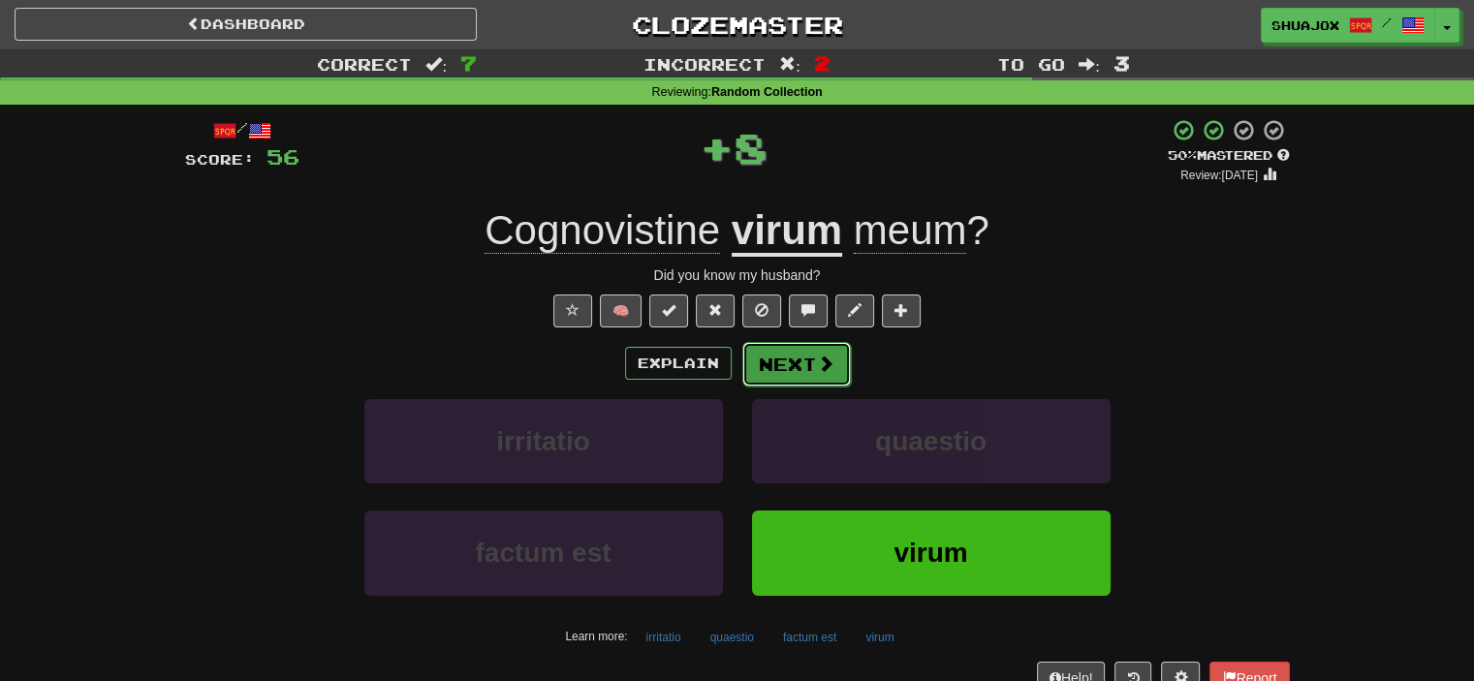
click at [829, 363] on span at bounding box center [825, 363] width 17 height 17
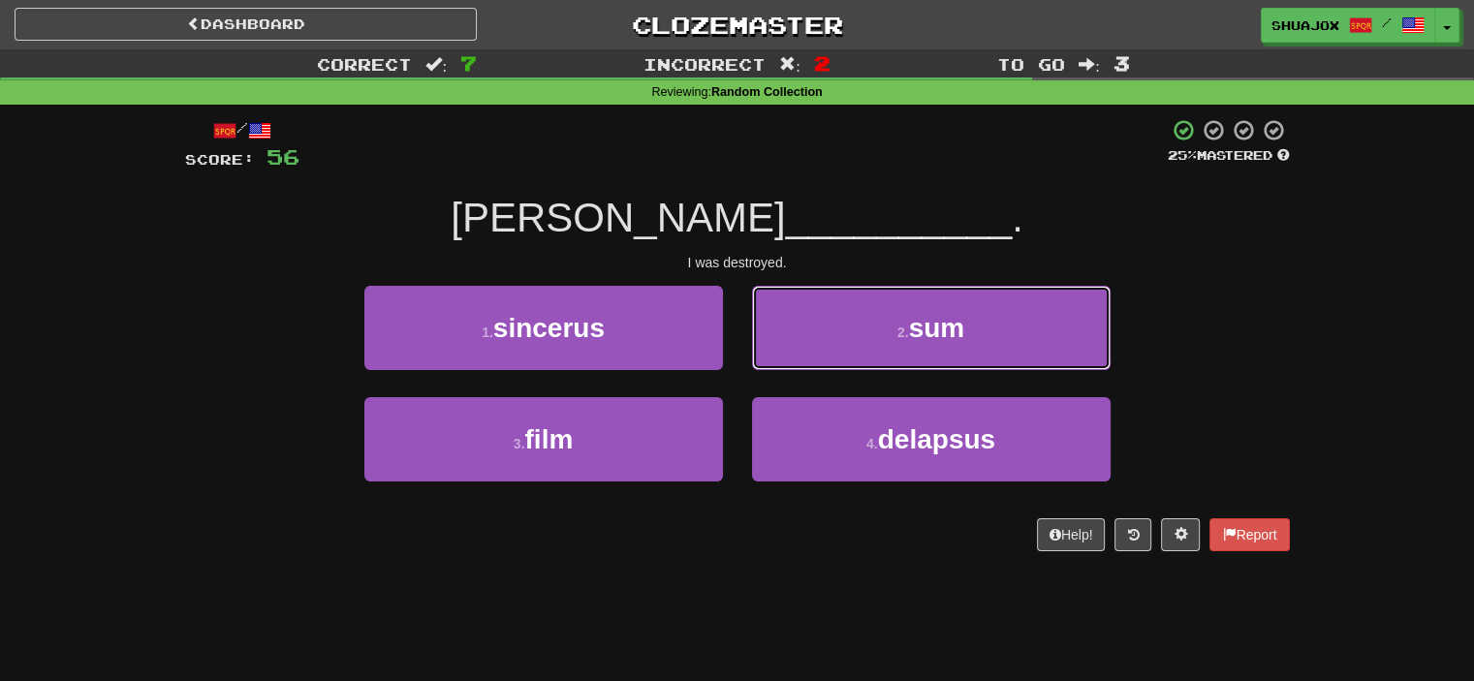
click at [829, 363] on button "2 . sum" at bounding box center [931, 328] width 359 height 84
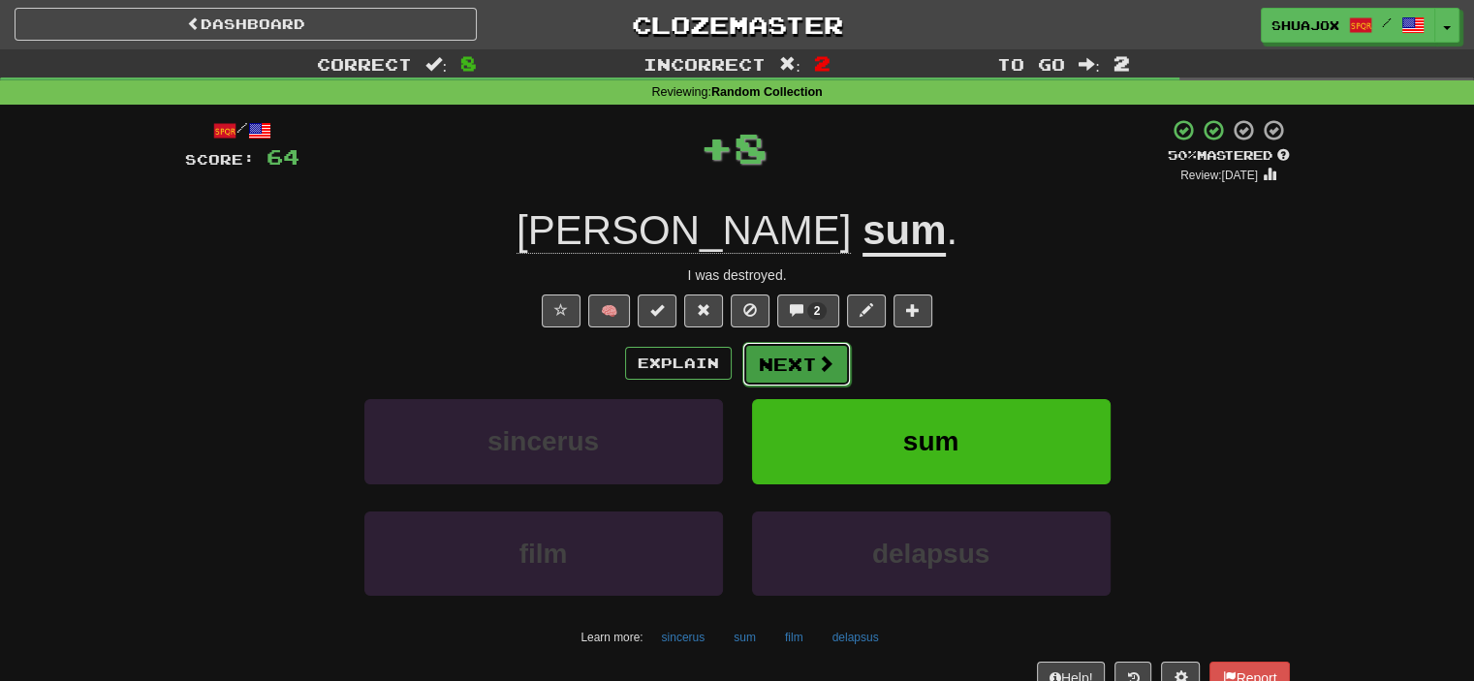
click at [817, 363] on span at bounding box center [825, 363] width 17 height 17
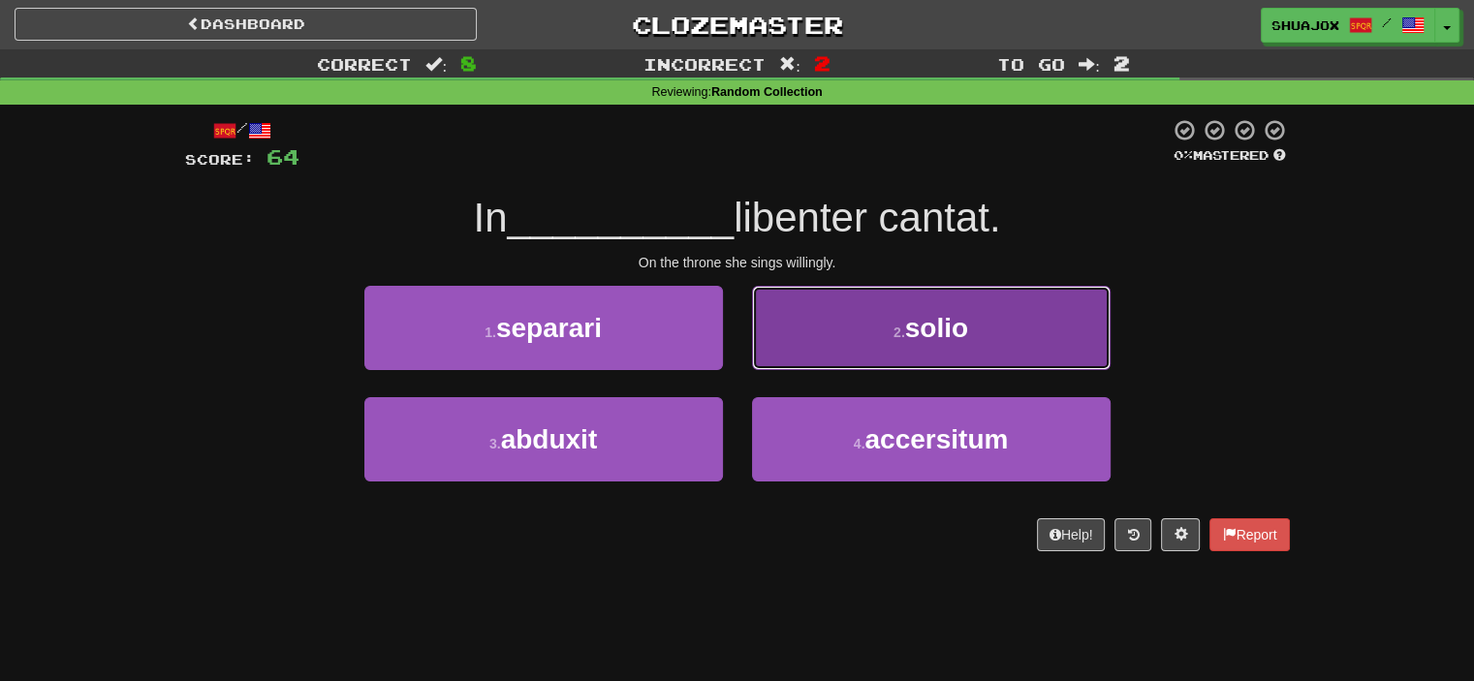
click at [837, 353] on button "2 . solio" at bounding box center [931, 328] width 359 height 84
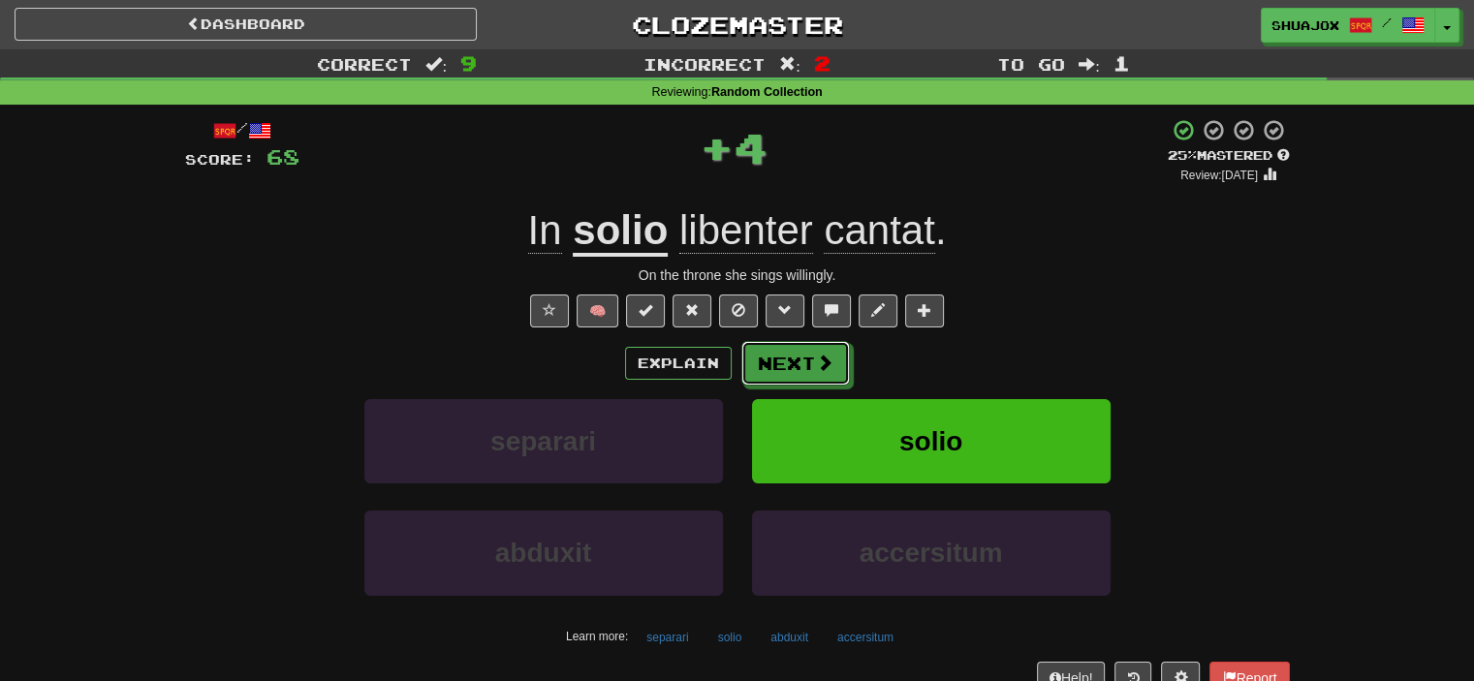
click at [837, 361] on button "Next" at bounding box center [795, 363] width 109 height 45
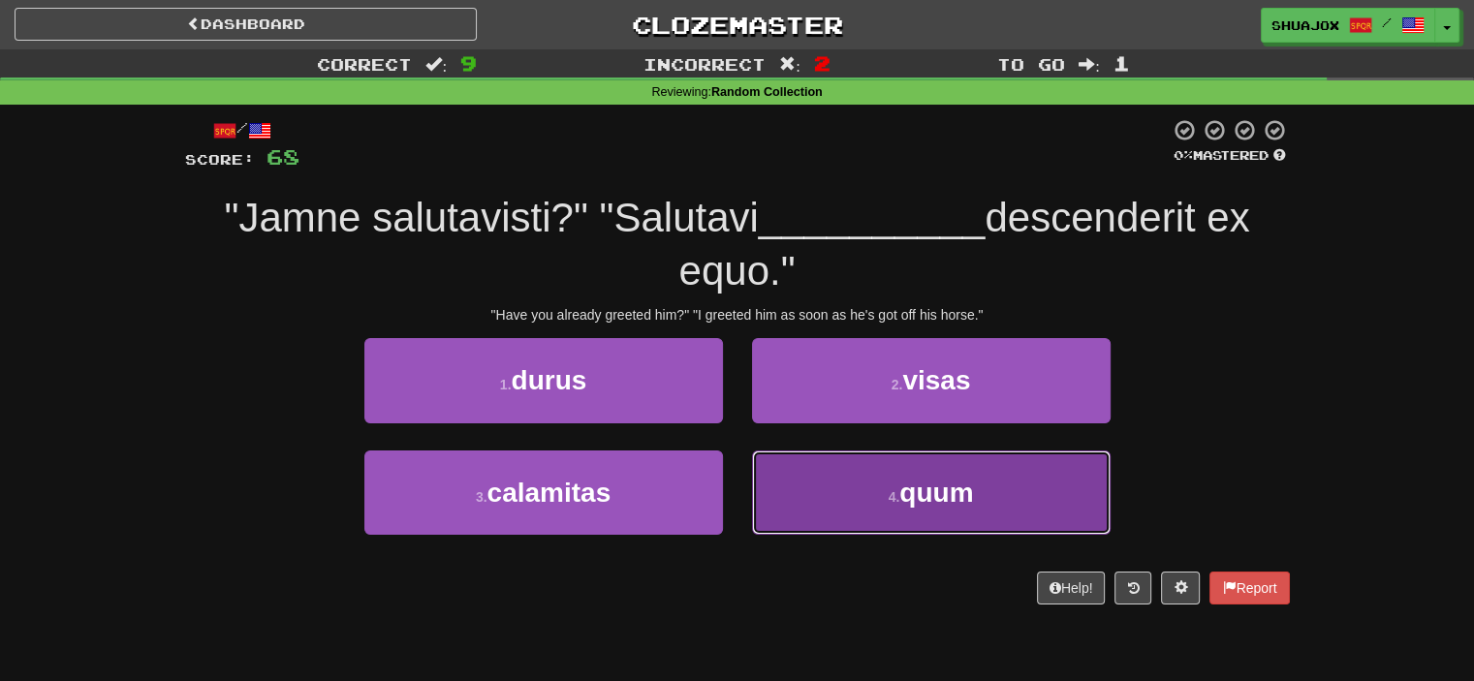
click at [817, 481] on button "4 . quum" at bounding box center [931, 493] width 359 height 84
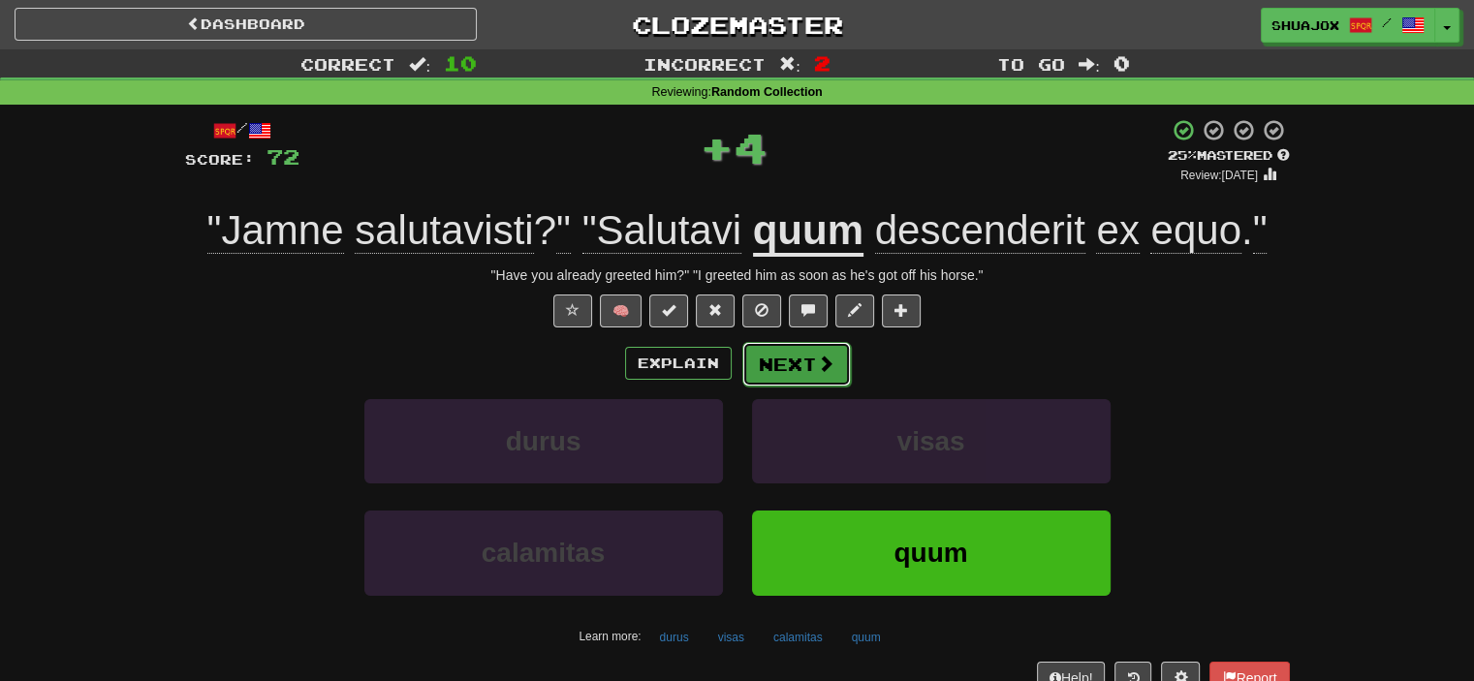
click at [818, 371] on span at bounding box center [825, 363] width 17 height 17
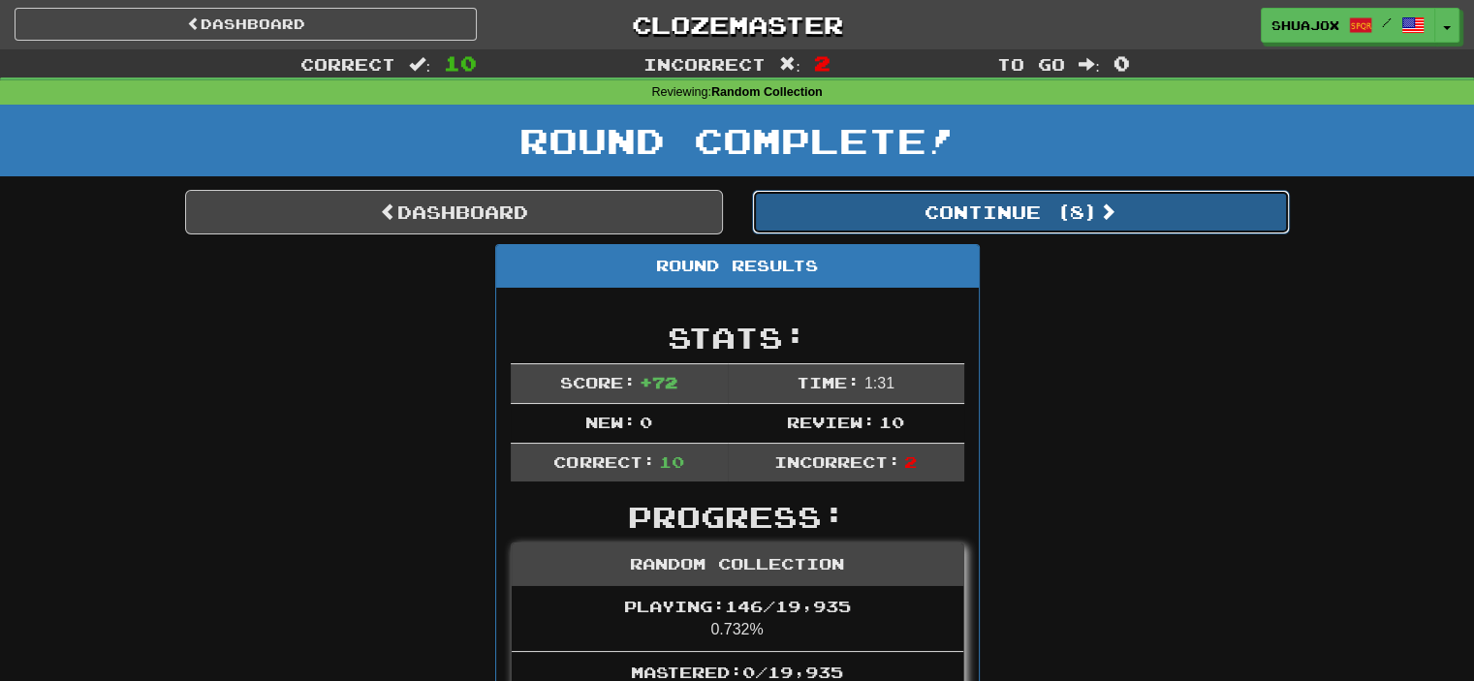
click at [833, 204] on button "Continue ( 8 )" at bounding box center [1021, 212] width 538 height 45
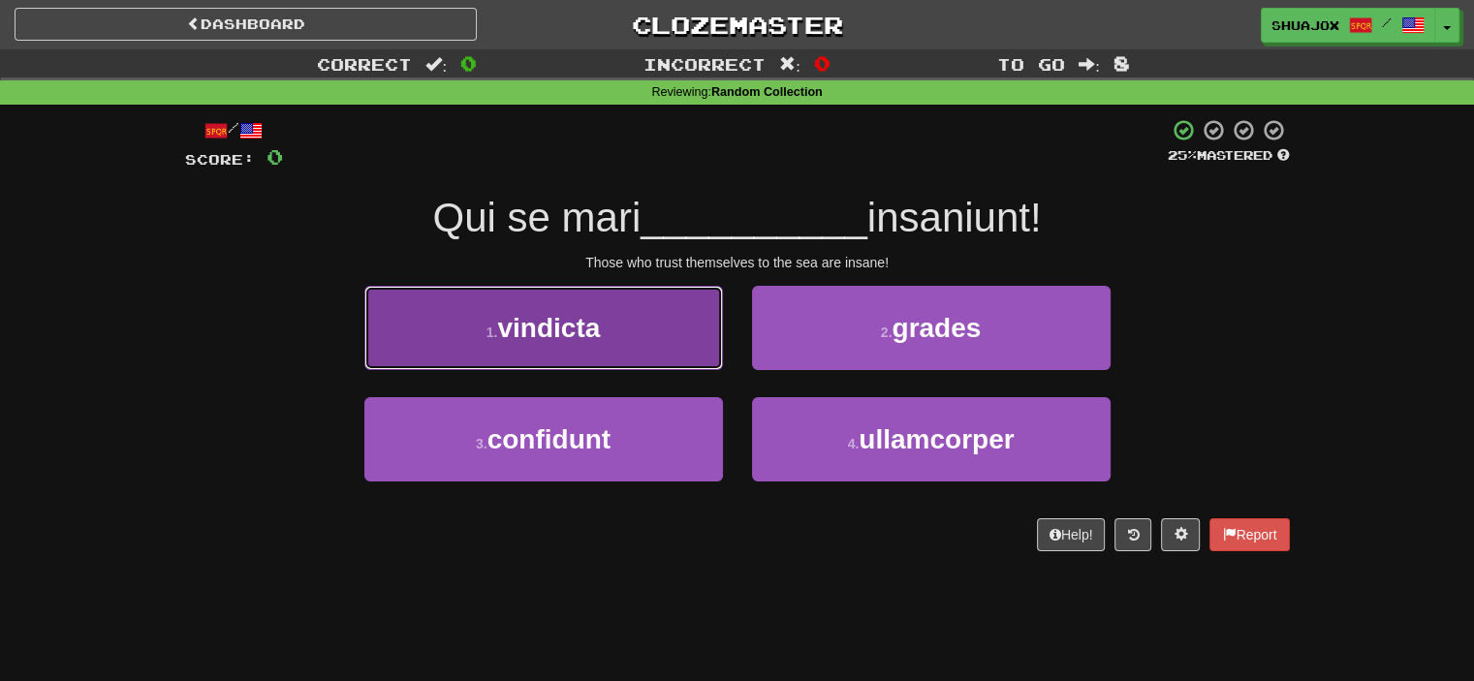
click at [601, 305] on button "1 . vindicta" at bounding box center [543, 328] width 359 height 84
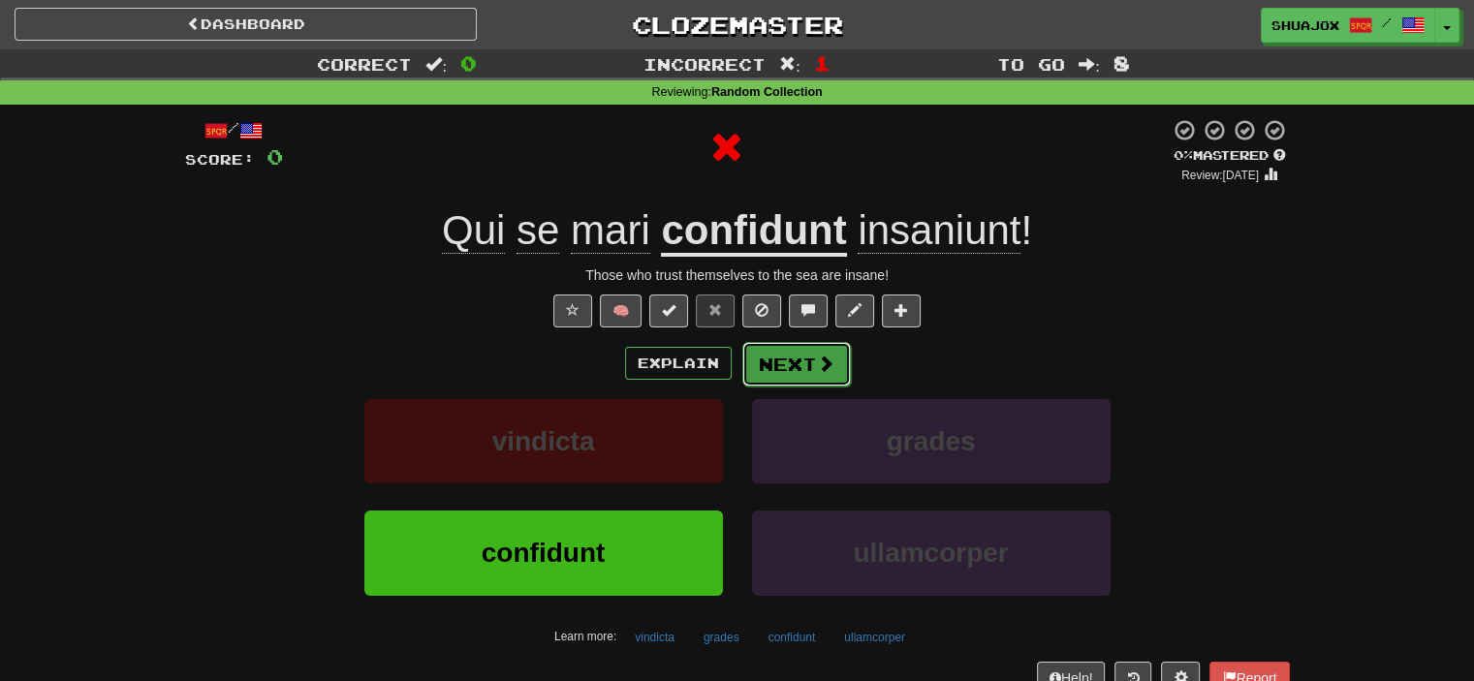
click at [792, 353] on button "Next" at bounding box center [796, 364] width 109 height 45
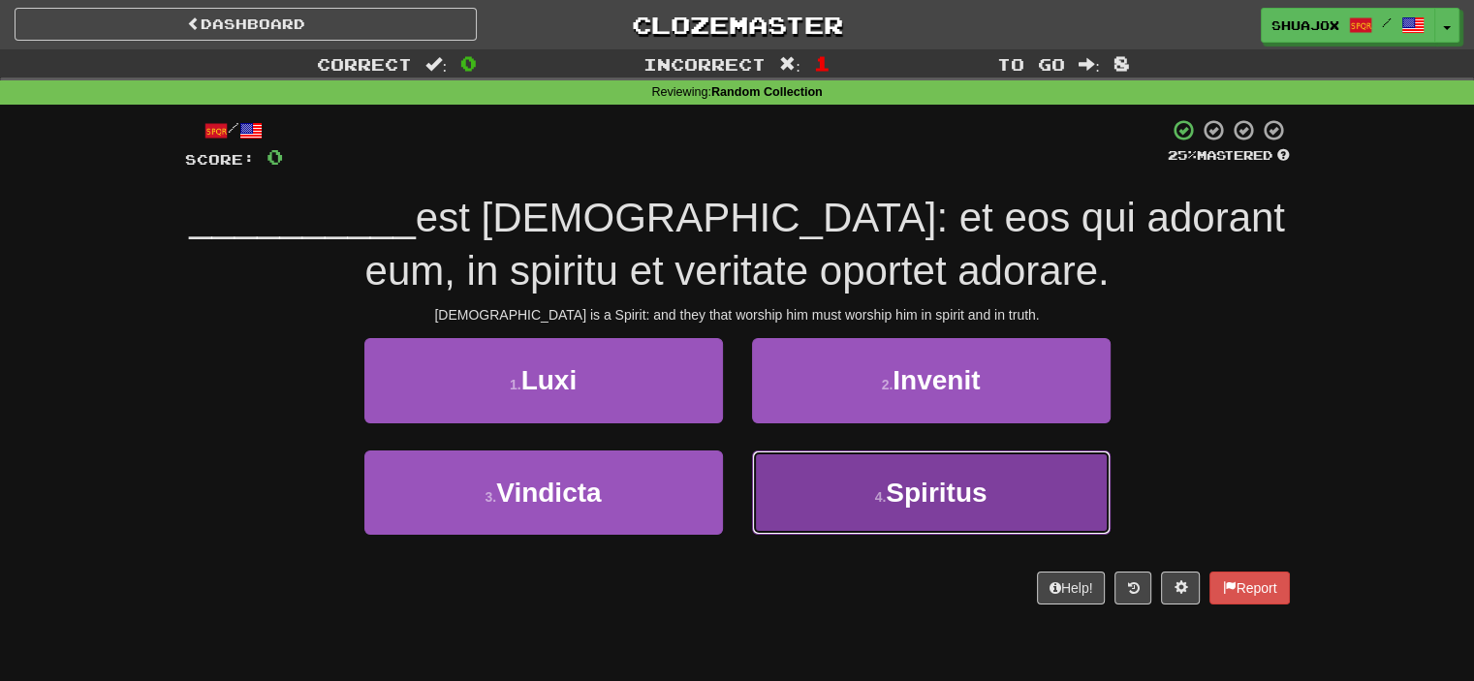
click at [874, 517] on button "4 . Spiritus" at bounding box center [931, 493] width 359 height 84
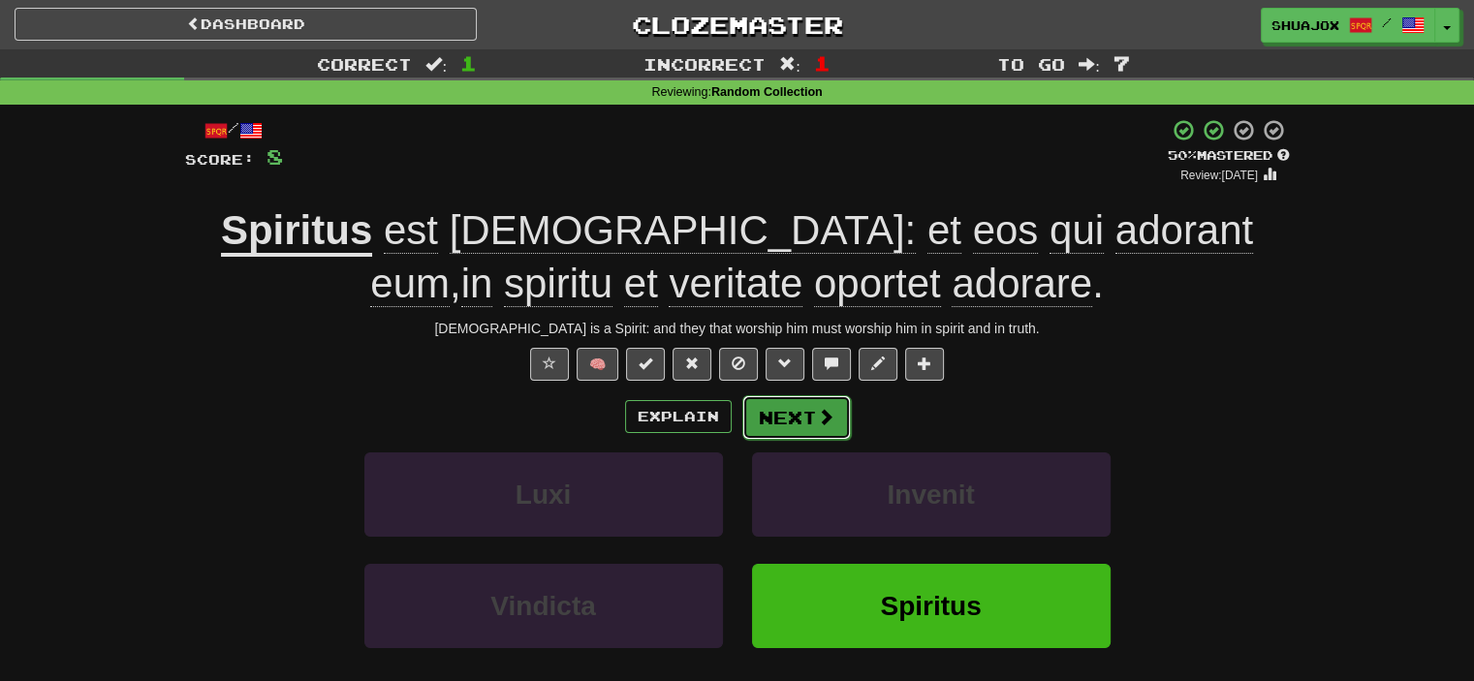
click at [811, 436] on button "Next" at bounding box center [796, 417] width 109 height 45
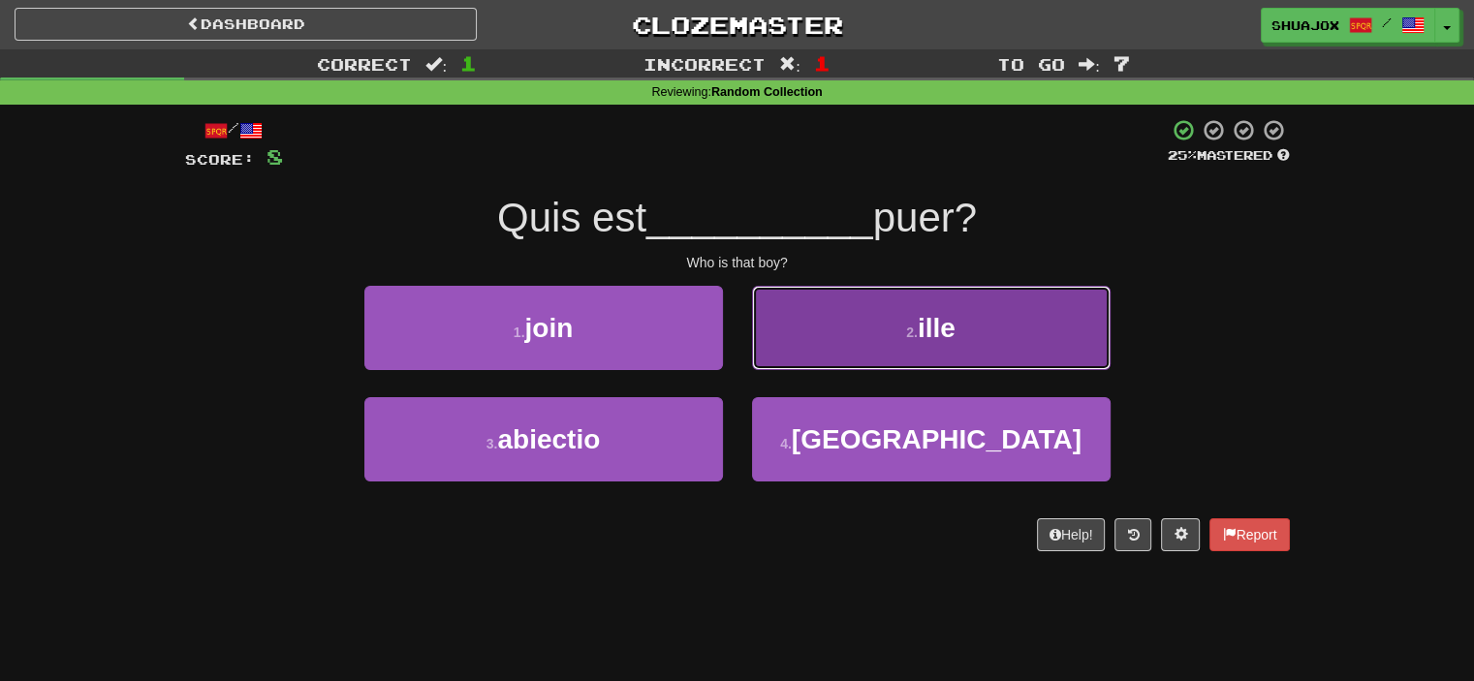
click at [794, 352] on button "2 . ille" at bounding box center [931, 328] width 359 height 84
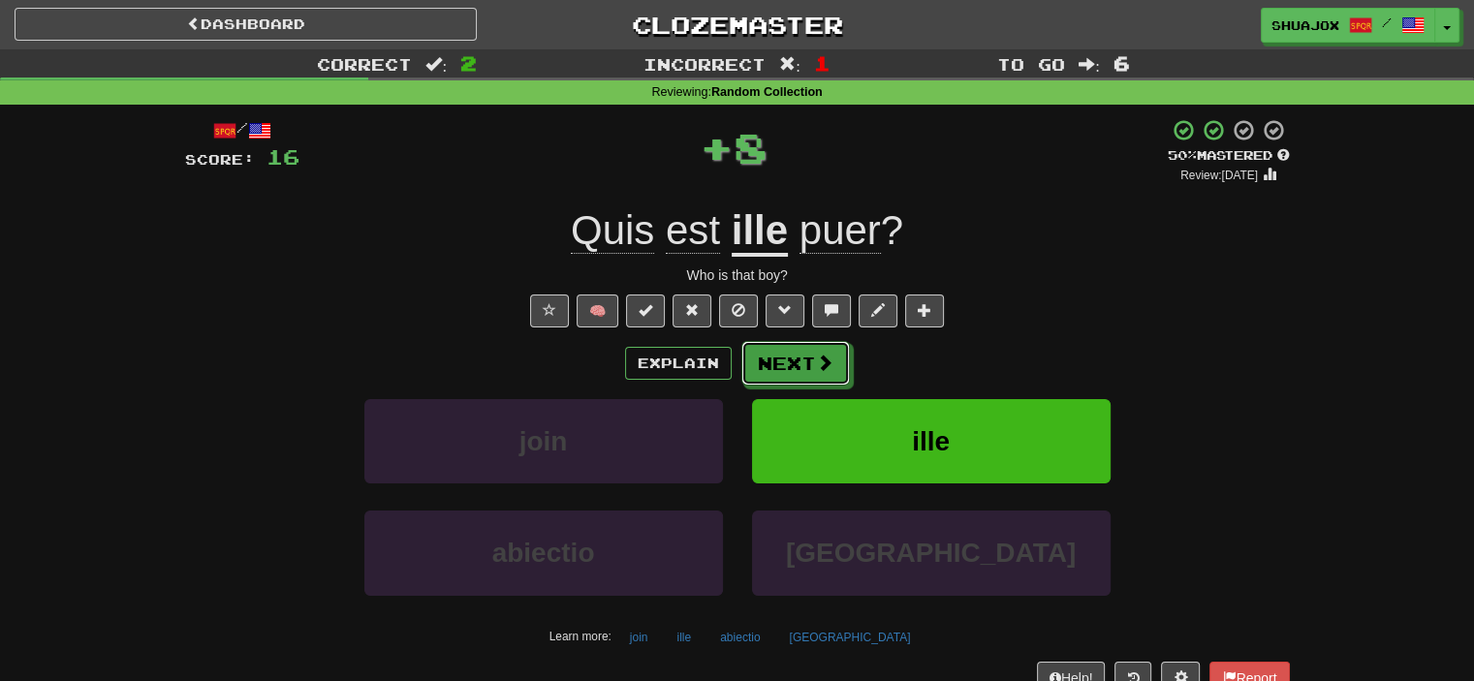
click at [794, 352] on button "Next" at bounding box center [795, 363] width 109 height 45
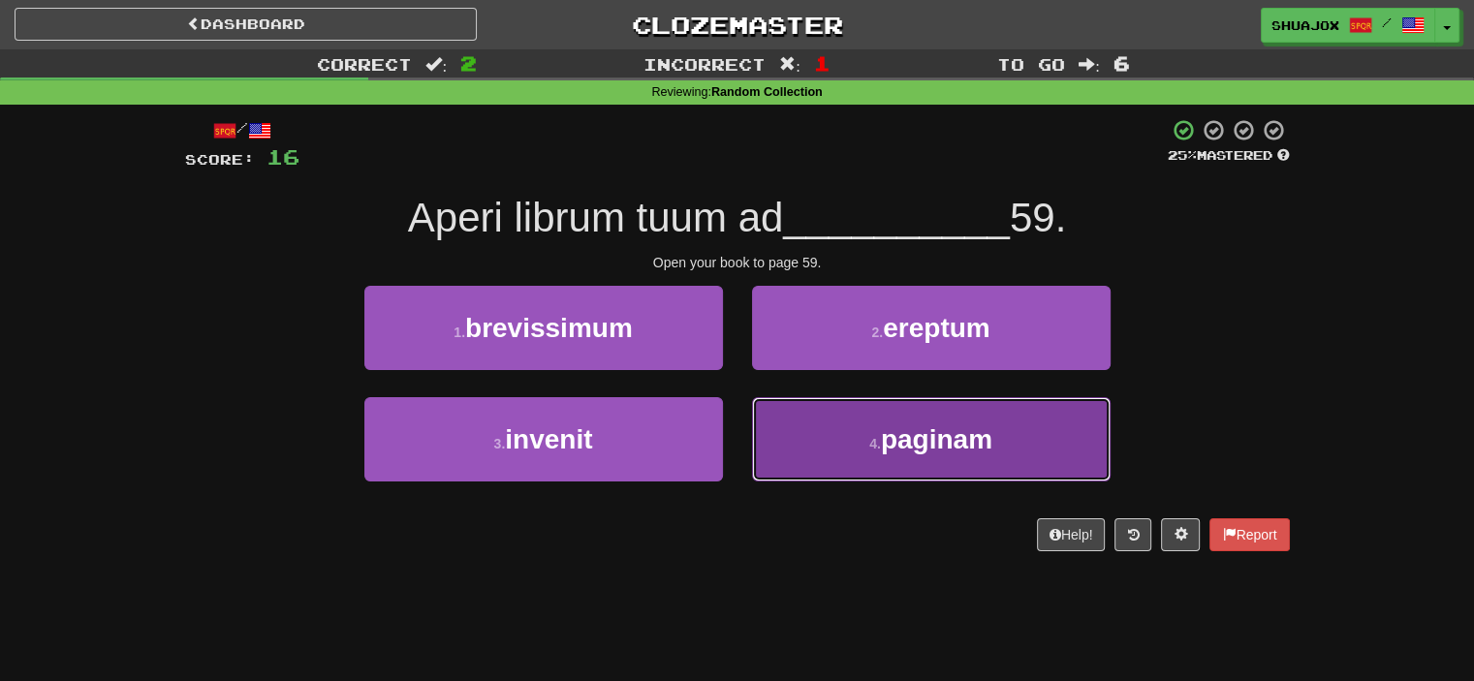
click at [802, 407] on button "4 . paginam" at bounding box center [931, 439] width 359 height 84
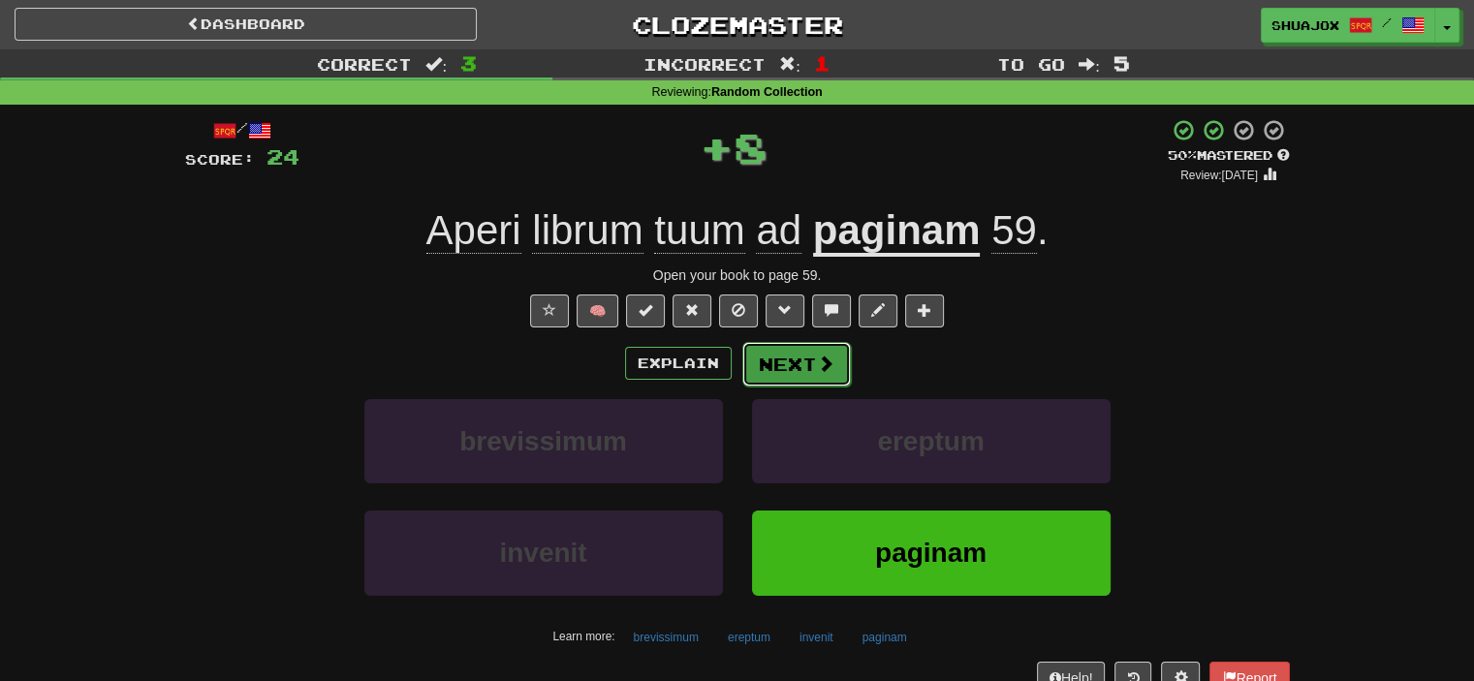
click at [788, 371] on button "Next" at bounding box center [796, 364] width 109 height 45
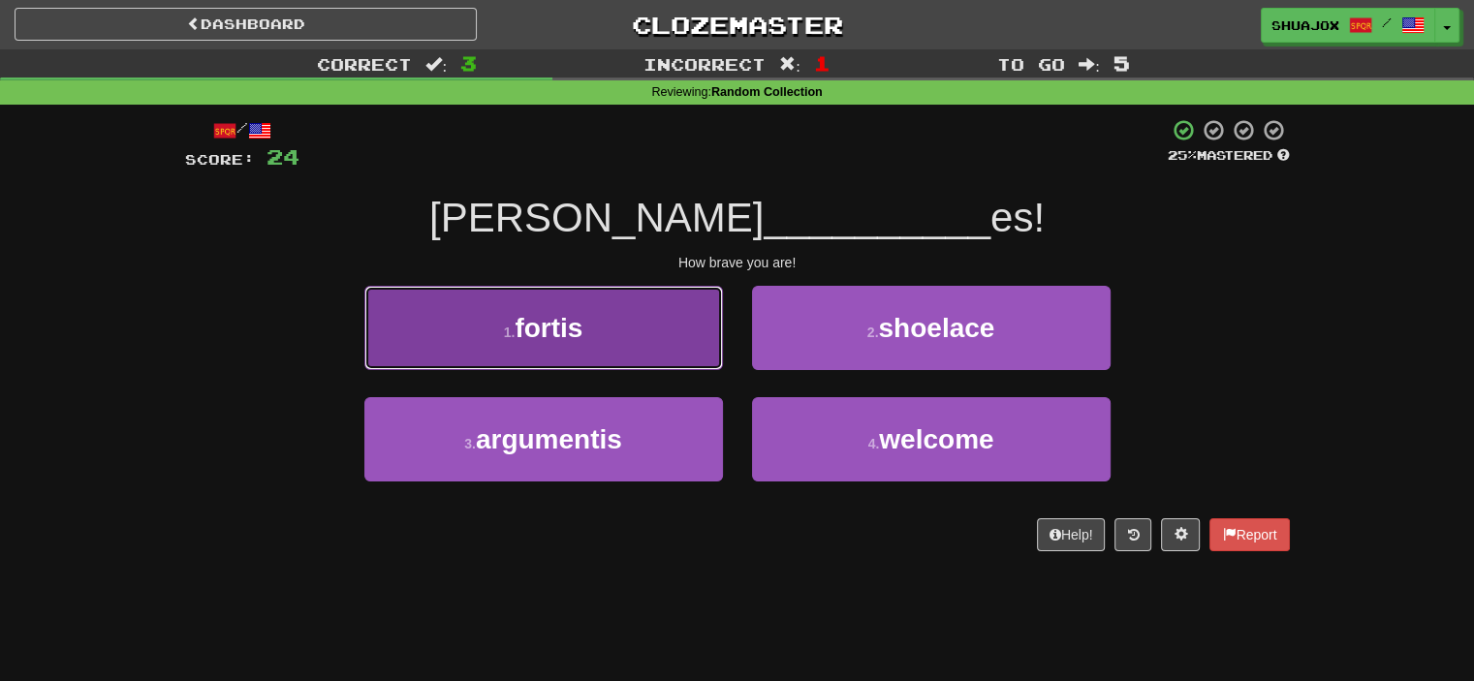
click at [643, 353] on button "1 . fortis" at bounding box center [543, 328] width 359 height 84
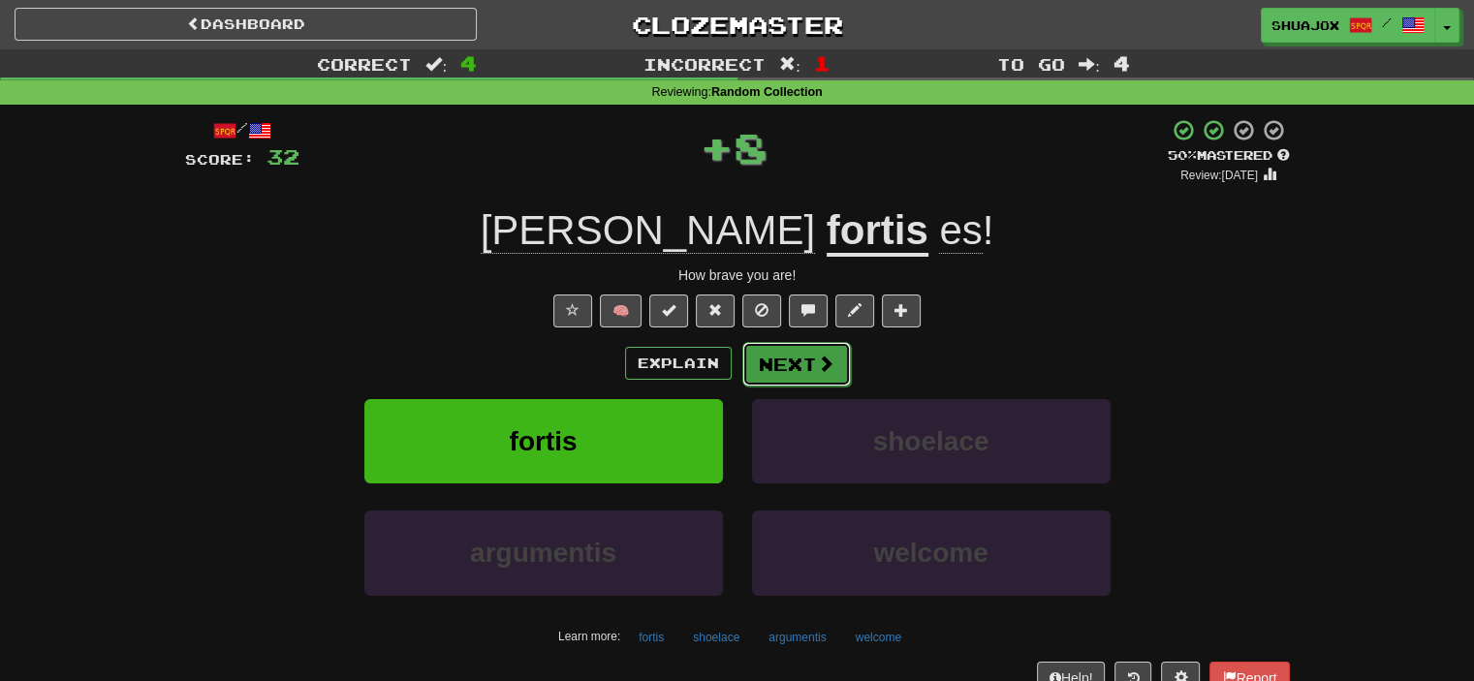
click at [759, 361] on button "Next" at bounding box center [796, 364] width 109 height 45
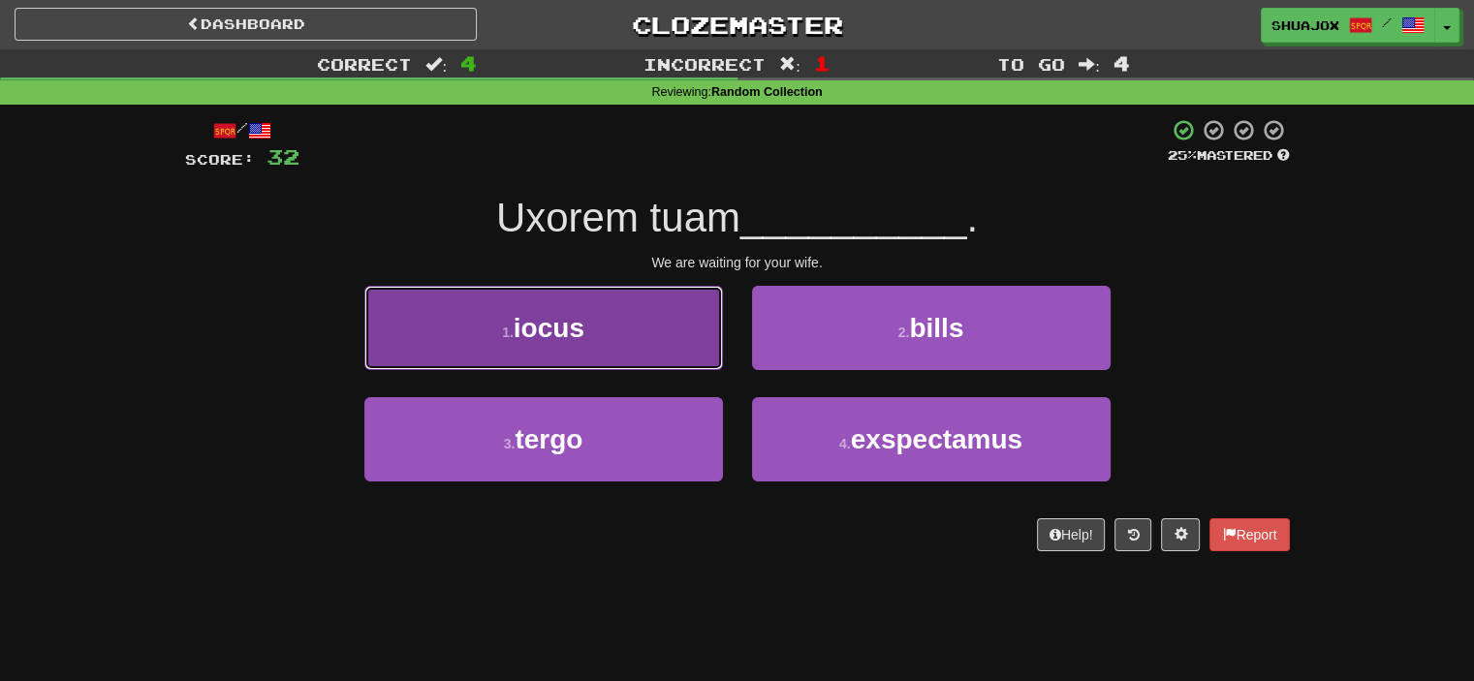
click at [689, 367] on button "1 . iocus" at bounding box center [543, 328] width 359 height 84
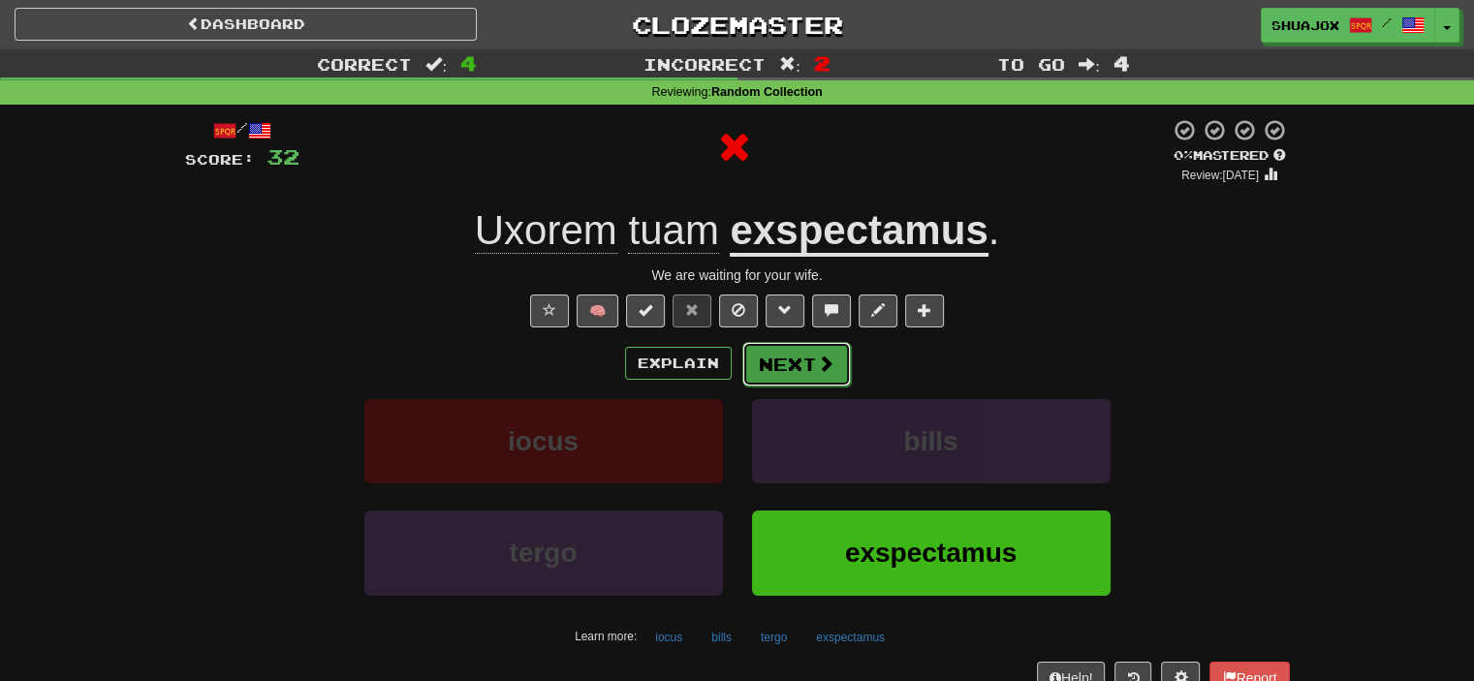
click at [768, 363] on button "Next" at bounding box center [796, 364] width 109 height 45
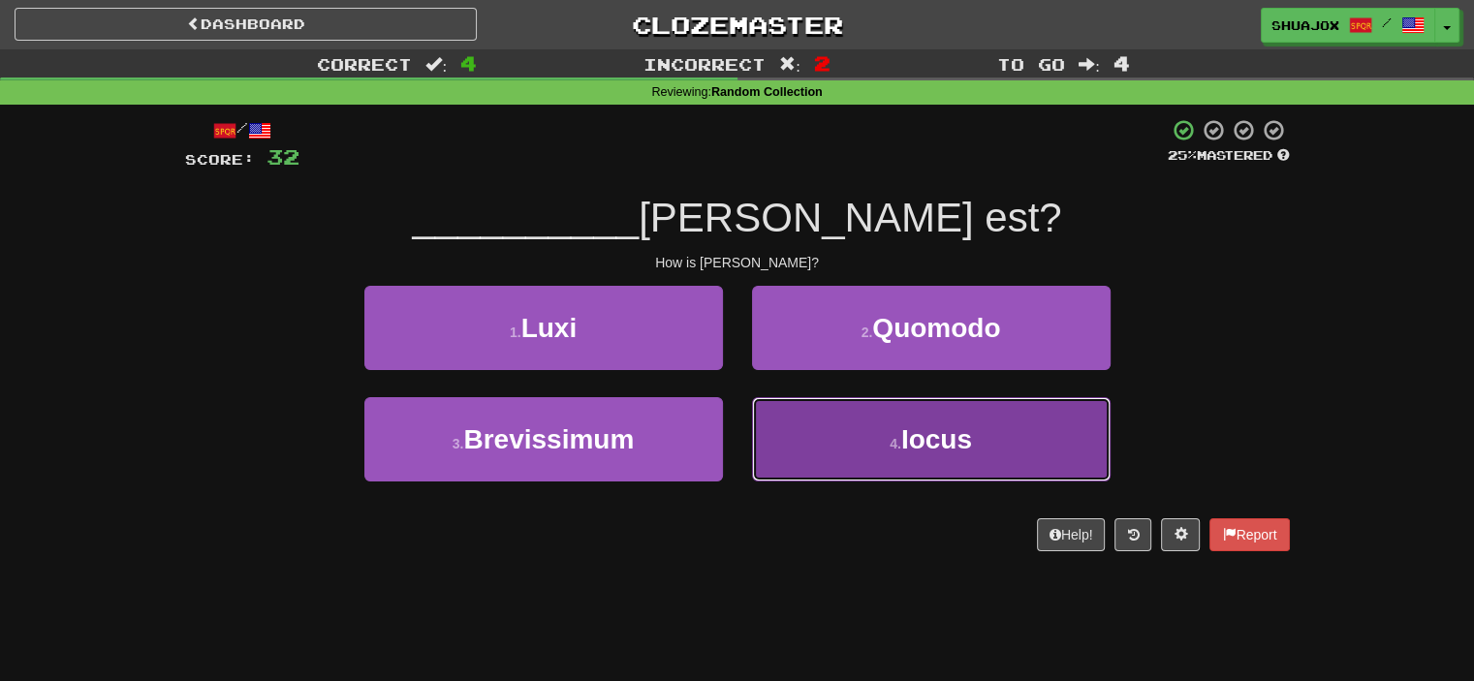
click at [820, 441] on button "4 . Iocus" at bounding box center [931, 439] width 359 height 84
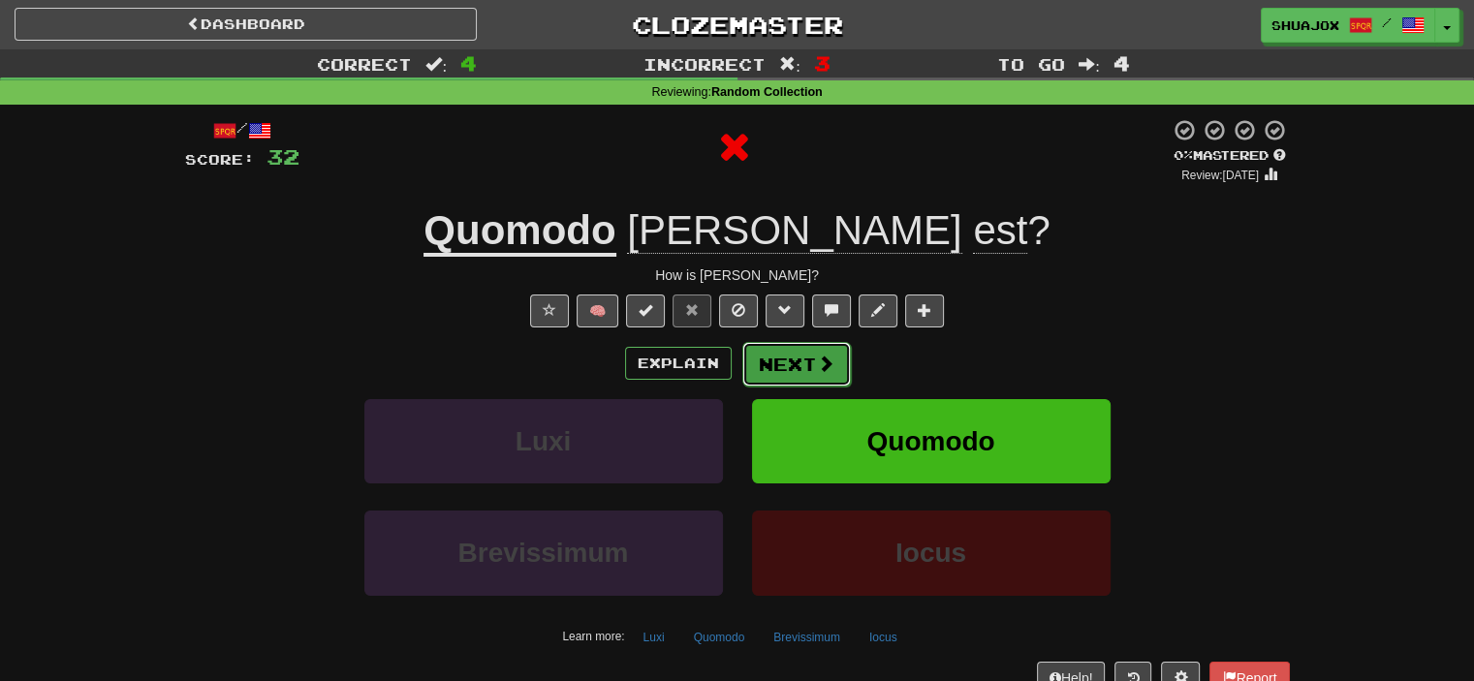
click at [779, 359] on button "Next" at bounding box center [796, 364] width 109 height 45
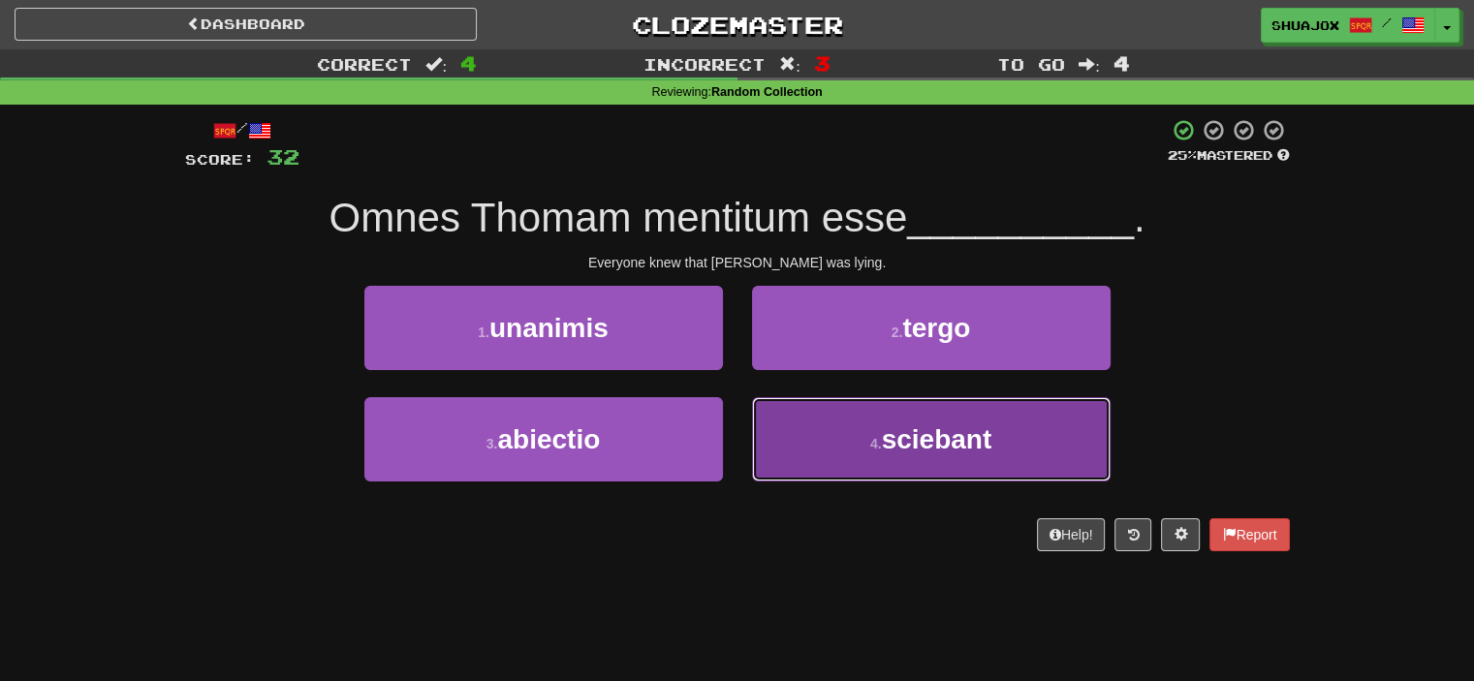
click at [799, 433] on button "4 . sciebant" at bounding box center [931, 439] width 359 height 84
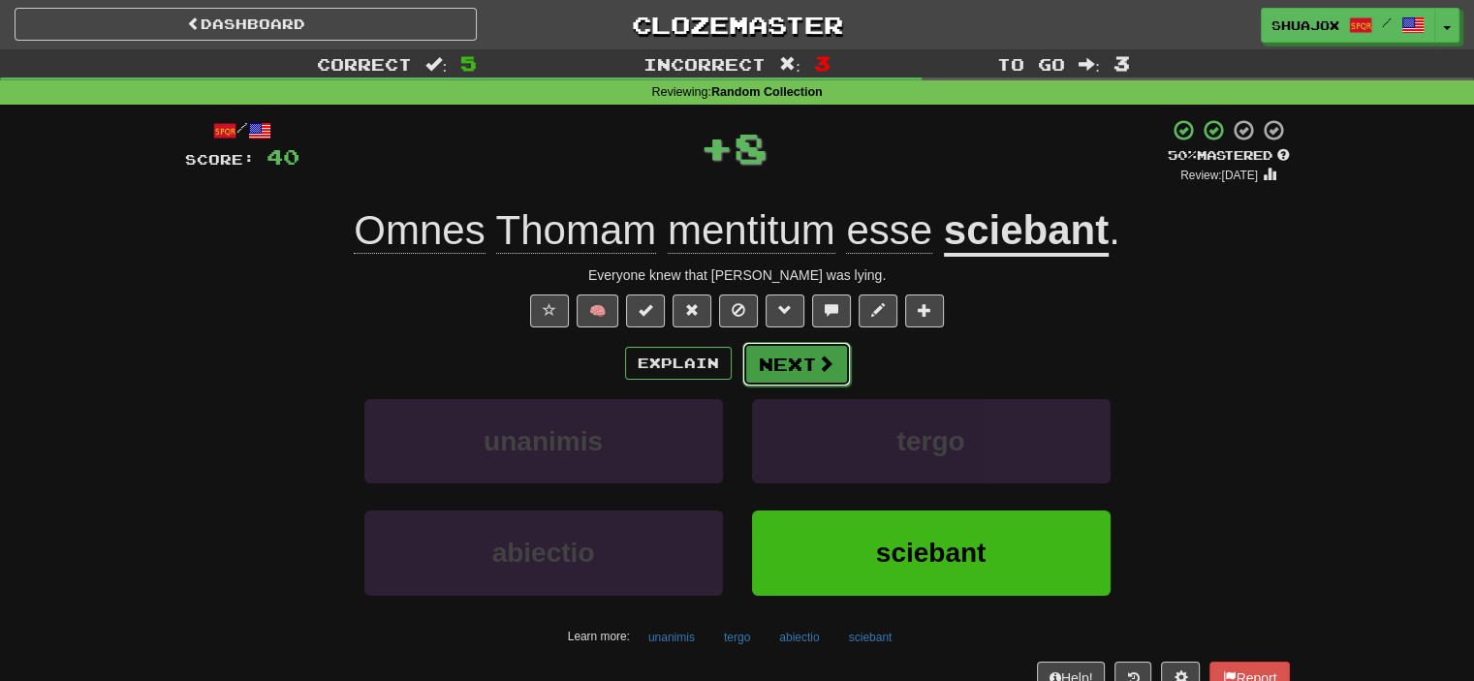
click at [781, 378] on button "Next" at bounding box center [796, 364] width 109 height 45
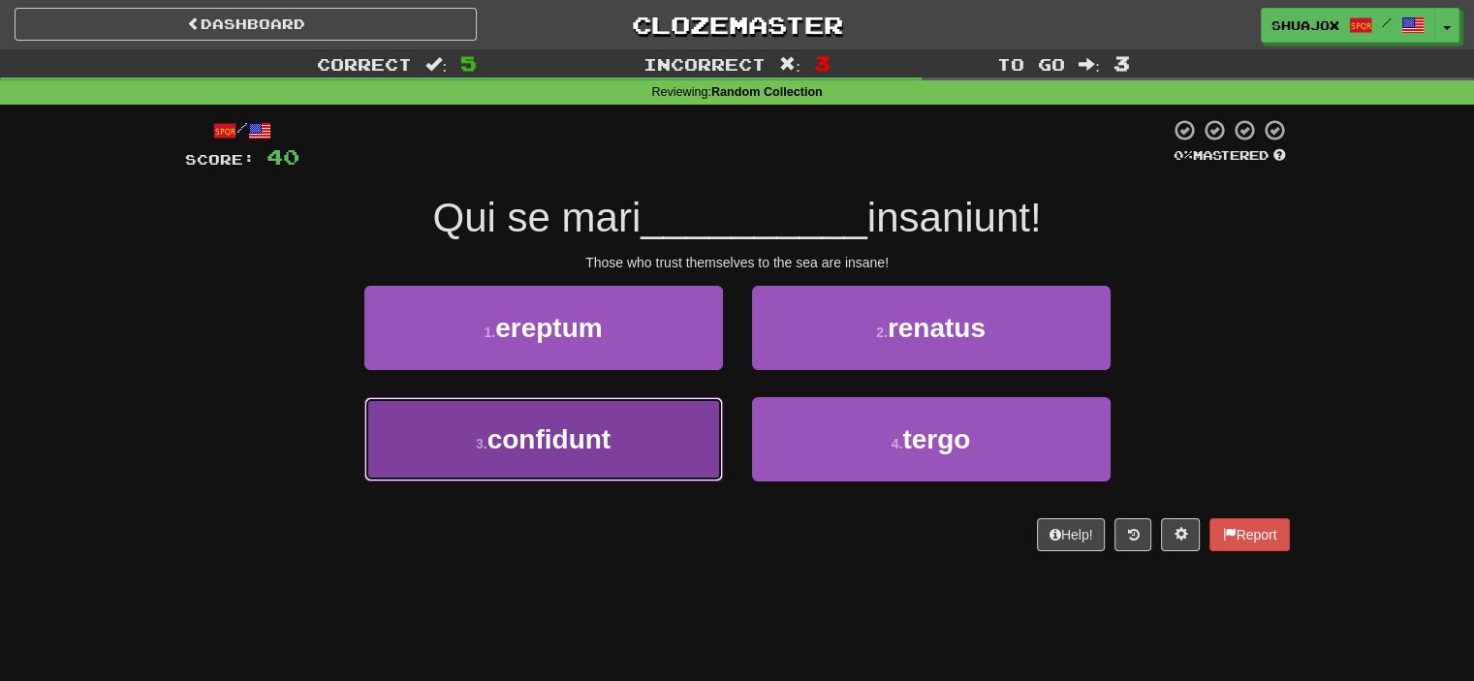
click at [682, 433] on button "3 . confidunt" at bounding box center [543, 439] width 359 height 84
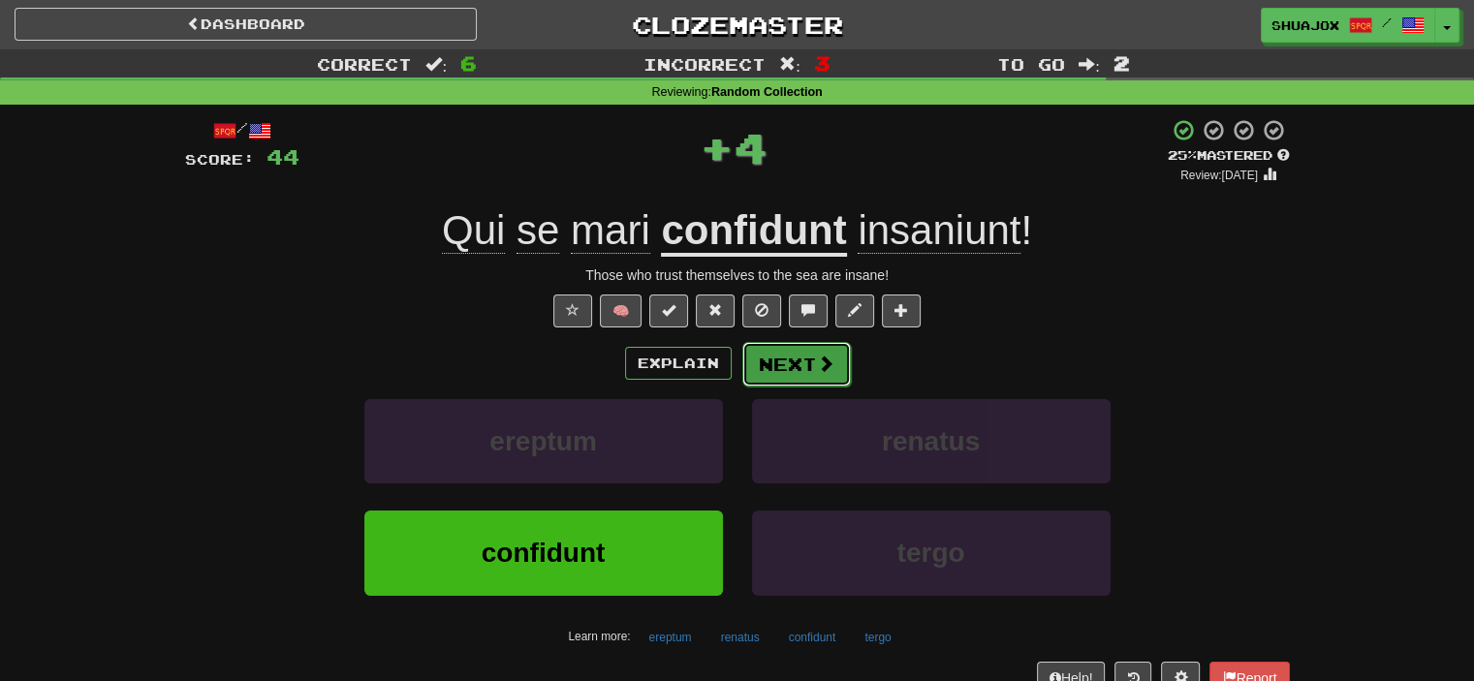
click at [756, 357] on button "Next" at bounding box center [796, 364] width 109 height 45
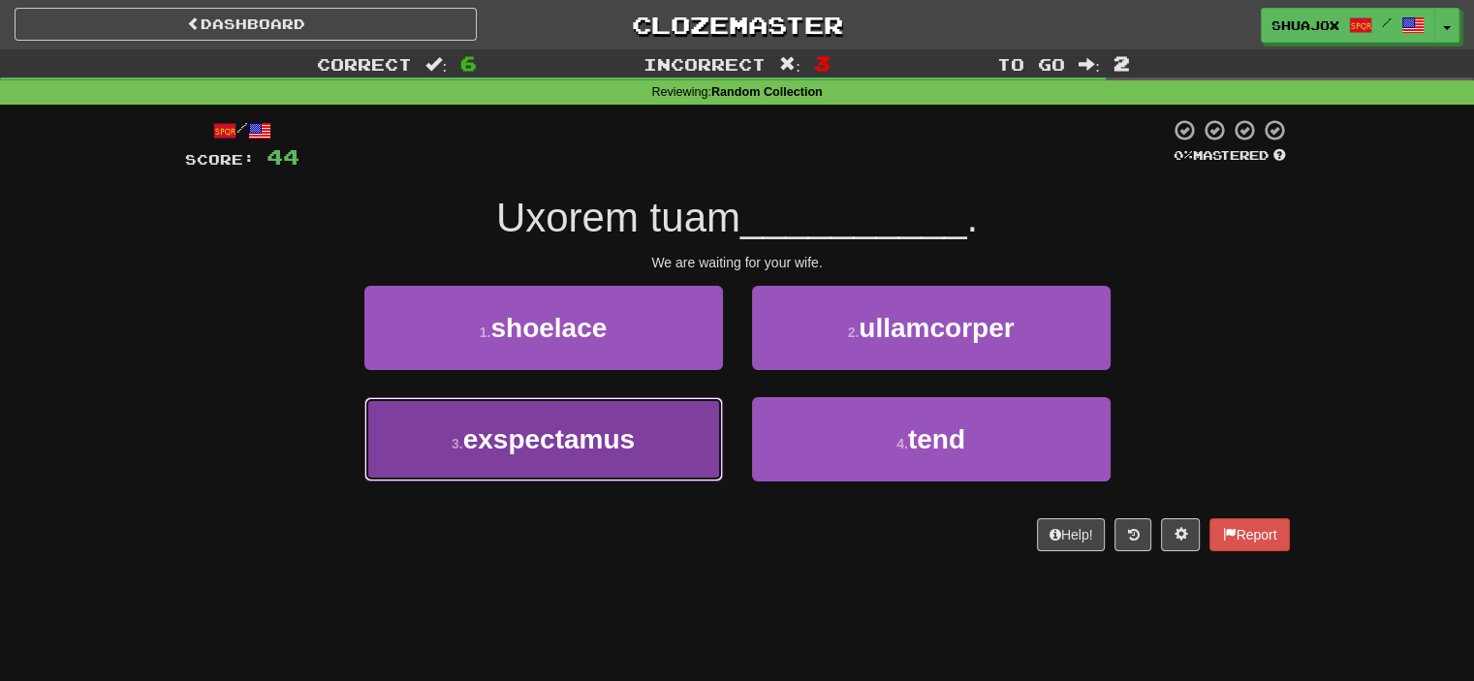
click at [674, 433] on button "3 . exspectamus" at bounding box center [543, 439] width 359 height 84
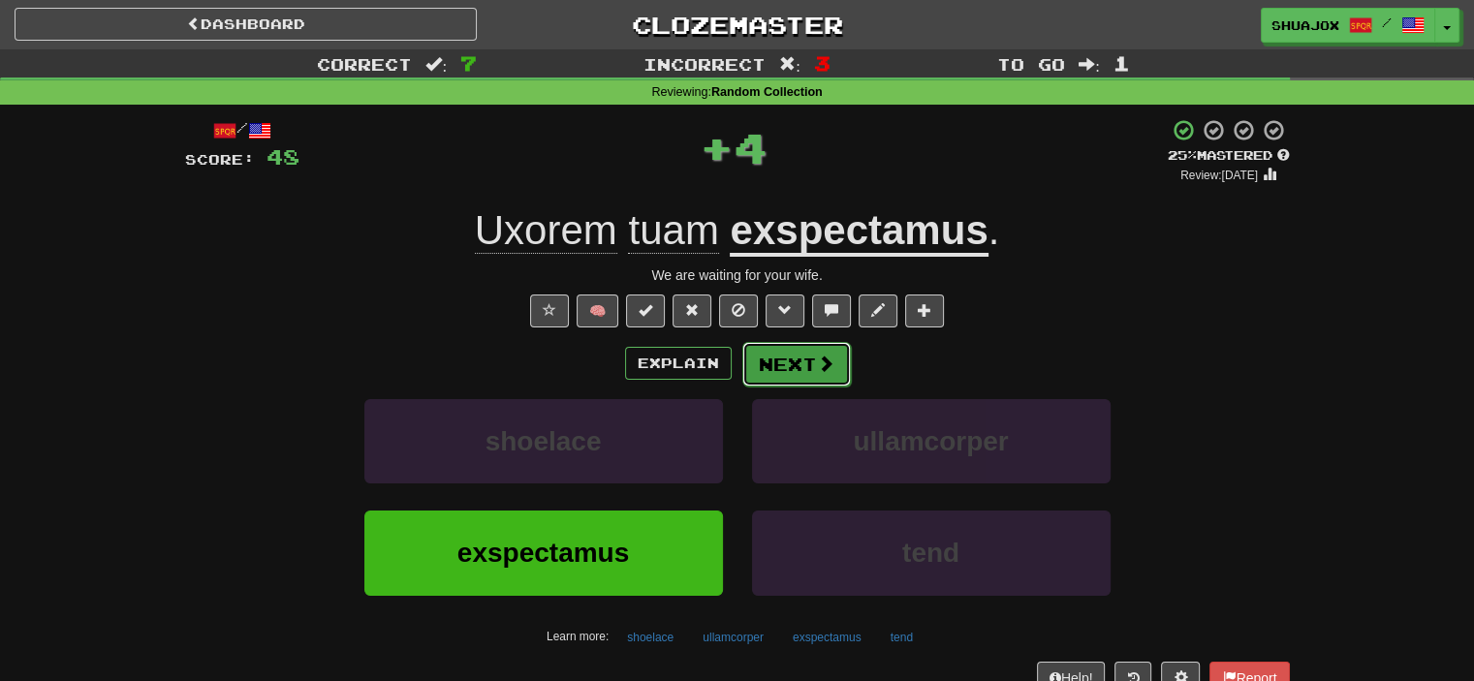
click at [758, 365] on button "Next" at bounding box center [796, 364] width 109 height 45
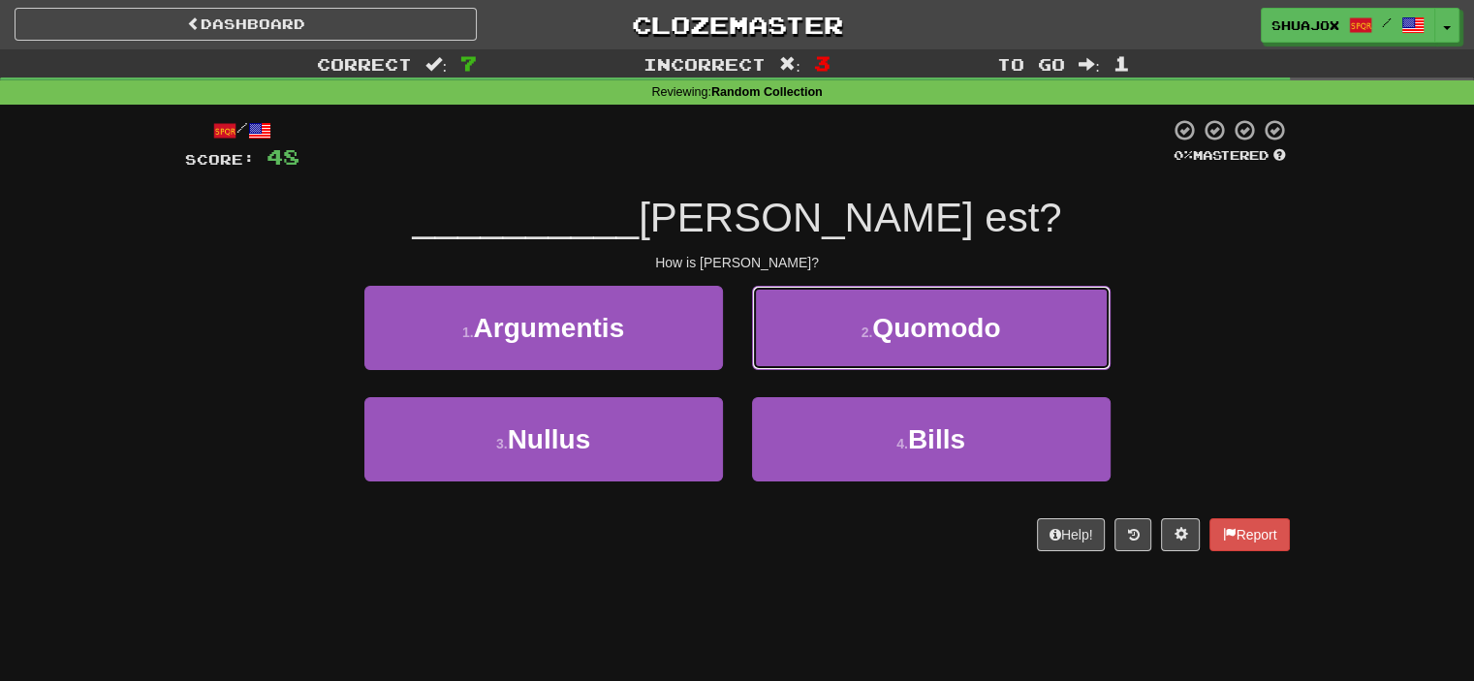
click at [758, 365] on button "2 . Quomodo" at bounding box center [931, 328] width 359 height 84
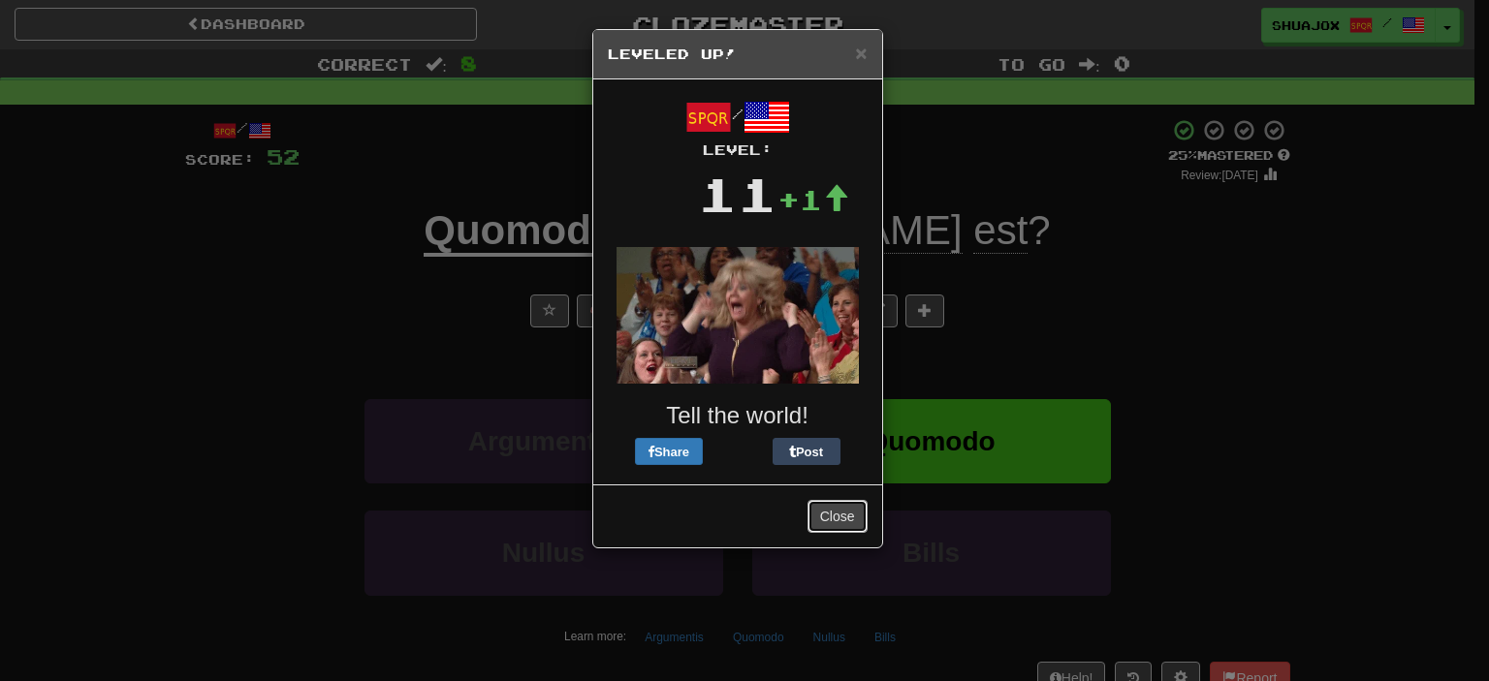
click at [830, 518] on button "Close" at bounding box center [837, 516] width 60 height 33
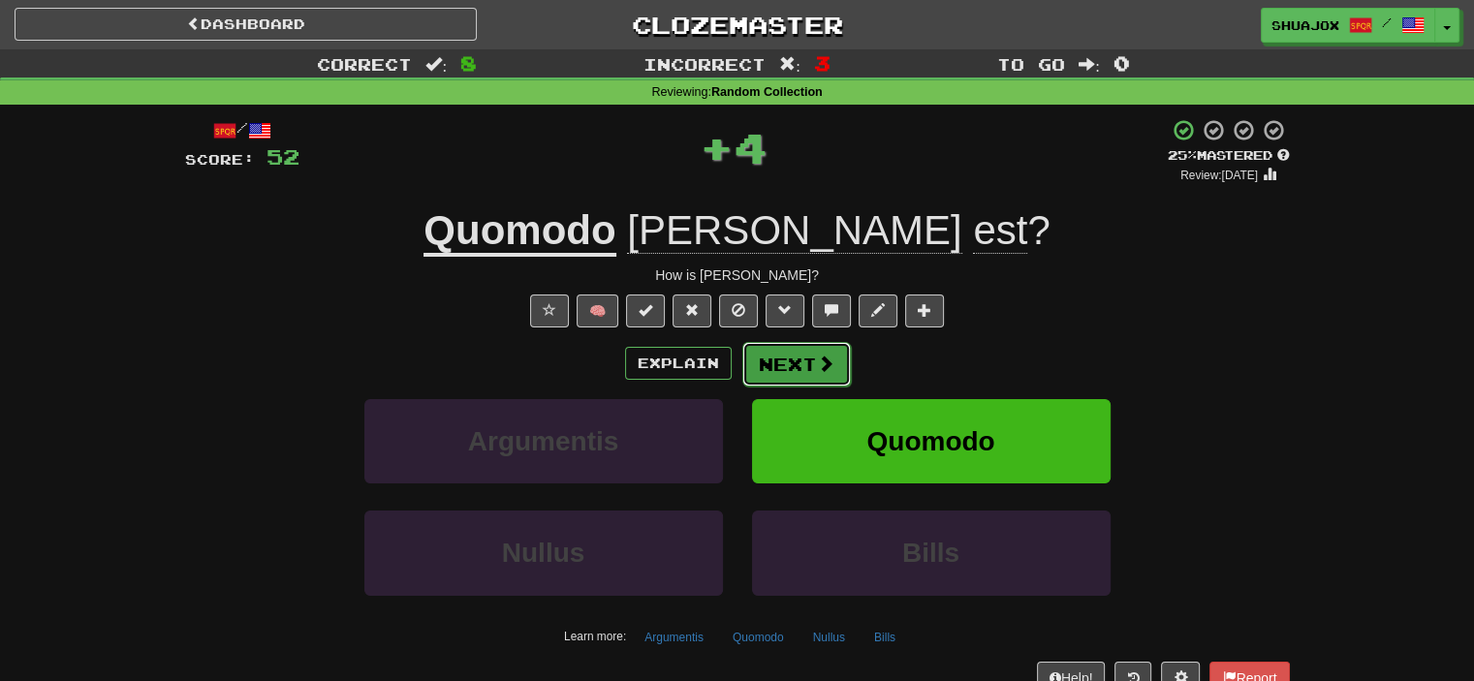
click at [777, 361] on button "Next" at bounding box center [796, 364] width 109 height 45
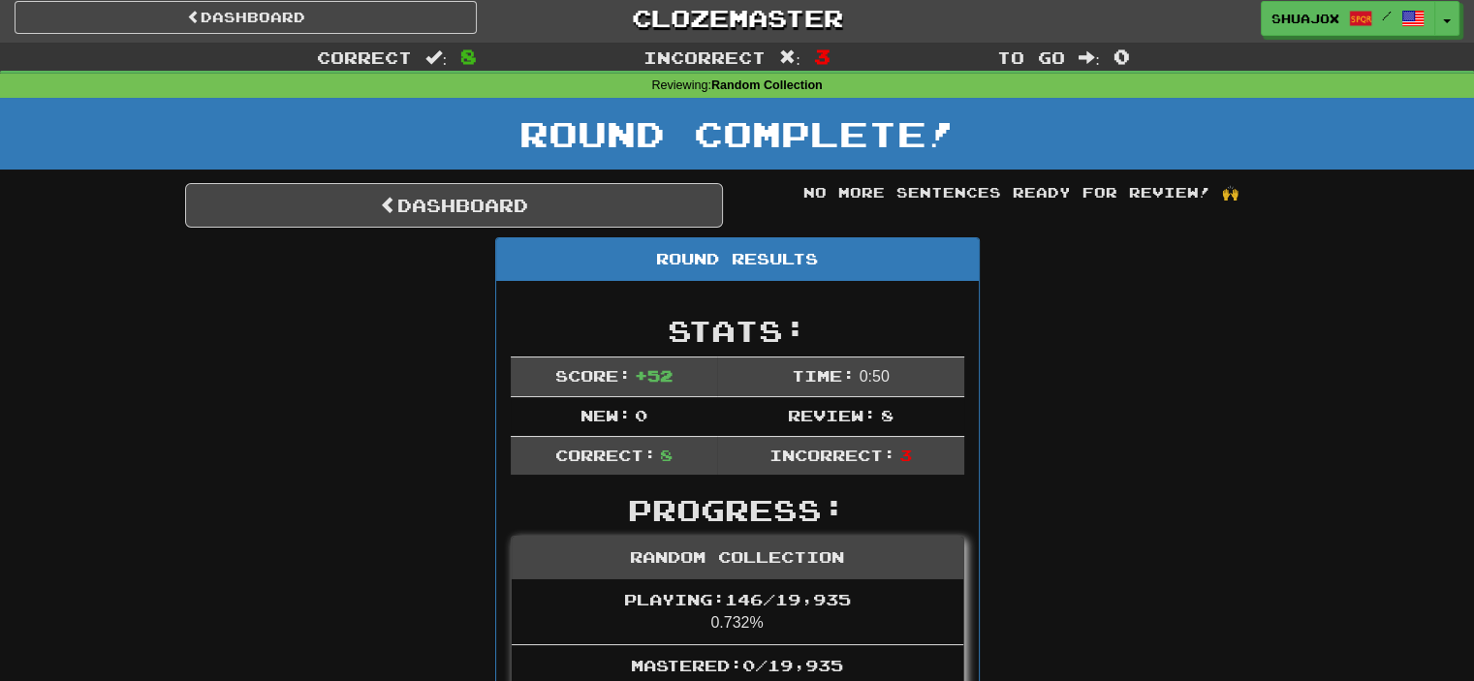
scroll to position [0, 0]
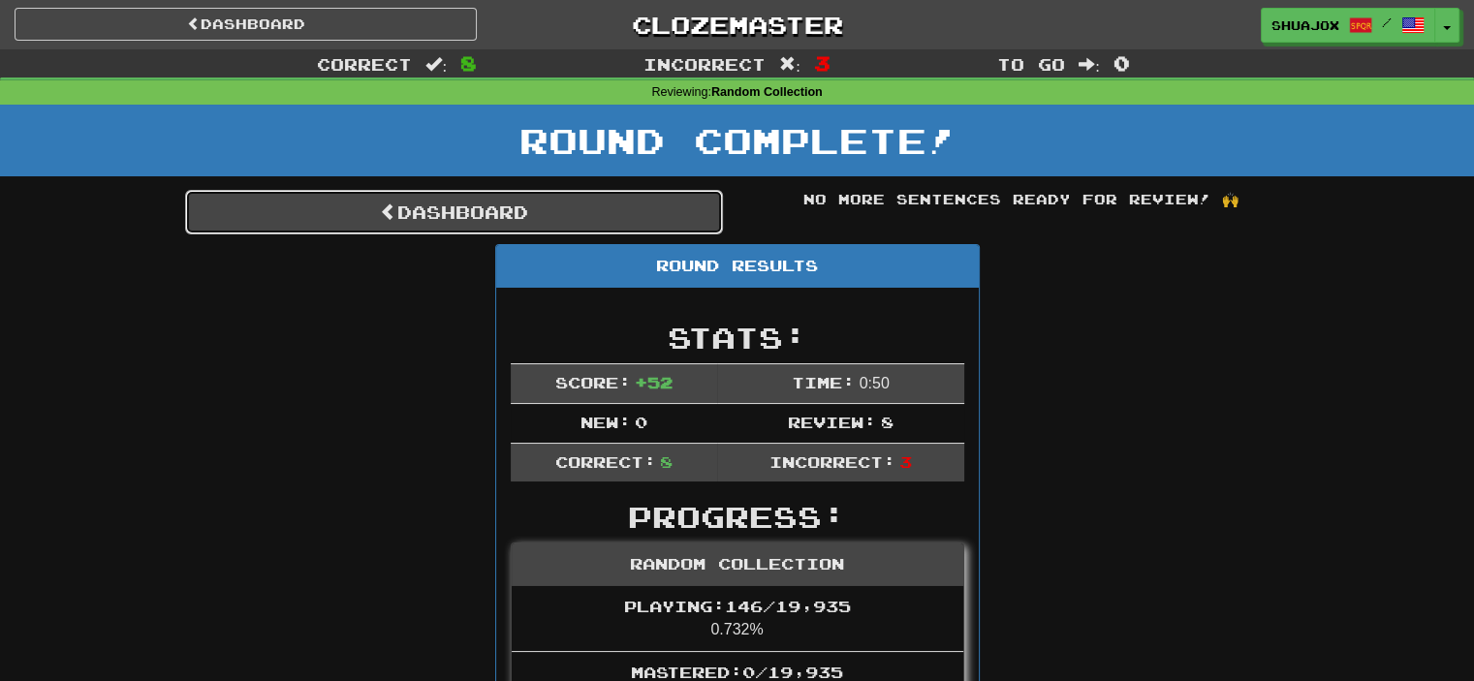
click at [485, 220] on link "Dashboard" at bounding box center [454, 212] width 538 height 45
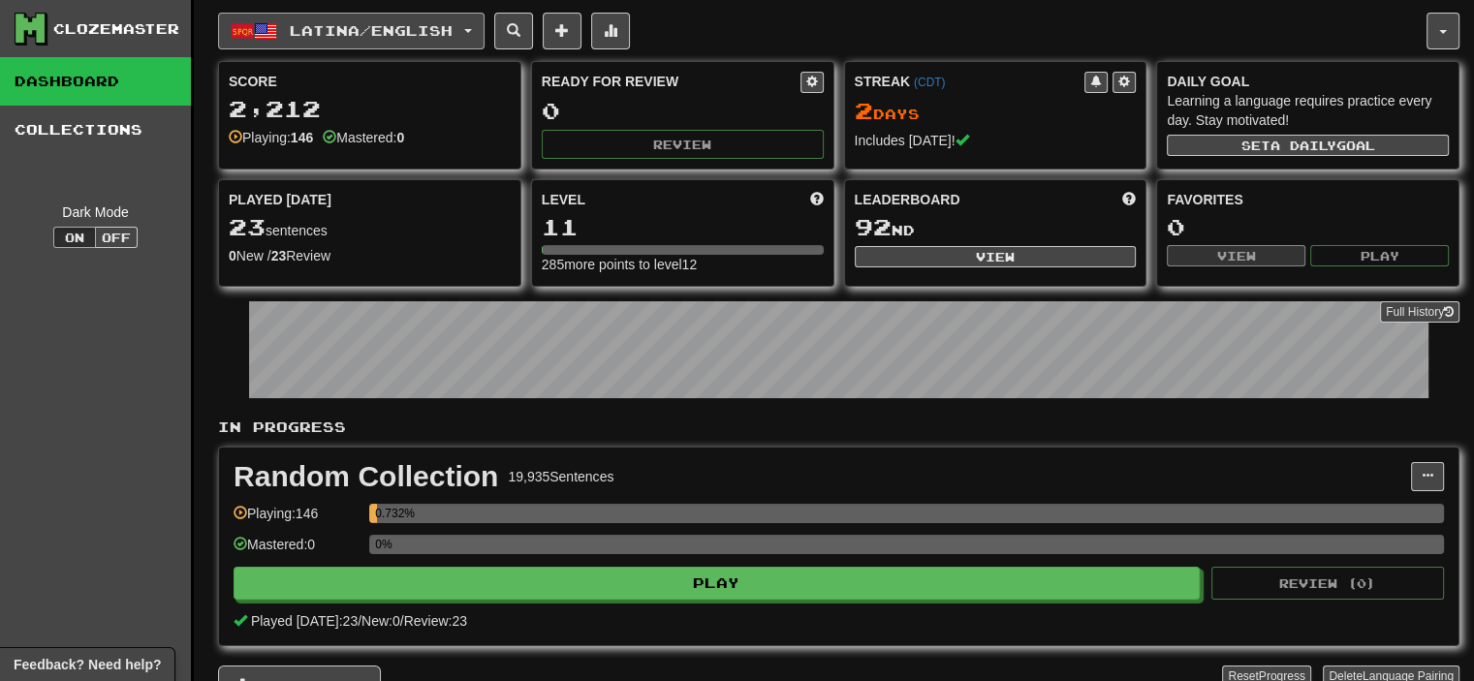
click at [383, 40] on button "Latina / English" at bounding box center [351, 31] width 267 height 37
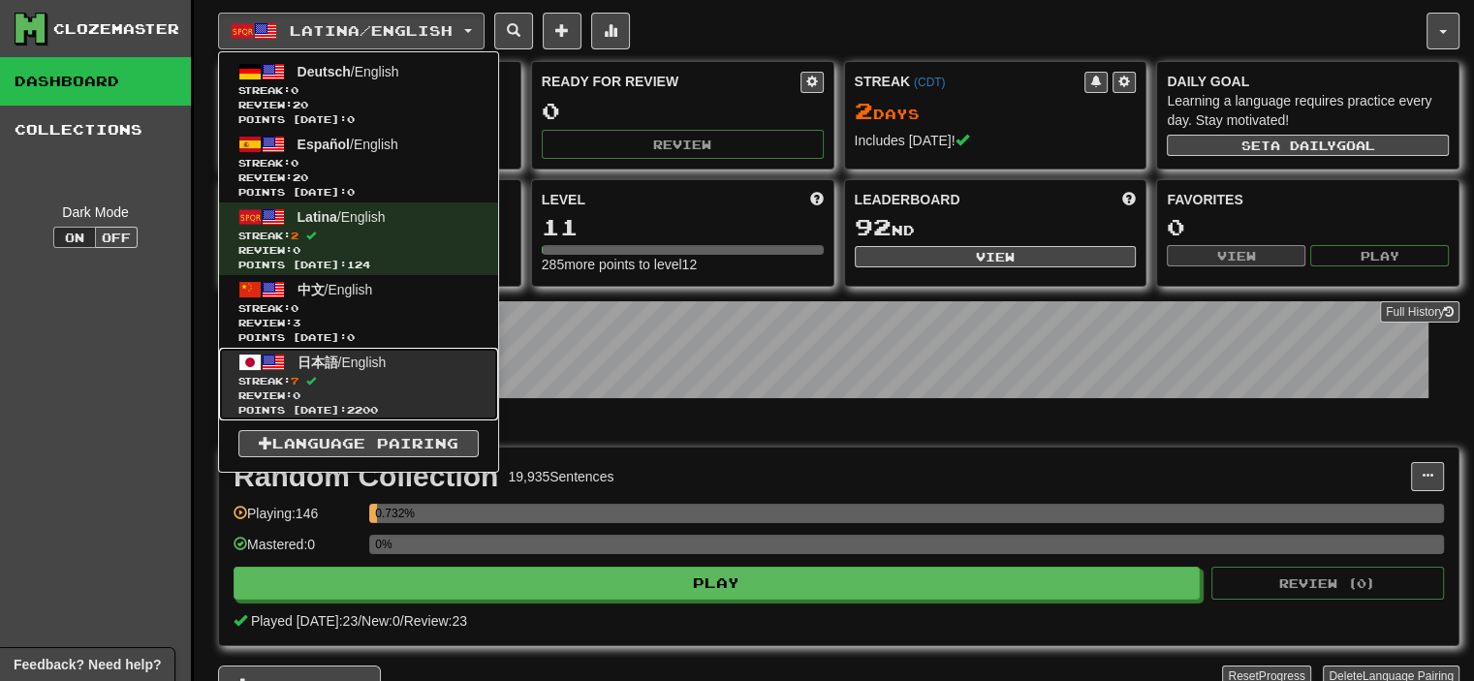
click at [340, 371] on link "日本語 / English Streak: 7 Review: 0 Points [DATE]: 2200" at bounding box center [358, 384] width 279 height 73
